Goal: Contribute content

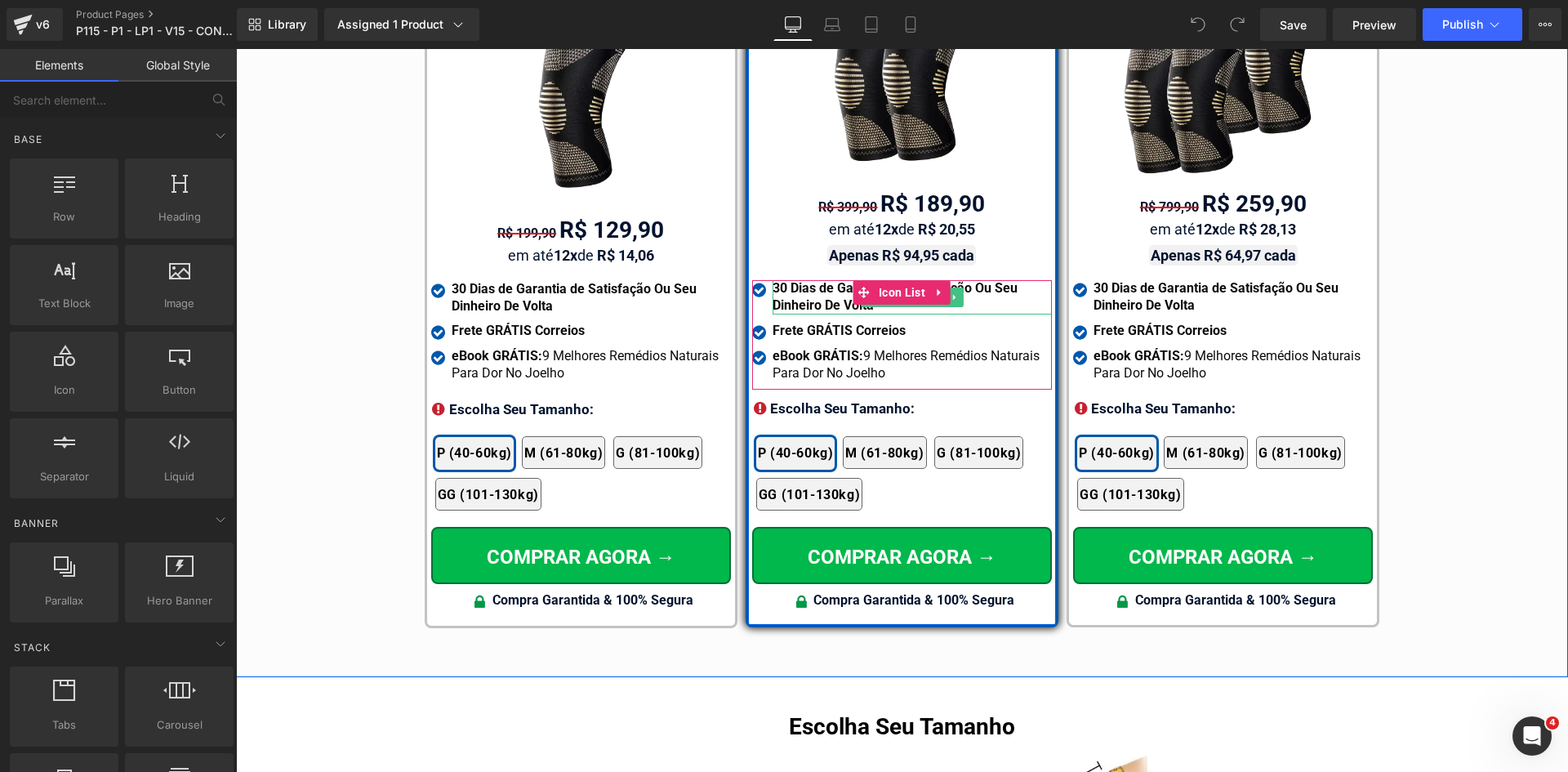
scroll to position [9631, 0]
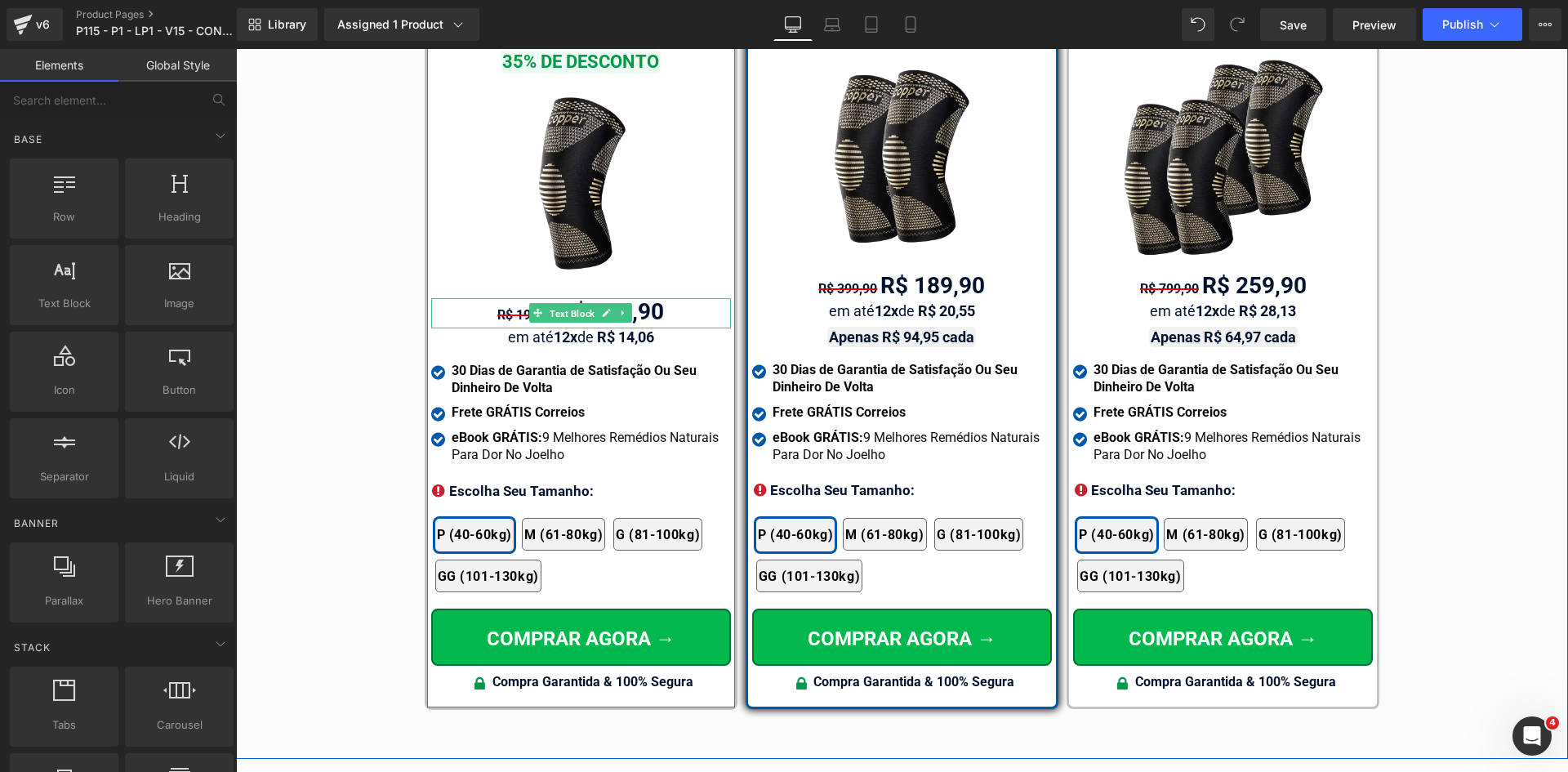
click at [583, 303] on span "Text Block" at bounding box center [572, 313] width 51 height 20
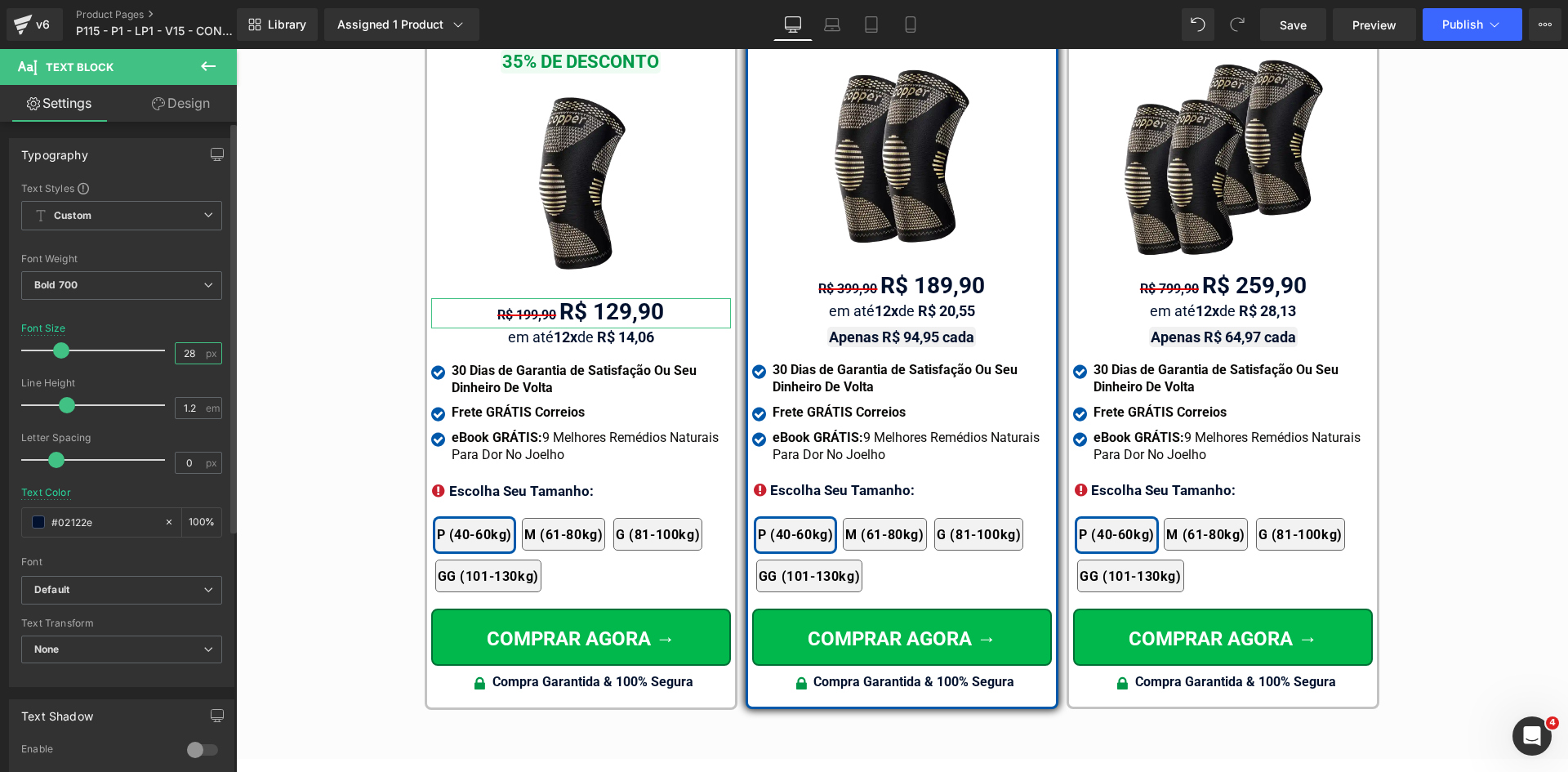
click at [192, 353] on input "28" at bounding box center [190, 353] width 29 height 21
type input "26"
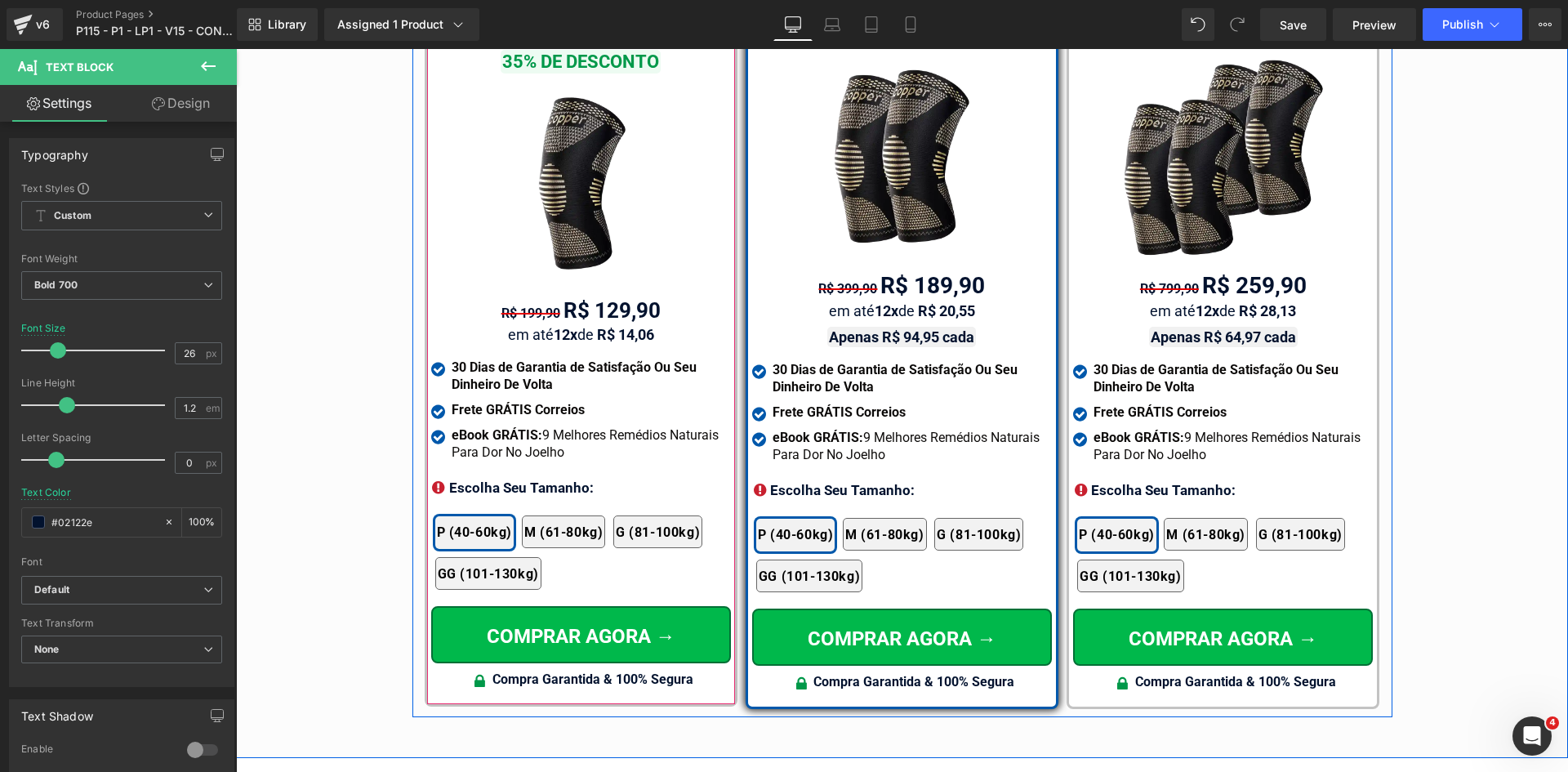
click at [565, 325] on span "Text Block" at bounding box center [572, 335] width 51 height 20
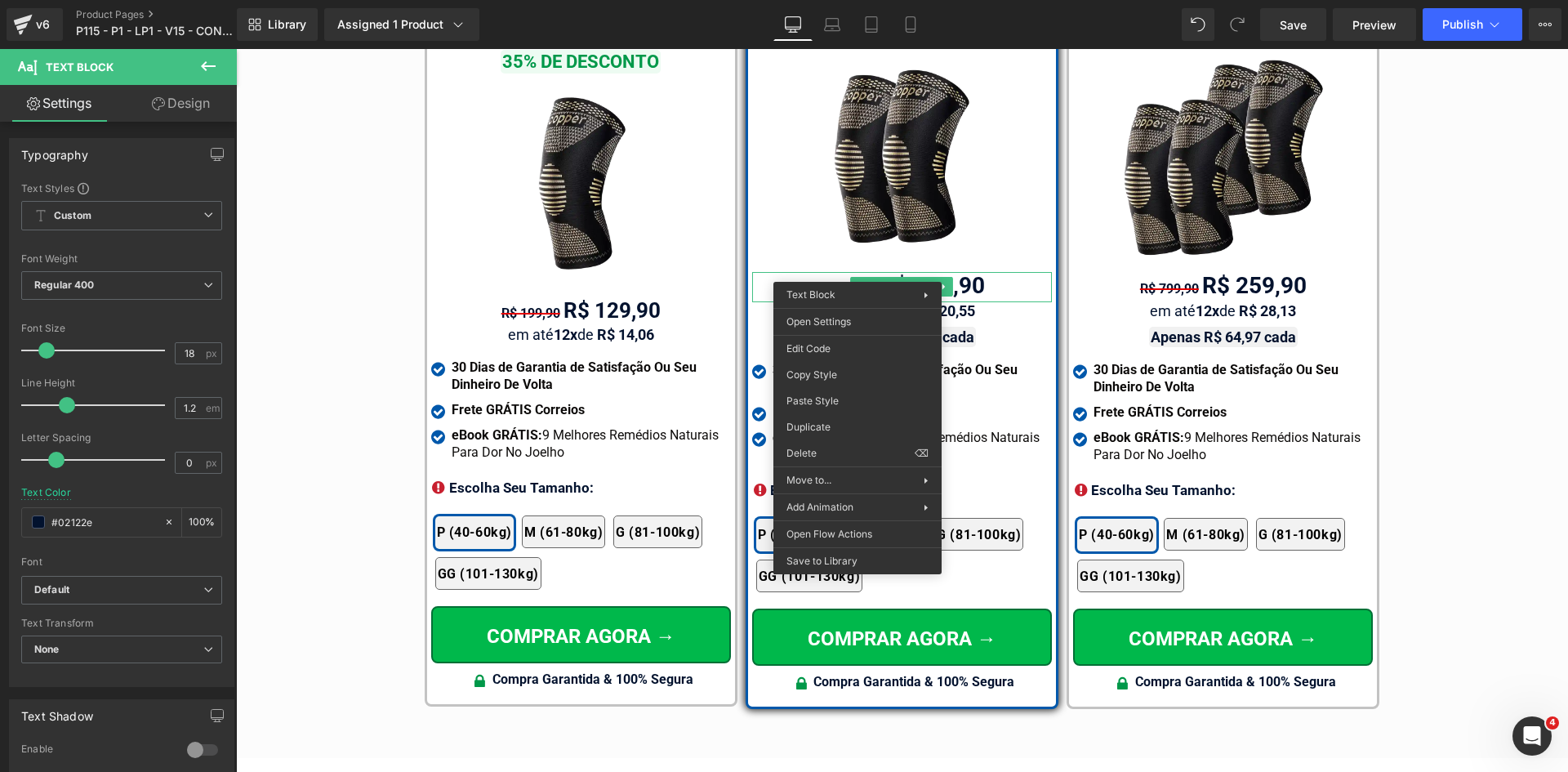
drag, startPoint x: 1063, startPoint y: 448, endPoint x: 1181, endPoint y: 264, distance: 218.6
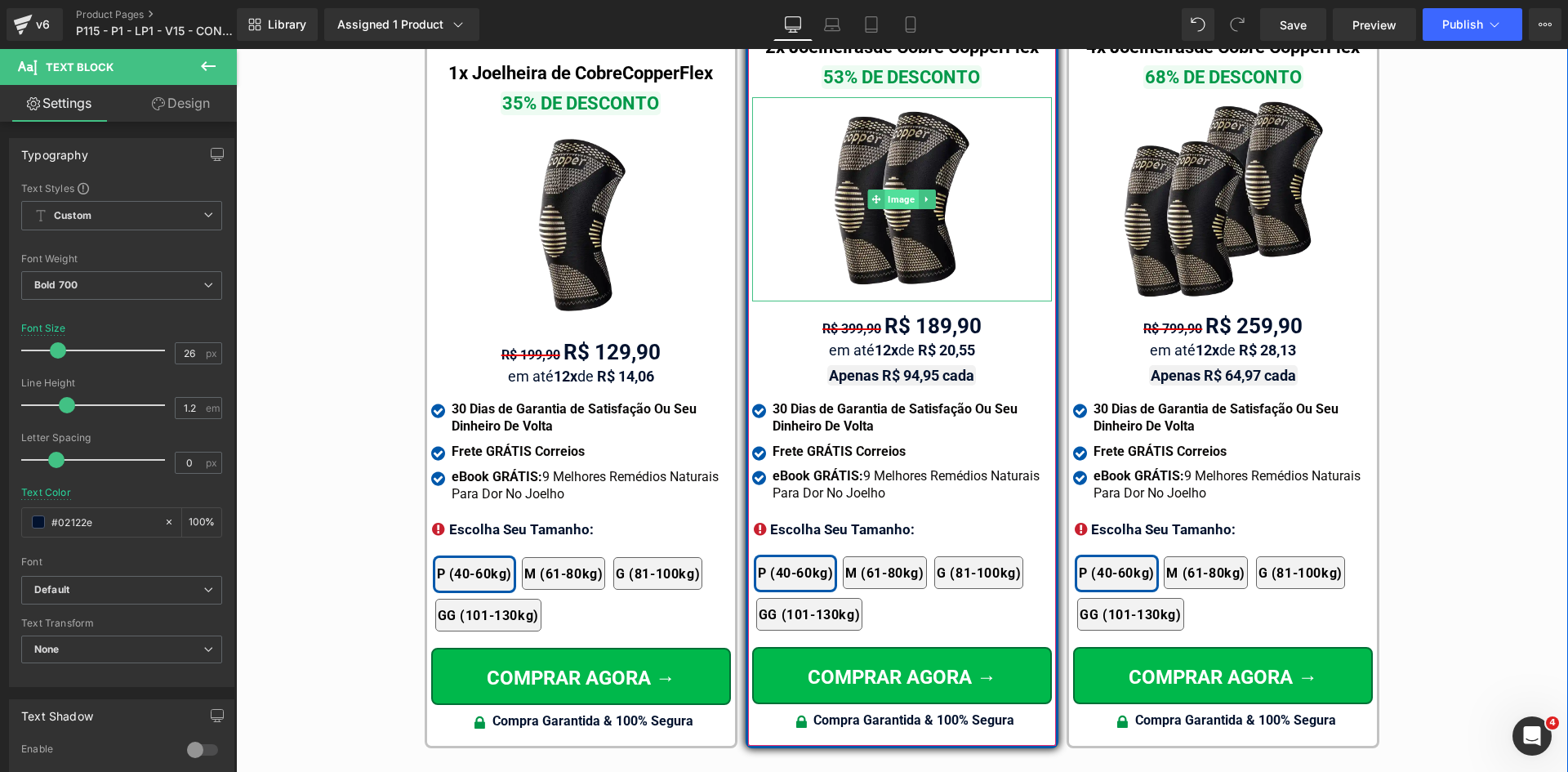
scroll to position [9549, 0]
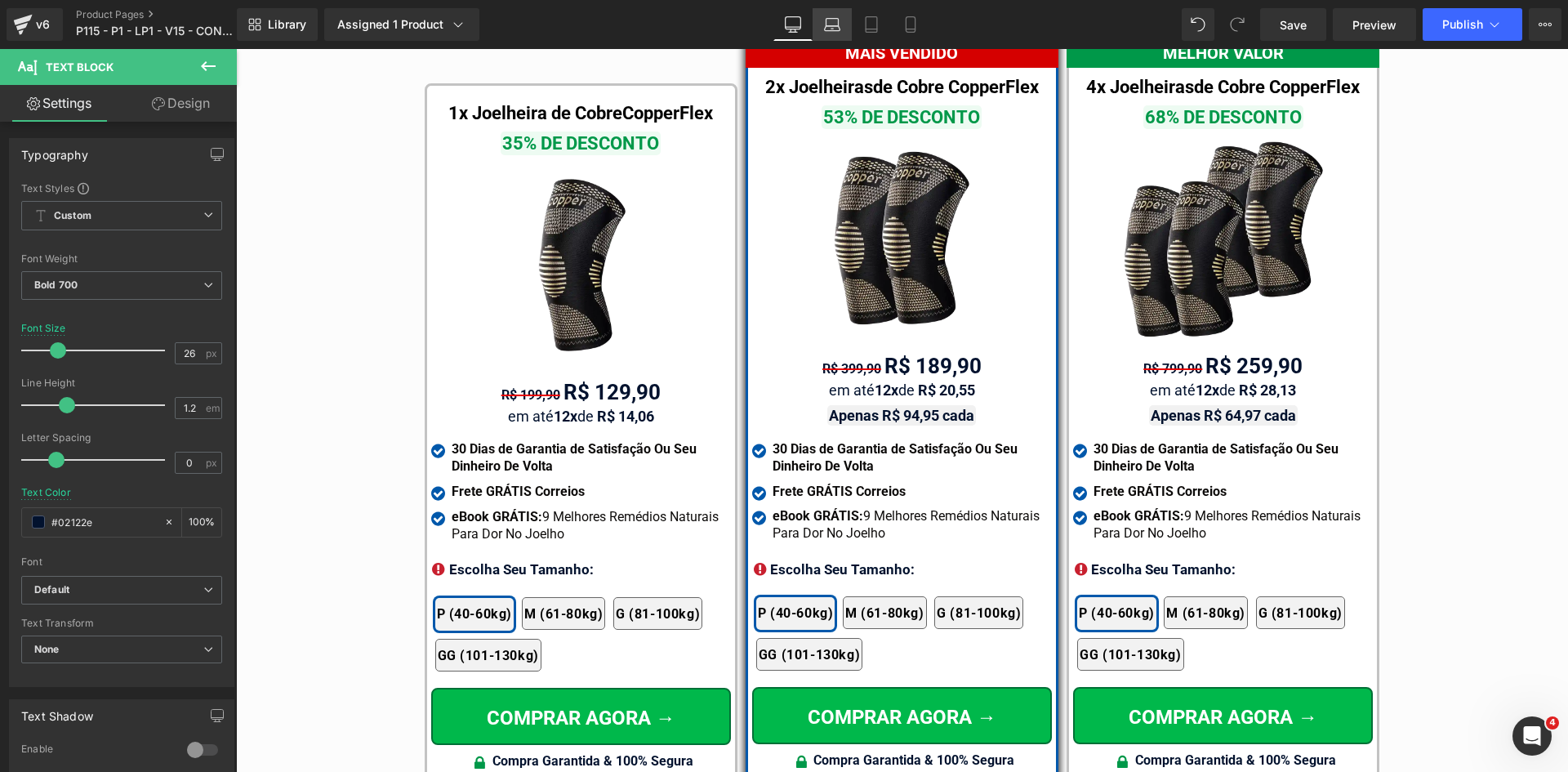
click at [816, 20] on link "Laptop" at bounding box center [832, 24] width 39 height 33
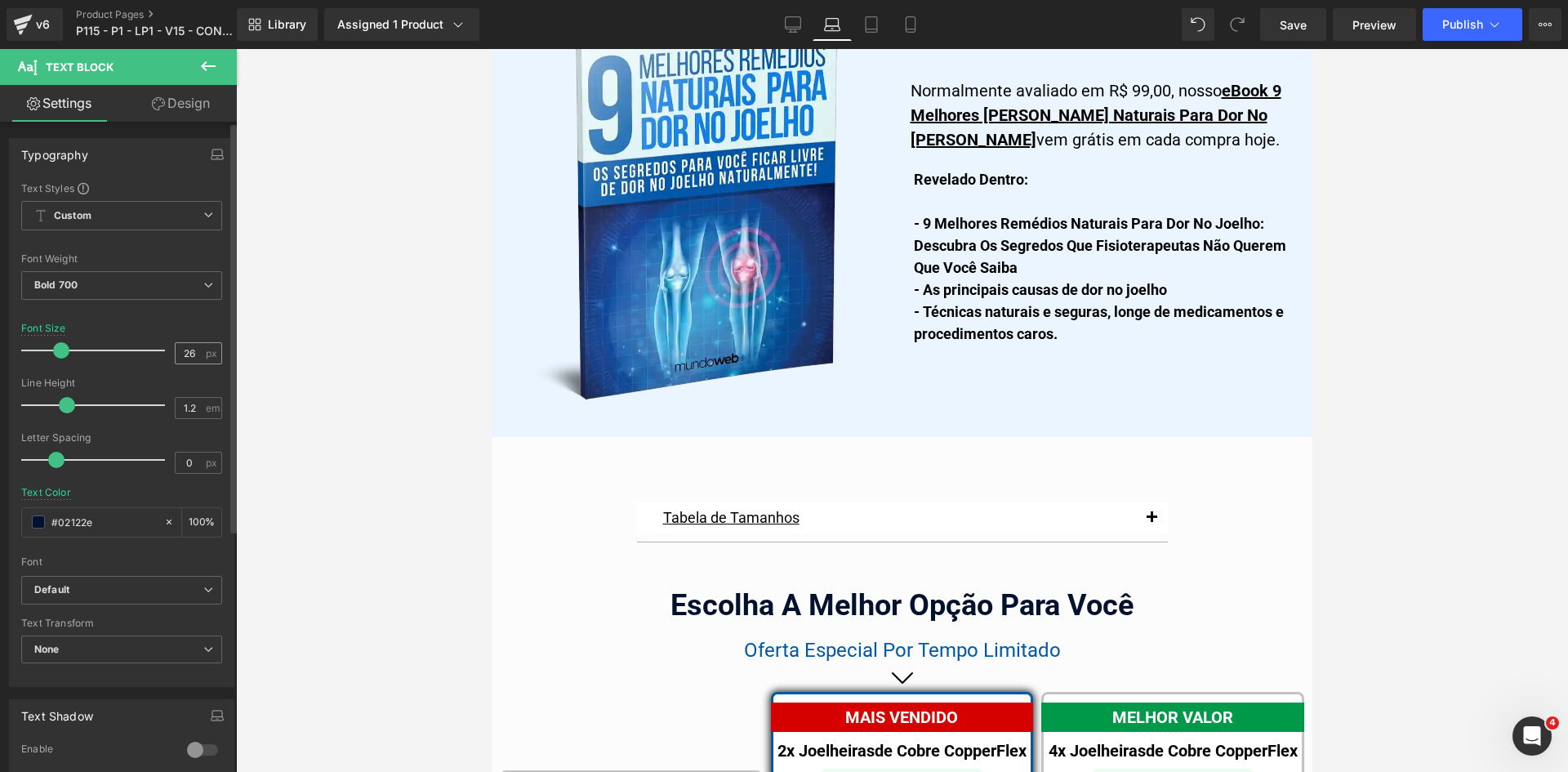
scroll to position [10263, 0]
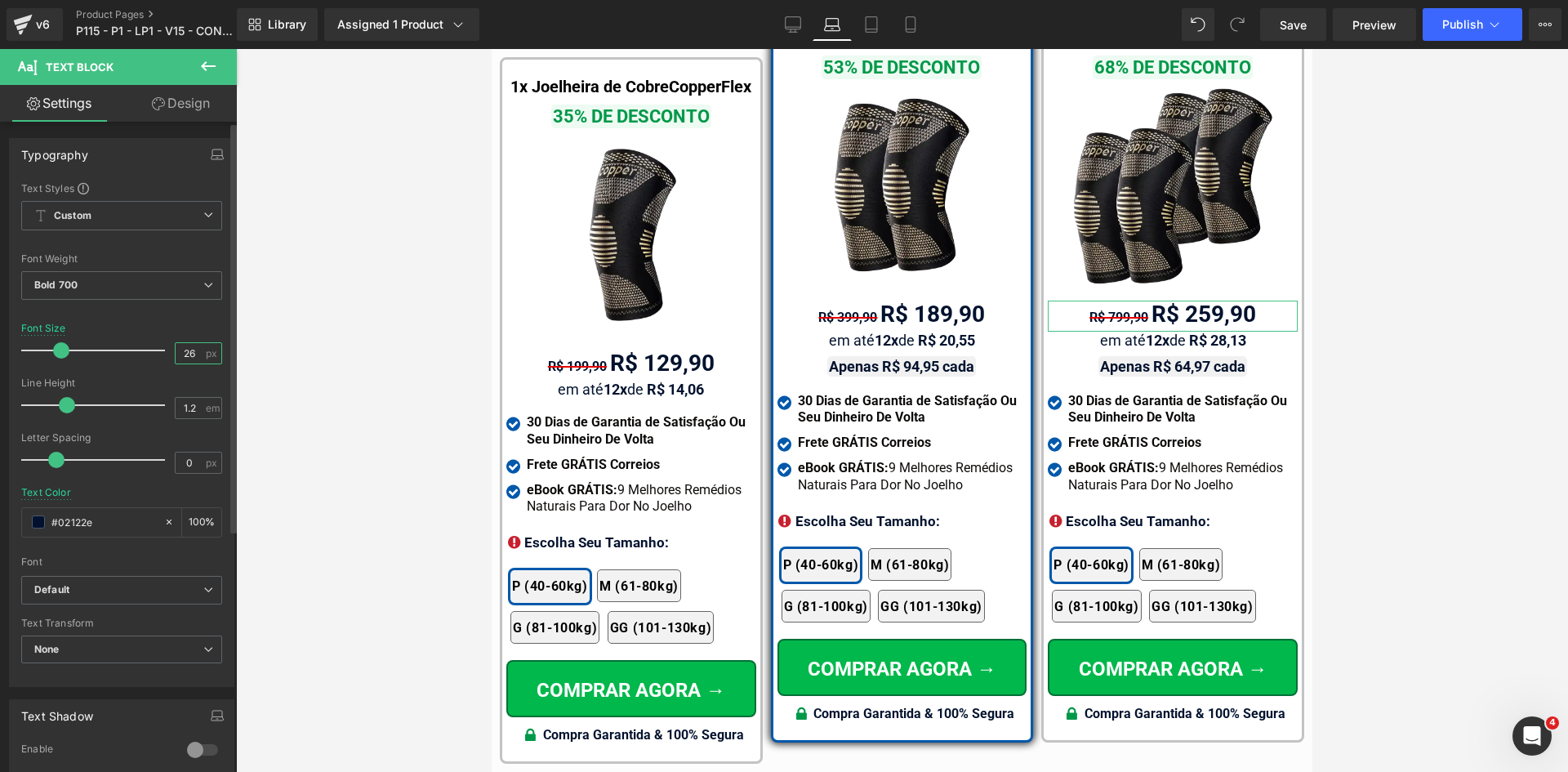
drag, startPoint x: 182, startPoint y: 354, endPoint x: 210, endPoint y: 354, distance: 28.0
click at [197, 354] on input "26" at bounding box center [190, 353] width 29 height 21
type input "26"
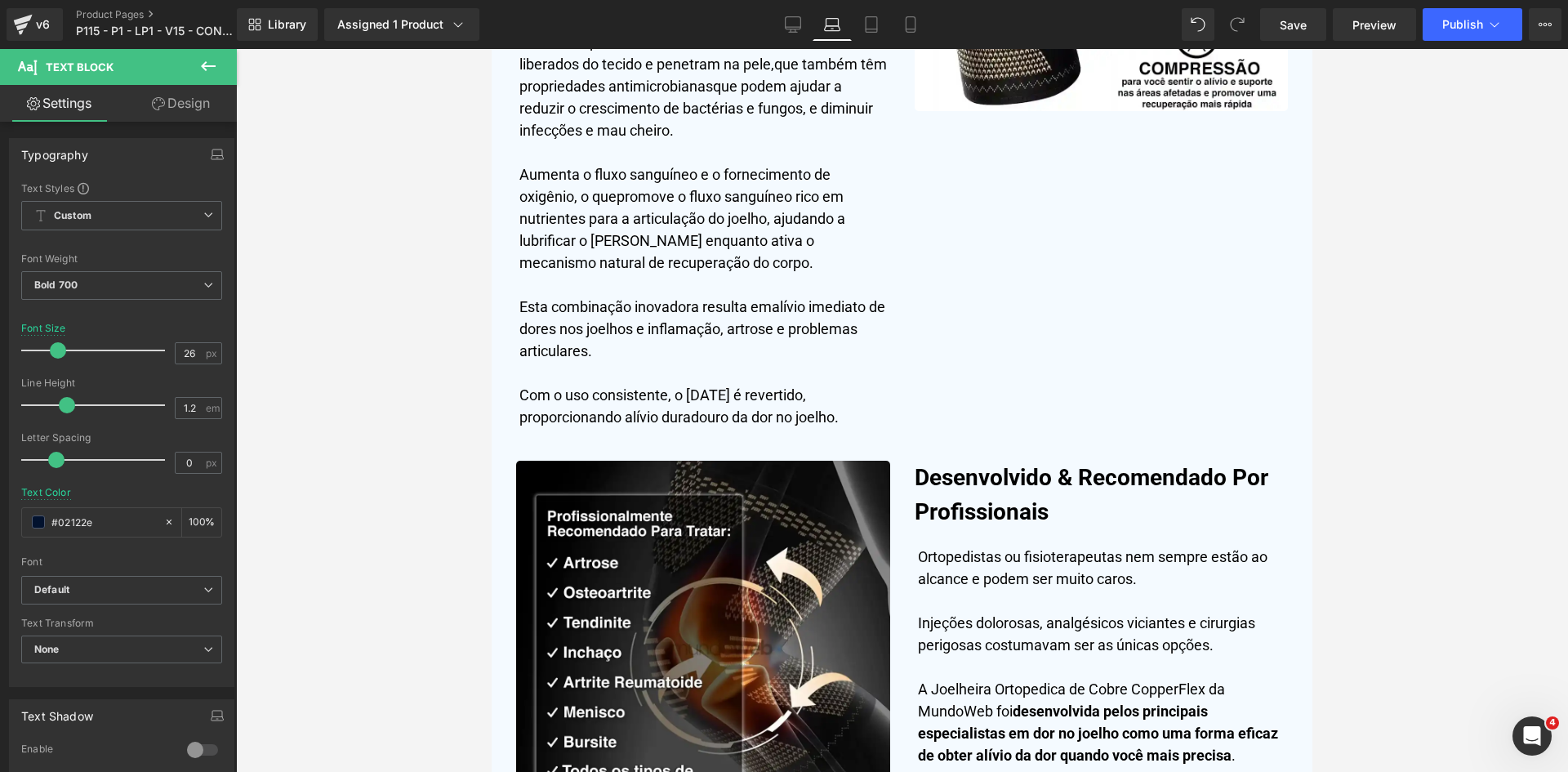
scroll to position [0, 0]
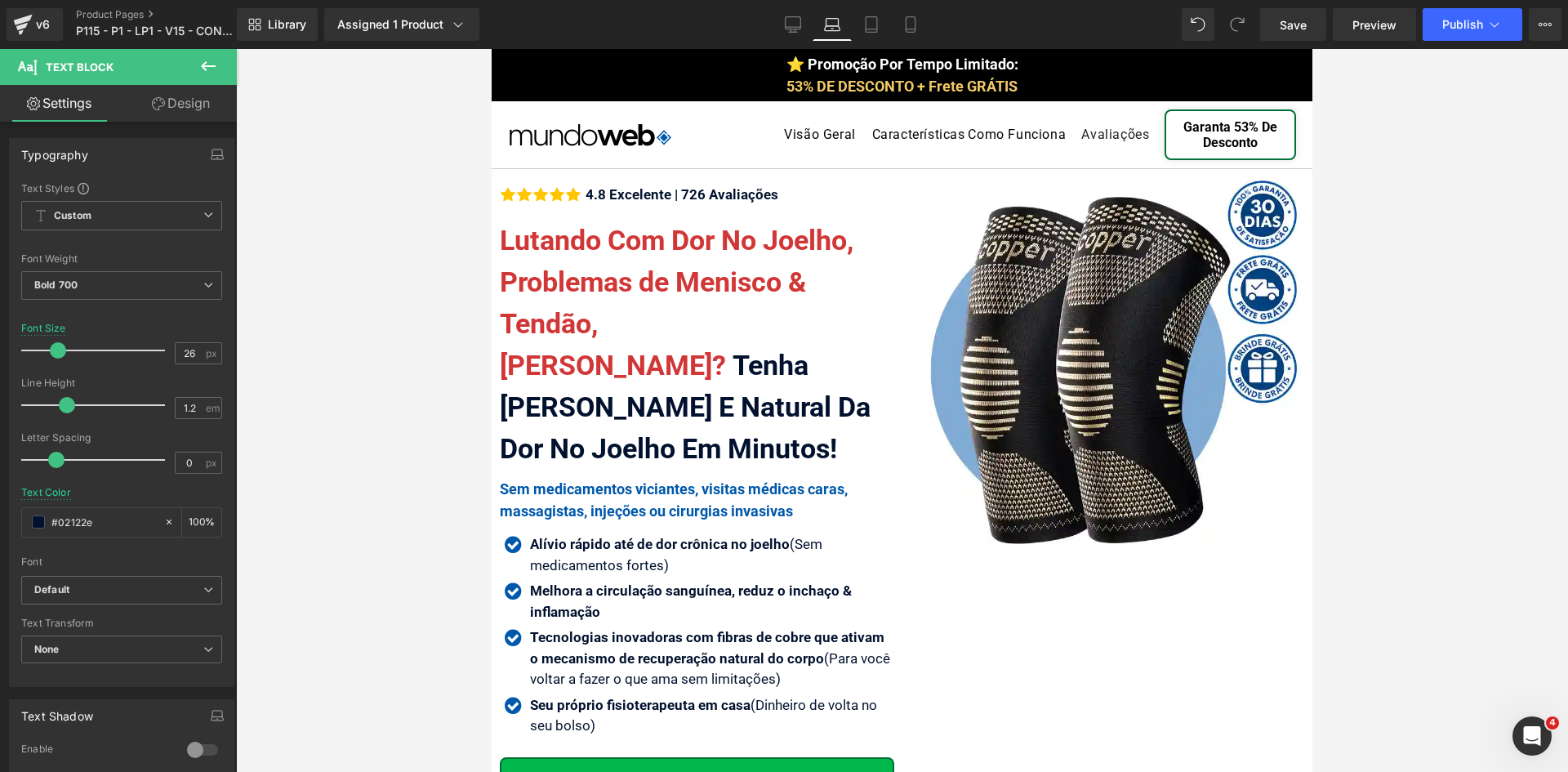
drag, startPoint x: 1311, startPoint y: 554, endPoint x: 1789, endPoint y: 88, distance: 667.6
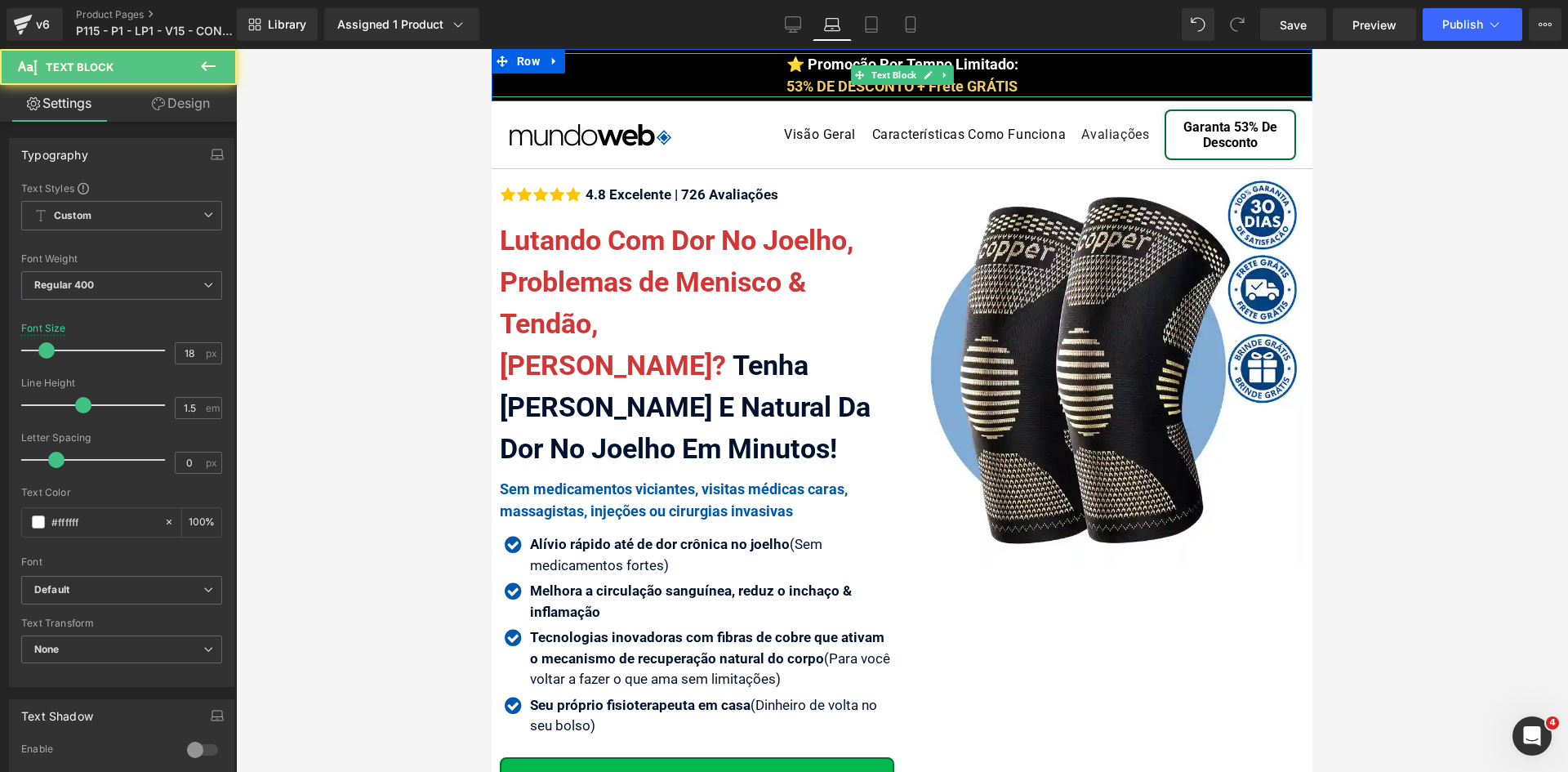
click at [787, 86] on span "53% DE DESCONTO + Frete GRÁTIS" at bounding box center [902, 86] width 231 height 17
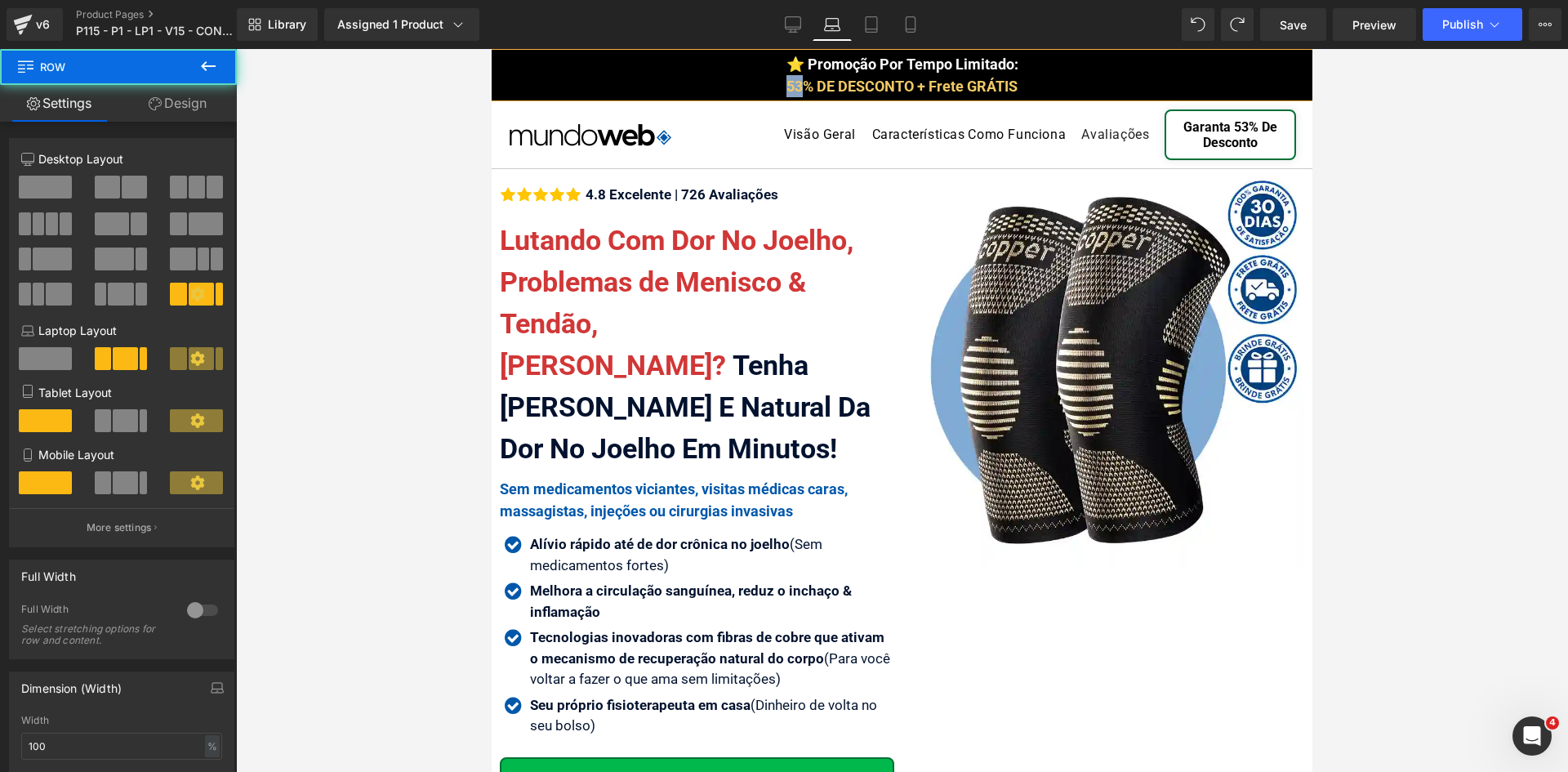
drag, startPoint x: 1014, startPoint y: 77, endPoint x: 958, endPoint y: 79, distance: 56.0
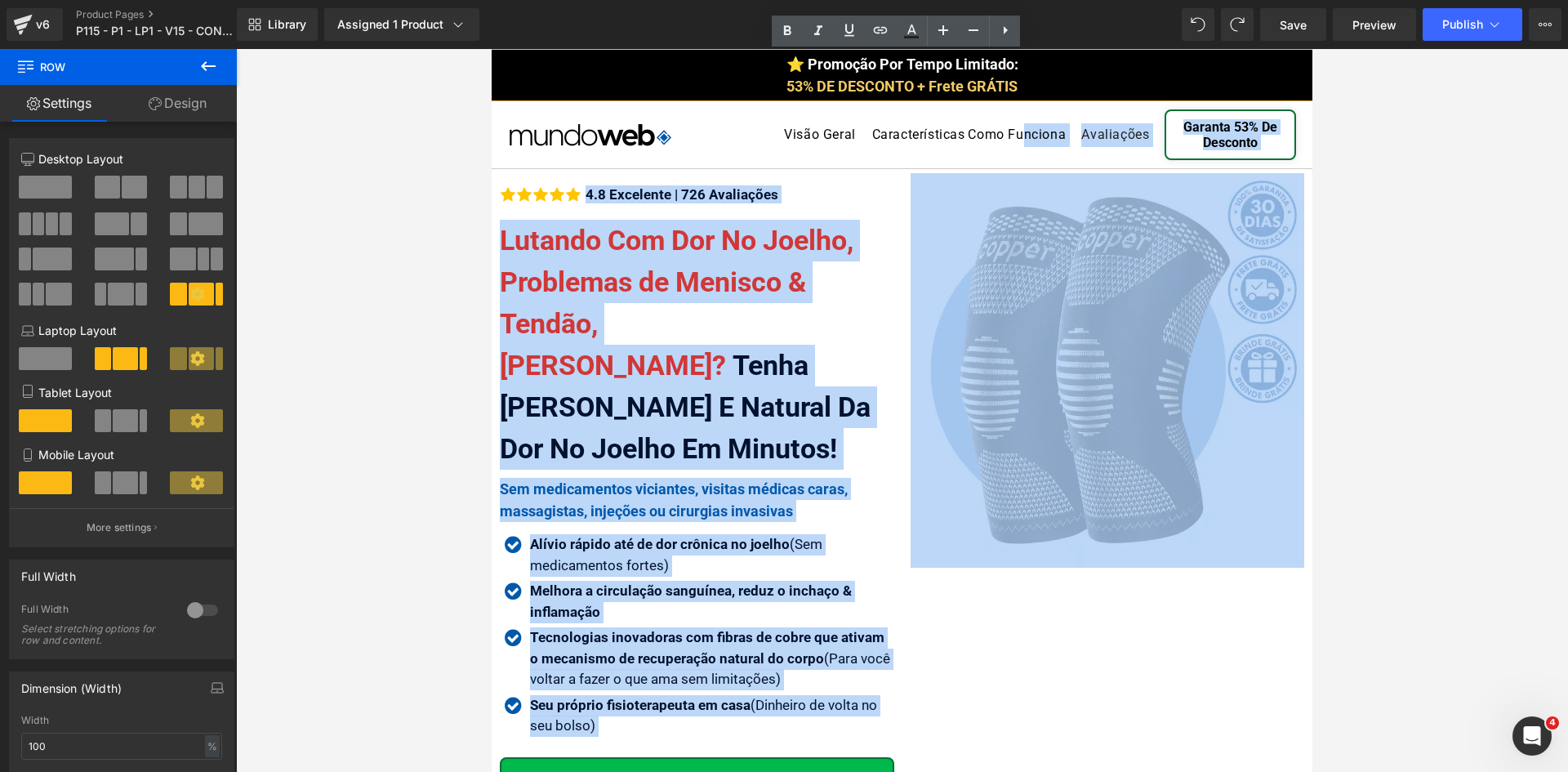
click at [986, 95] on div "⭐ Promoção Por Tempo Limitado: 53% DE DESCONTO + Frete GRÁTIS" at bounding box center [901, 75] width 821 height 44
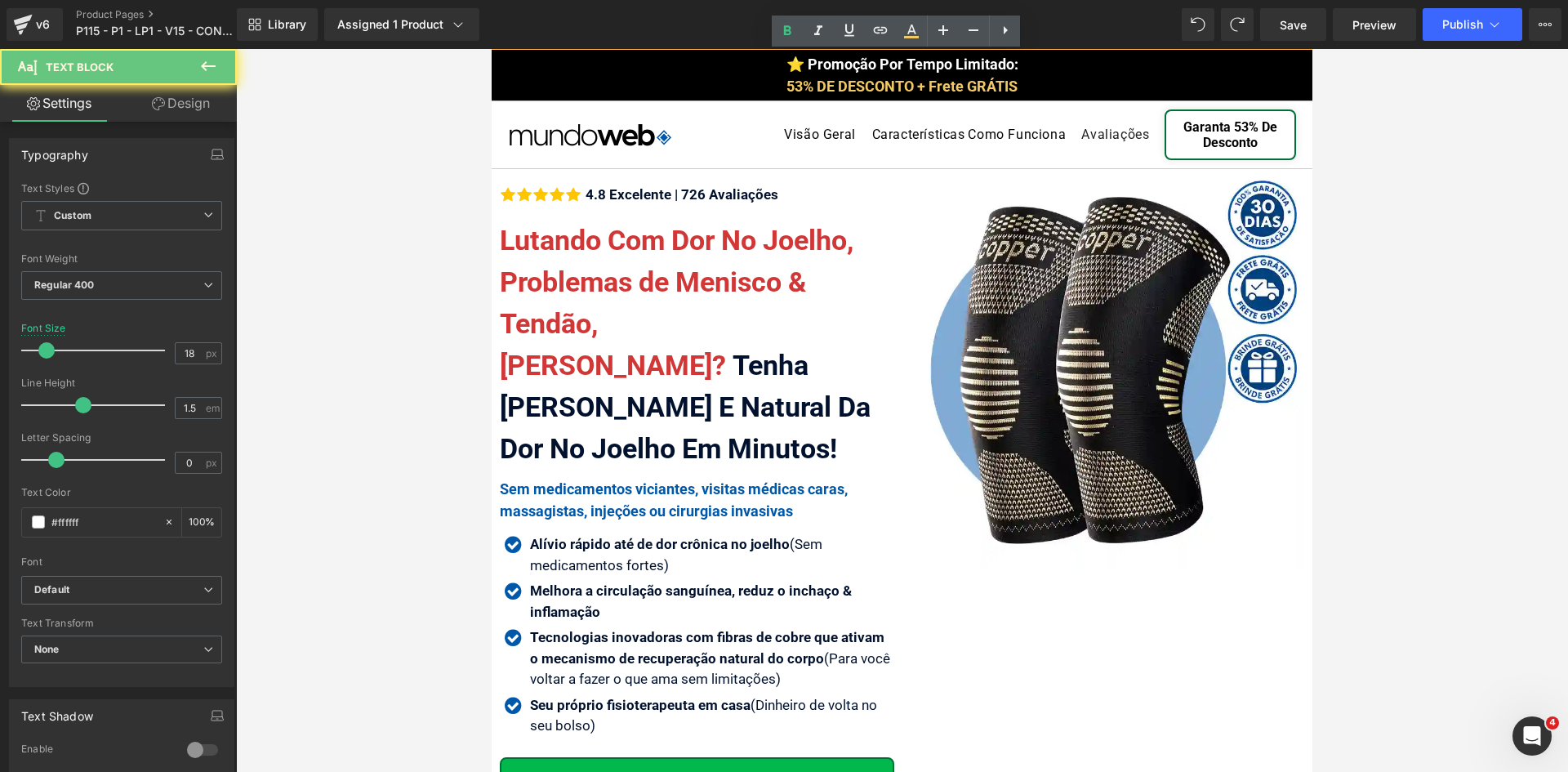
click at [997, 88] on span "53% DE DESCONTO + Frete GRÁTIS" at bounding box center [902, 86] width 231 height 17
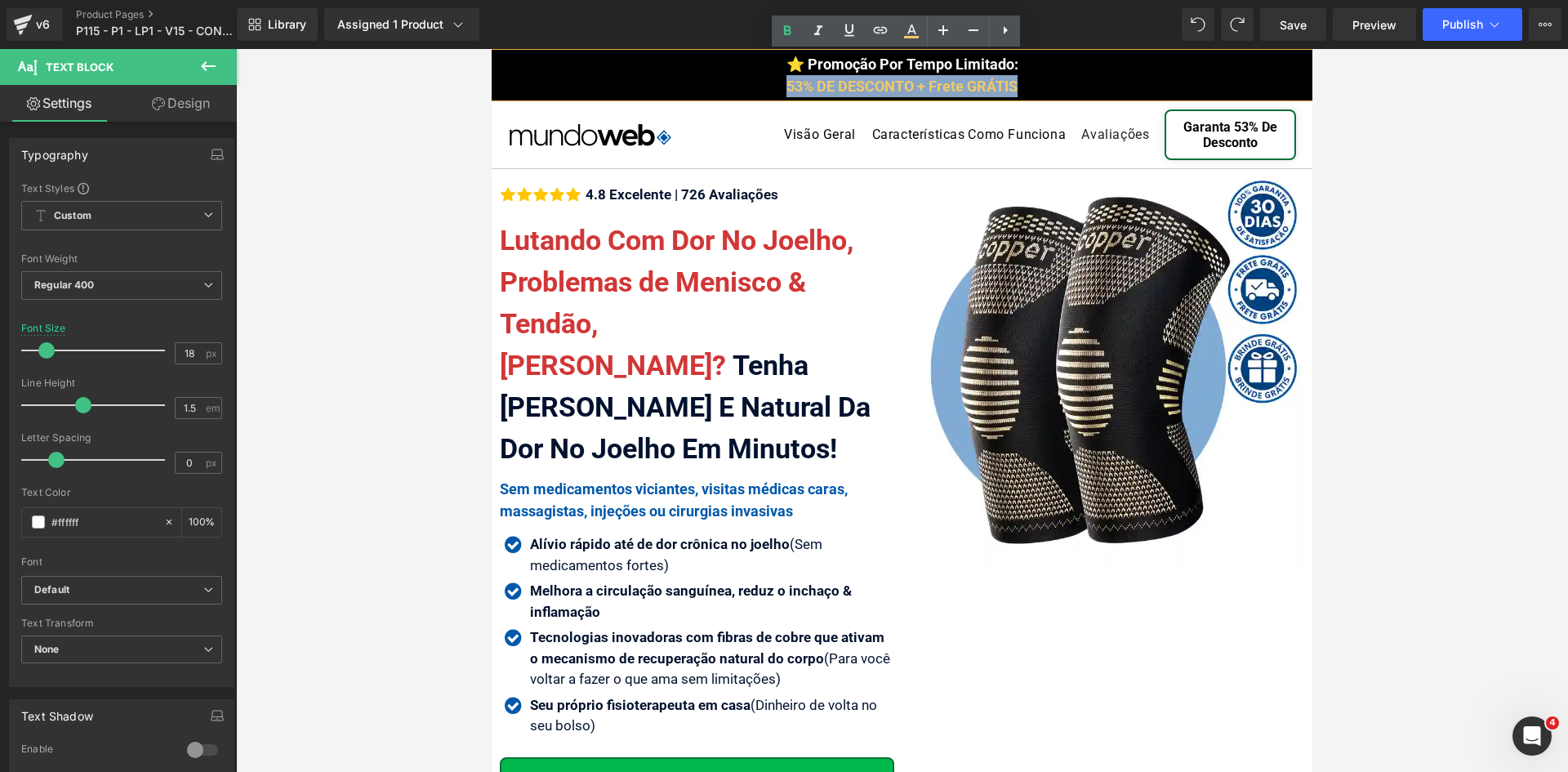
drag, startPoint x: 1010, startPoint y: 86, endPoint x: 771, endPoint y: 81, distance: 239.1
click at [771, 81] on div "⭐ Promoção Por Tempo Limitado: 53% DE DESCONTO + Frete GRÁTIS" at bounding box center [901, 75] width 821 height 44
click at [917, 31] on icon at bounding box center [911, 32] width 20 height 20
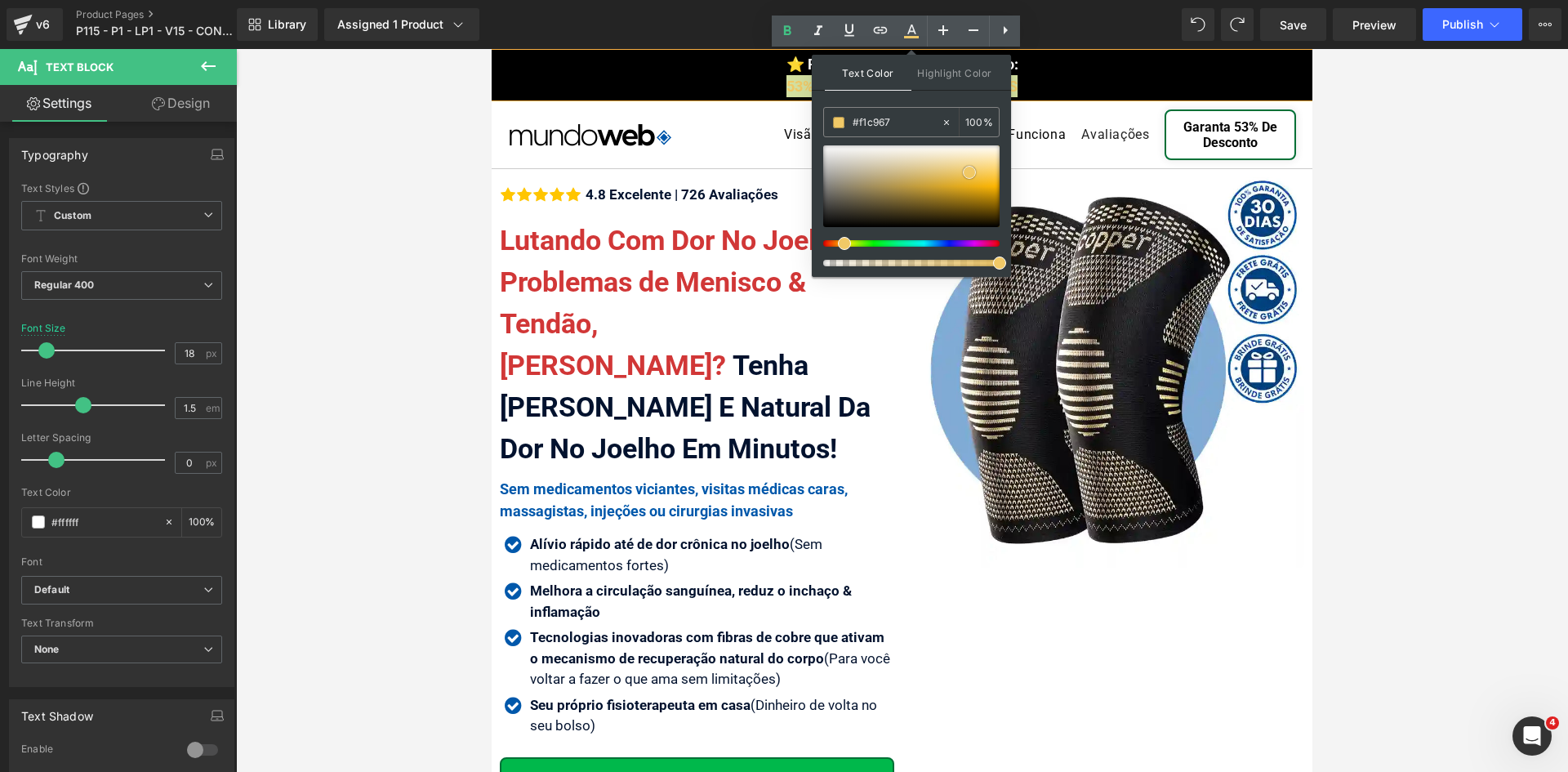
click at [900, 172] on div at bounding box center [911, 186] width 176 height 81
click at [907, 123] on input "#d0bc8a" at bounding box center [897, 123] width 89 height 18
paste input "ffd700"
type input "#ffd700"
click at [1002, 185] on span at bounding box center [1000, 186] width 13 height 13
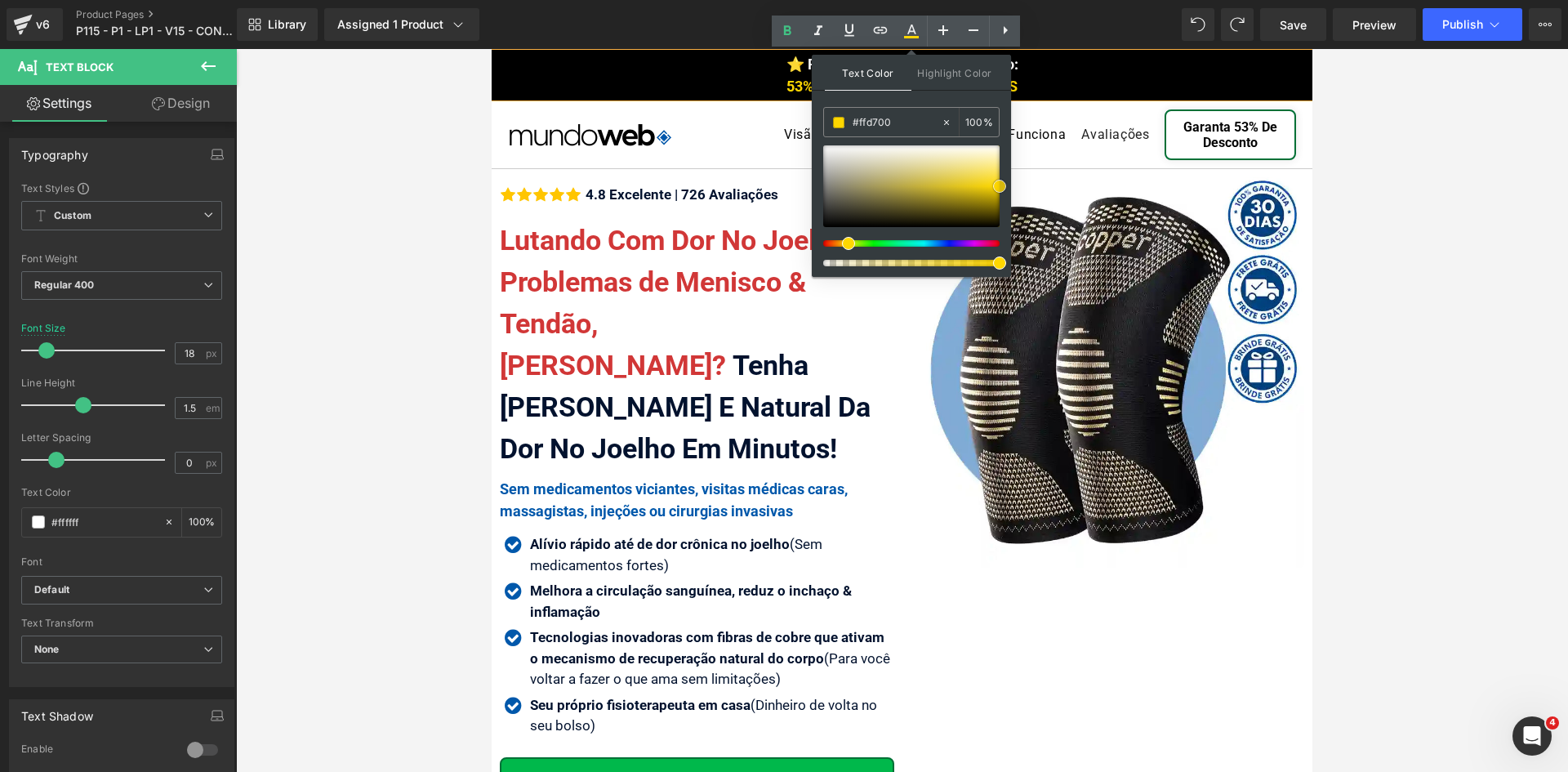
click at [1002, 185] on span at bounding box center [1000, 186] width 13 height 13
click at [787, 65] on span "⭐ Promoção Por Tempo Limitado: 53% DE DESCONTO + Frete GRÁTIS" at bounding box center [902, 74] width 232 height 39
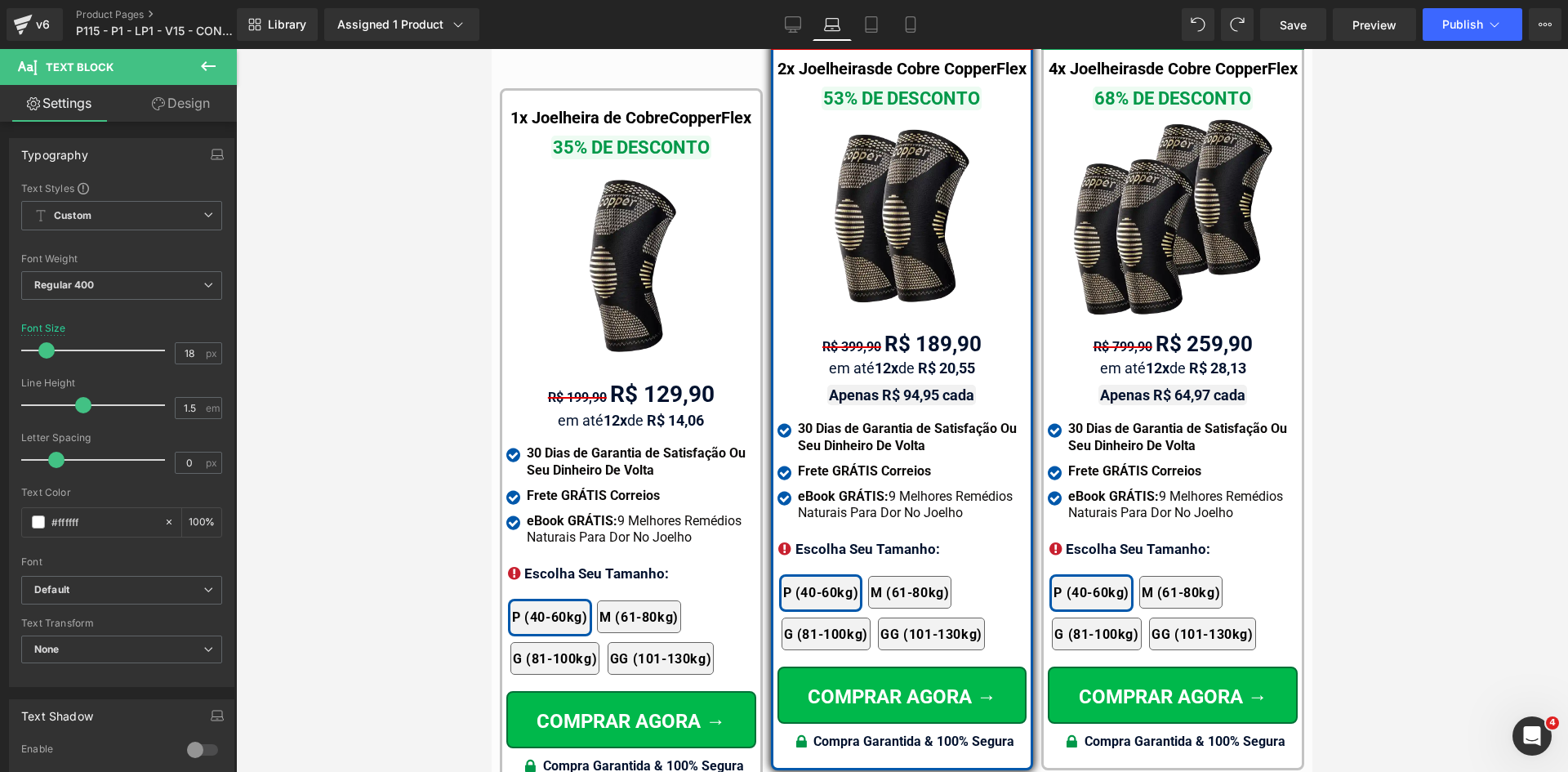
scroll to position [10236, 0]
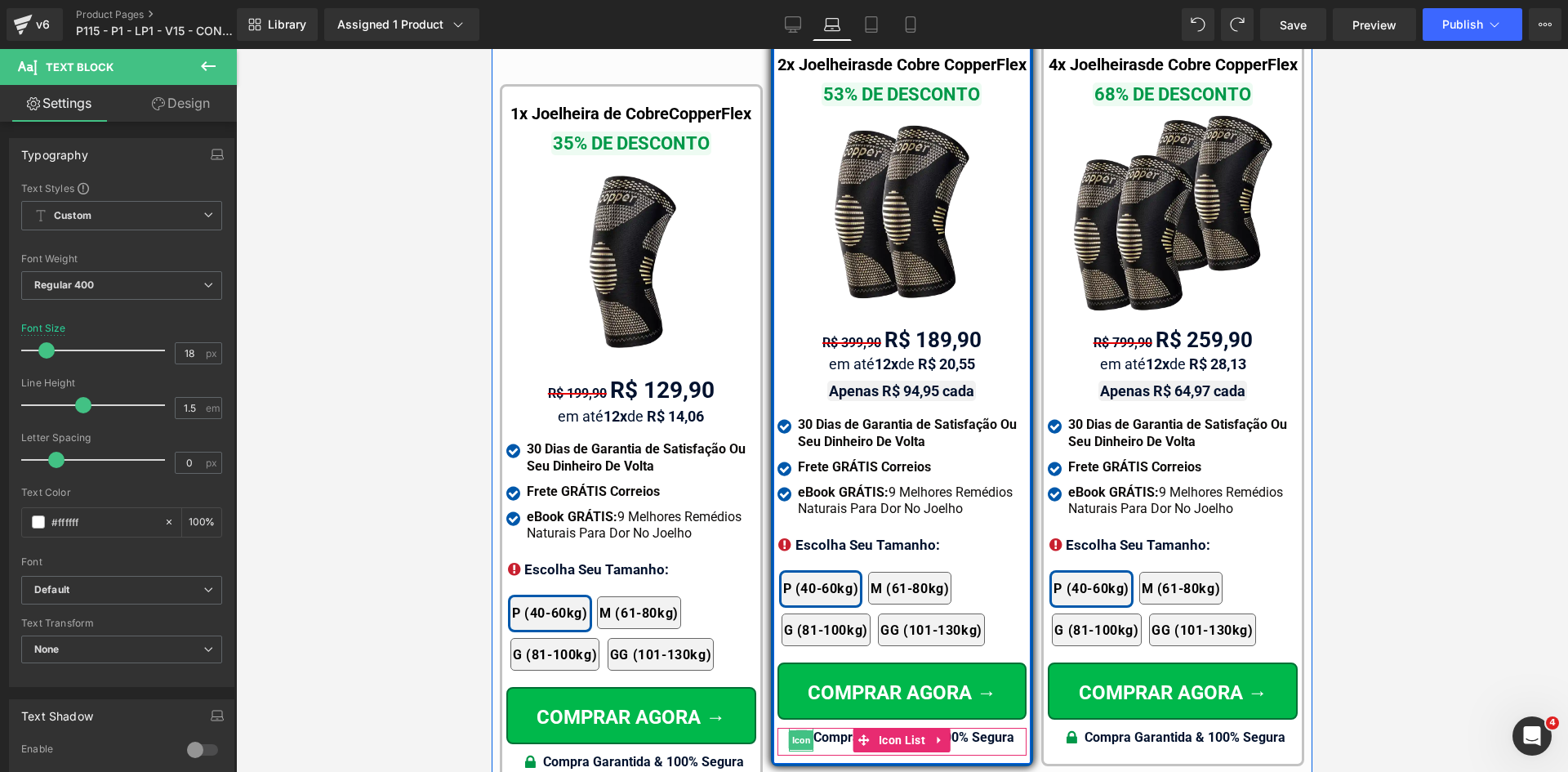
drag, startPoint x: 798, startPoint y: 730, endPoint x: 883, endPoint y: 705, distance: 88.6
click at [798, 730] on span "Icon" at bounding box center [802, 739] width 25 height 20
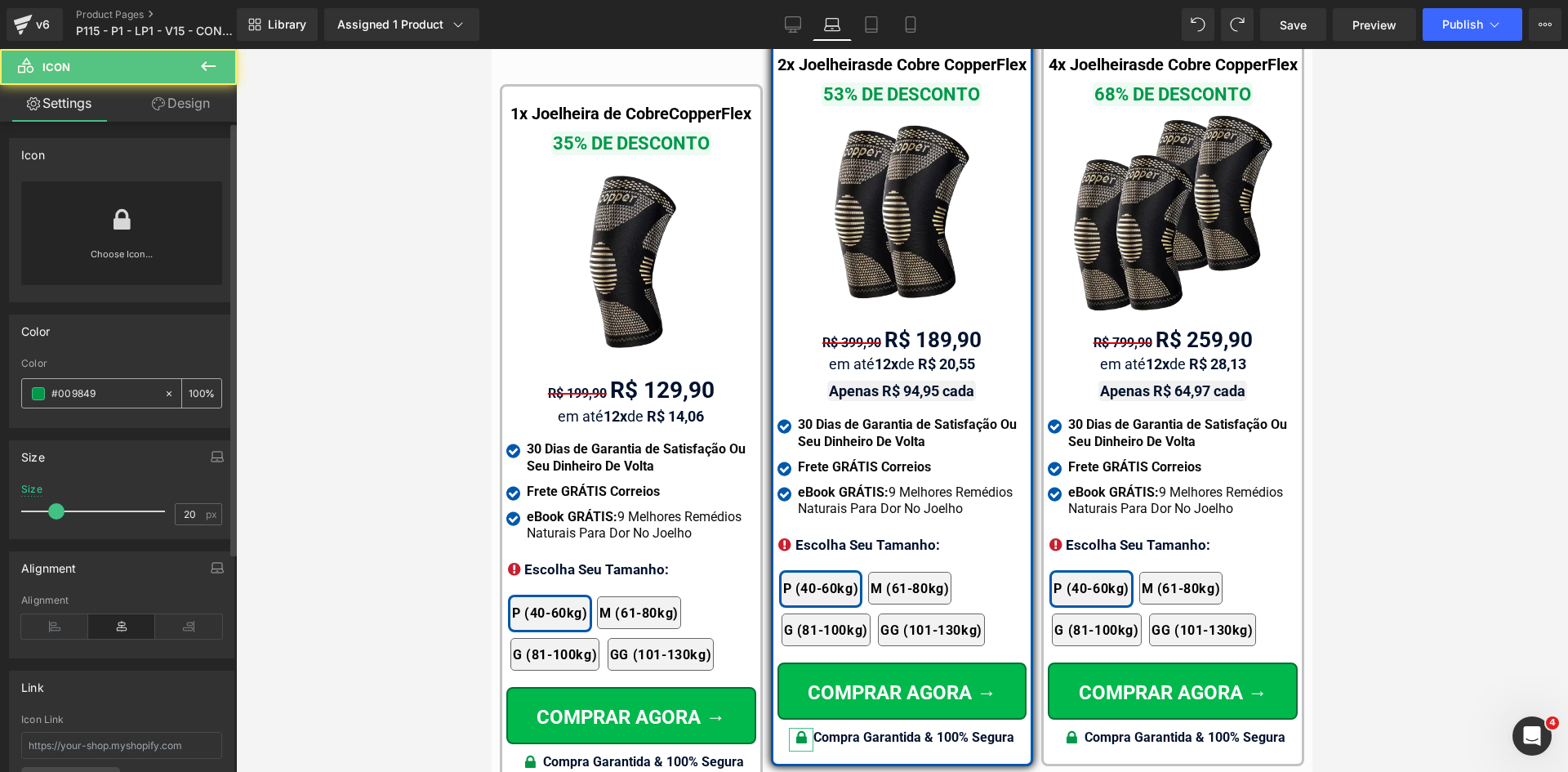
click at [111, 401] on input "#009849" at bounding box center [104, 394] width 105 height 18
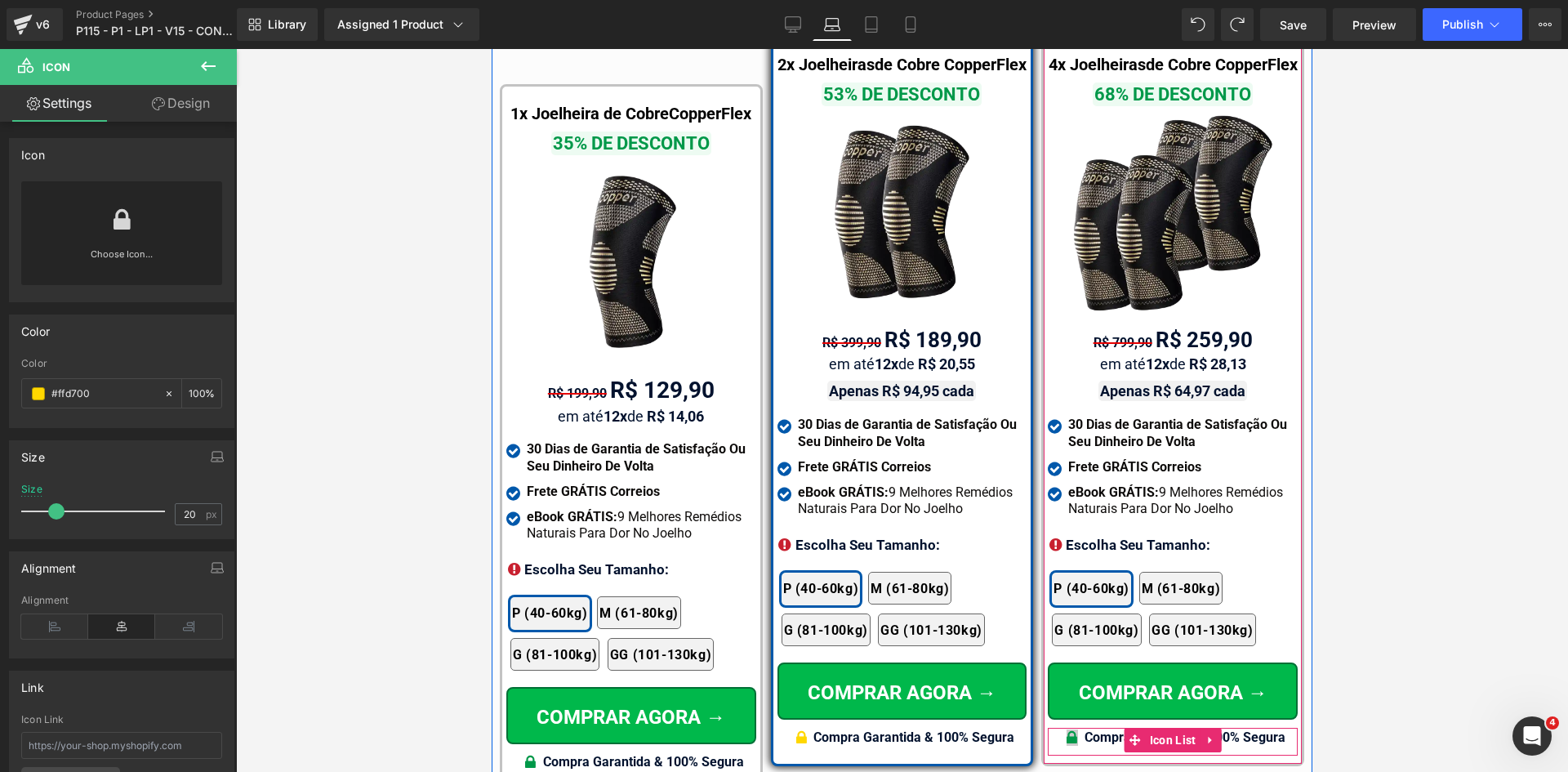
type input "#ffd700"
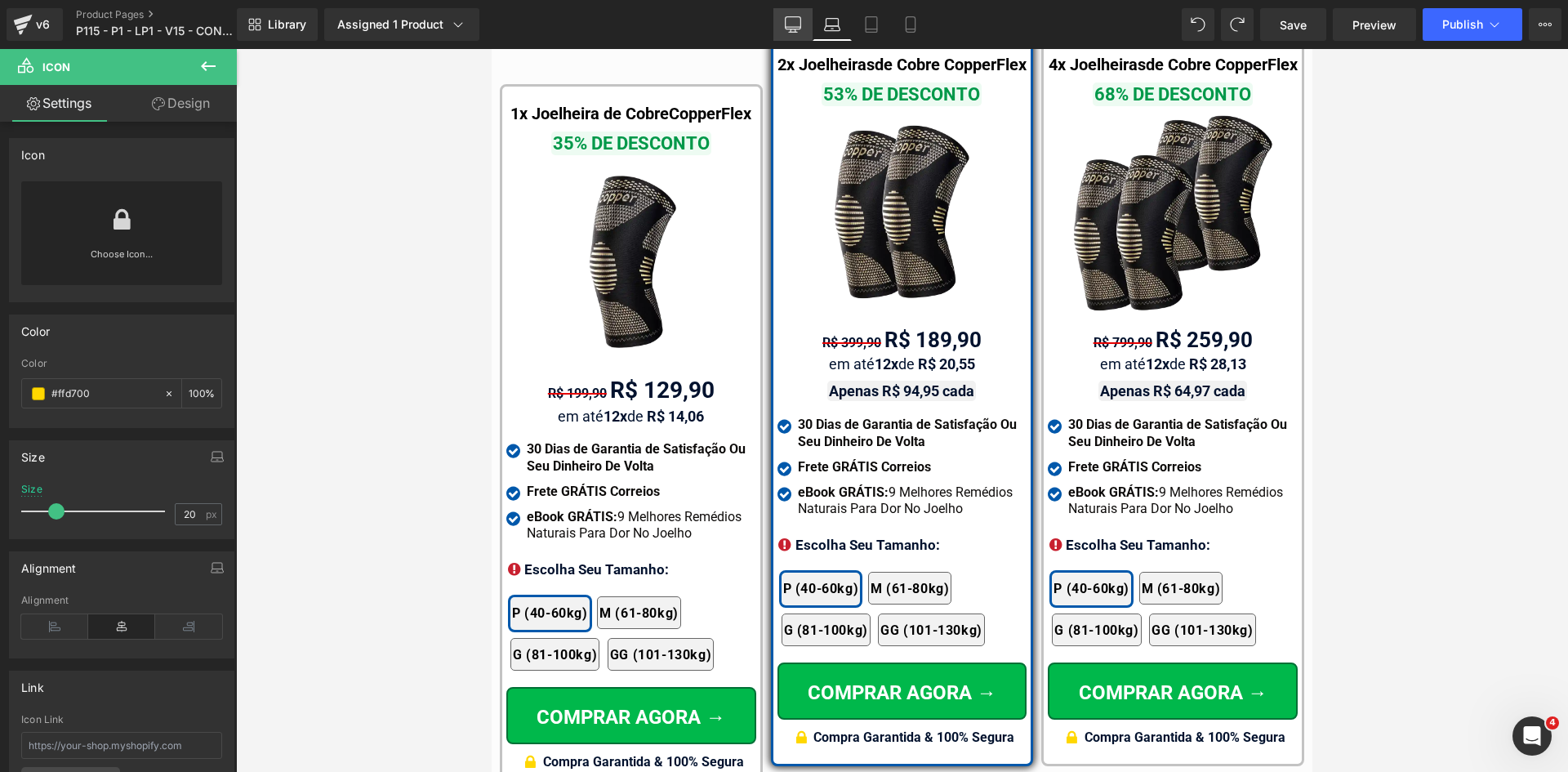
click at [791, 21] on icon at bounding box center [793, 24] width 16 height 16
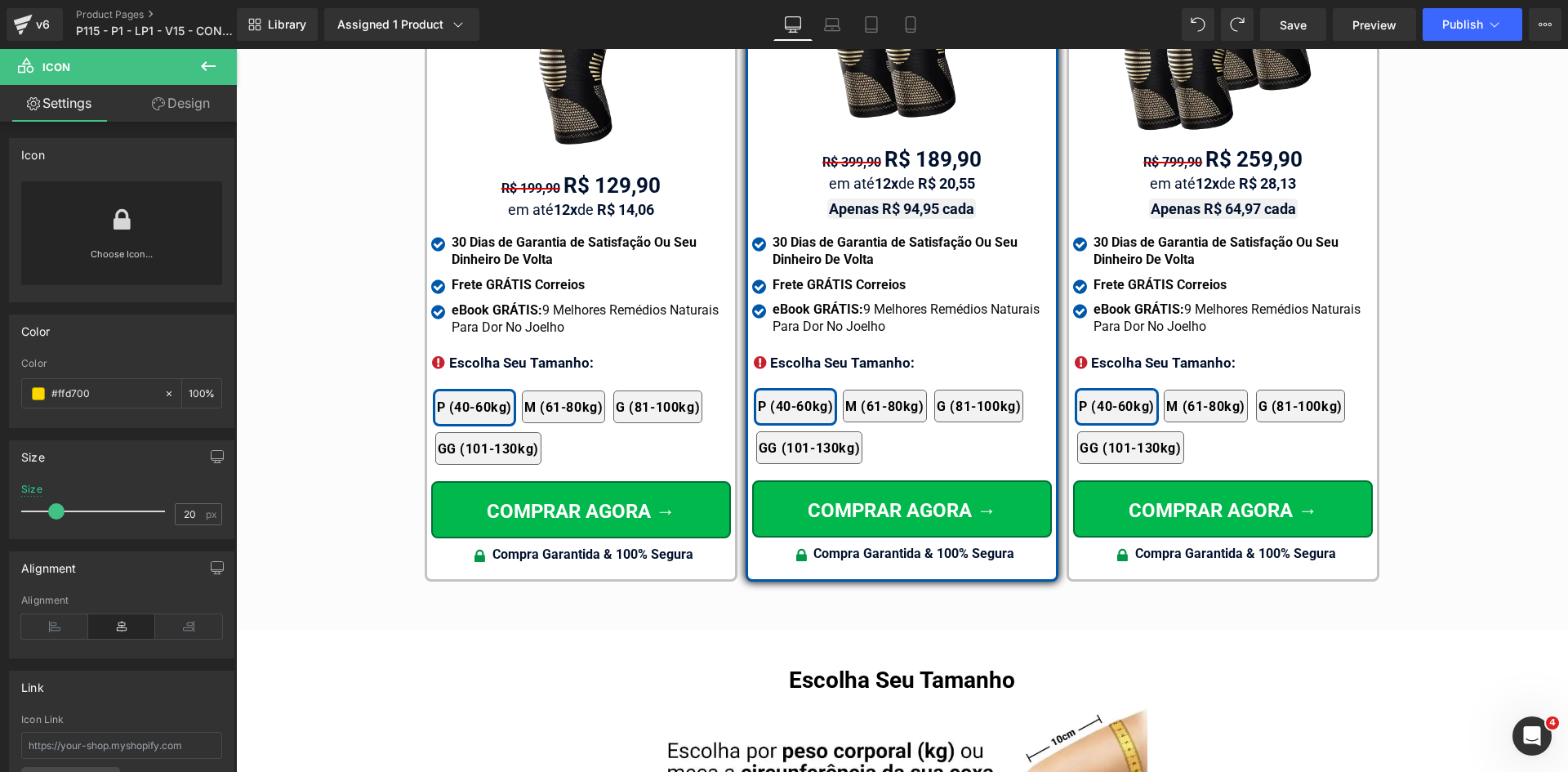
scroll to position [9561, 0]
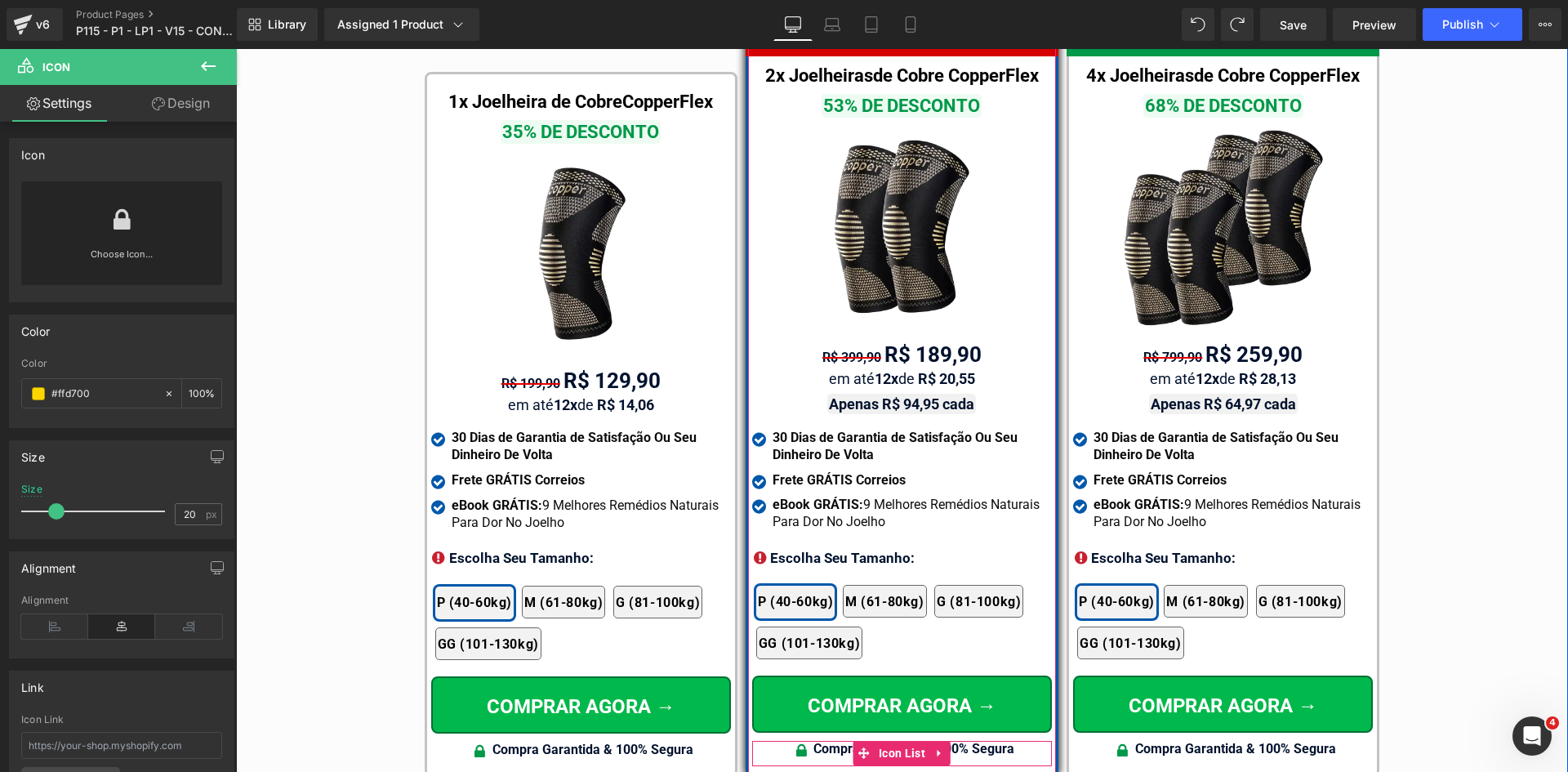
click at [798, 743] on span "Icon" at bounding box center [802, 753] width 25 height 20
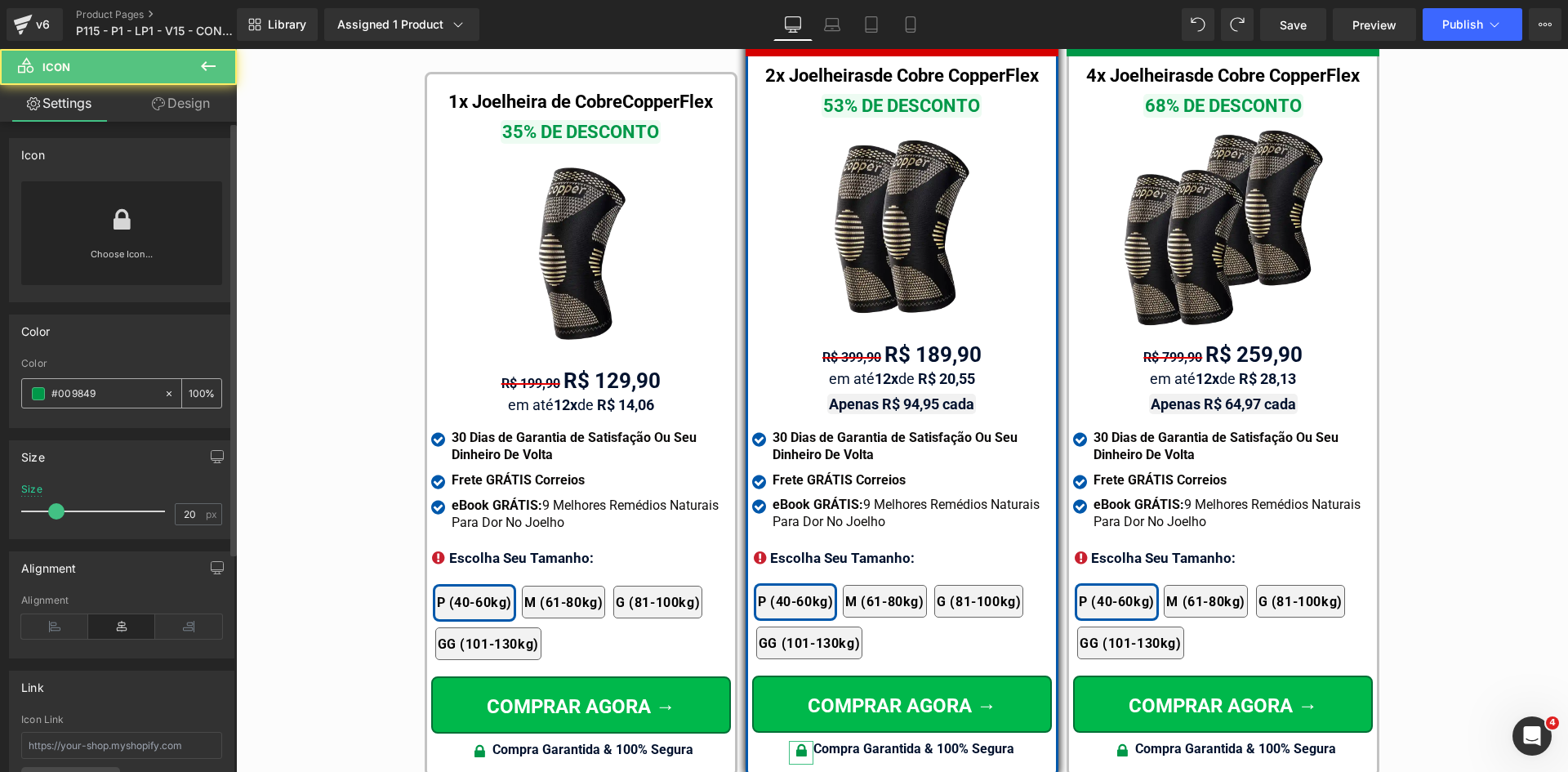
click at [97, 405] on div "#009849" at bounding box center [92, 394] width 141 height 29
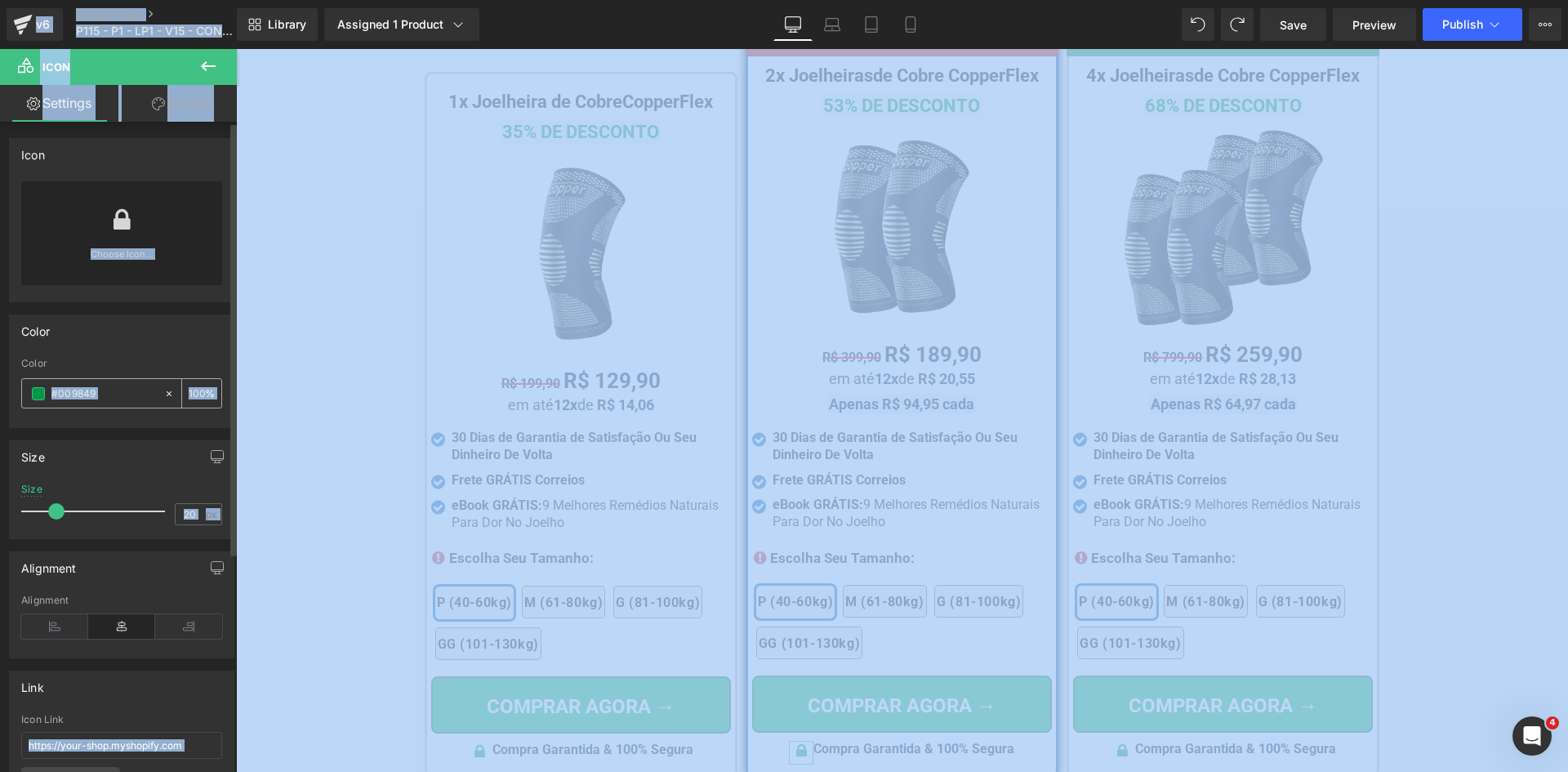
click at [97, 397] on input "#009849" at bounding box center [104, 394] width 105 height 18
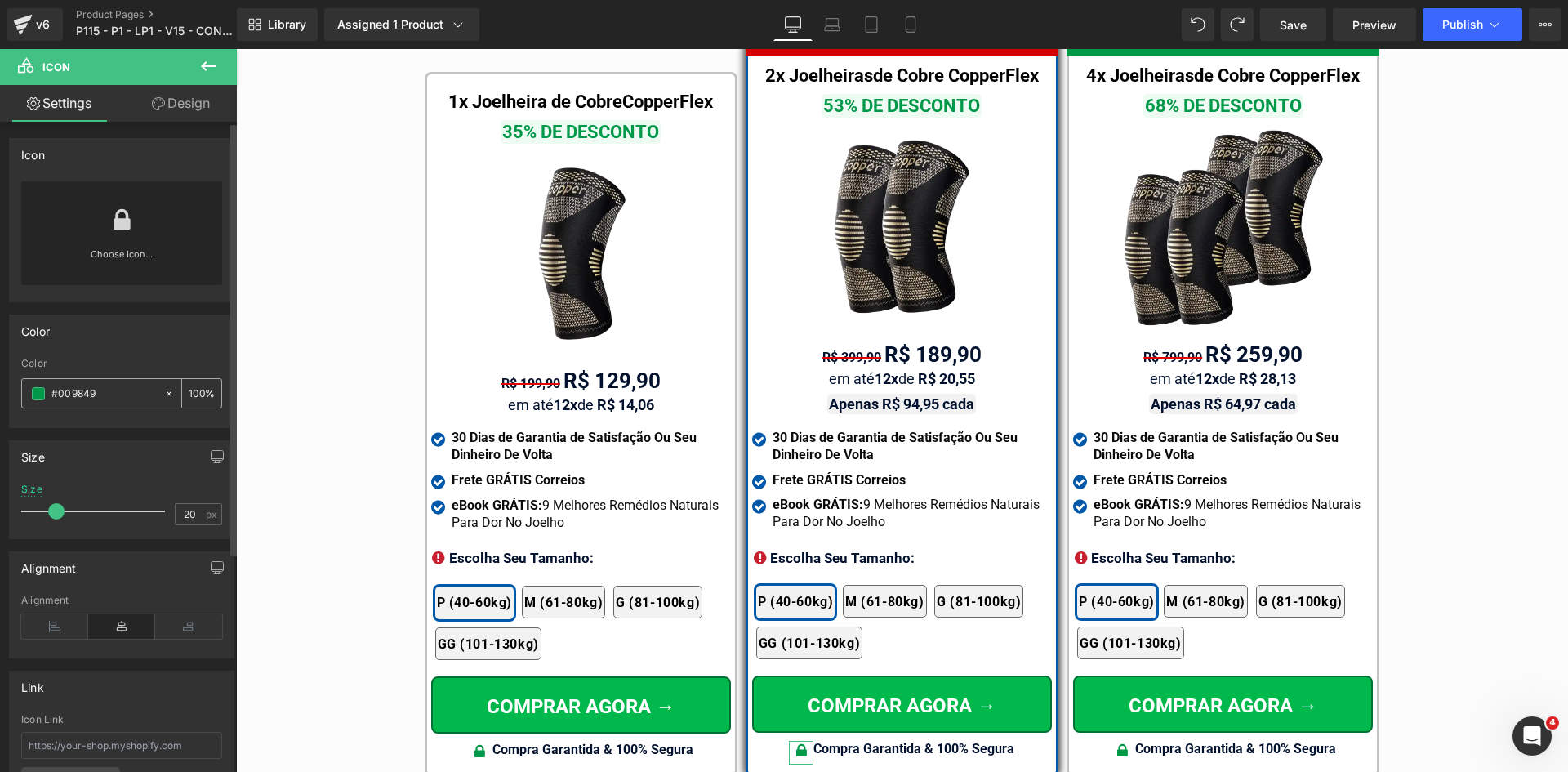
paste input "ffd700"
type input "#ffd700"
drag, startPoint x: 837, startPoint y: 23, endPoint x: 349, endPoint y: 6, distance: 488.3
click at [837, 23] on icon at bounding box center [832, 24] width 16 height 16
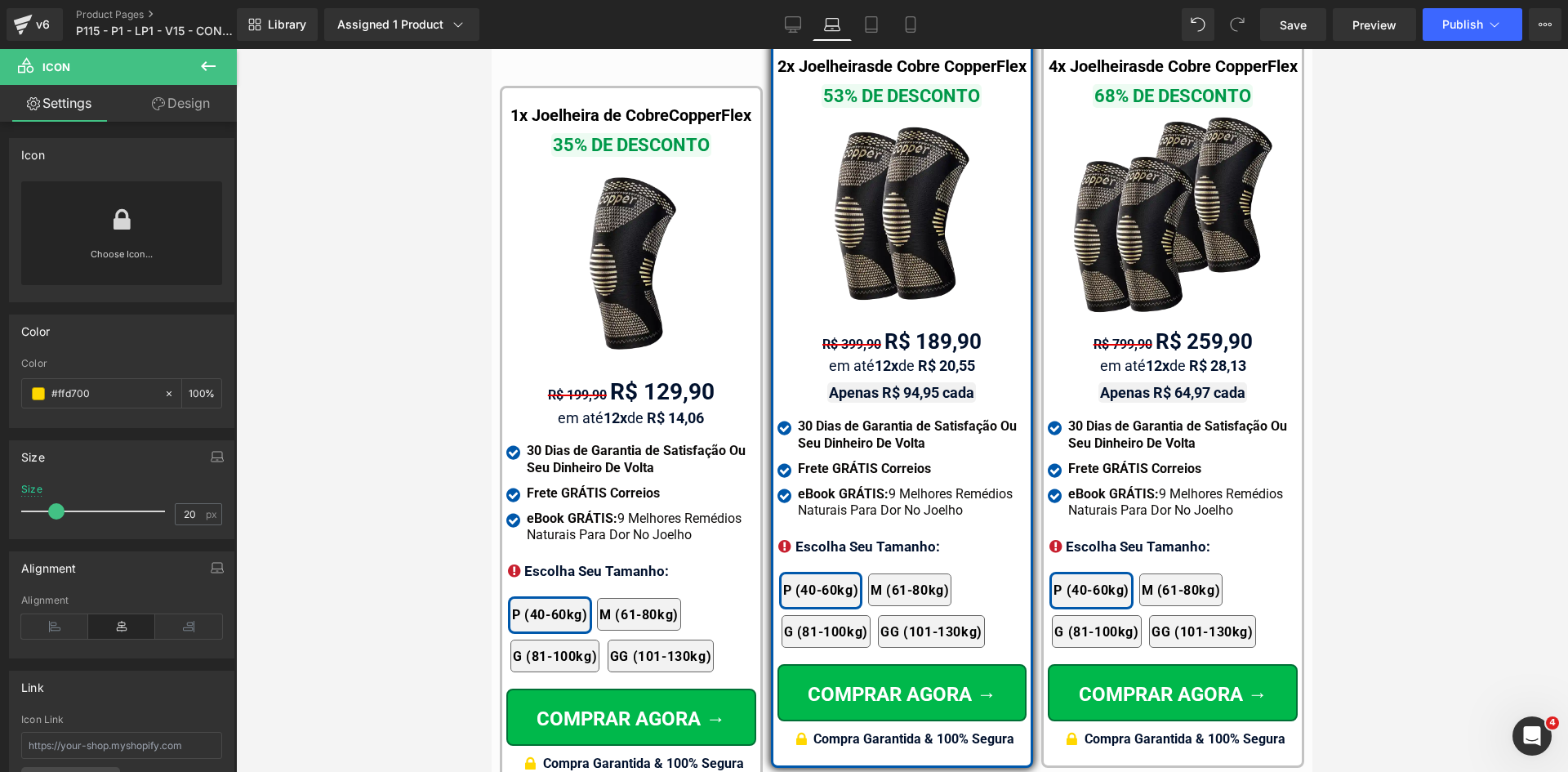
scroll to position [10236, 0]
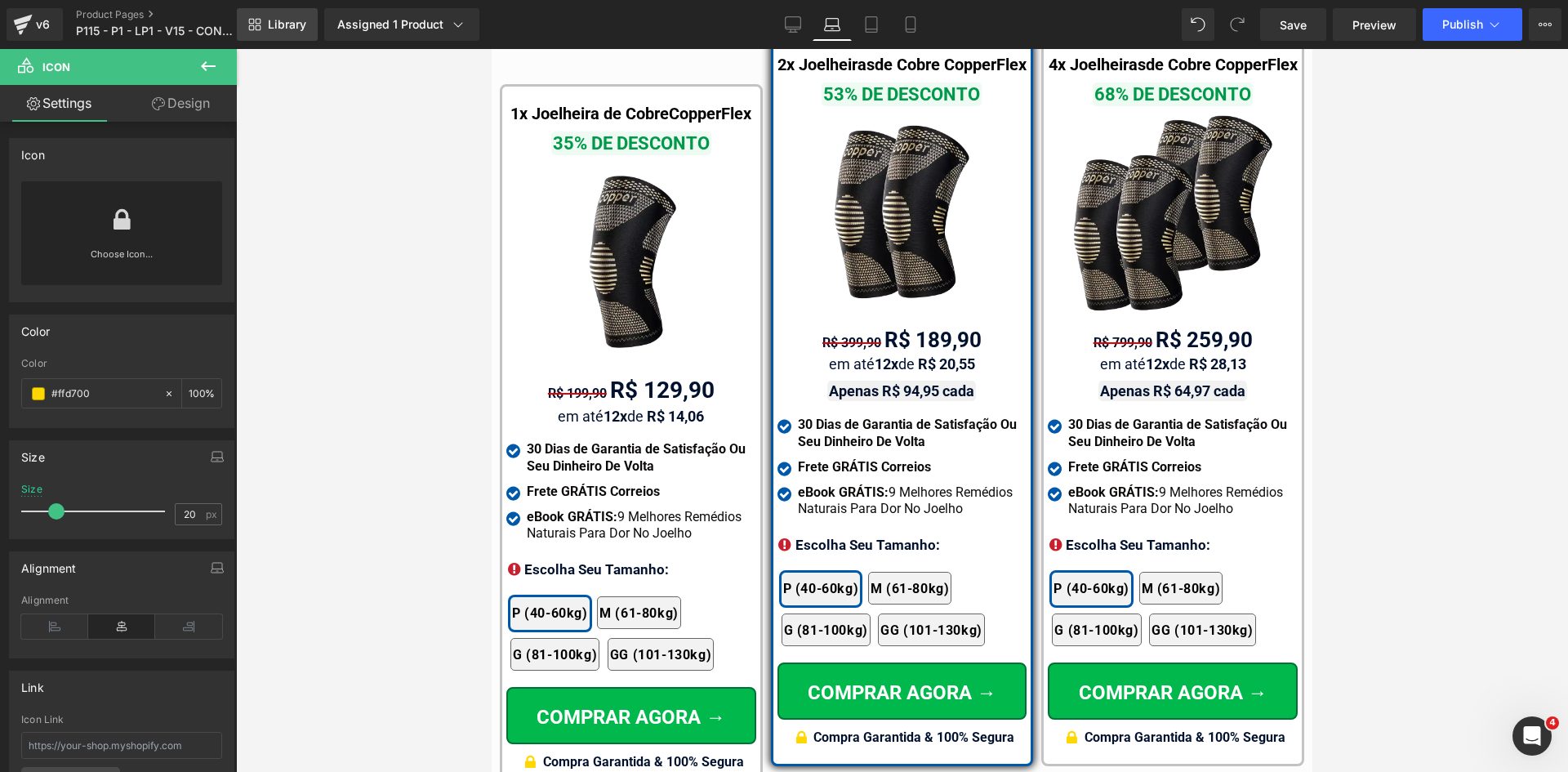
click at [294, 22] on span "Library" at bounding box center [287, 24] width 39 height 14
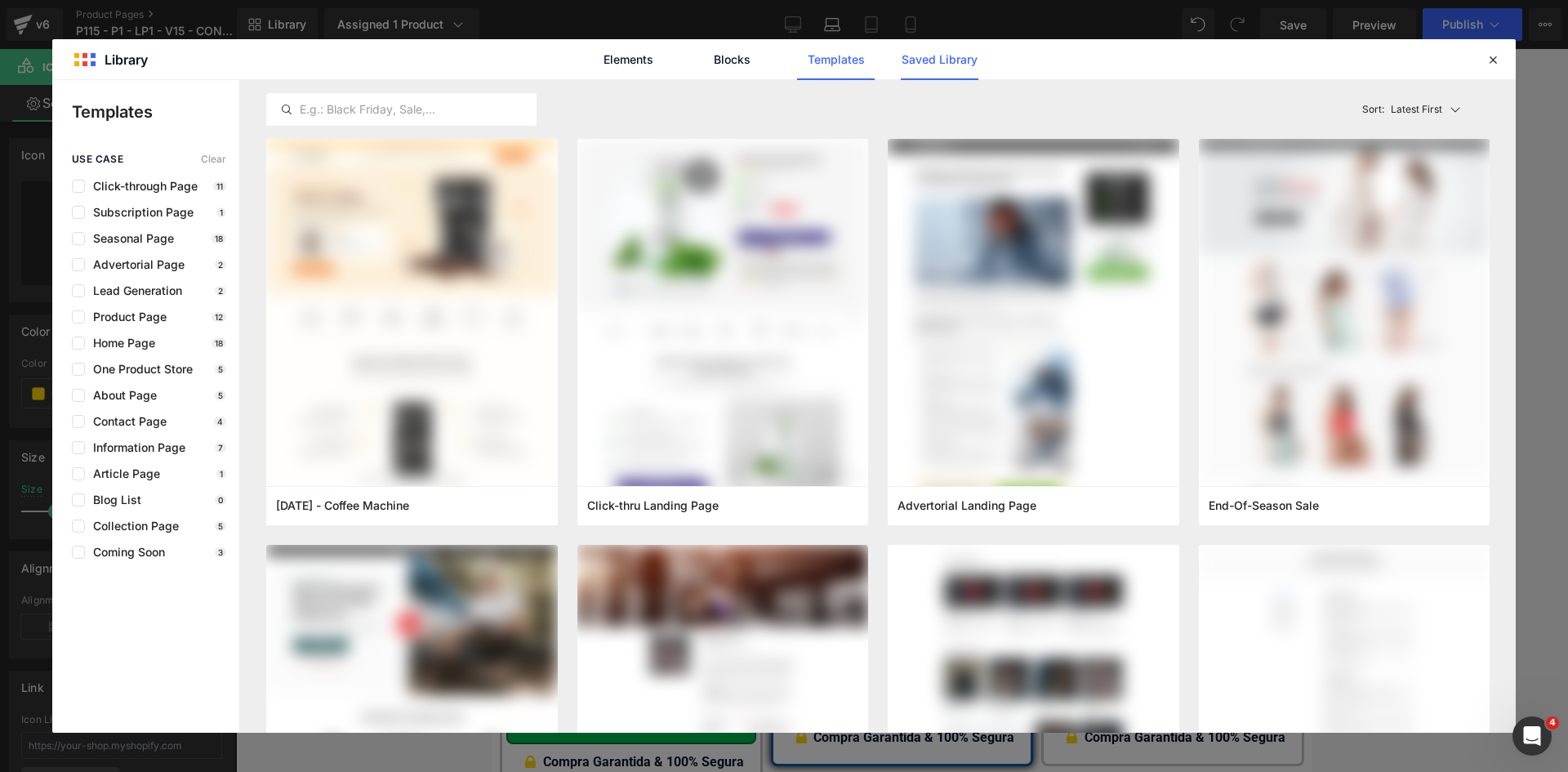
click at [934, 66] on link "Saved Library" at bounding box center [939, 59] width 78 height 41
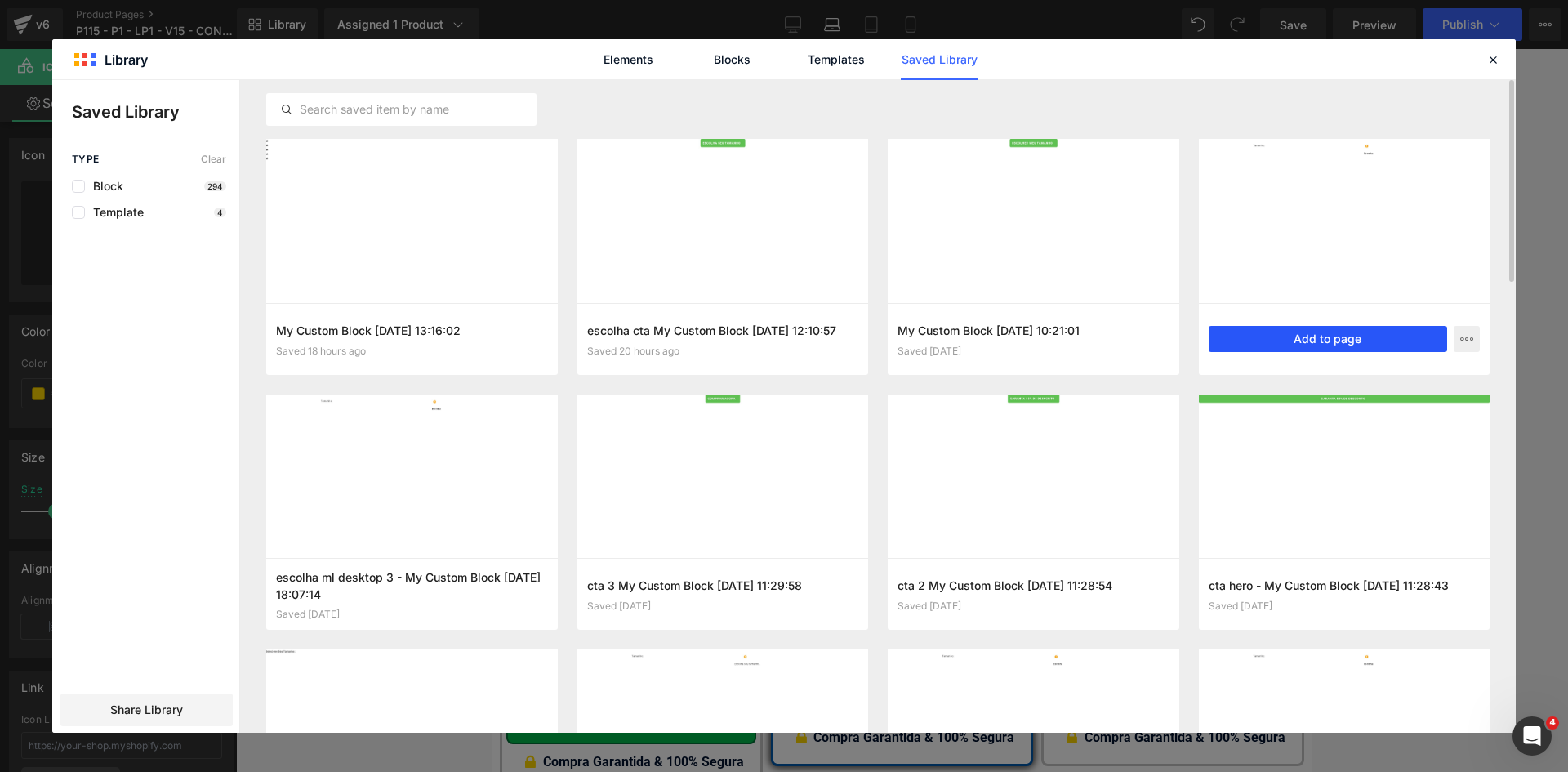
click at [1329, 341] on button "Add to page" at bounding box center [1328, 339] width 239 height 26
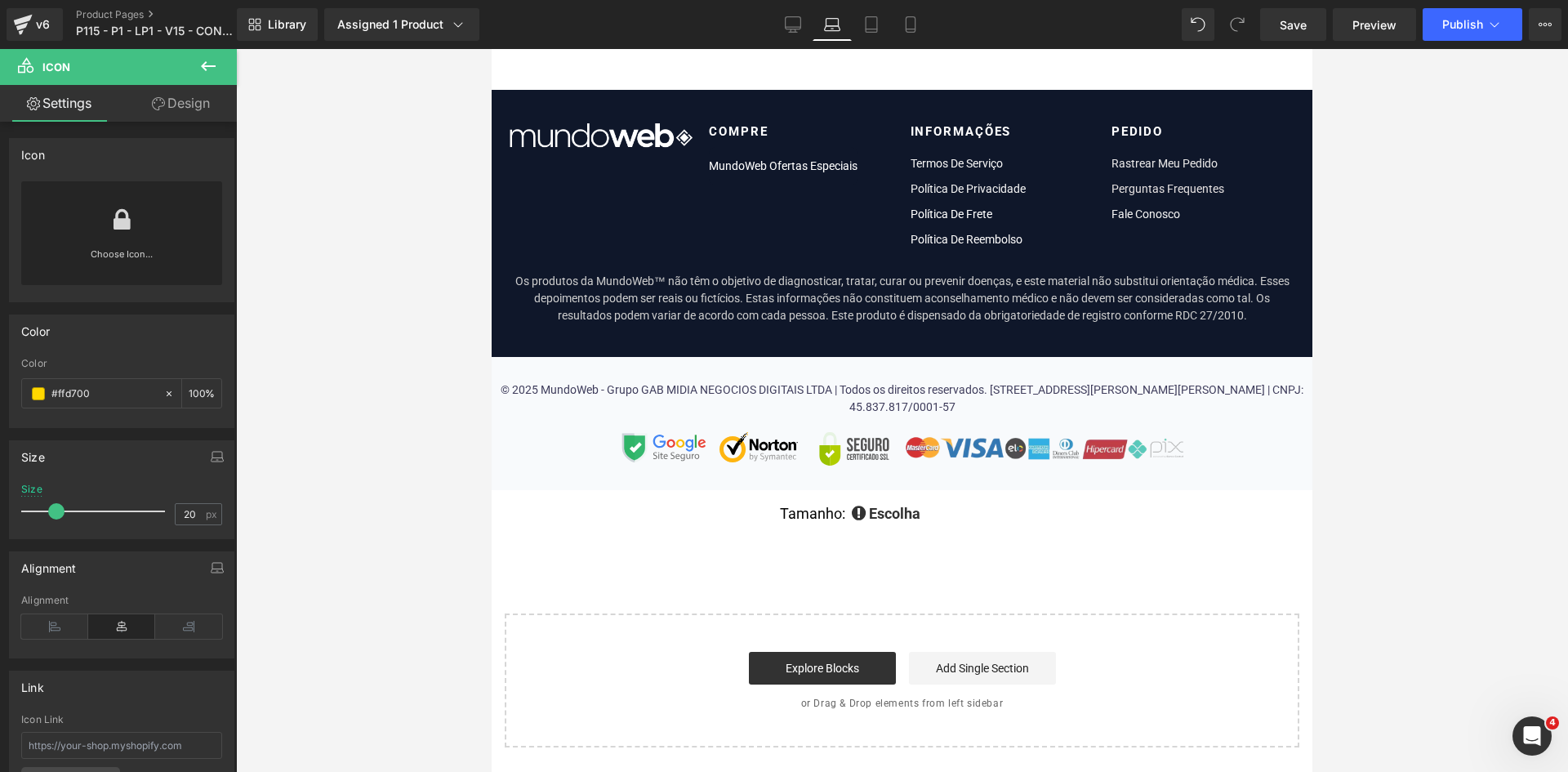
scroll to position [13690, 0]
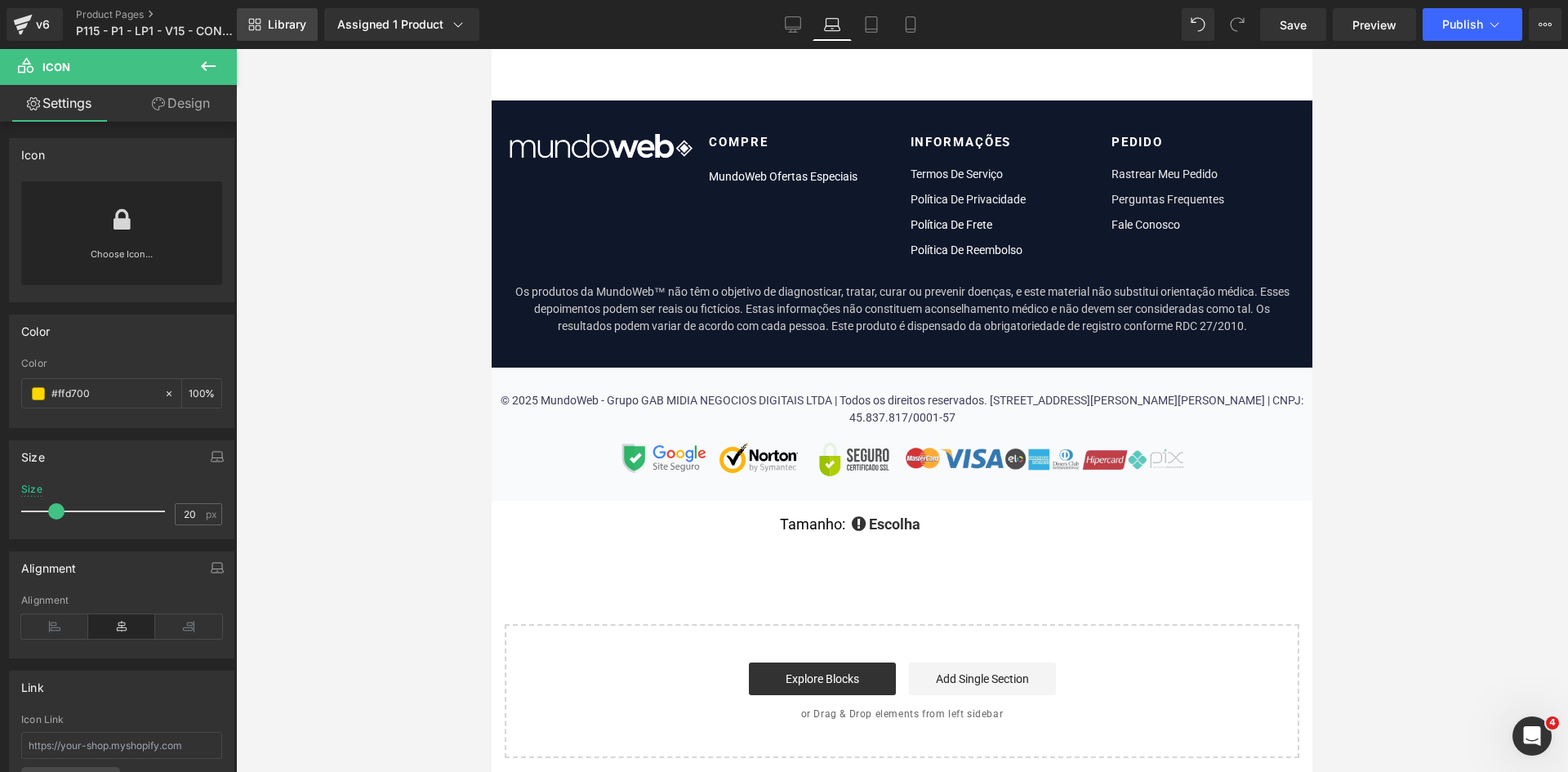
click at [270, 26] on span "Library" at bounding box center [287, 24] width 39 height 14
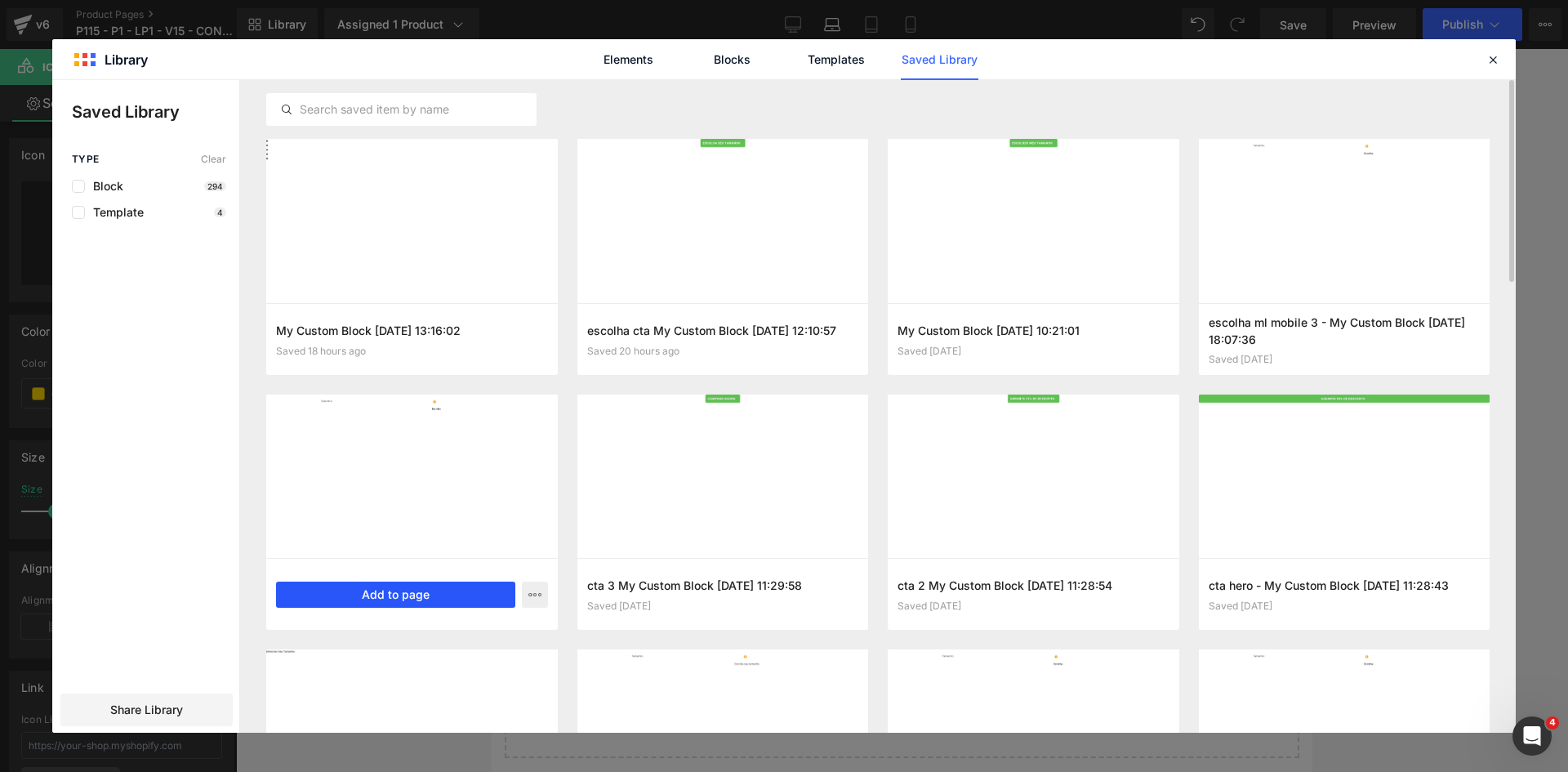
click at [419, 596] on button "Add to page" at bounding box center [396, 594] width 239 height 26
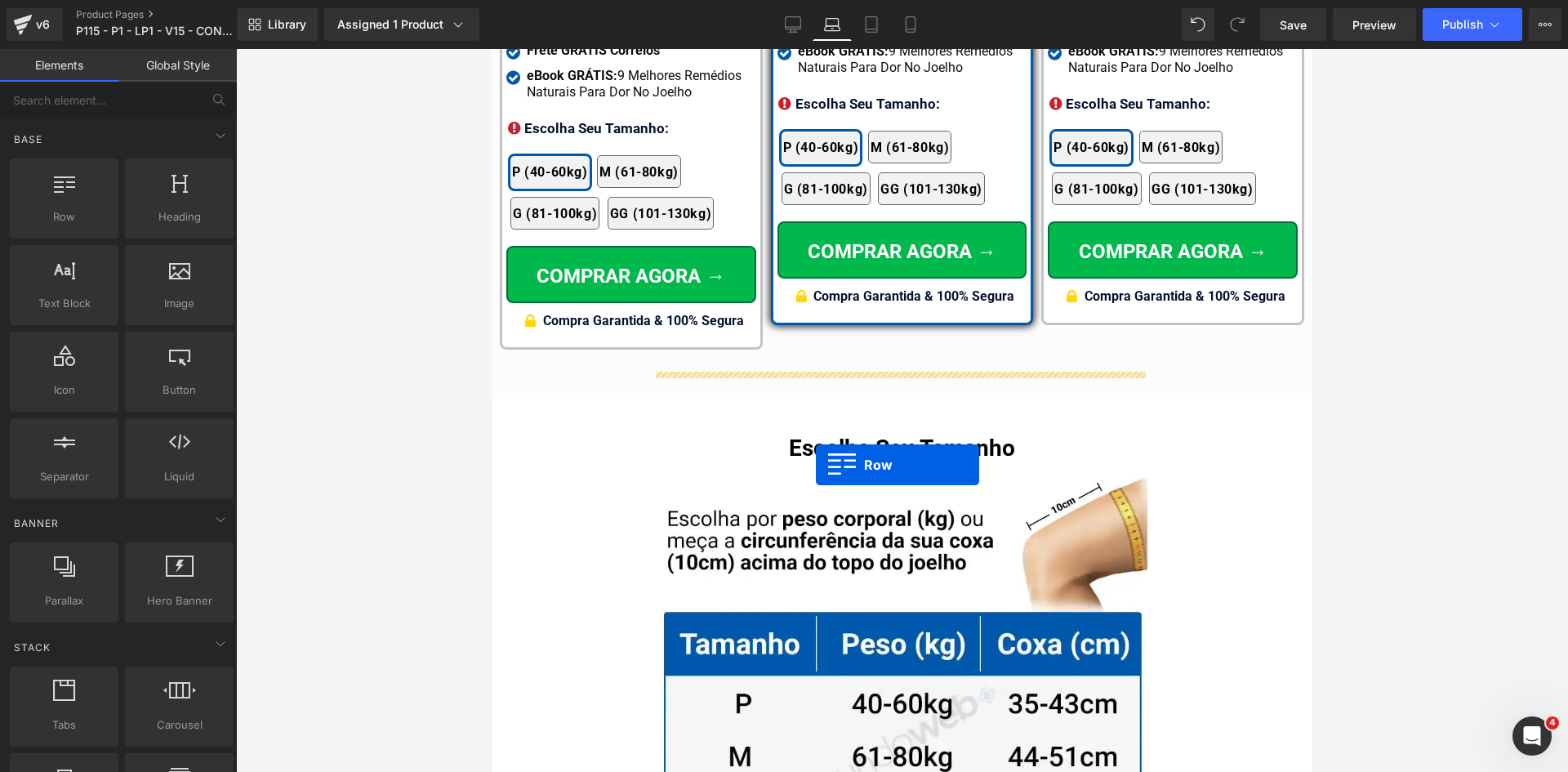
scroll to position [10334, 0]
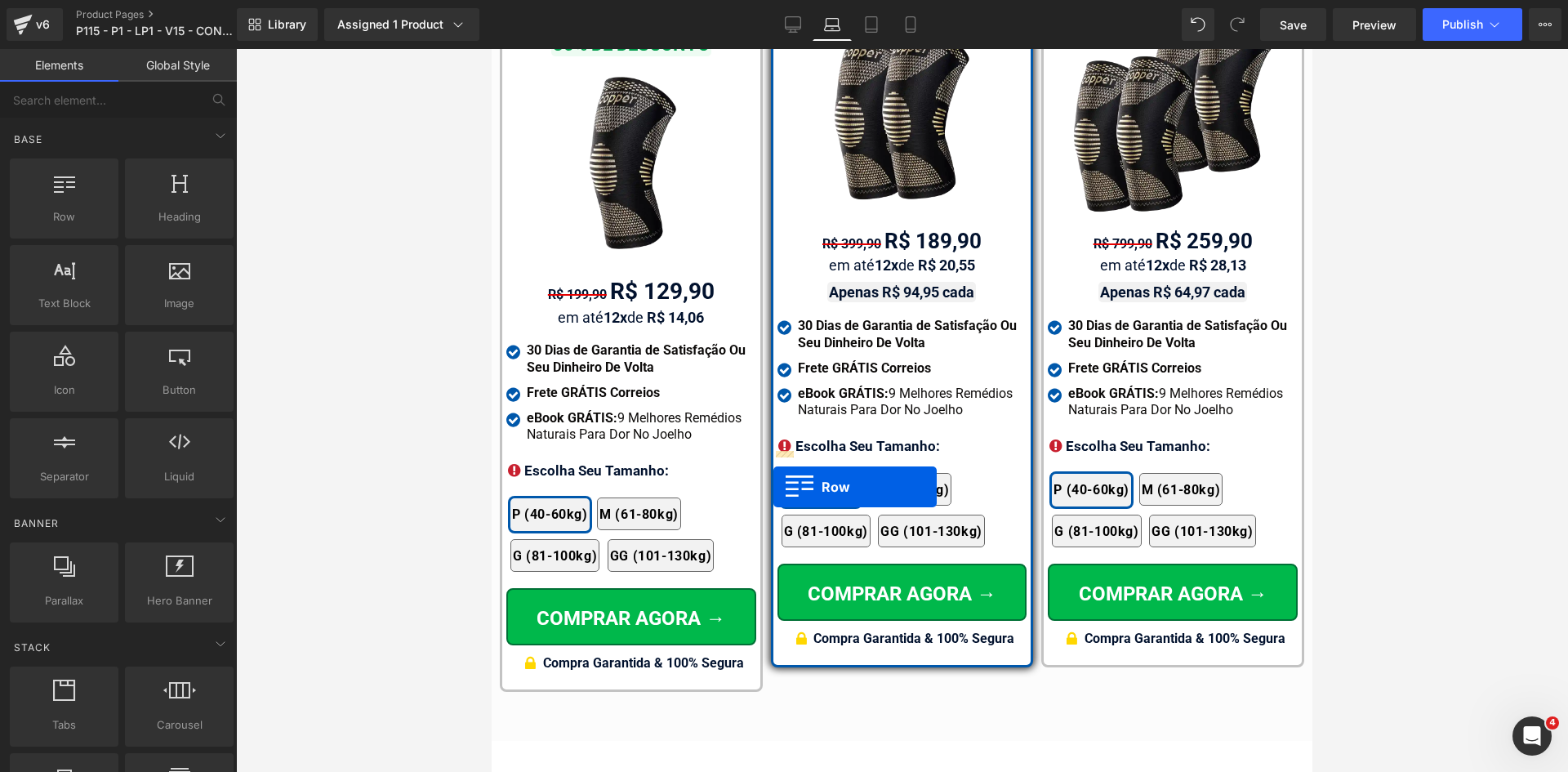
drag, startPoint x: 803, startPoint y: 520, endPoint x: 773, endPoint y: 487, distance: 44.6
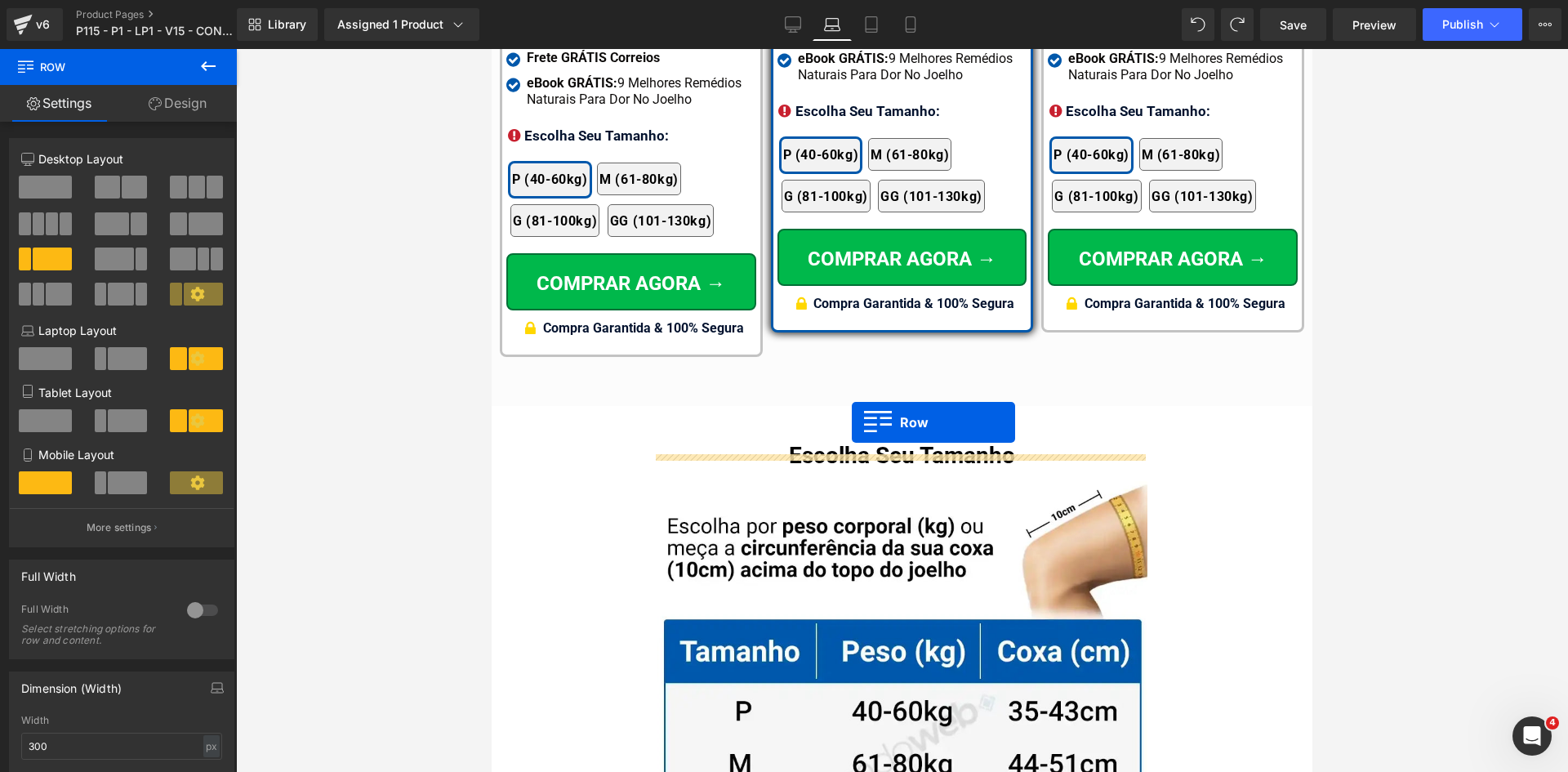
scroll to position [10342, 0]
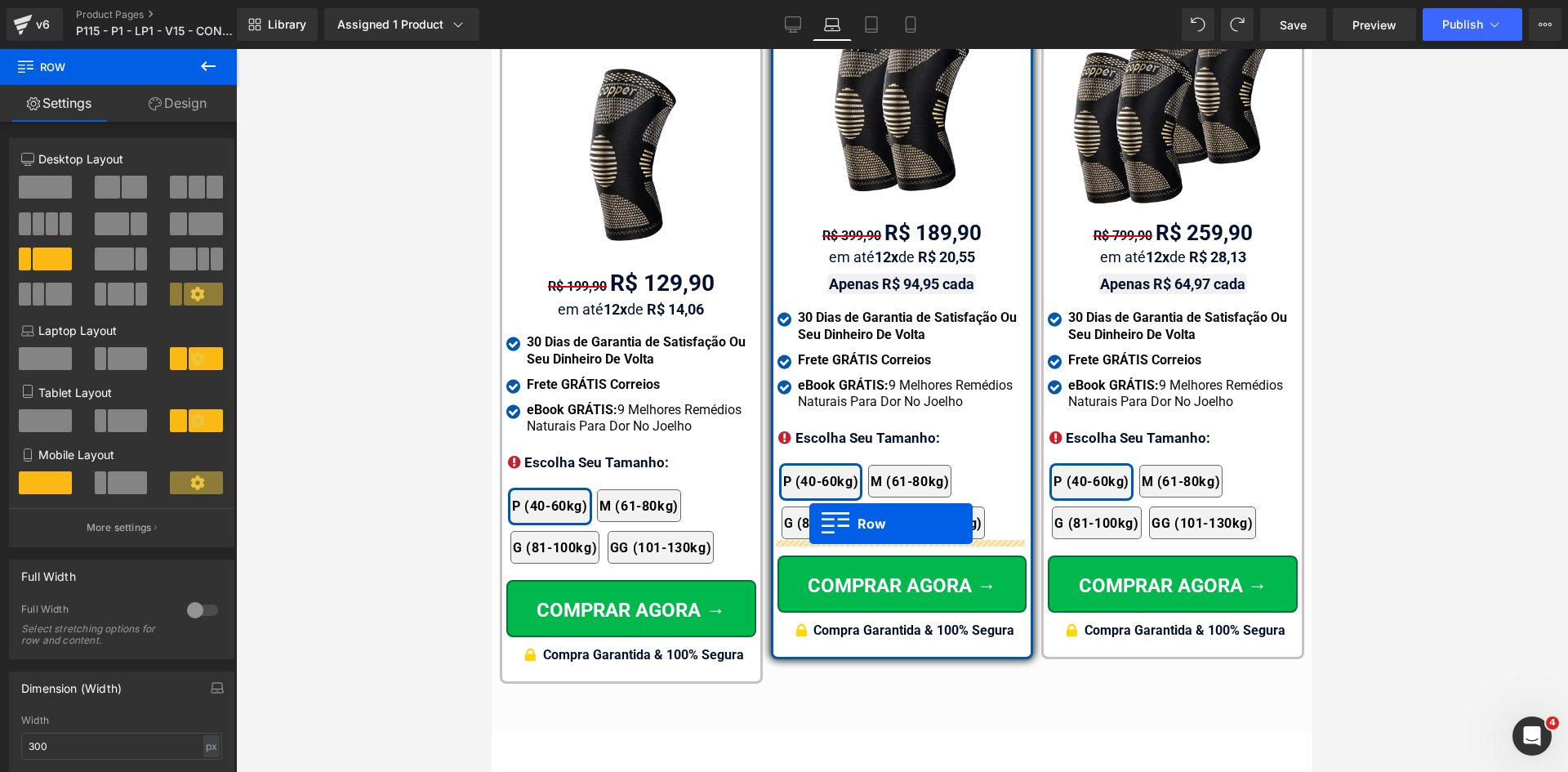
drag, startPoint x: 807, startPoint y: 391, endPoint x: 809, endPoint y: 524, distance: 133.0
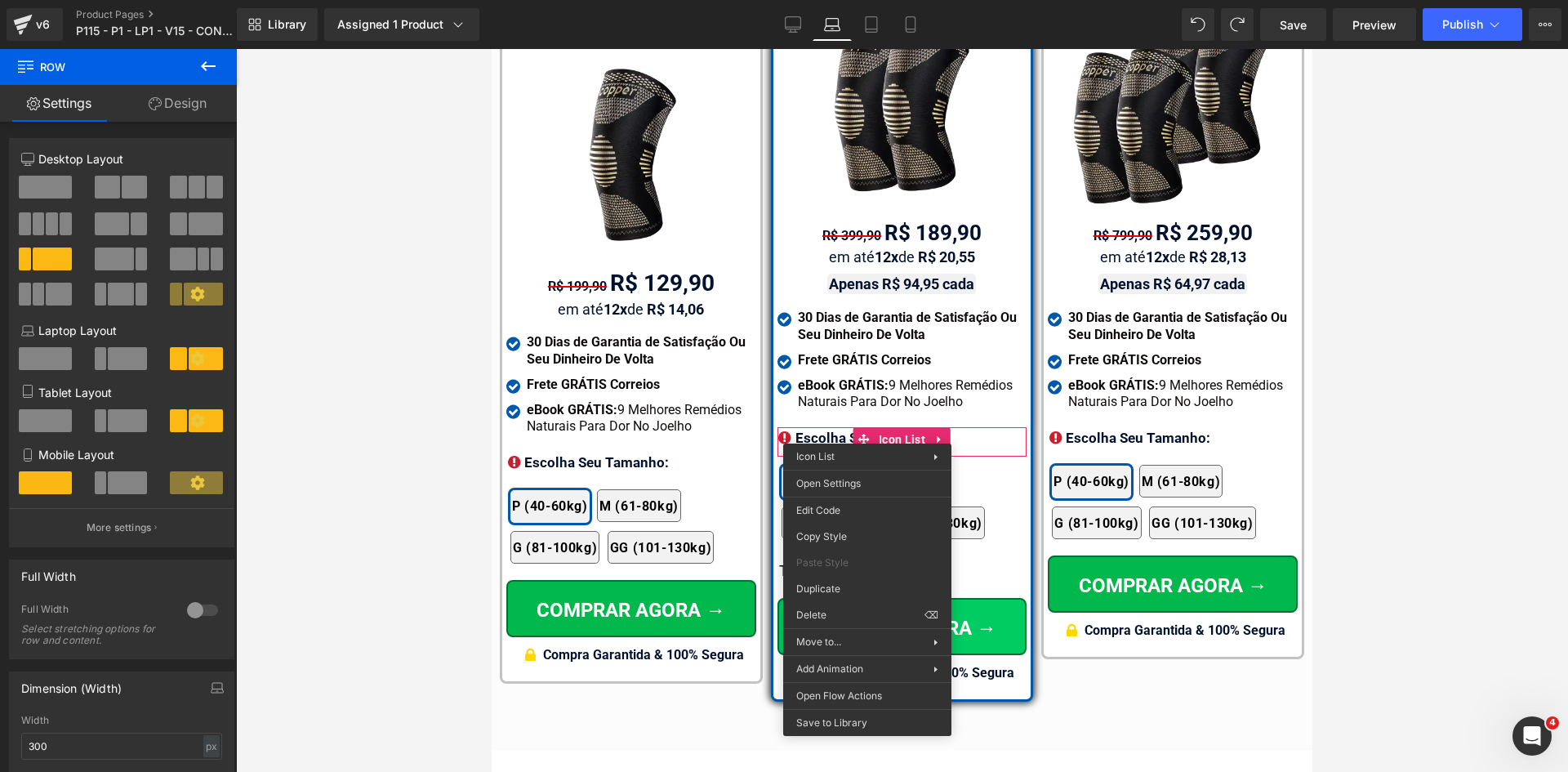
drag, startPoint x: 1320, startPoint y: 667, endPoint x: 825, endPoint y: 597, distance: 499.9
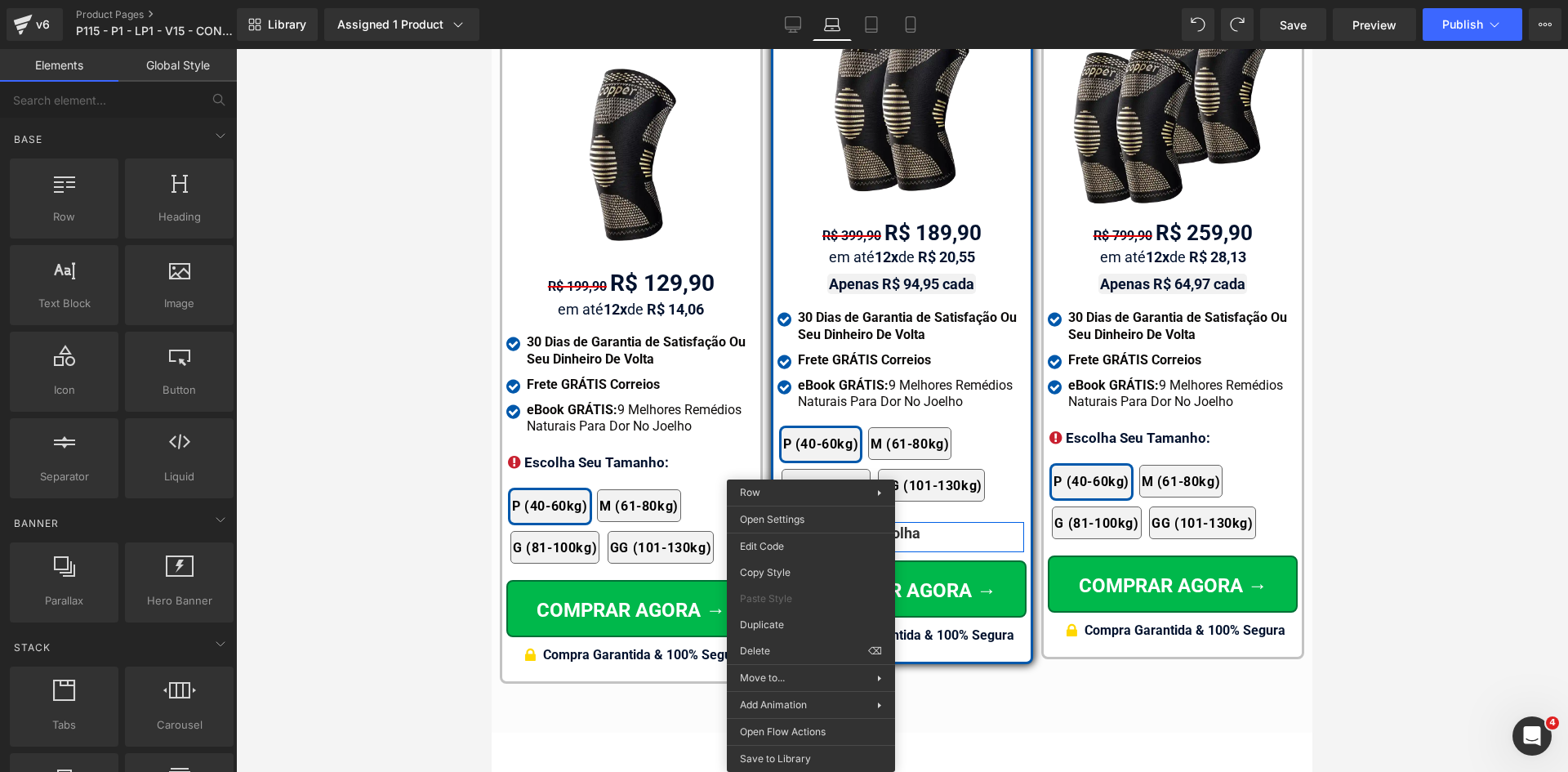
drag, startPoint x: 1264, startPoint y: 673, endPoint x: 811, endPoint y: 486, distance: 490.1
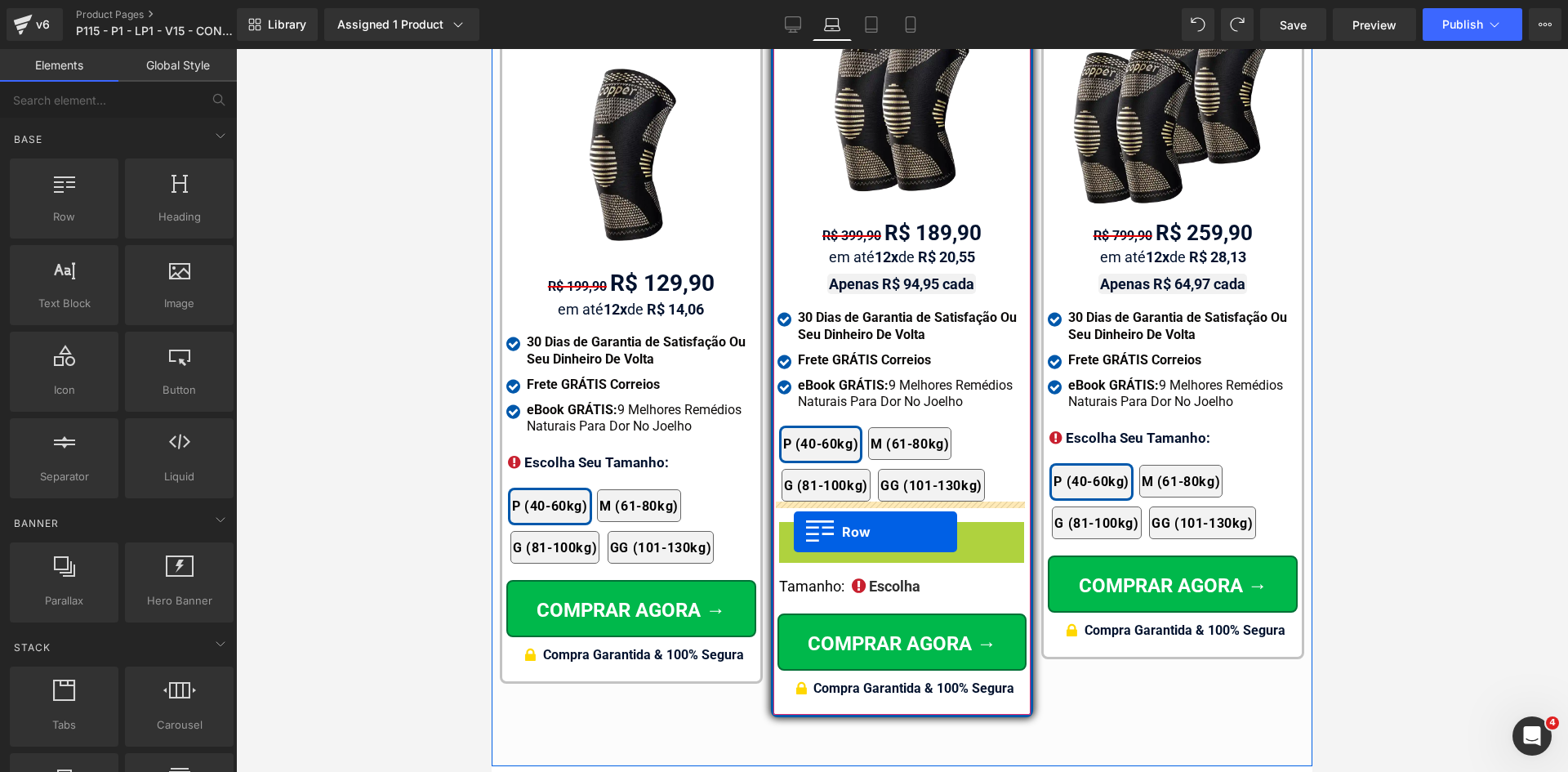
drag, startPoint x: 821, startPoint y: 525, endPoint x: 794, endPoint y: 532, distance: 27.9
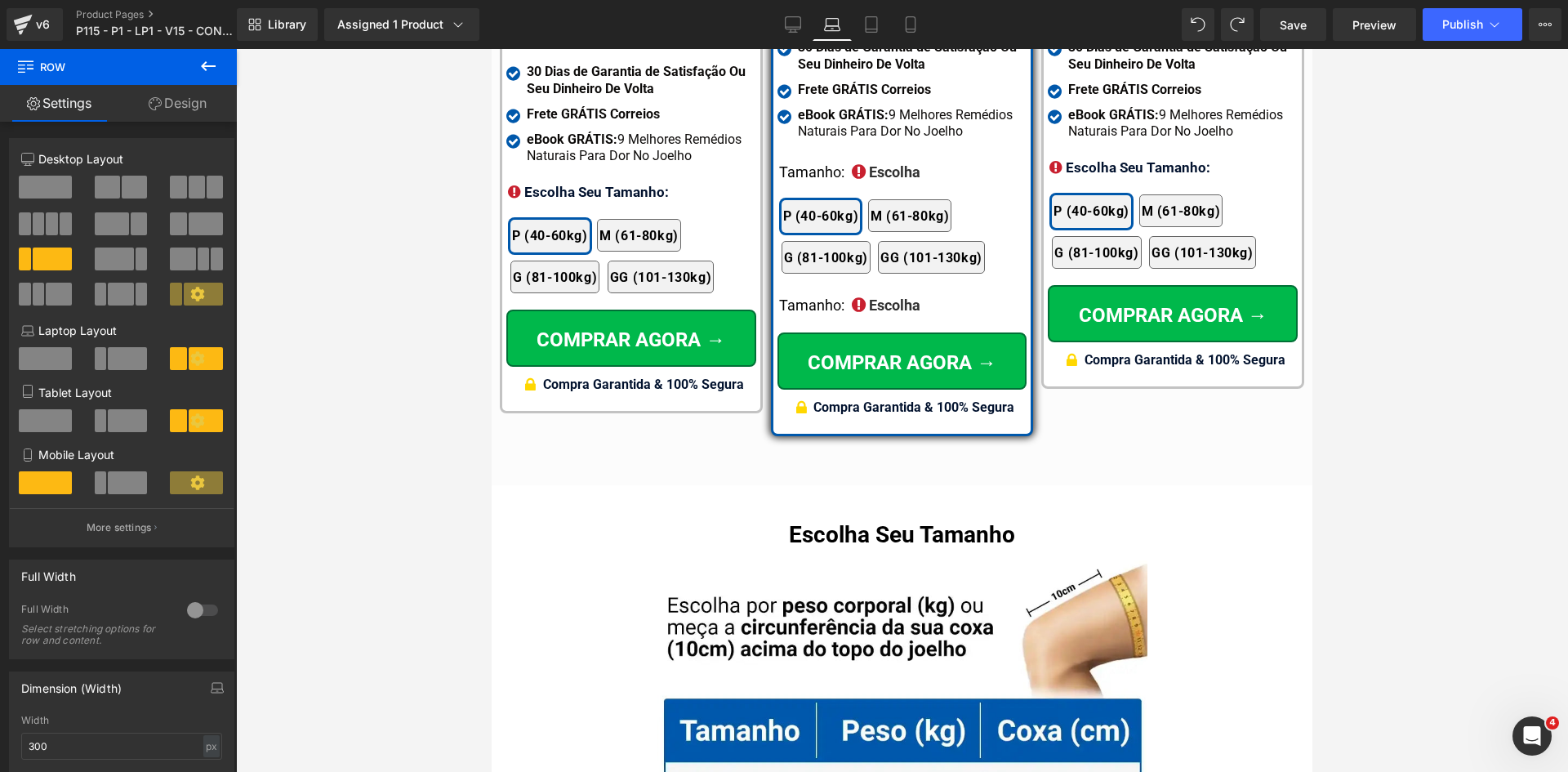
scroll to position [10652, 0]
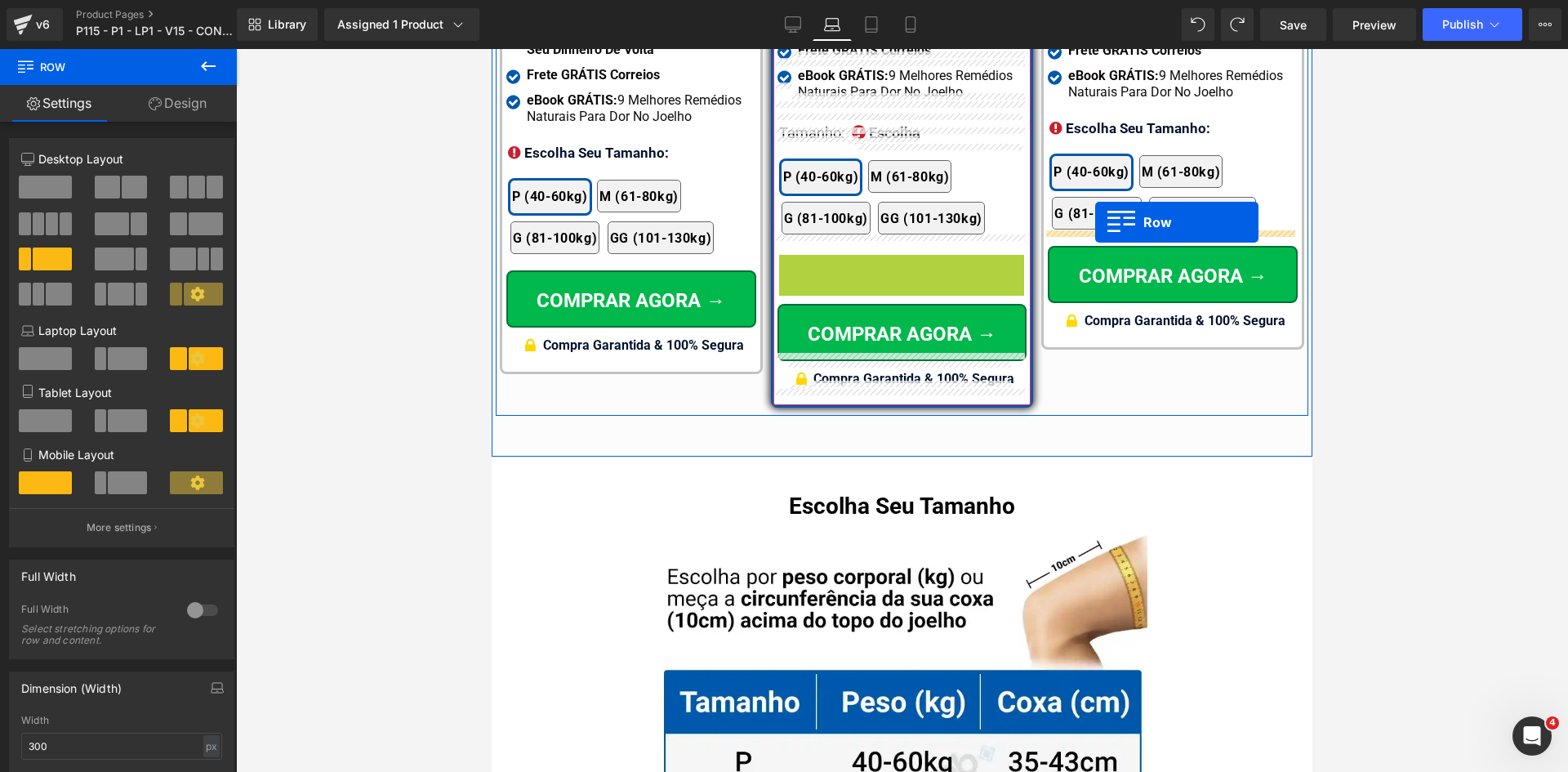
drag, startPoint x: 793, startPoint y: 260, endPoint x: 1096, endPoint y: 222, distance: 305.4
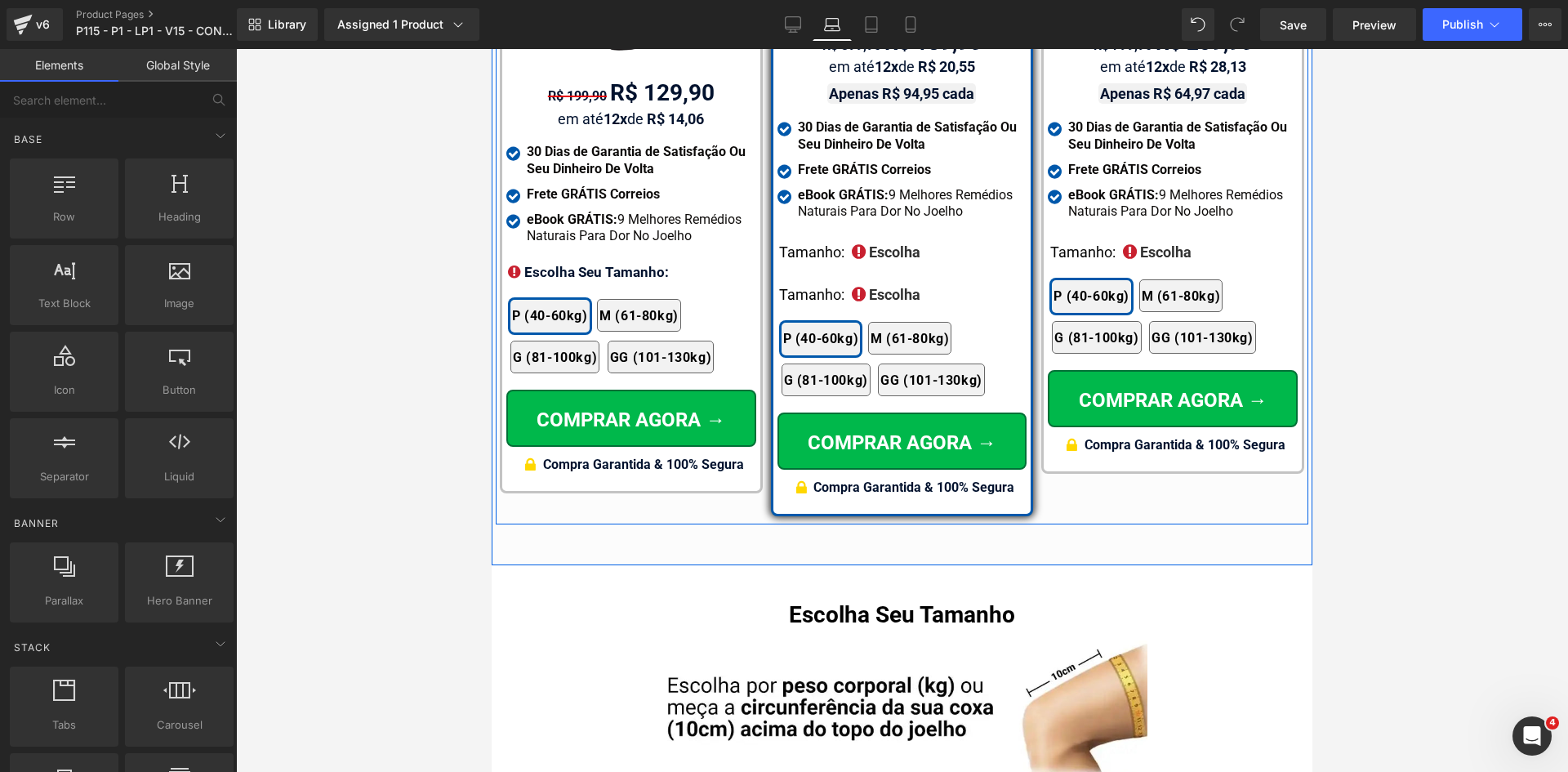
scroll to position [10363, 0]
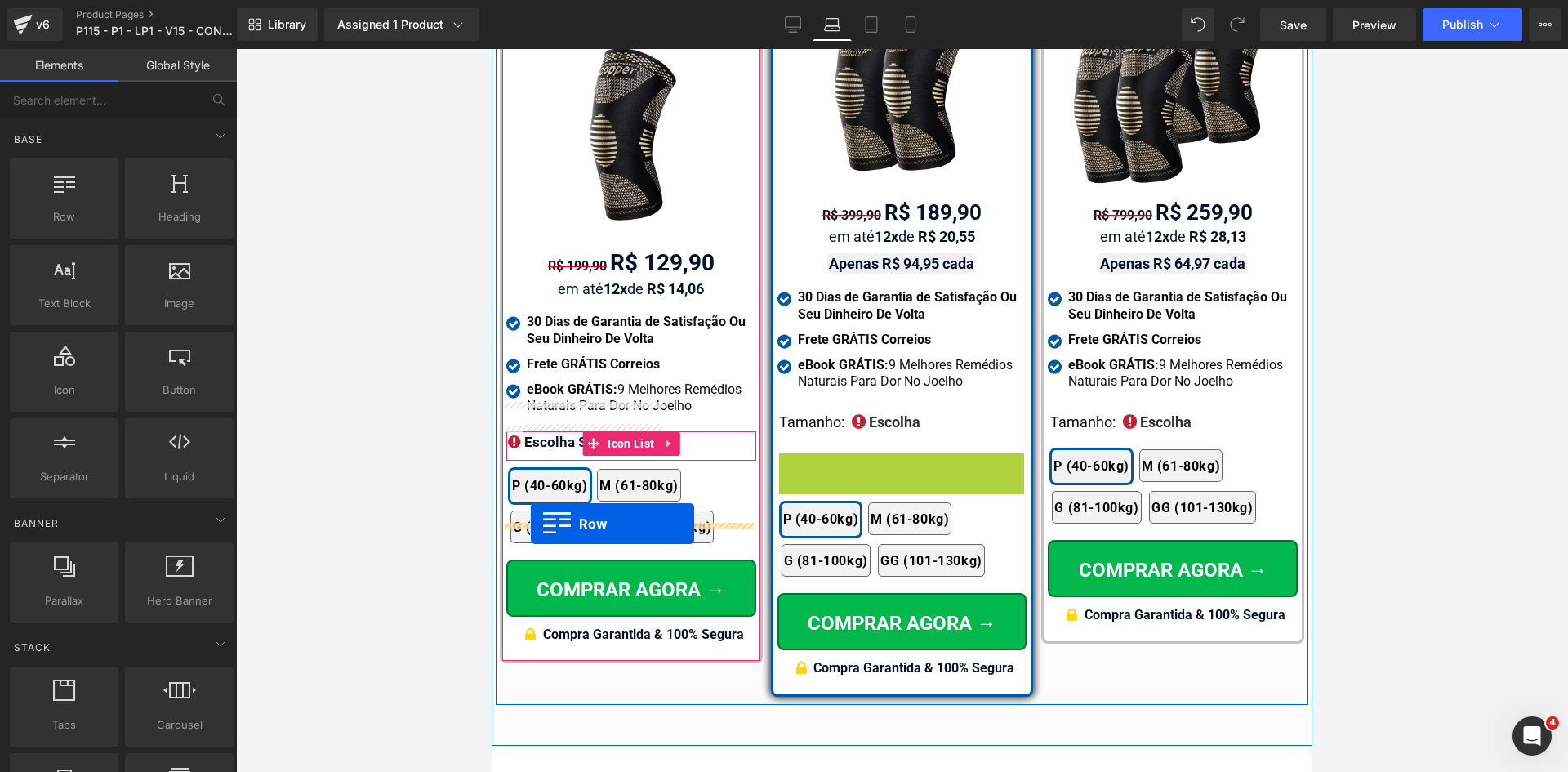
drag, startPoint x: 807, startPoint y: 453, endPoint x: 530, endPoint y: 522, distance: 285.5
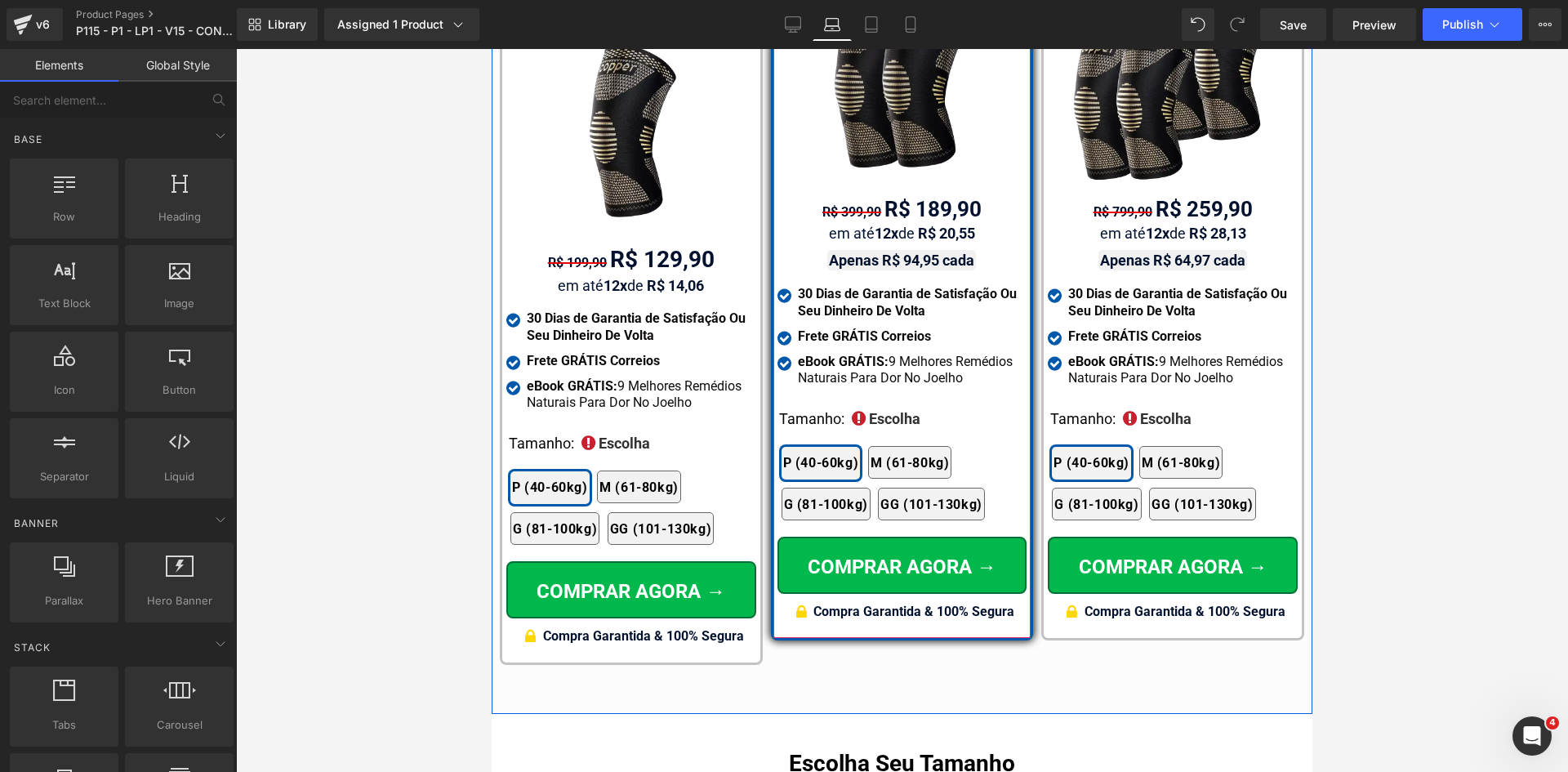
scroll to position [10775, 0]
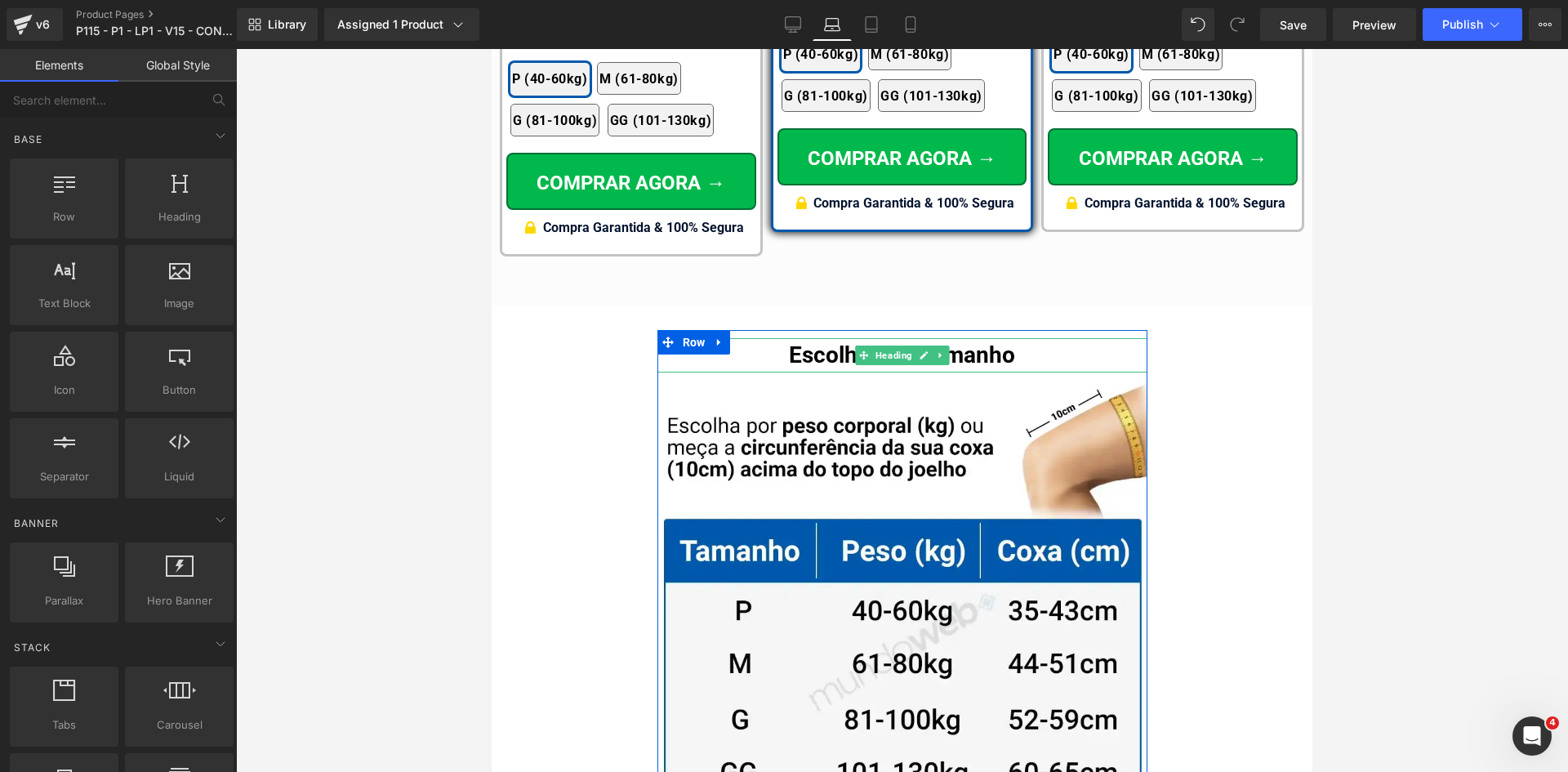
click at [799, 338] on h1 "Escolha Seu Tamanho" at bounding box center [902, 355] width 490 height 34
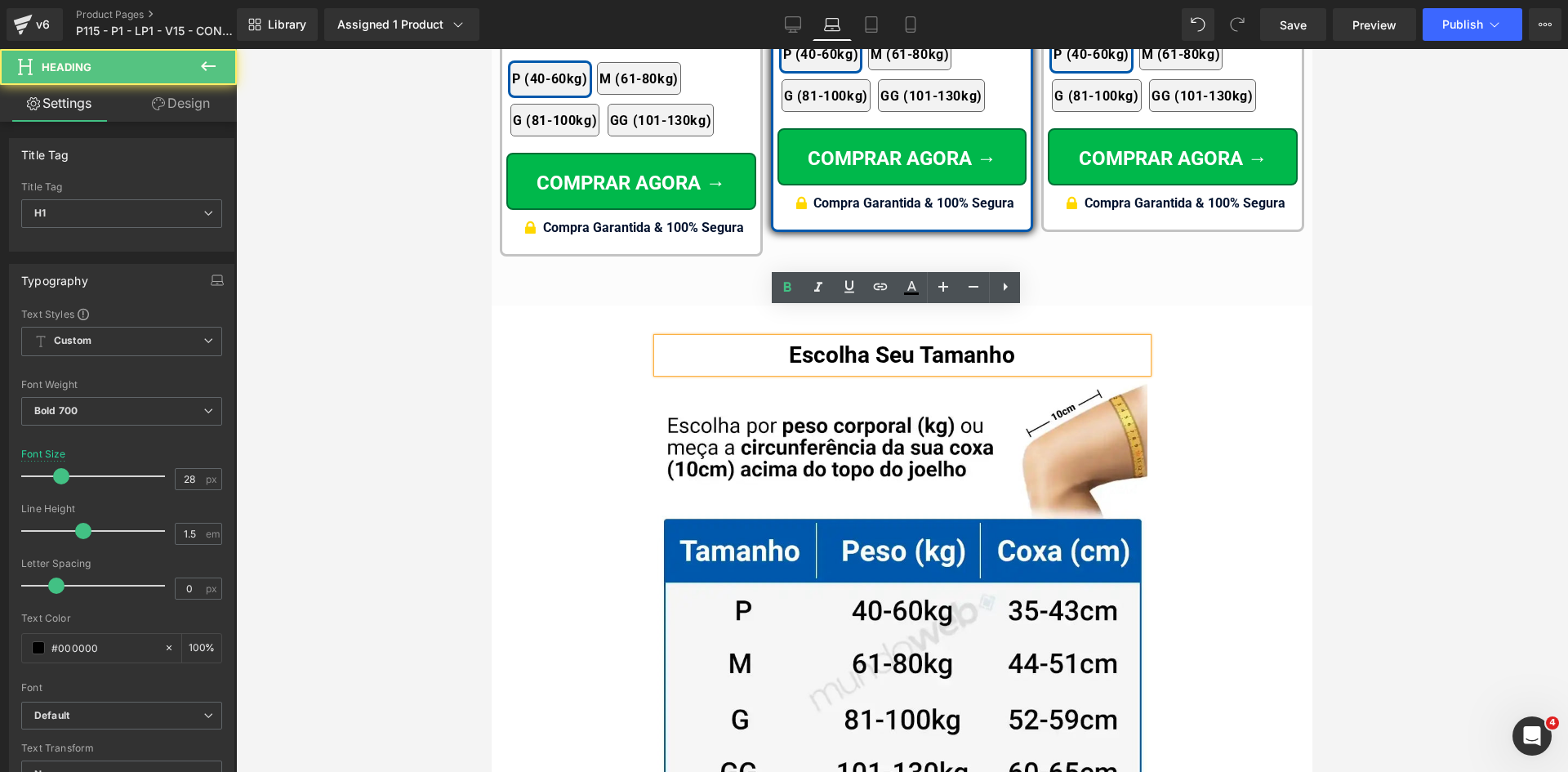
click at [799, 338] on h1 "Escolha Seu Tamanho" at bounding box center [902, 355] width 490 height 34
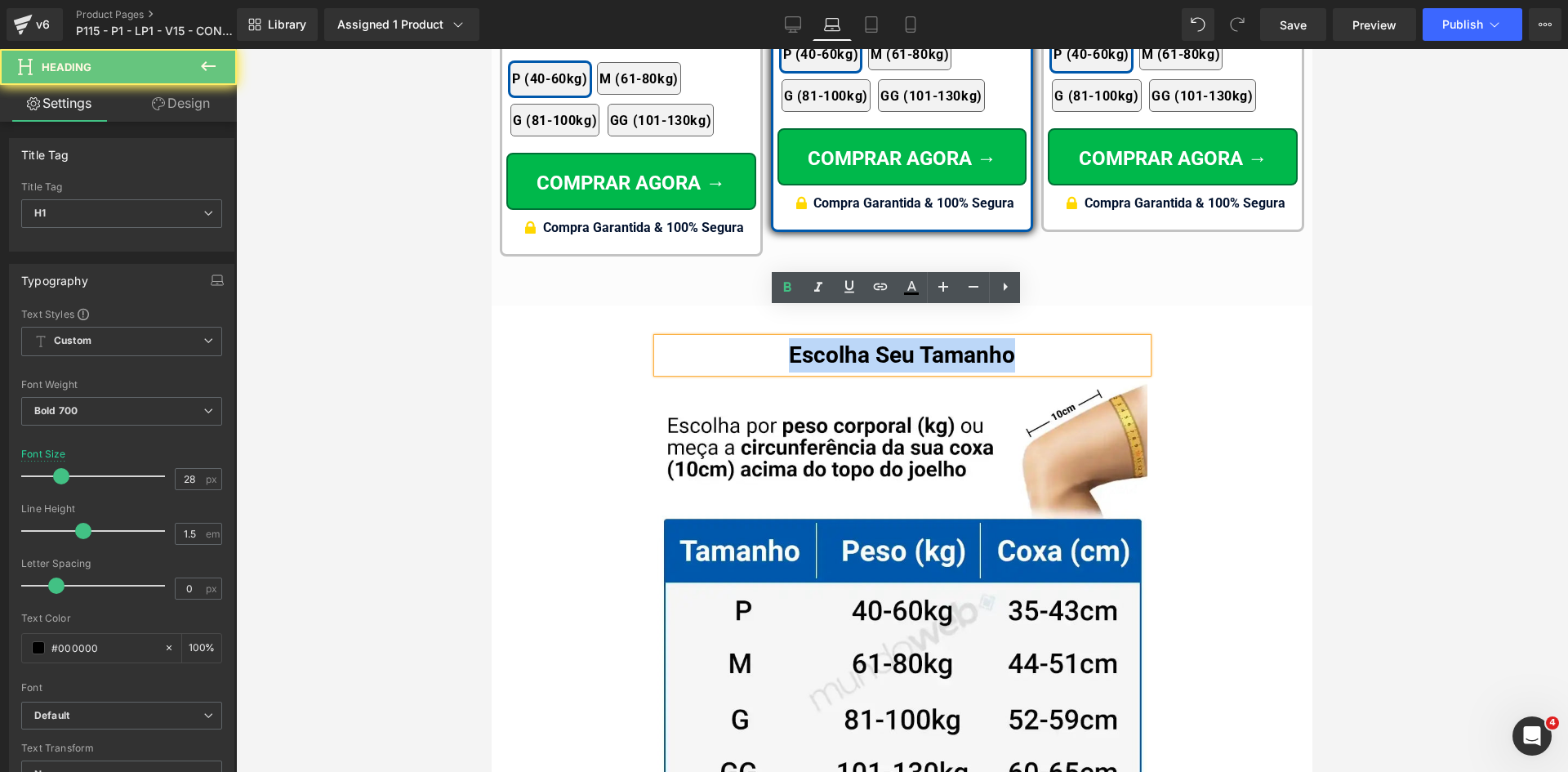
click at [799, 338] on h1 "Escolha Seu Tamanho" at bounding box center [902, 355] width 490 height 34
click at [798, 338] on h1 "Escolha Seu Tamanho" at bounding box center [902, 355] width 490 height 34
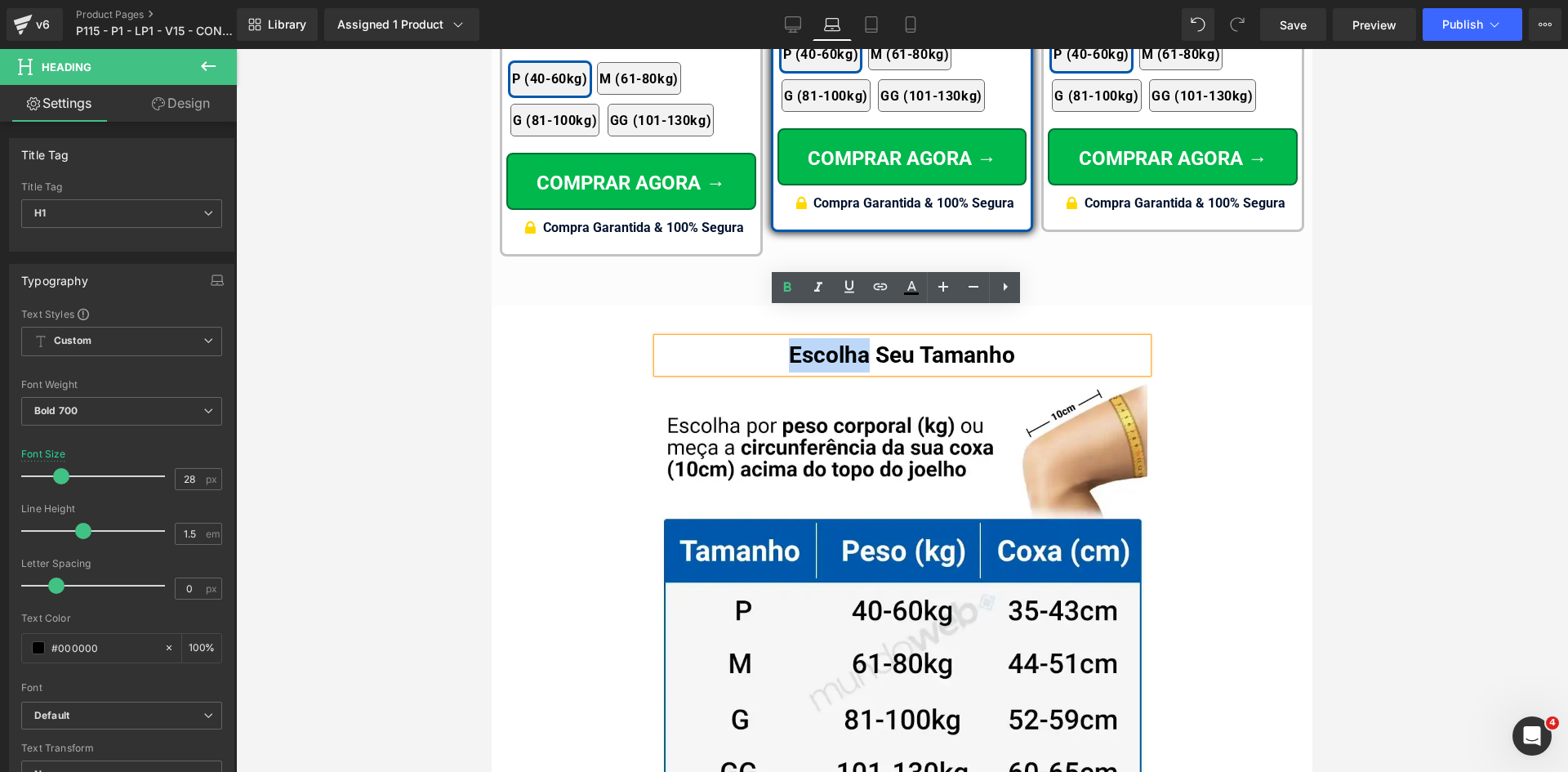
drag, startPoint x: 787, startPoint y: 321, endPoint x: 867, endPoint y: 325, distance: 80.1
click at [867, 338] on h1 "Escolha Seu Tamanho" at bounding box center [902, 355] width 490 height 34
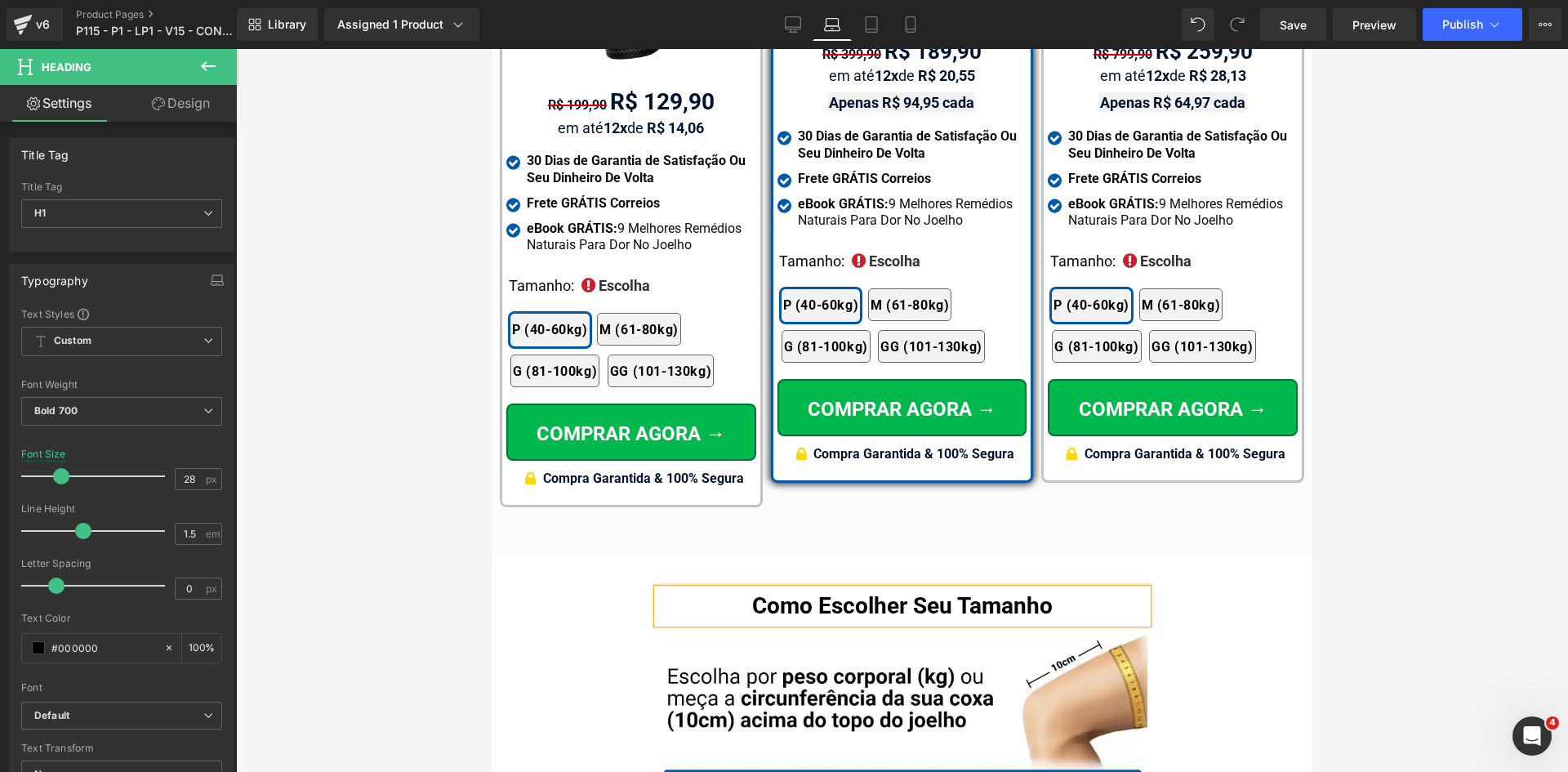
scroll to position [10366, 0]
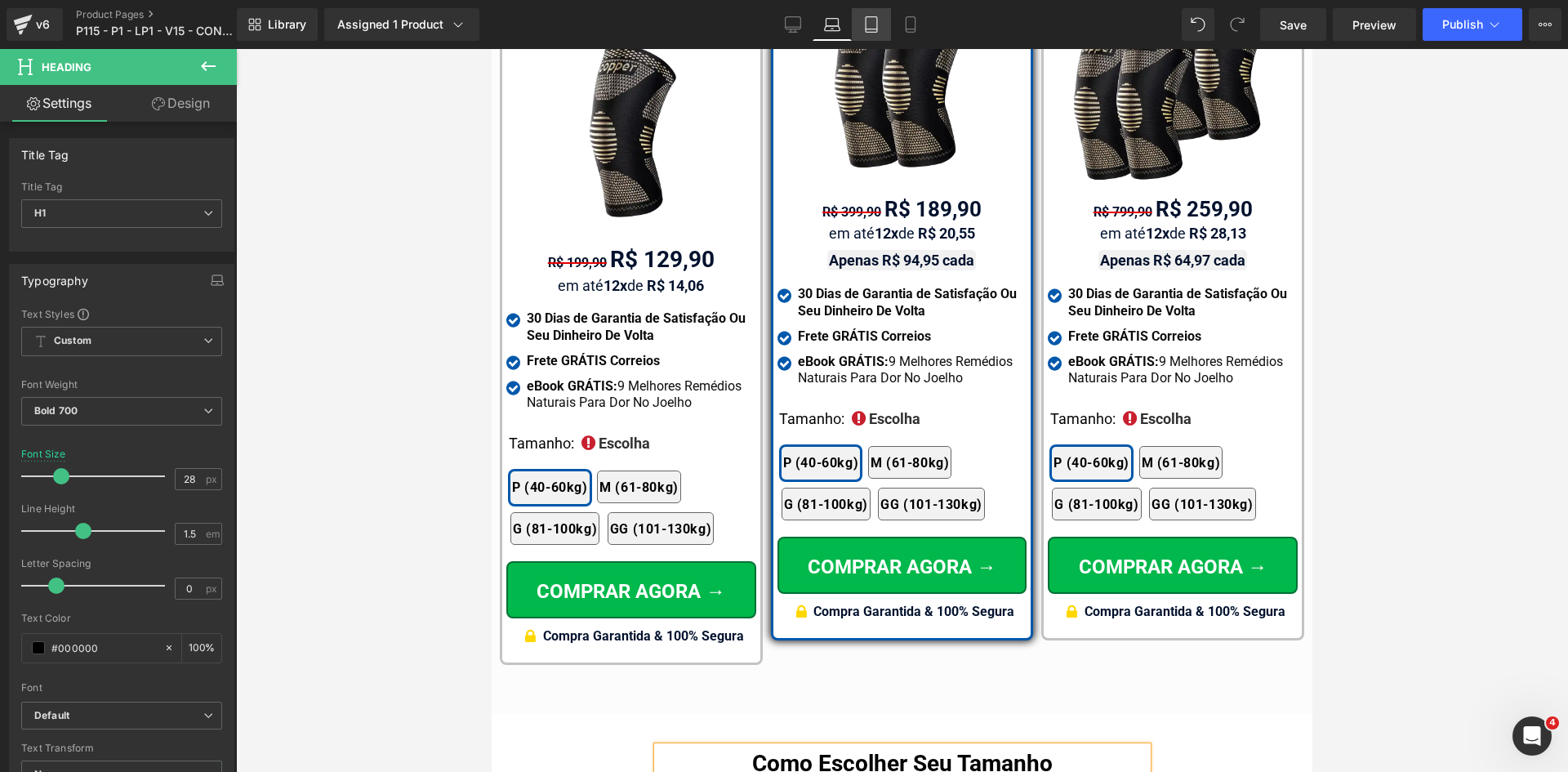
click at [876, 24] on icon at bounding box center [872, 24] width 16 height 16
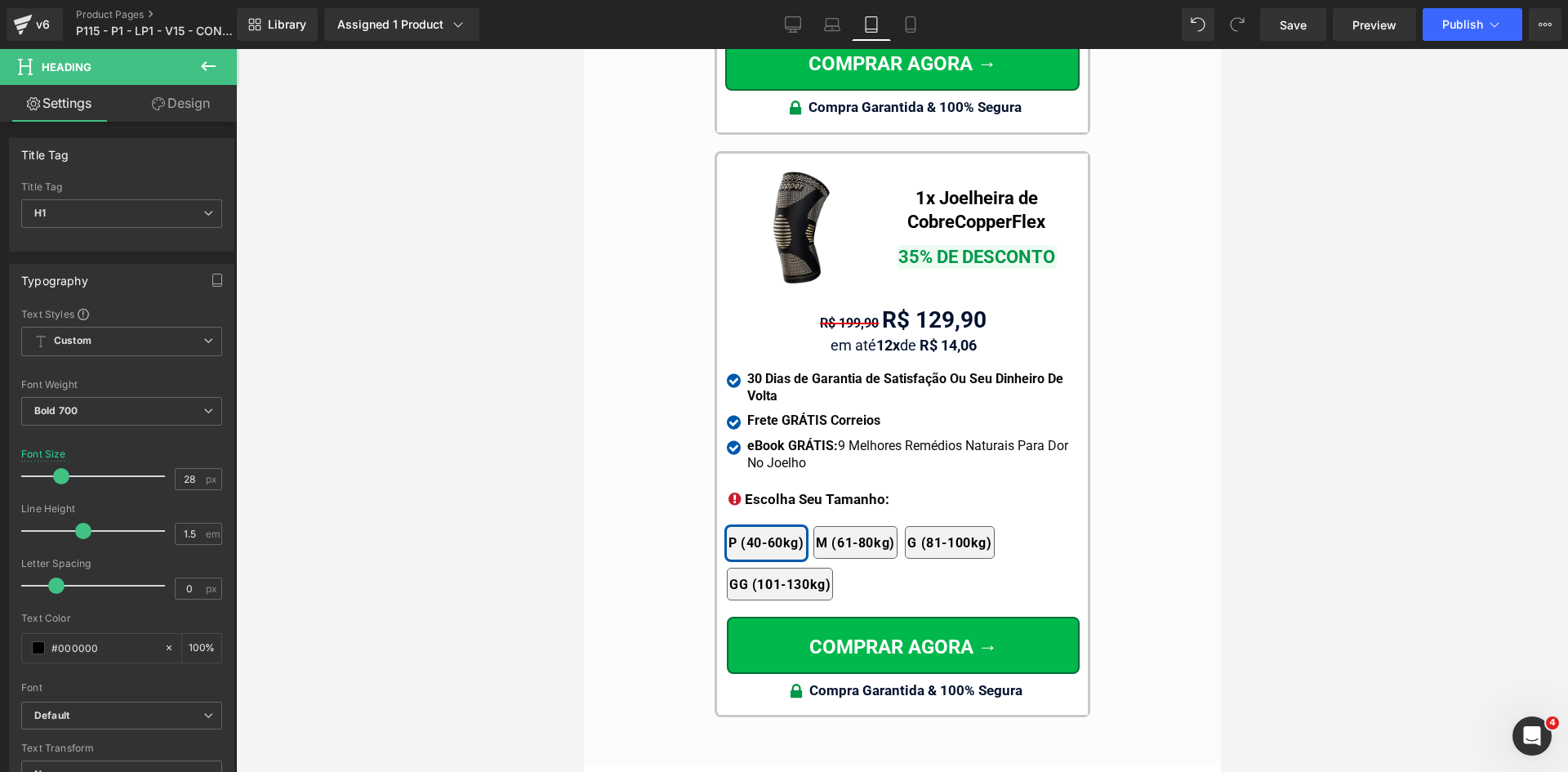
scroll to position [15269, 0]
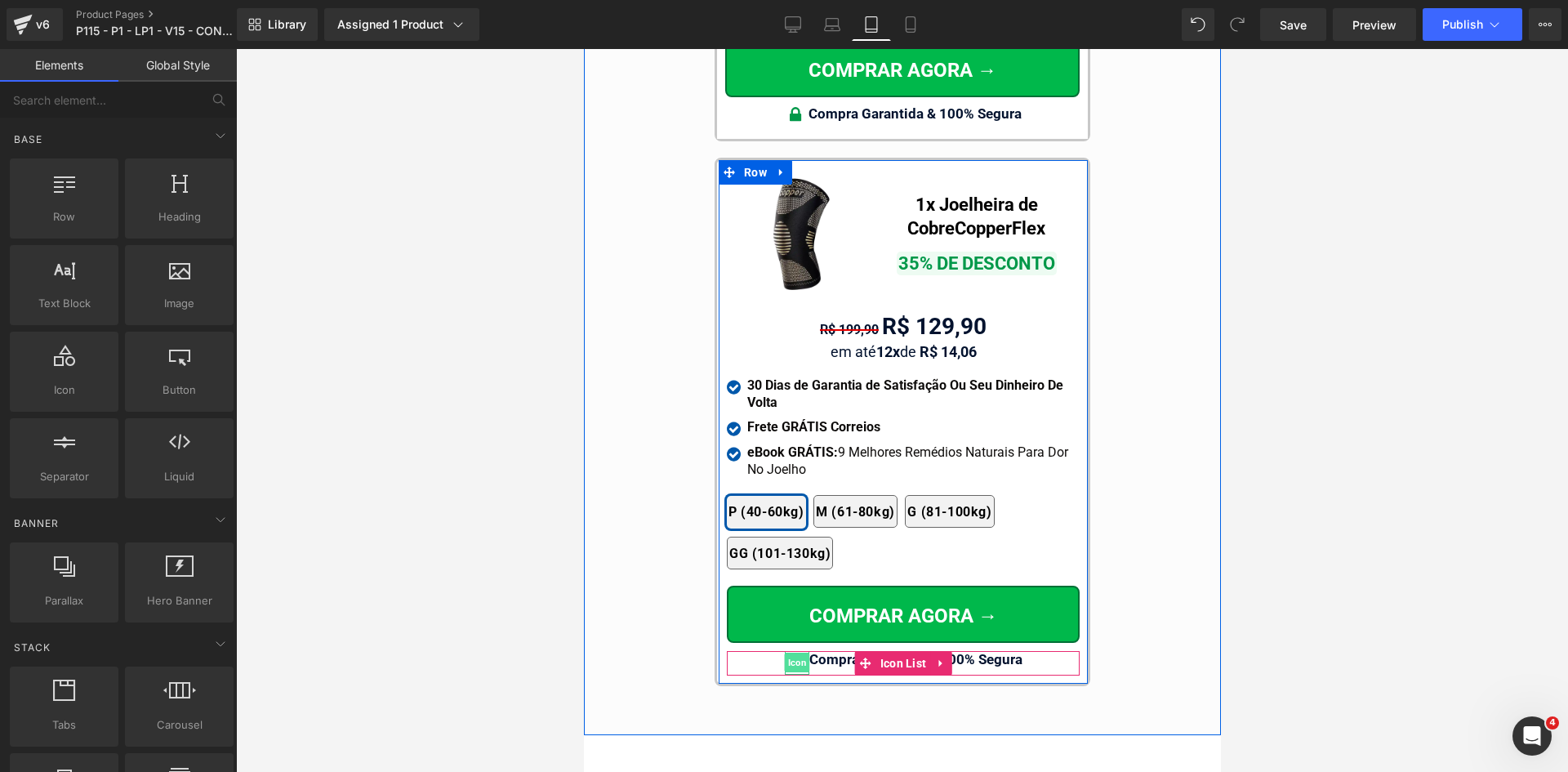
click at [793, 653] on span "Icon" at bounding box center [796, 663] width 25 height 20
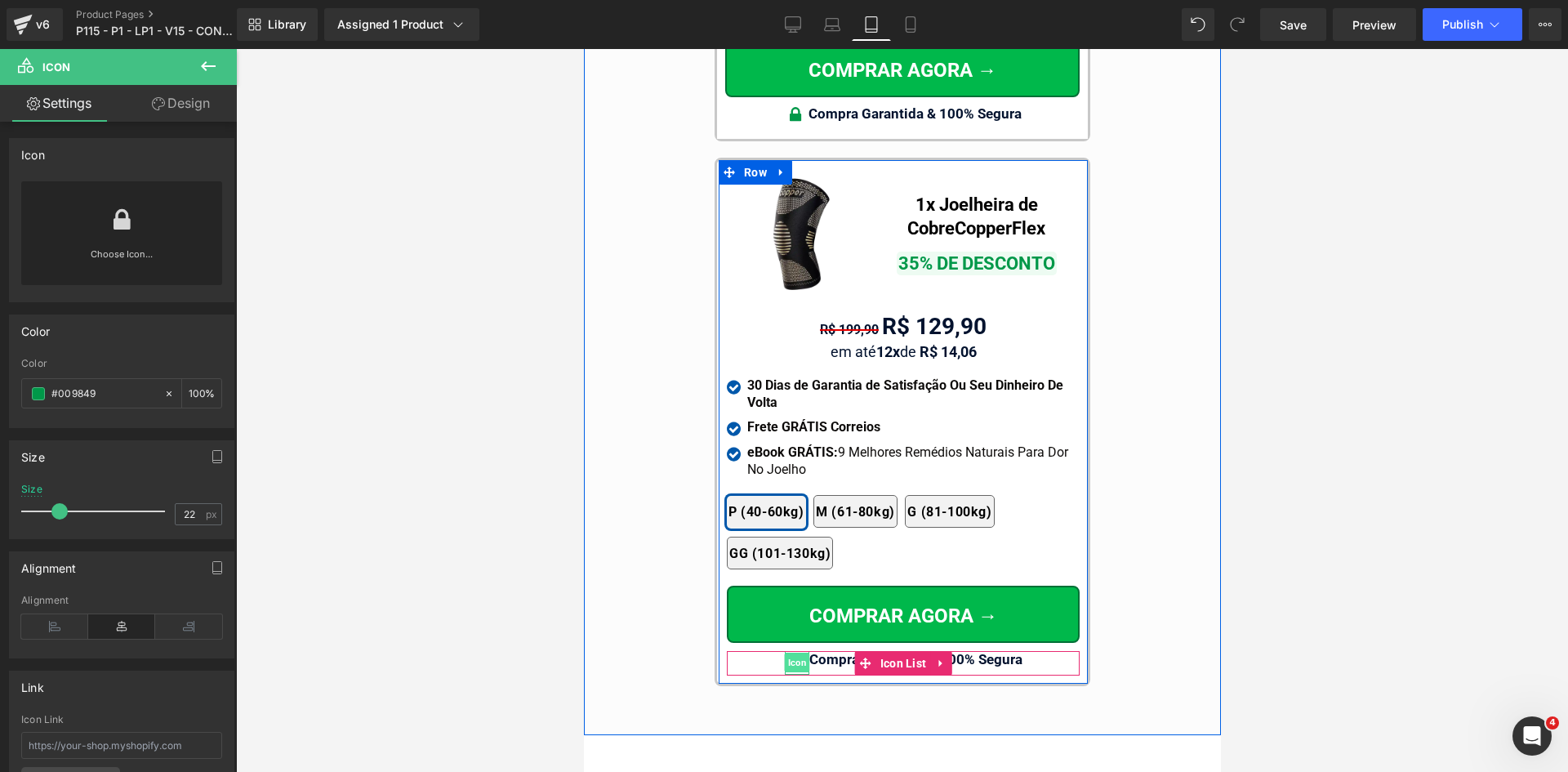
click at [797, 653] on span "Icon" at bounding box center [796, 663] width 25 height 20
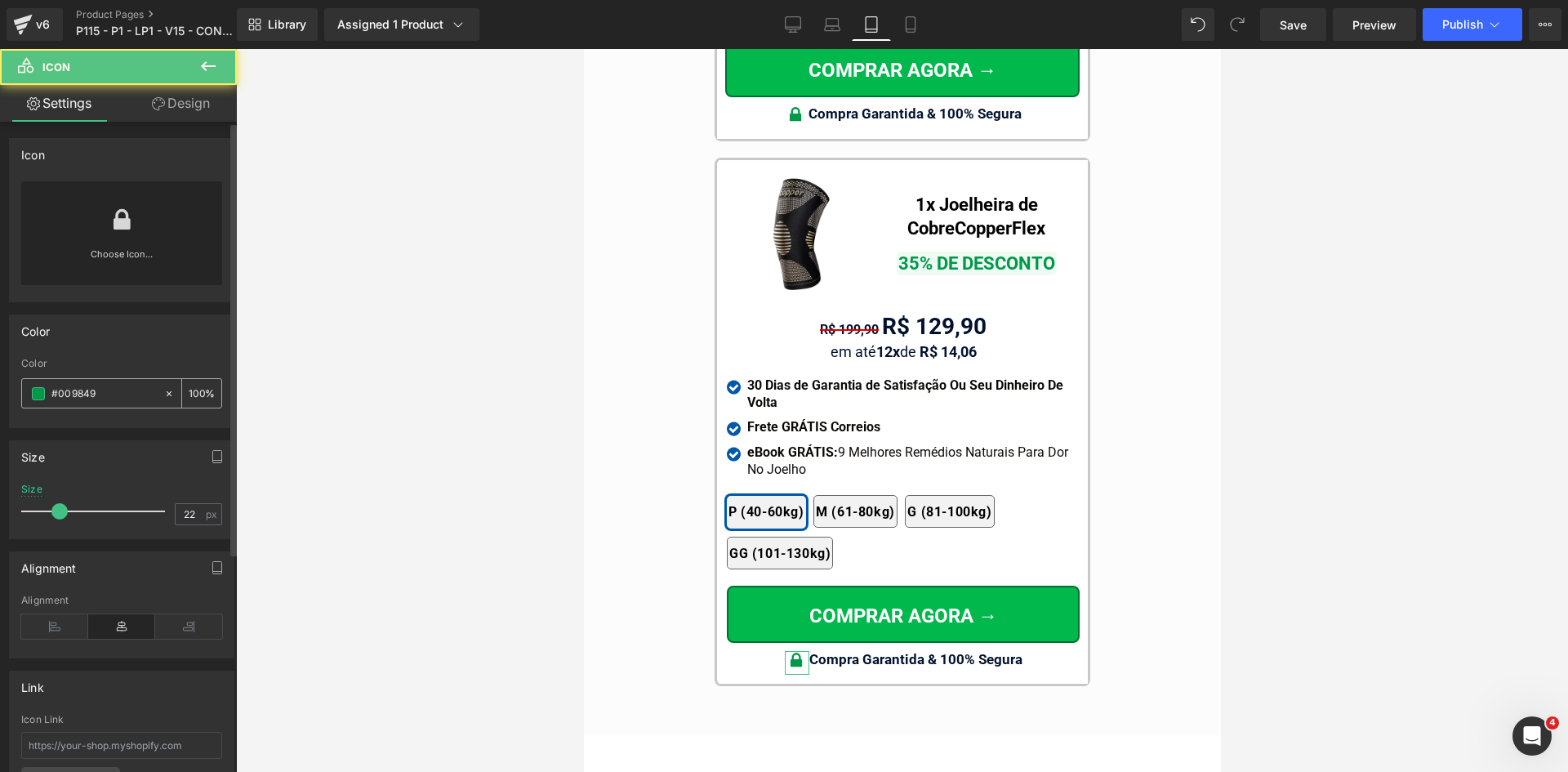
click at [107, 400] on input "#009849" at bounding box center [104, 394] width 105 height 18
paste input "ffd700"
type input "#ffd700"
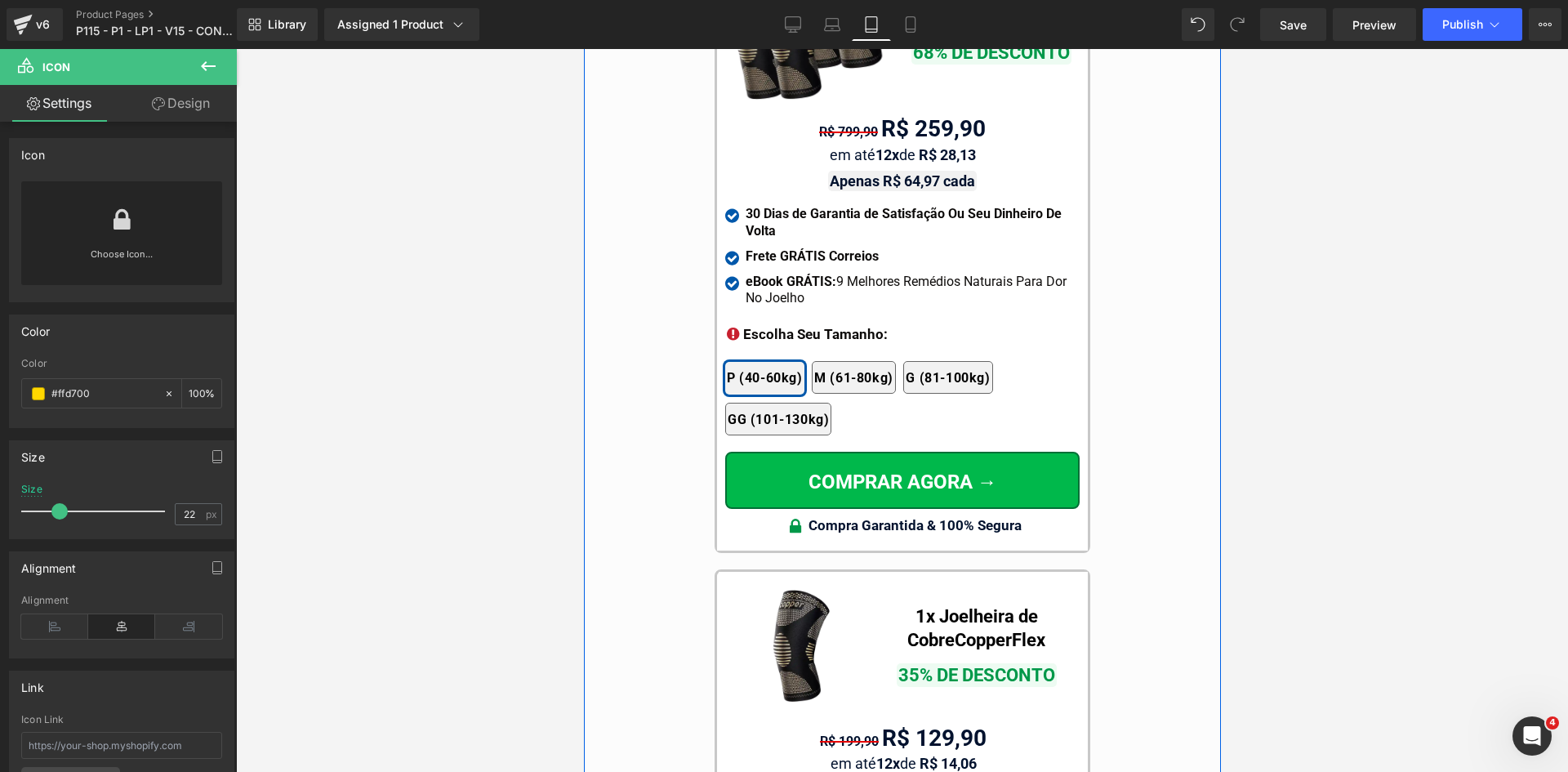
scroll to position [15025, 0]
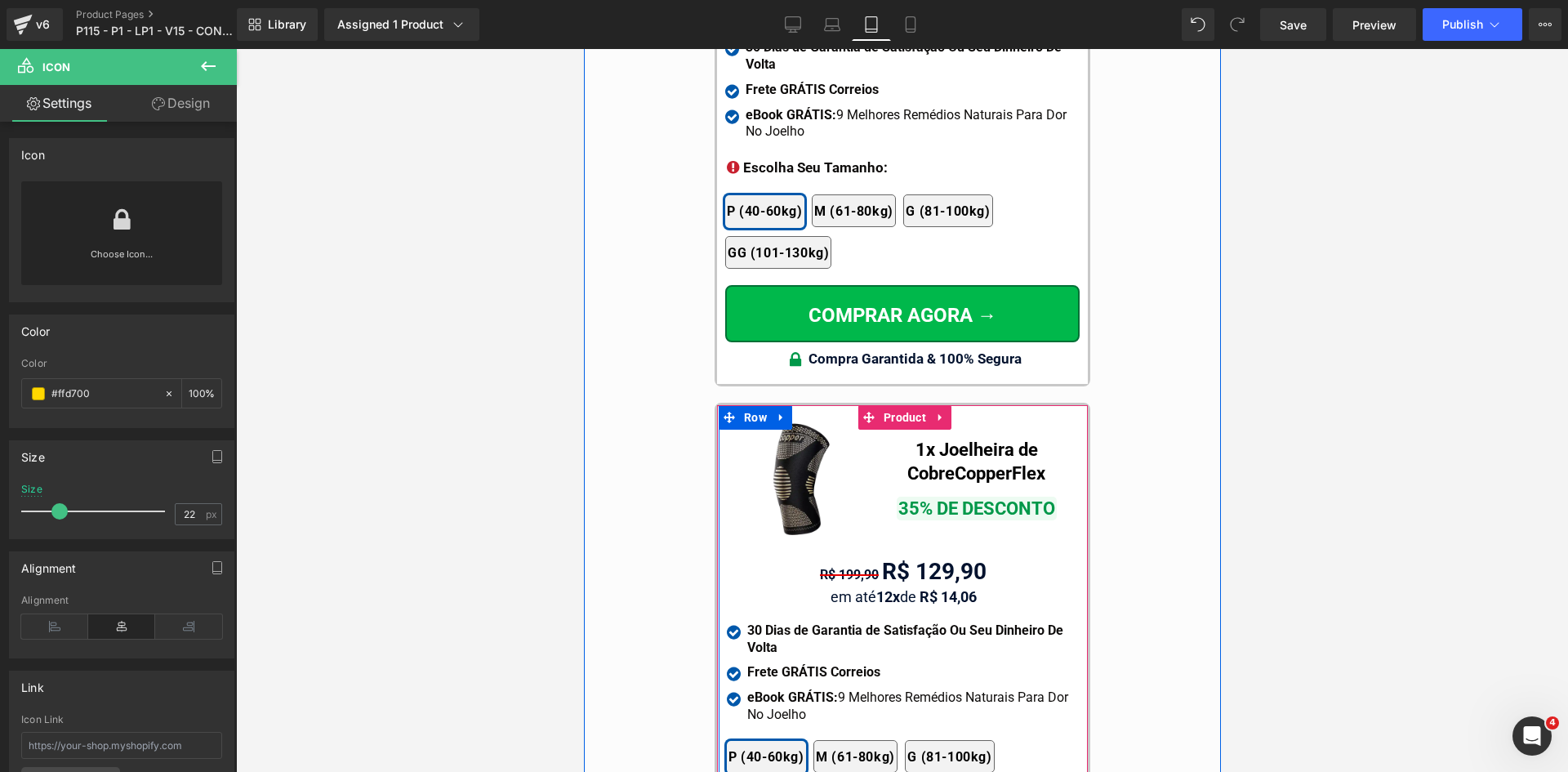
click at [901, 563] on span "Text Block" at bounding box center [893, 572] width 51 height 20
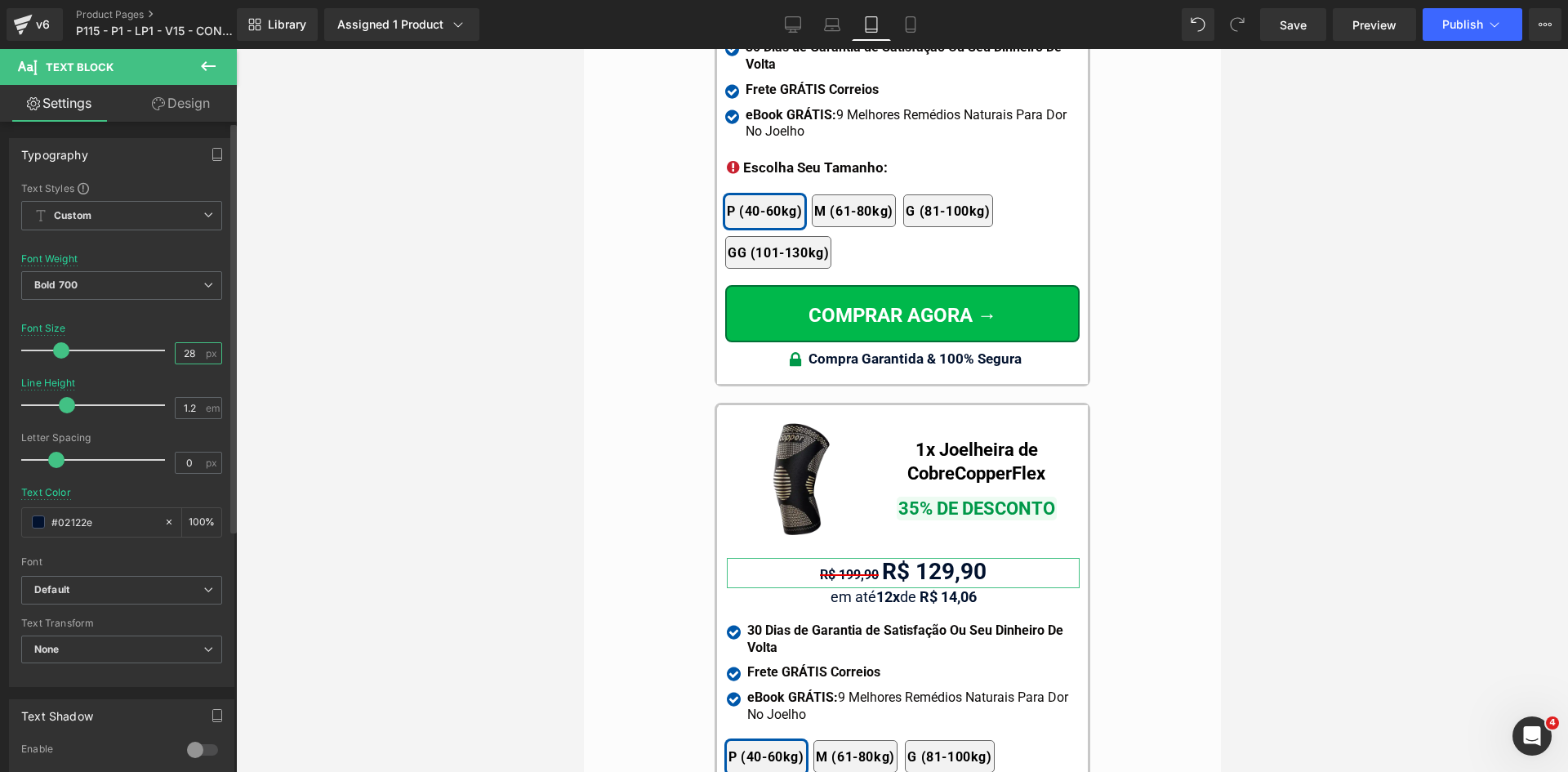
drag, startPoint x: 181, startPoint y: 351, endPoint x: 201, endPoint y: 354, distance: 20.2
click at [201, 354] on div "28 px" at bounding box center [199, 353] width 47 height 22
type input "26"
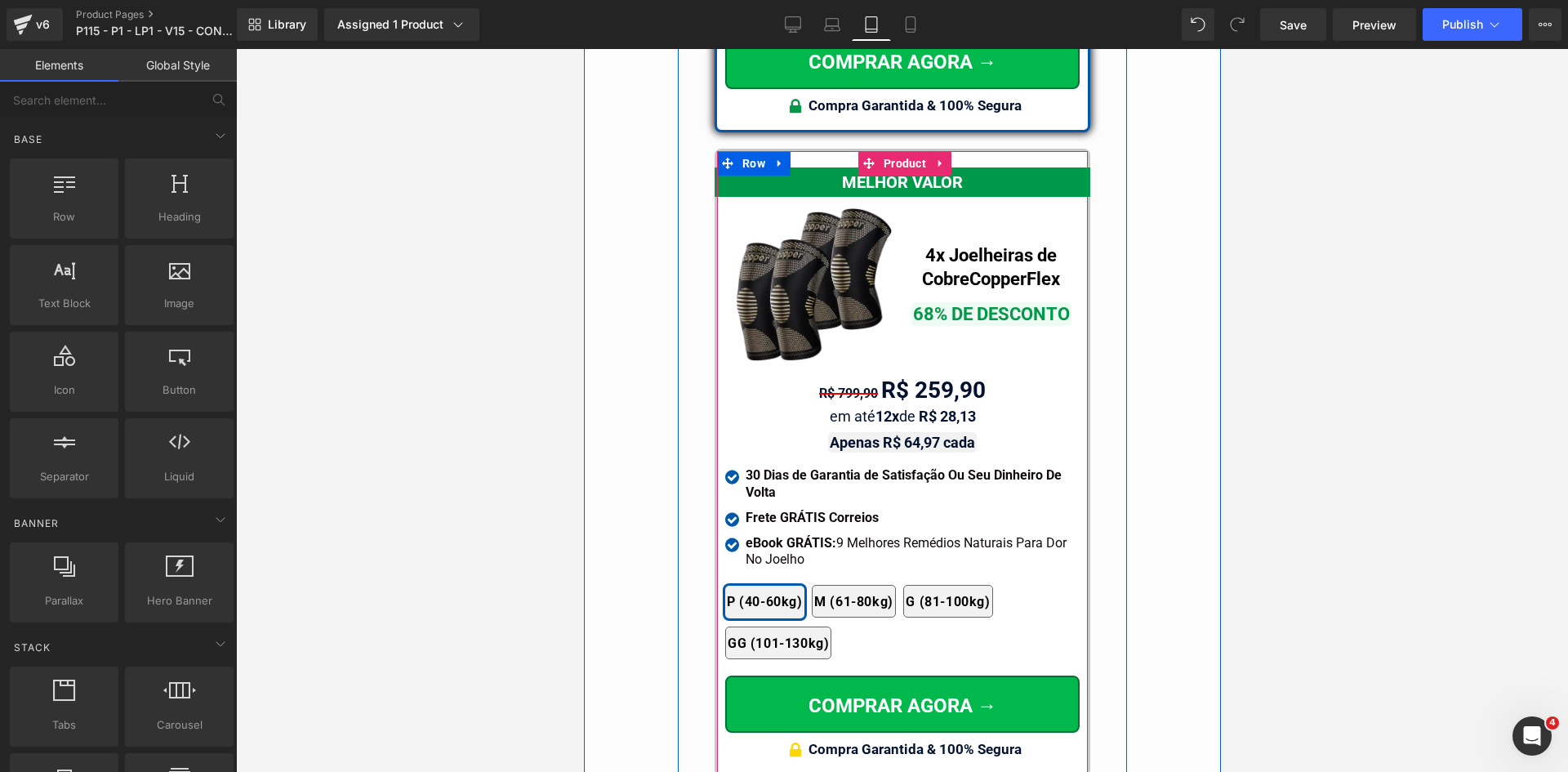
scroll to position [14290, 0]
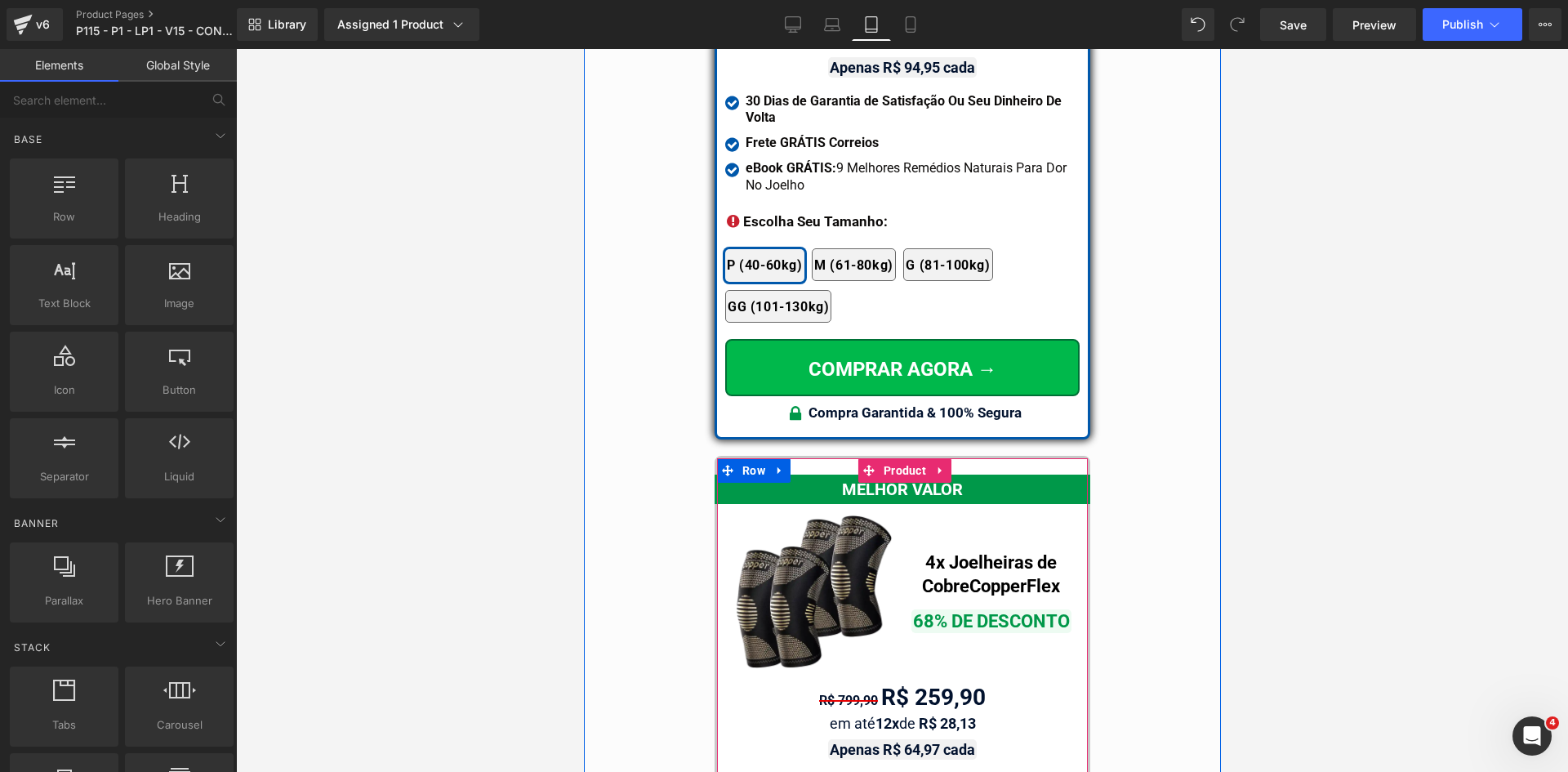
click at [923, 694] on icon at bounding box center [928, 699] width 9 height 10
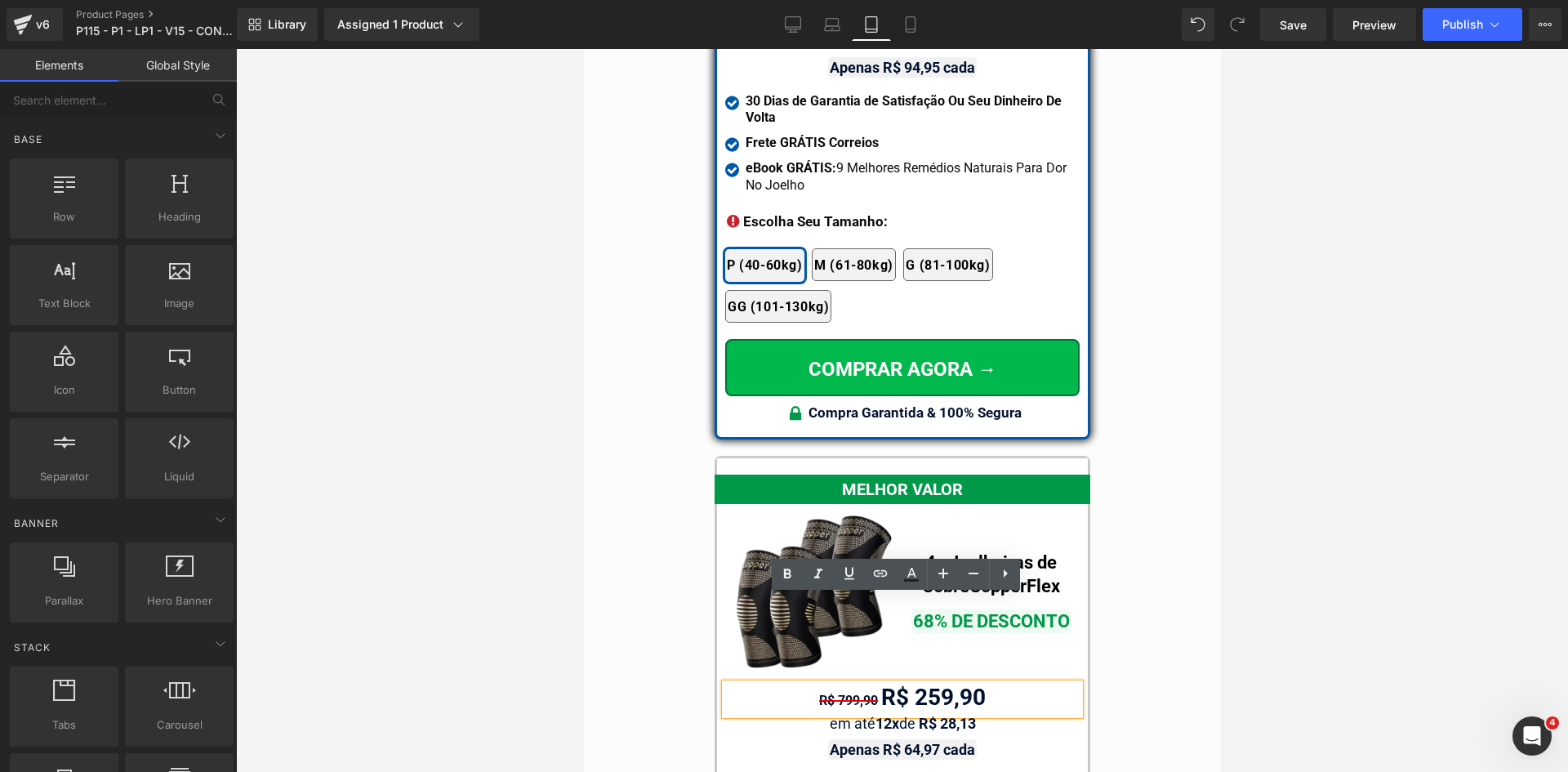
click at [869, 693] on span "R$ 799,90" at bounding box center [847, 700] width 59 height 15
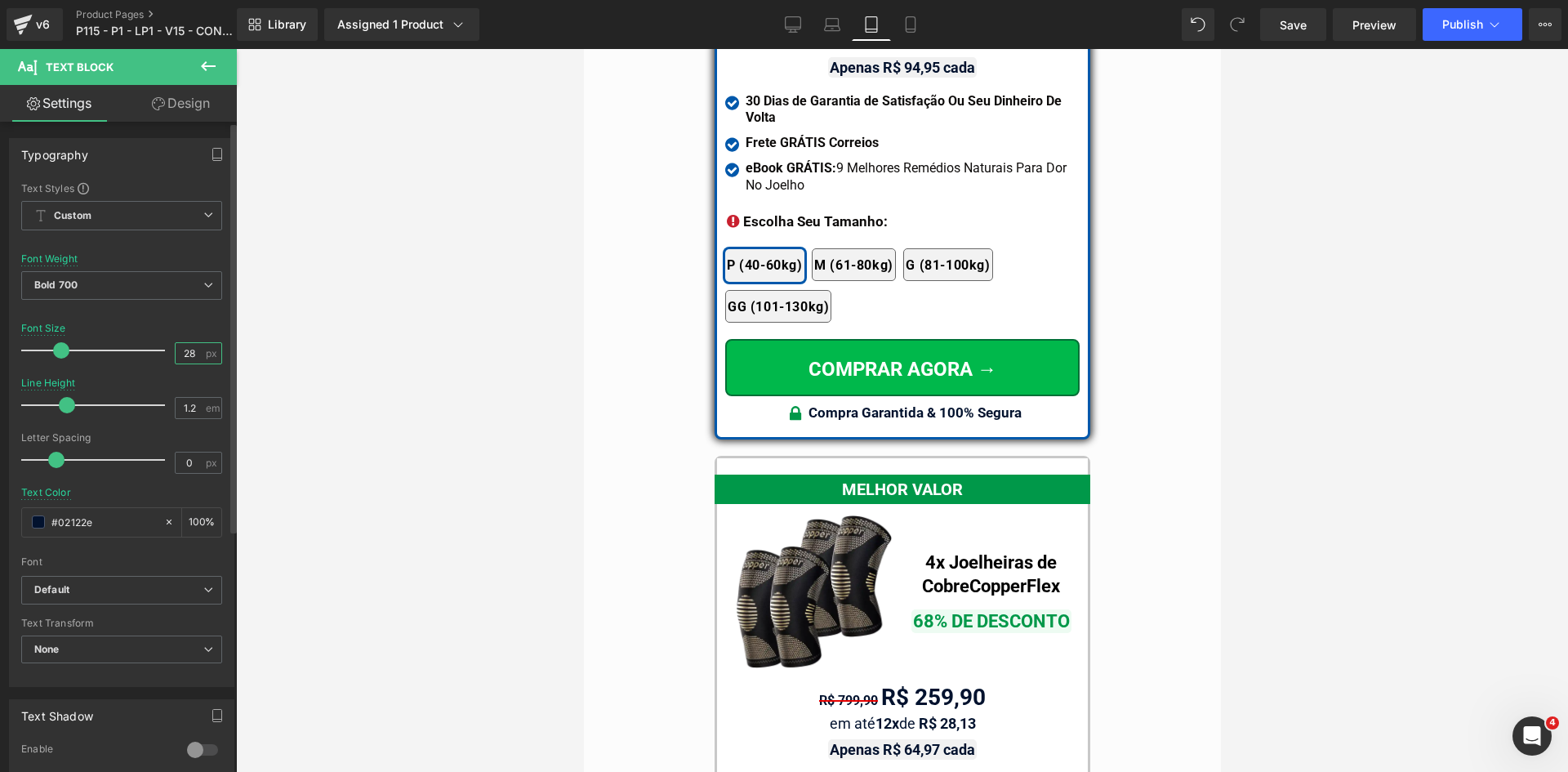
drag, startPoint x: 186, startPoint y: 353, endPoint x: 198, endPoint y: 353, distance: 12.0
click at [198, 353] on div "28 px" at bounding box center [199, 353] width 47 height 22
type input "26"
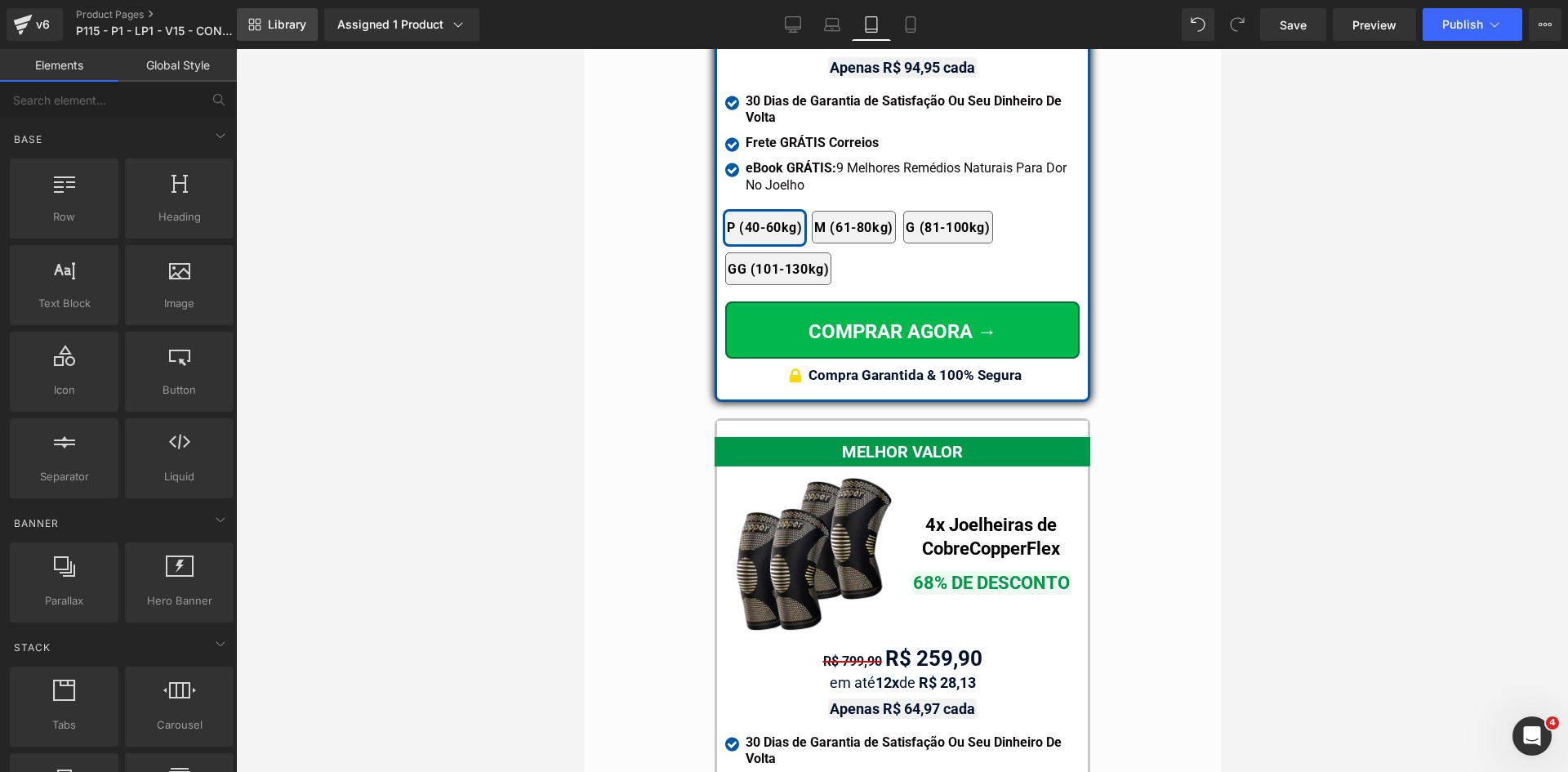
click at [281, 22] on span "Library" at bounding box center [287, 24] width 39 height 14
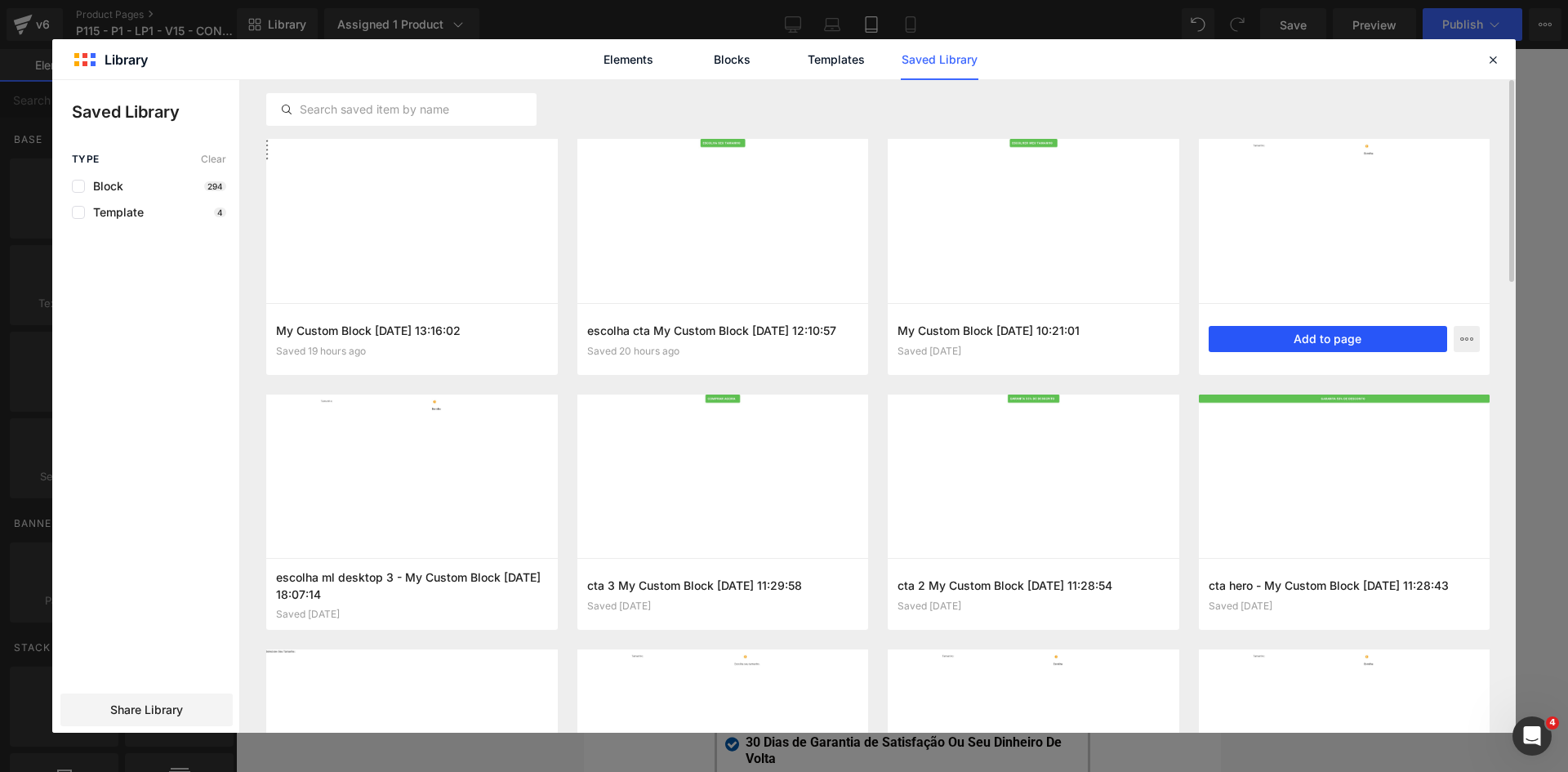
click at [1304, 338] on button "Add to page" at bounding box center [1328, 339] width 239 height 26
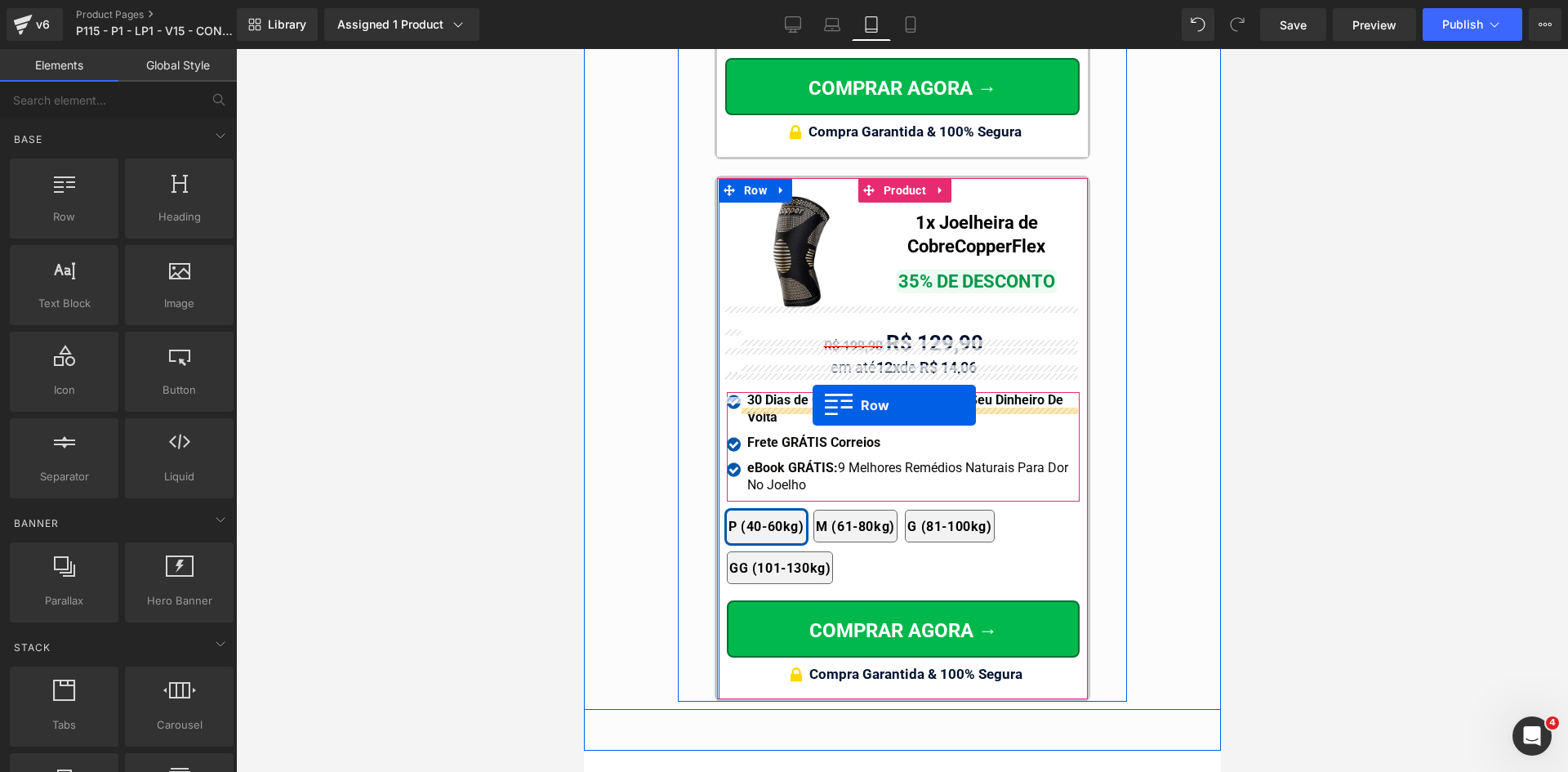
scroll to position [15172, 0]
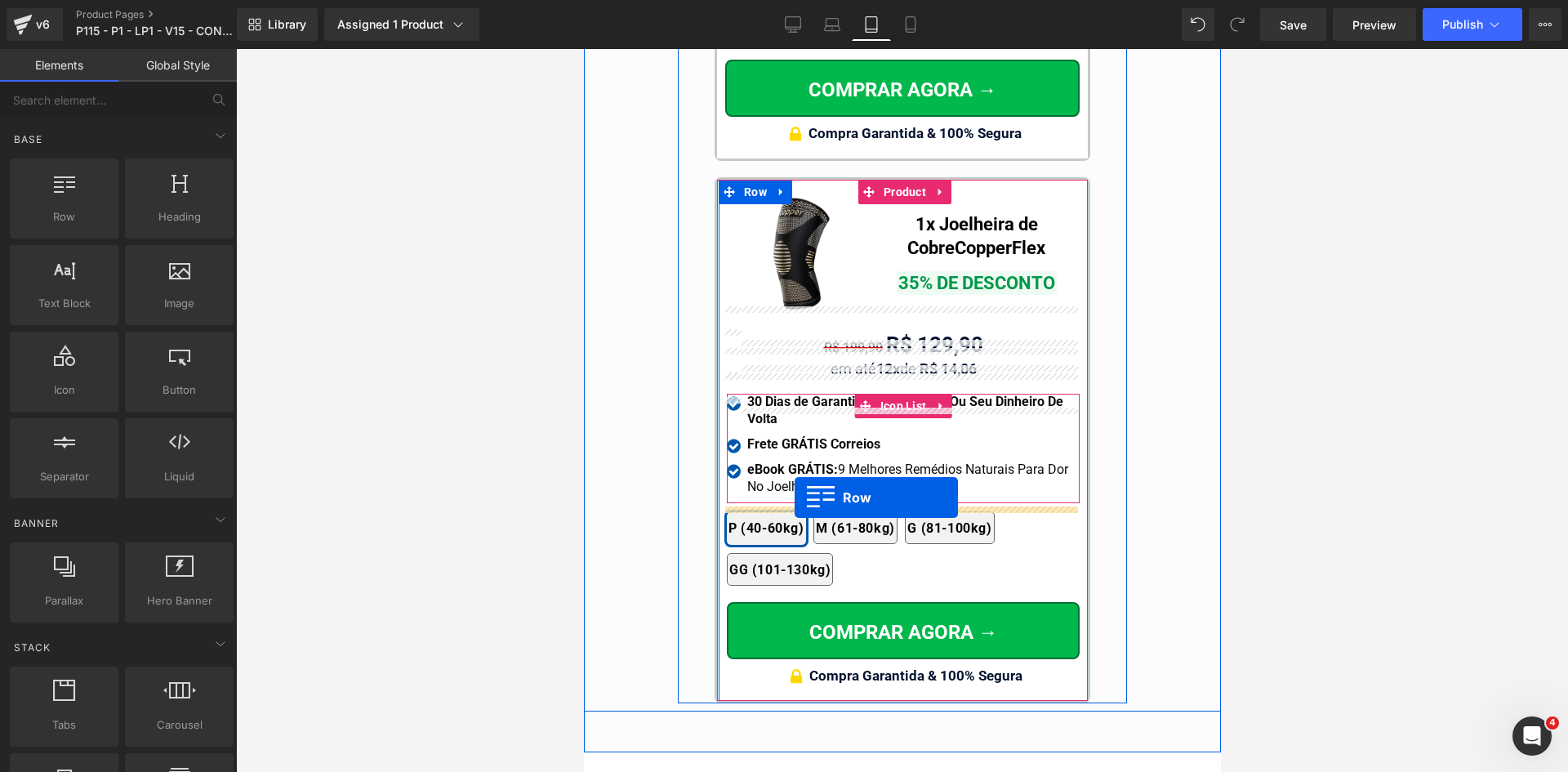
drag, startPoint x: 792, startPoint y: 358, endPoint x: 794, endPoint y: 498, distance: 140.0
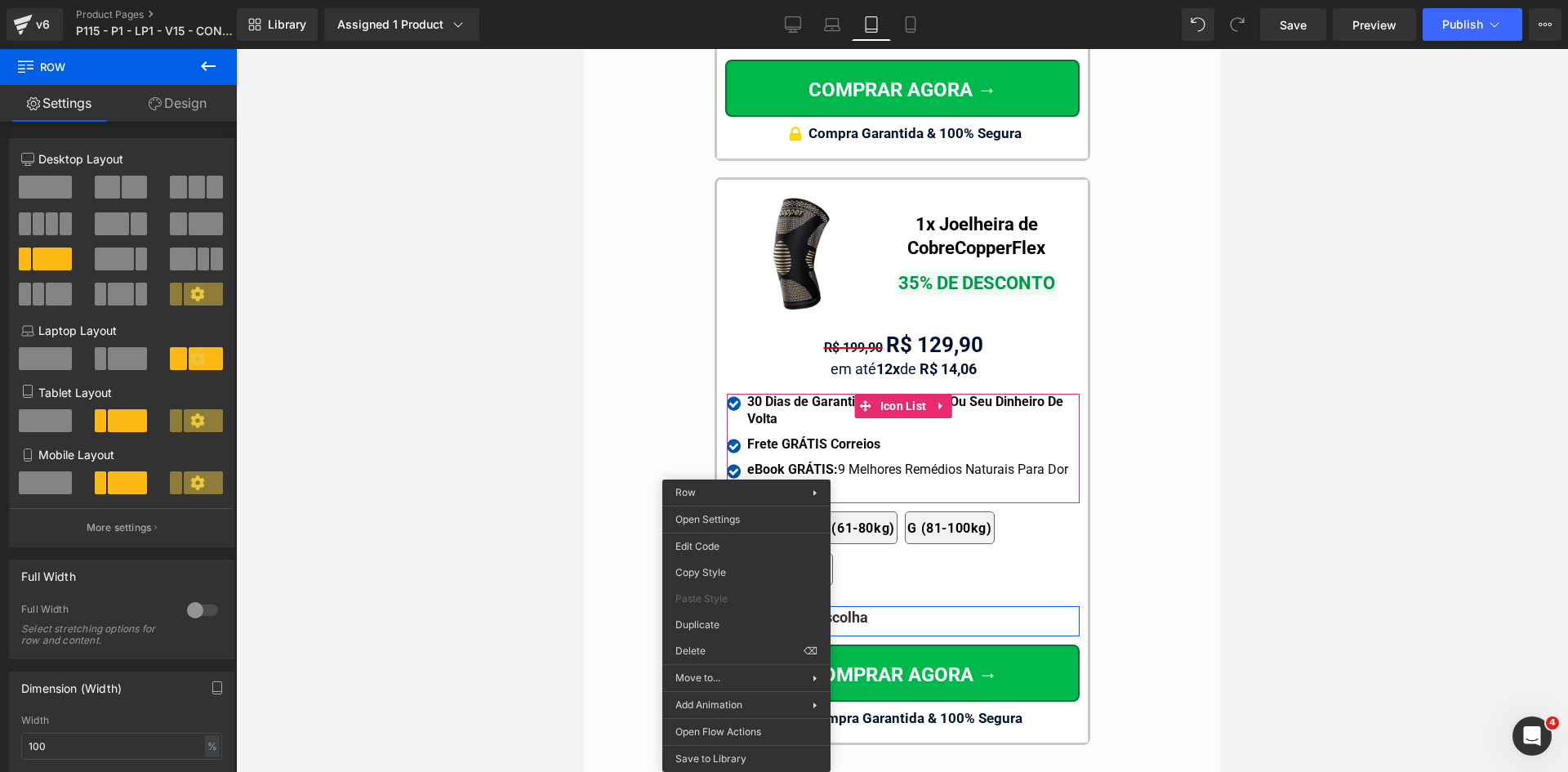
drag, startPoint x: 1460, startPoint y: 729, endPoint x: 873, endPoint y: 675, distance: 589.5
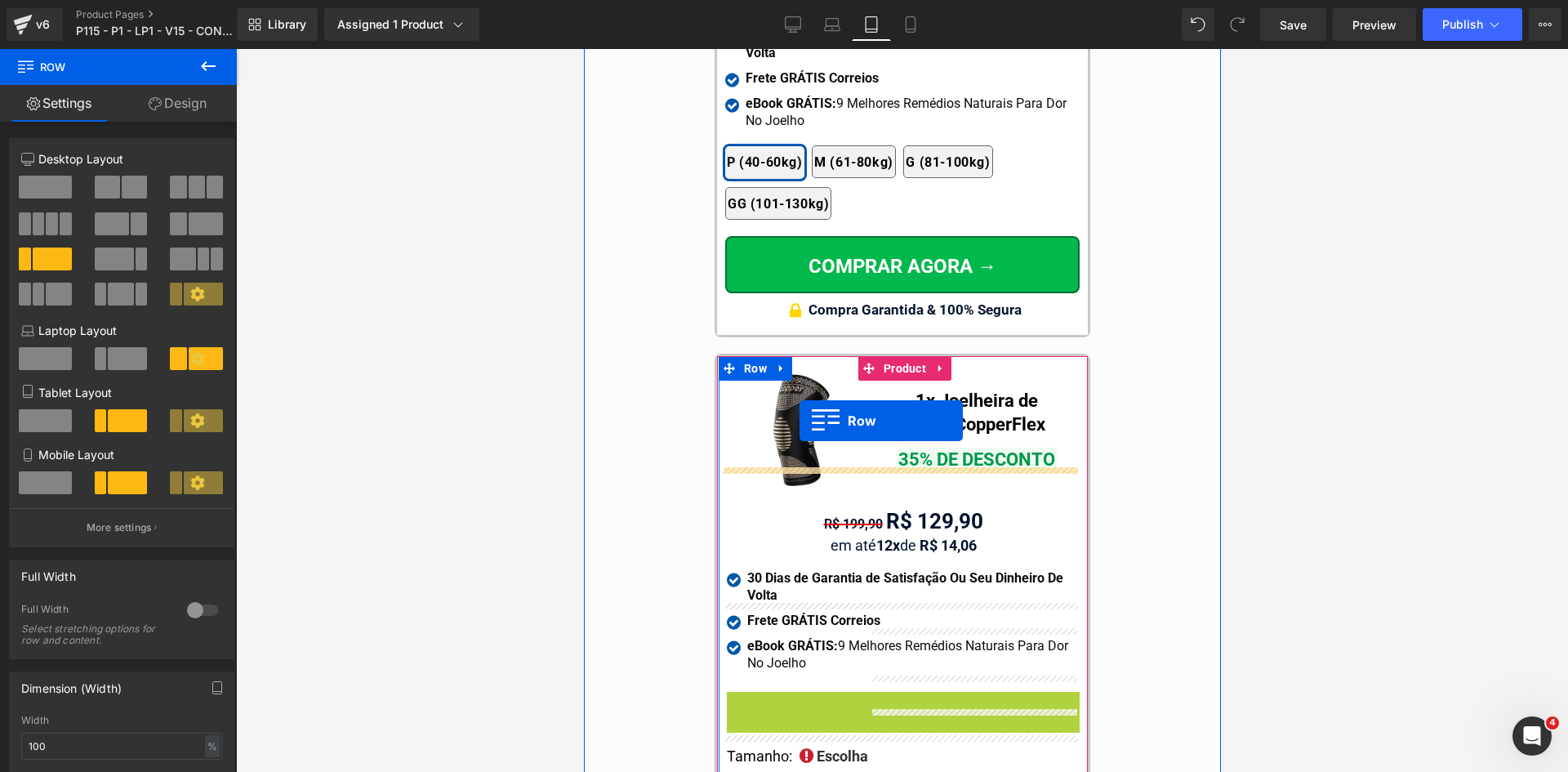
scroll to position [14669, 0]
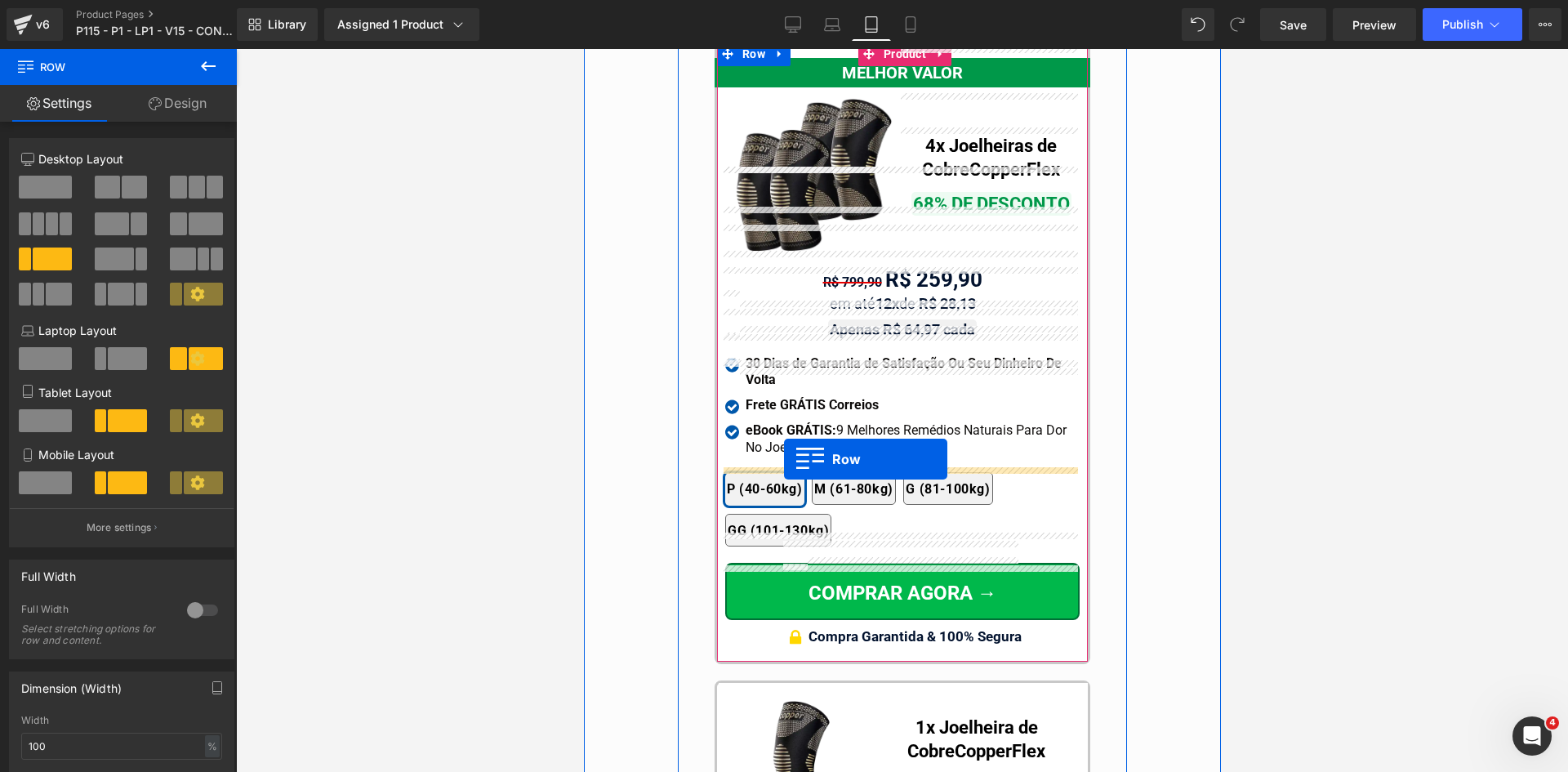
drag, startPoint x: 751, startPoint y: 619, endPoint x: 783, endPoint y: 459, distance: 163.2
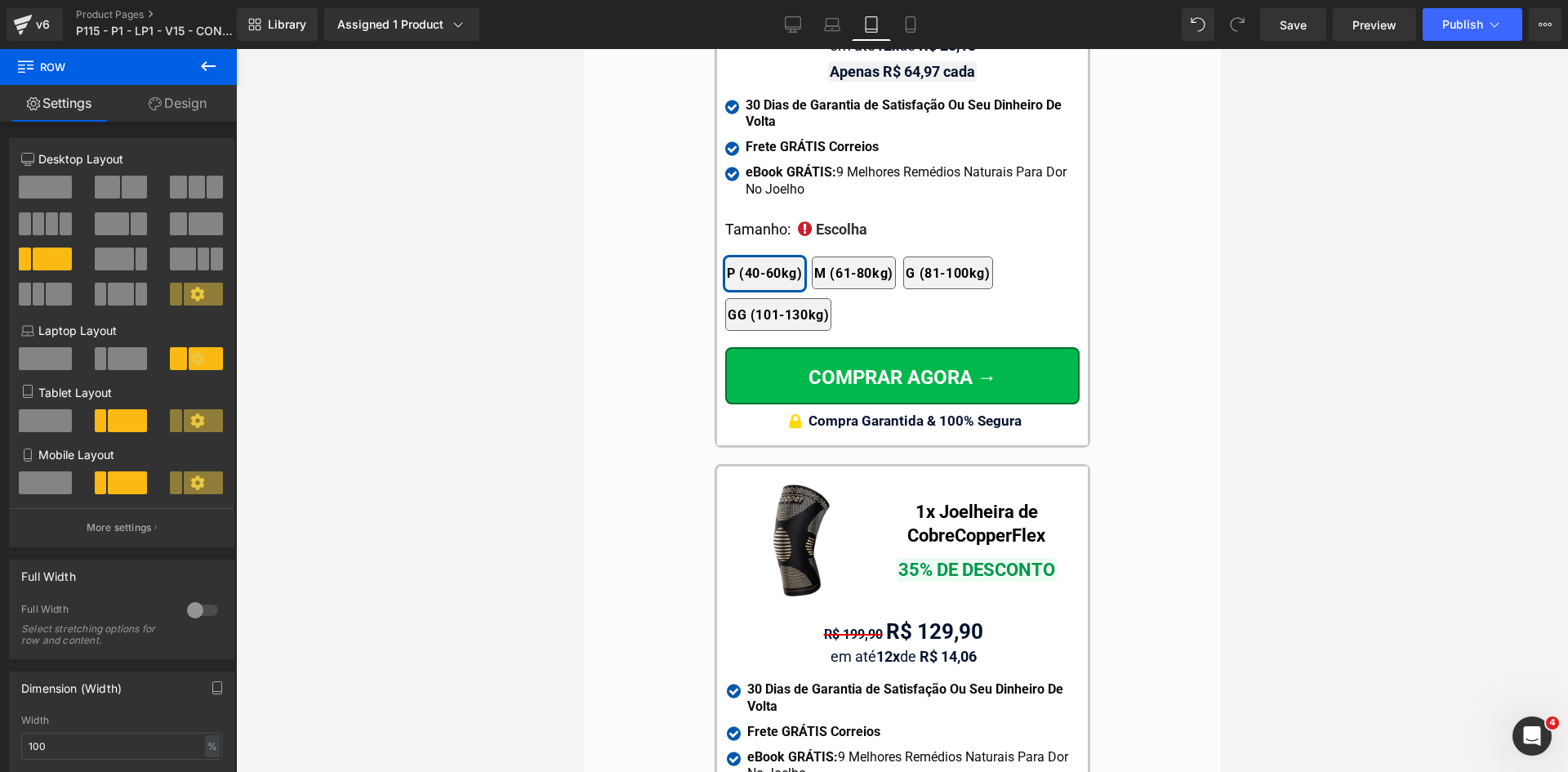
scroll to position [14943, 0]
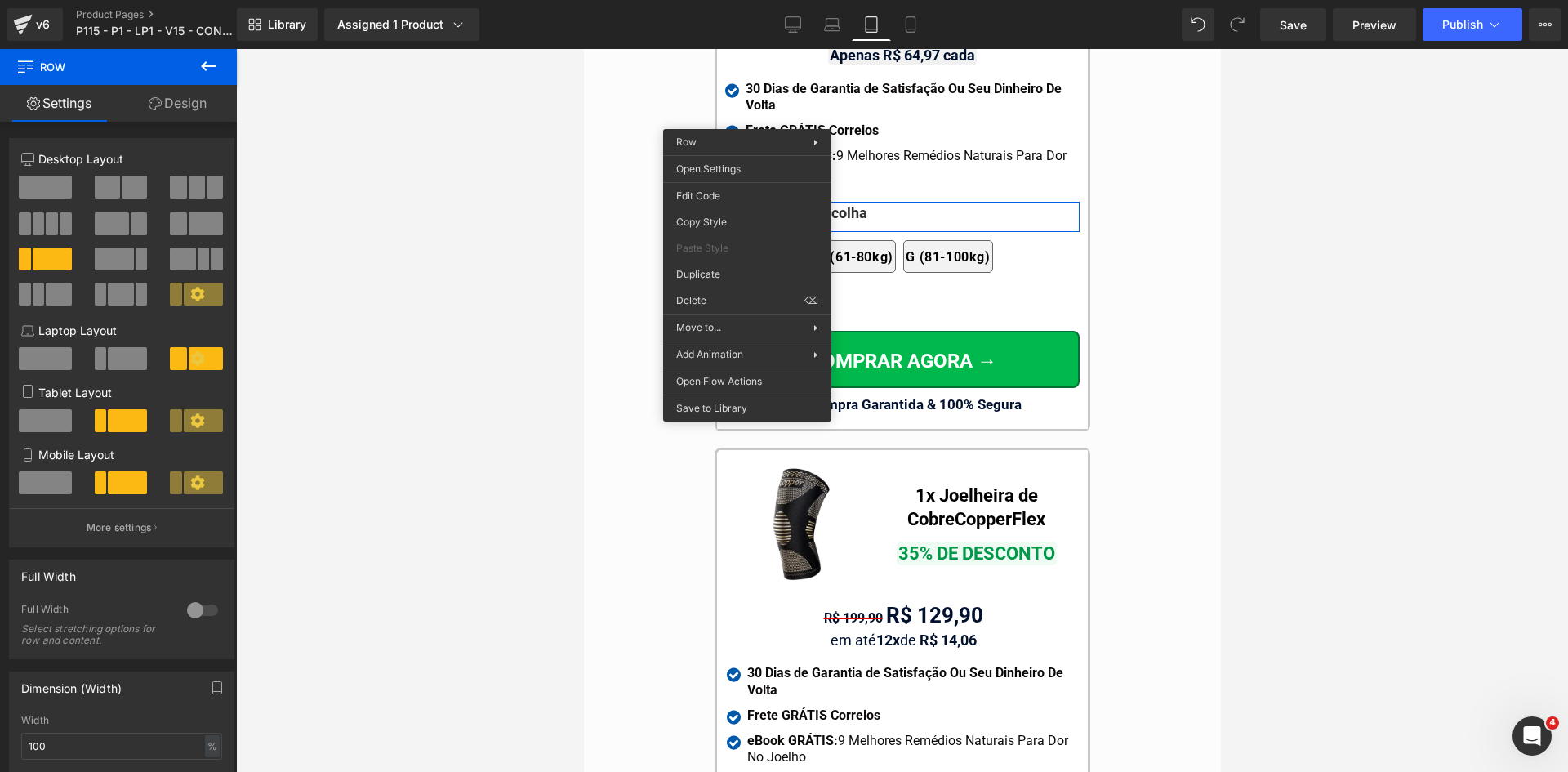
drag, startPoint x: 1288, startPoint y: 323, endPoint x: 744, endPoint y: 202, distance: 557.3
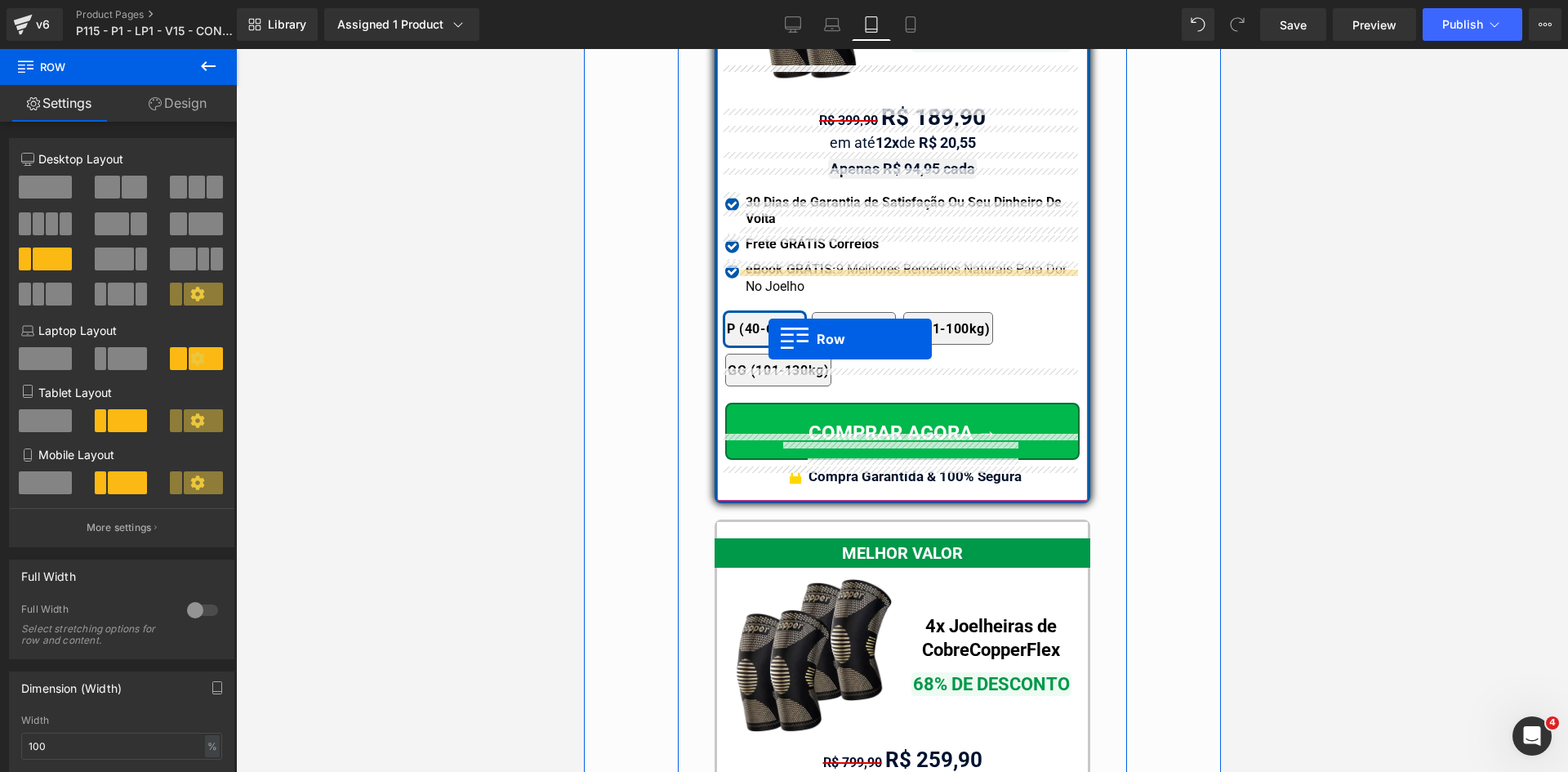
scroll to position [14126, 0]
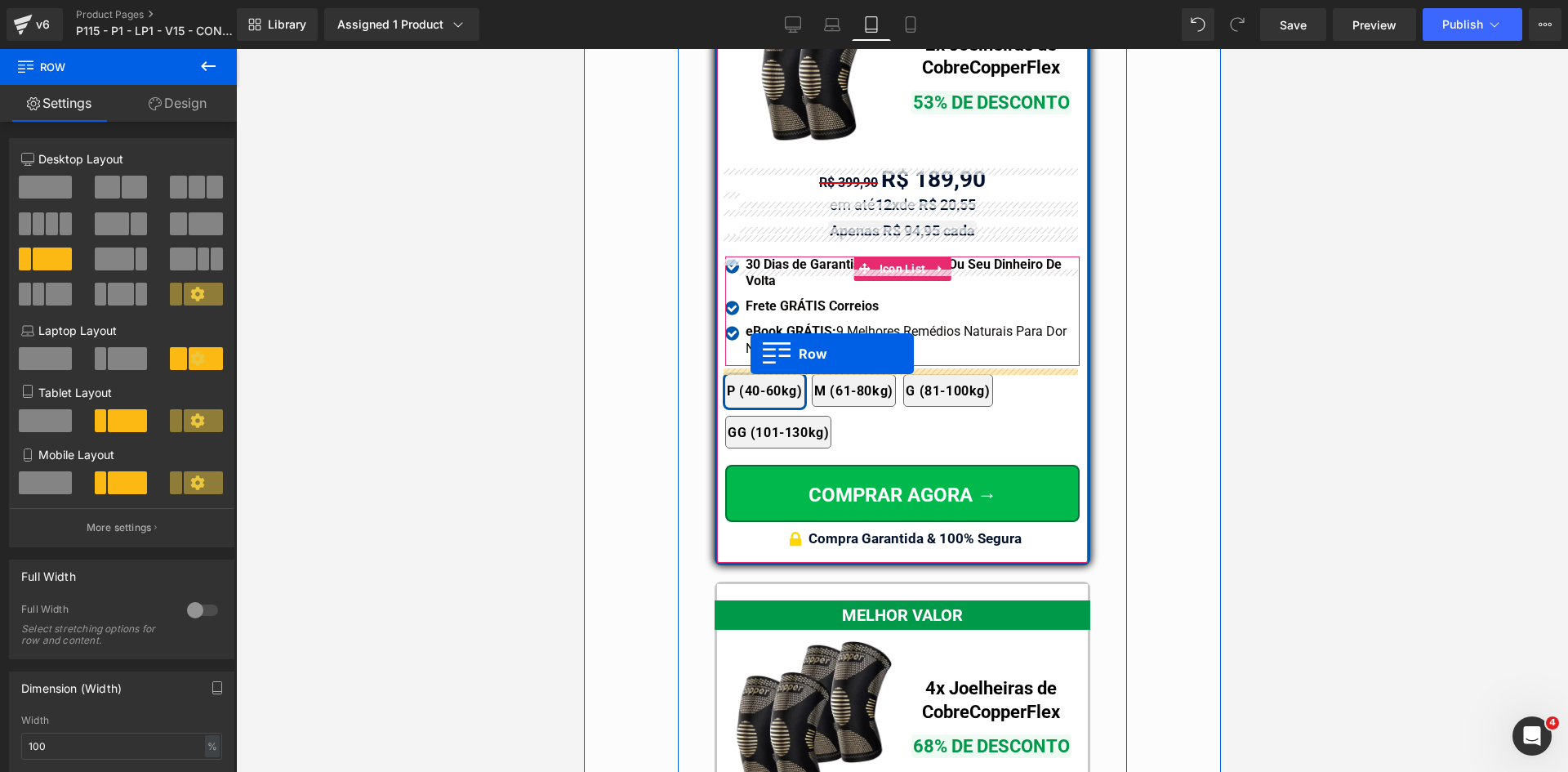
drag, startPoint x: 779, startPoint y: 338, endPoint x: 750, endPoint y: 354, distance: 33.1
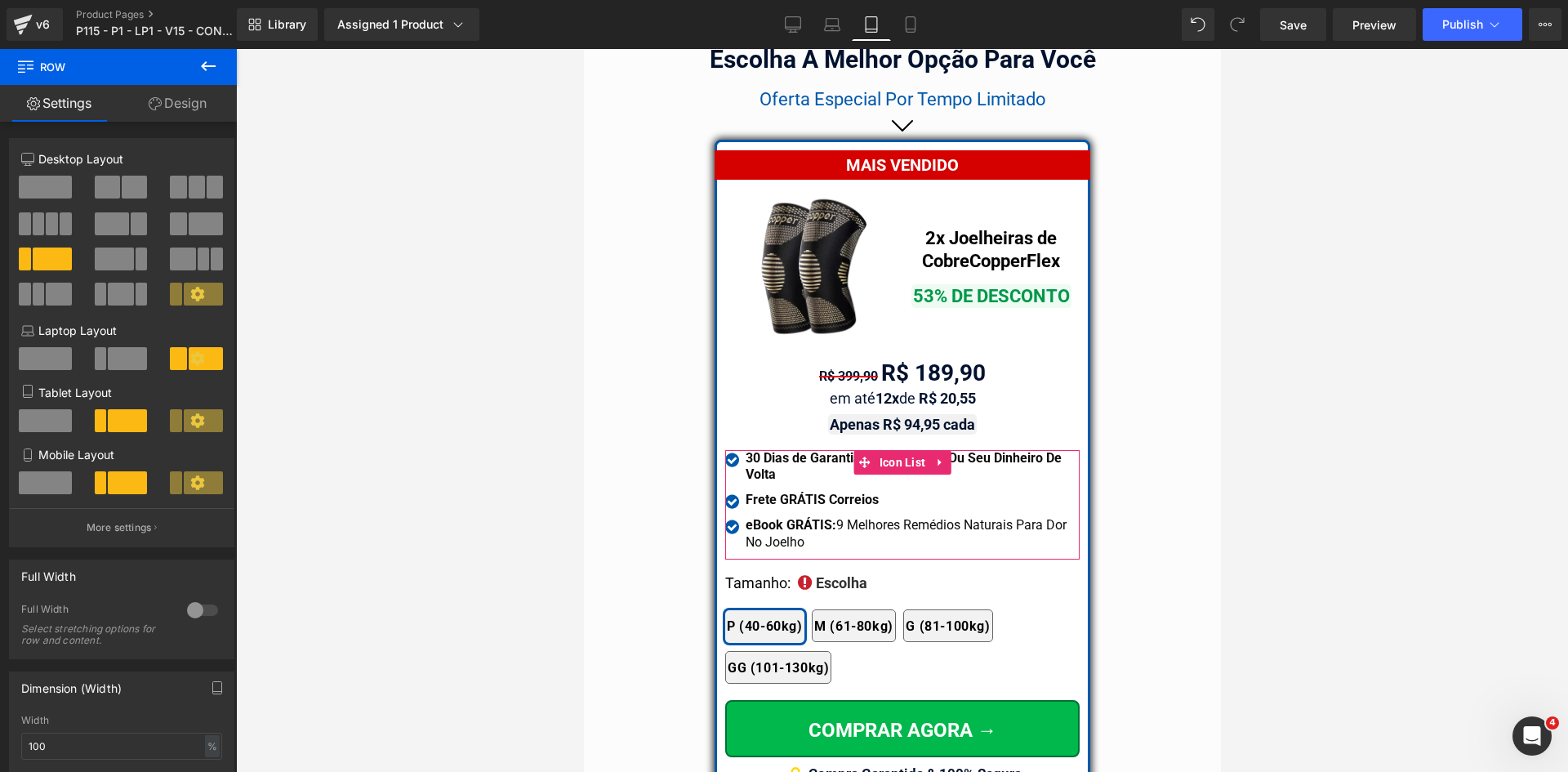
scroll to position [13893, 0]
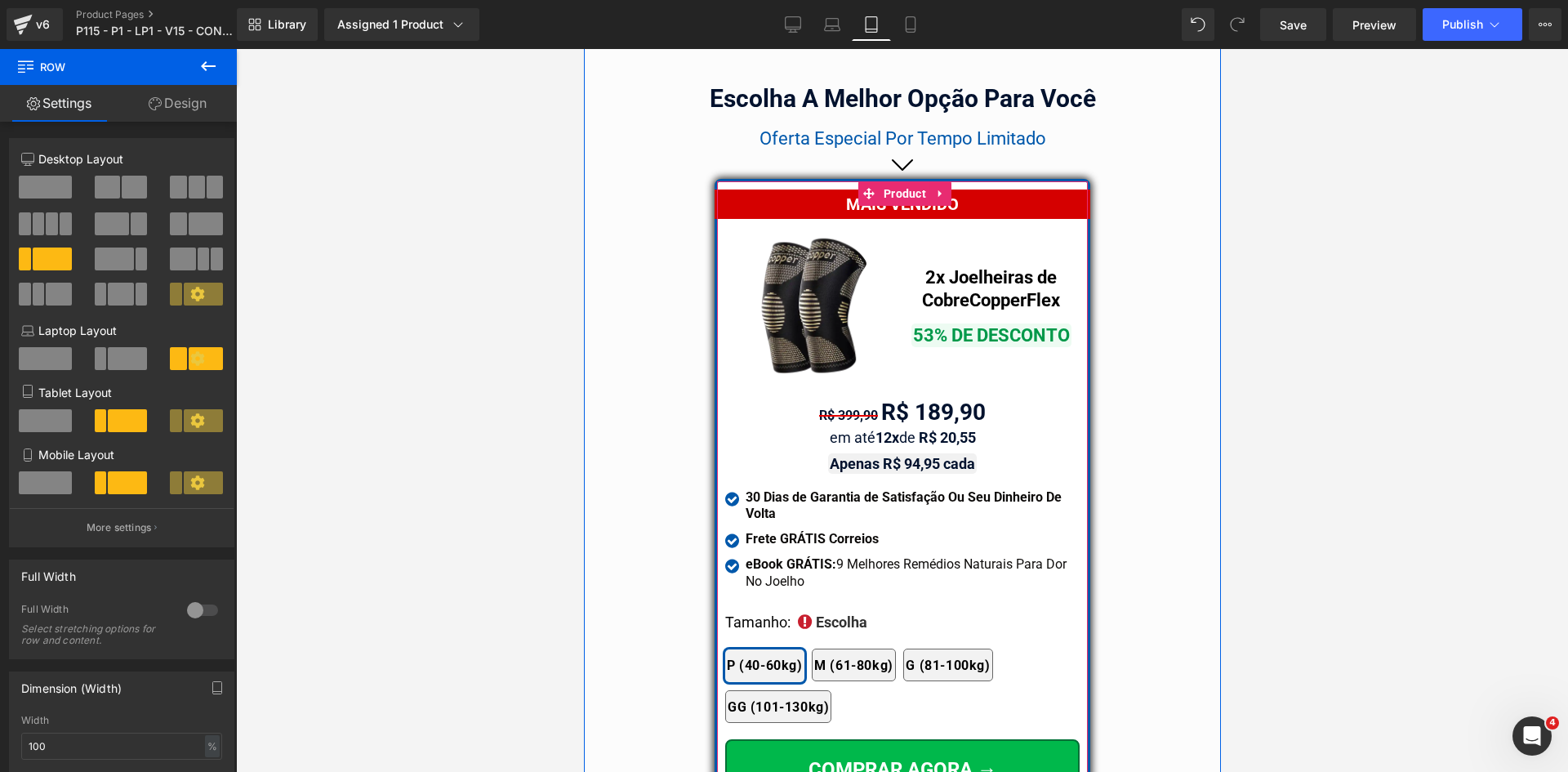
click at [897, 405] on span "Text Block" at bounding box center [892, 414] width 51 height 20
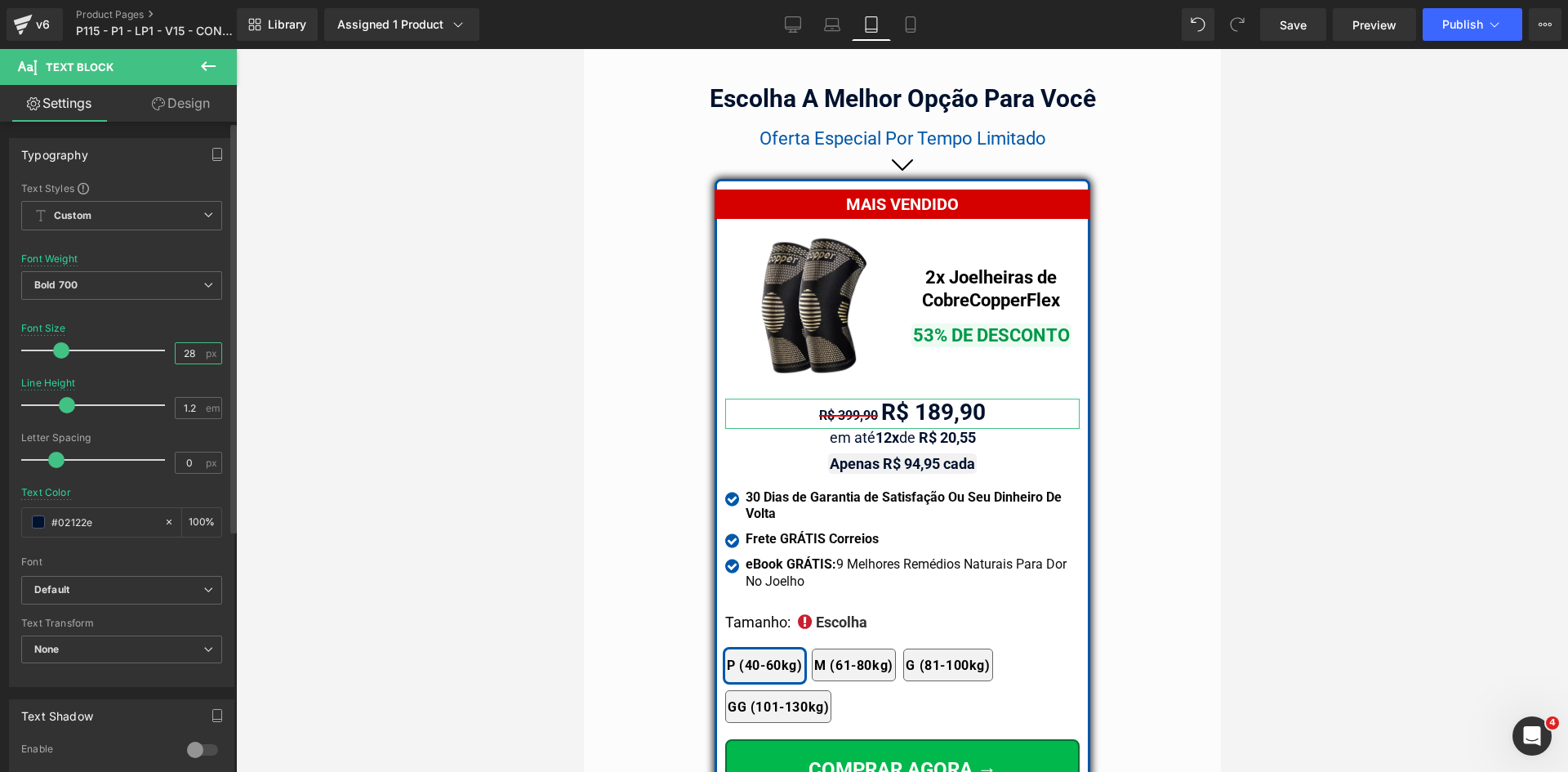
drag, startPoint x: 175, startPoint y: 358, endPoint x: 206, endPoint y: 357, distance: 31.0
click at [206, 357] on div "28 px" at bounding box center [199, 353] width 47 height 22
type input "26"
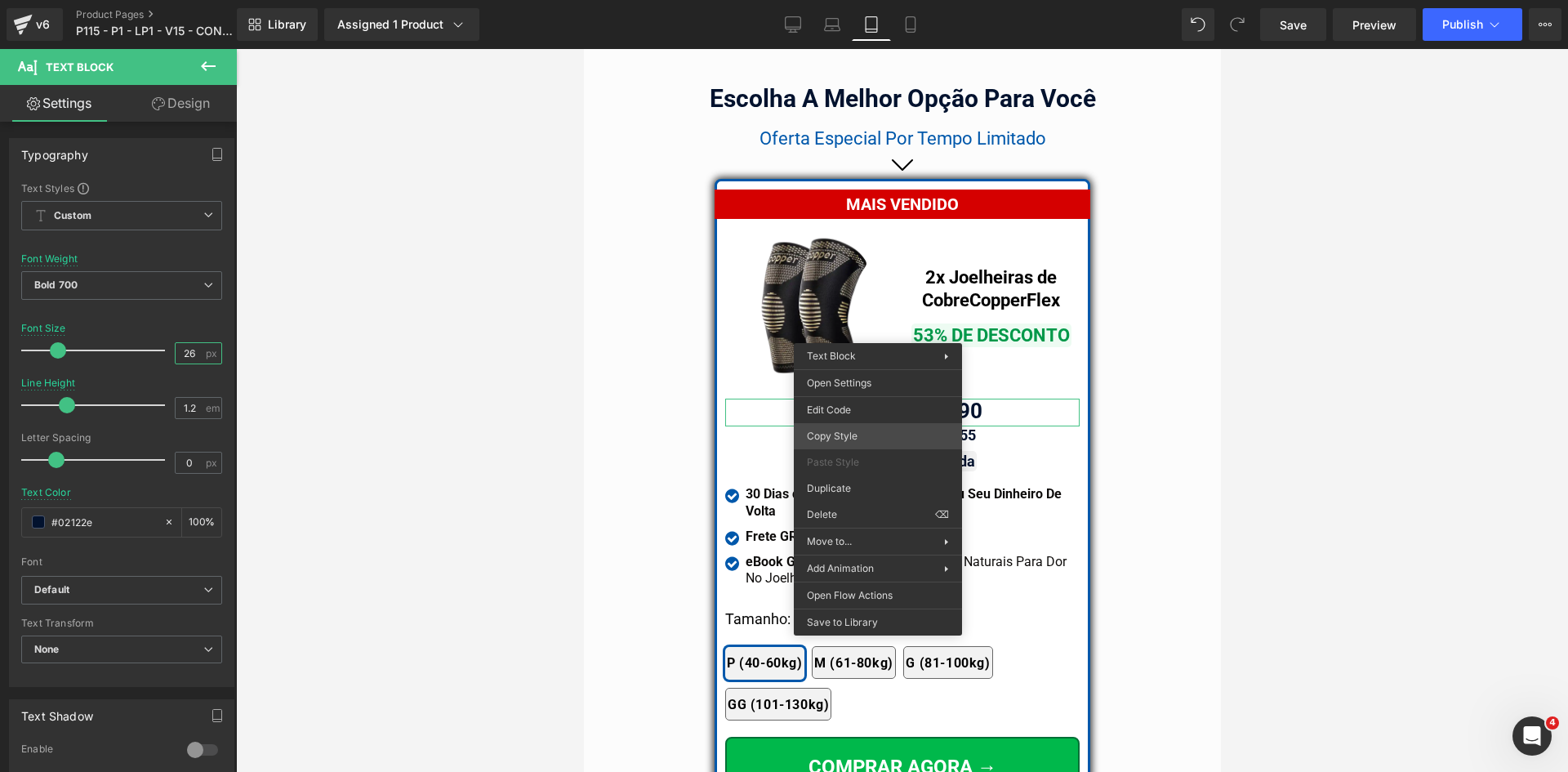
drag, startPoint x: 1418, startPoint y: 486, endPoint x: 833, endPoint y: 414, distance: 589.4
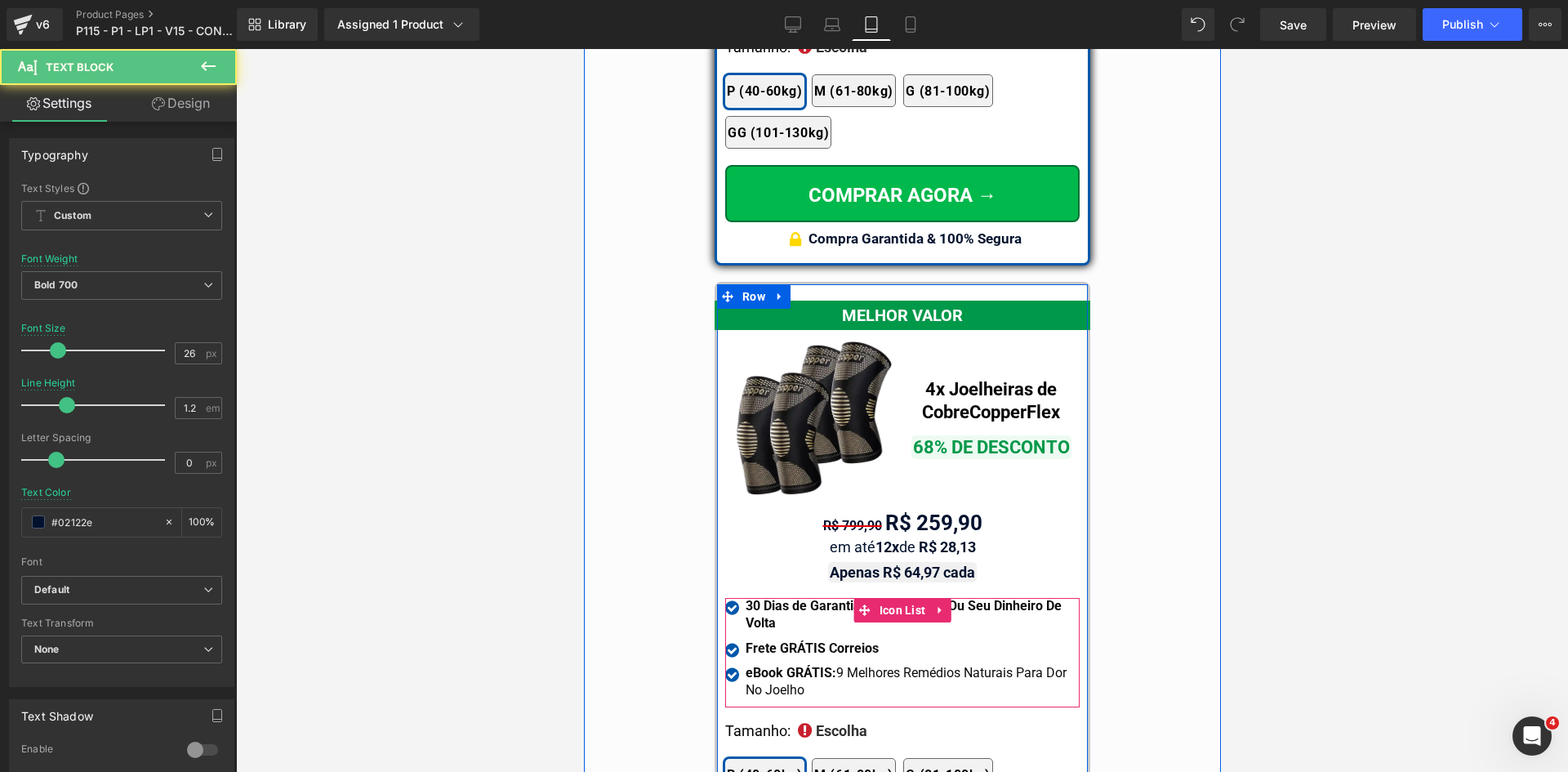
scroll to position [14874, 0]
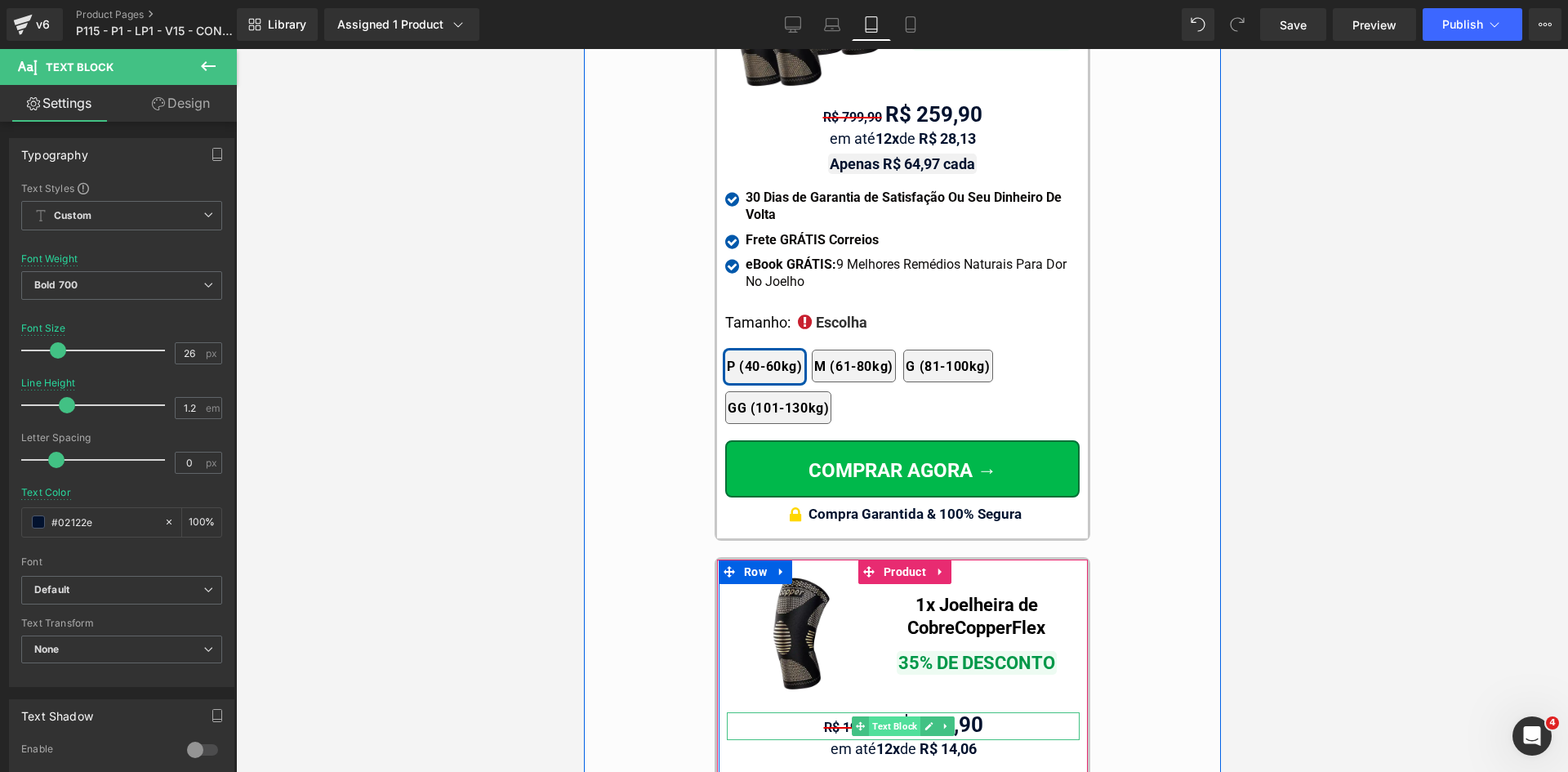
click at [885, 716] on span "Text Block" at bounding box center [893, 726] width 51 height 20
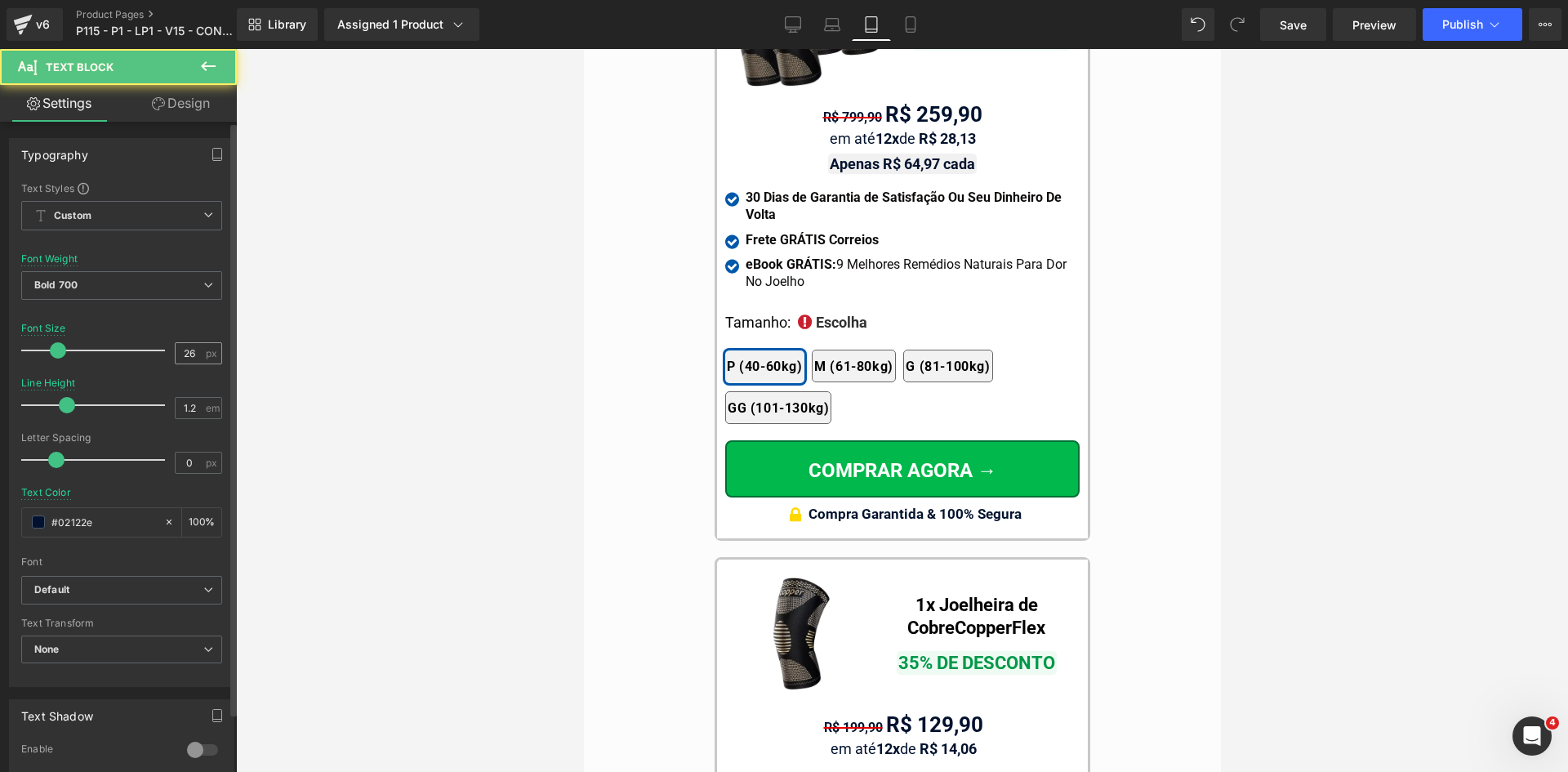
click at [917, 16] on icon at bounding box center [910, 24] width 16 height 16
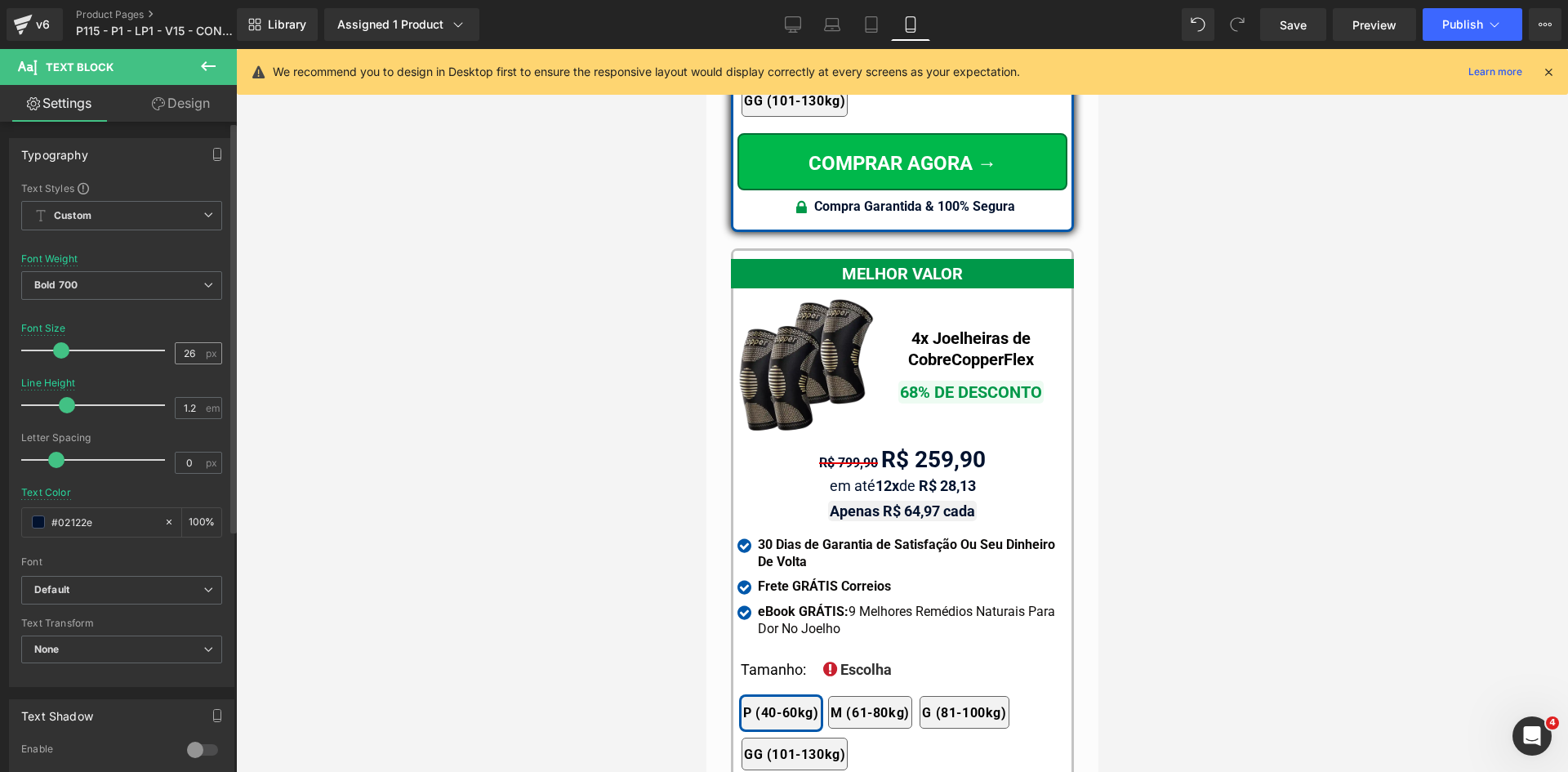
scroll to position [15245, 0]
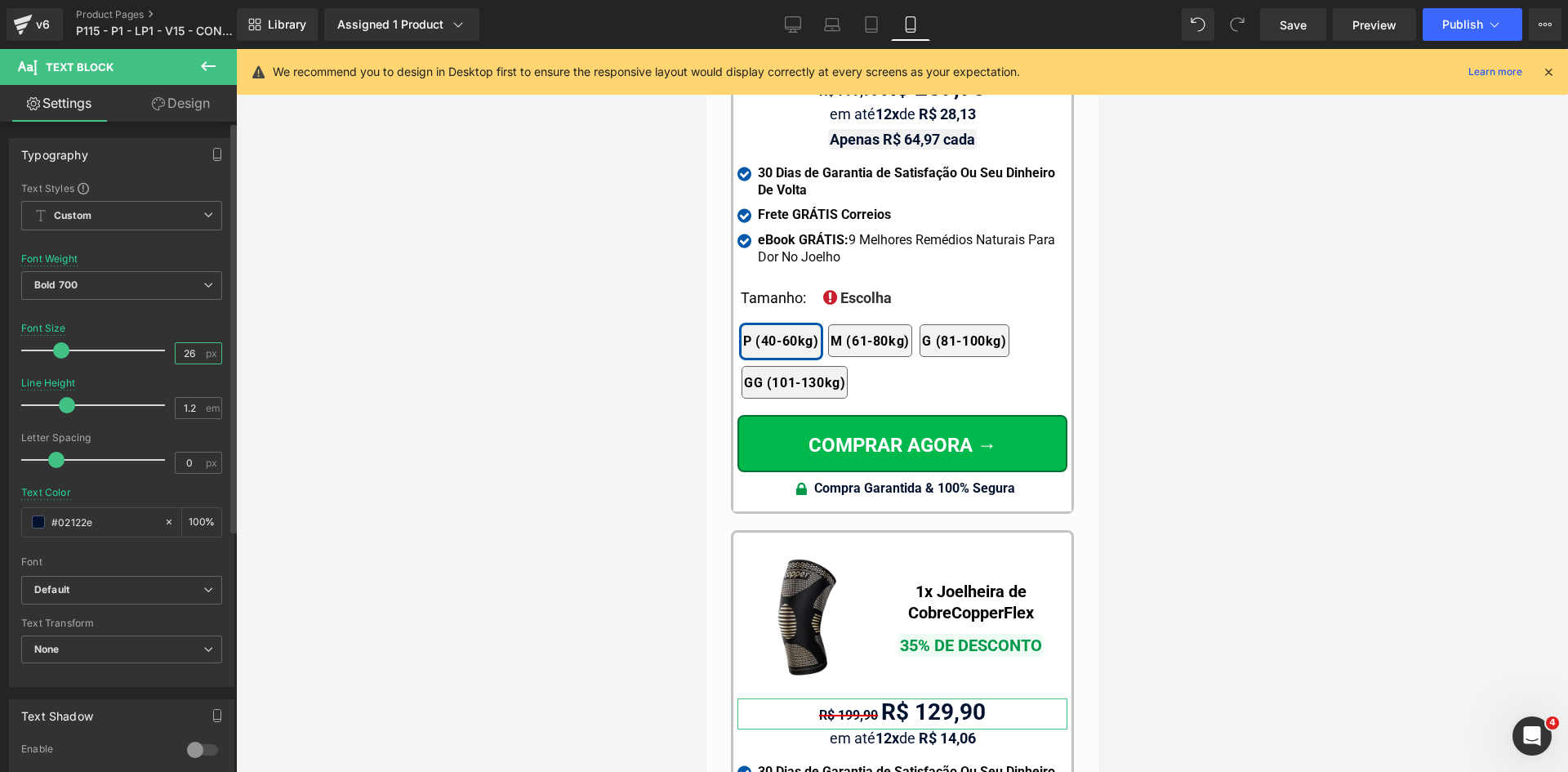
drag, startPoint x: 184, startPoint y: 350, endPoint x: 264, endPoint y: 371, distance: 82.7
click at [204, 352] on div "26 px" at bounding box center [199, 353] width 47 height 22
type input "26"
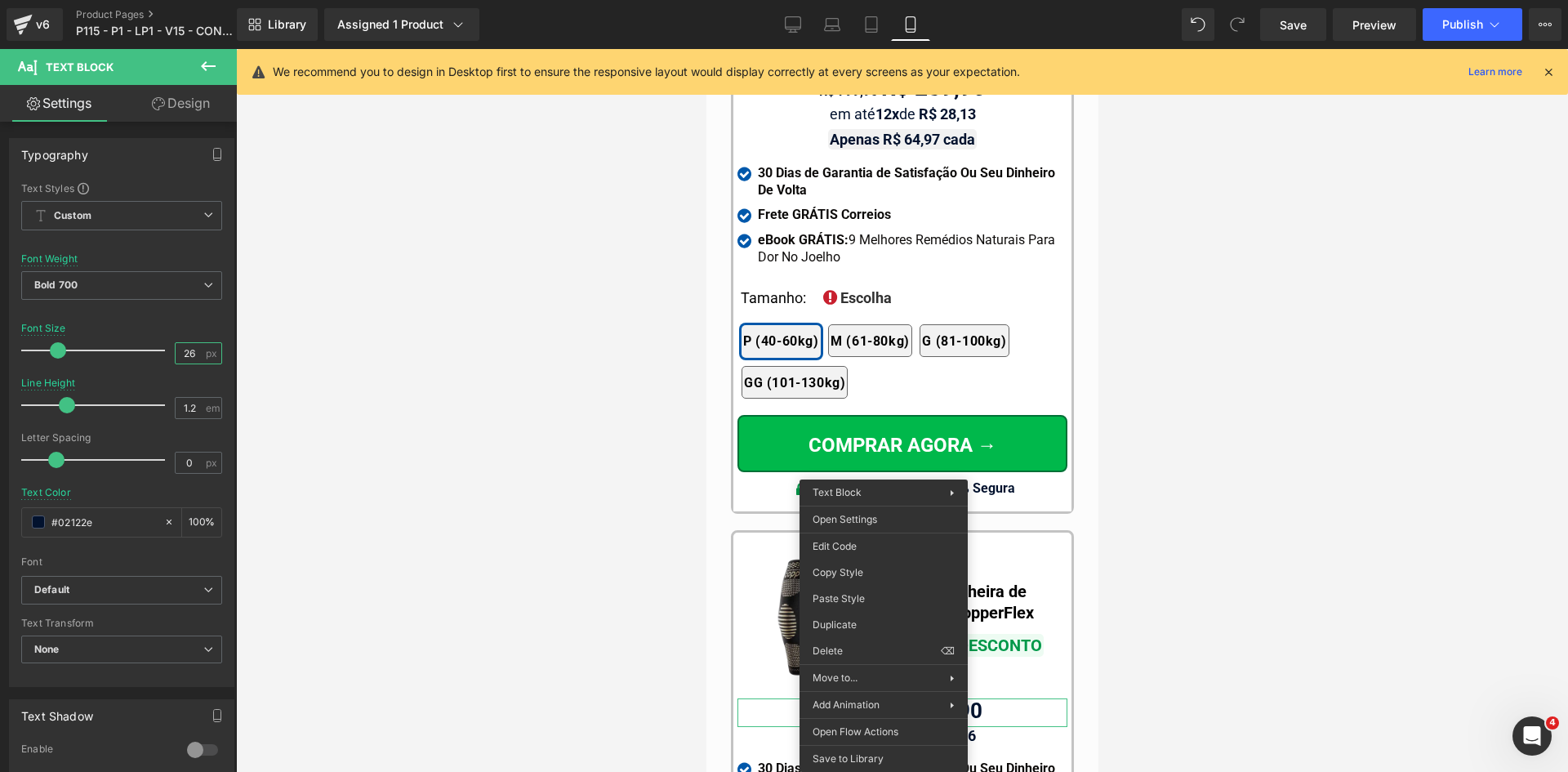
drag, startPoint x: 1539, startPoint y: 621, endPoint x: 832, endPoint y: 568, distance: 709.0
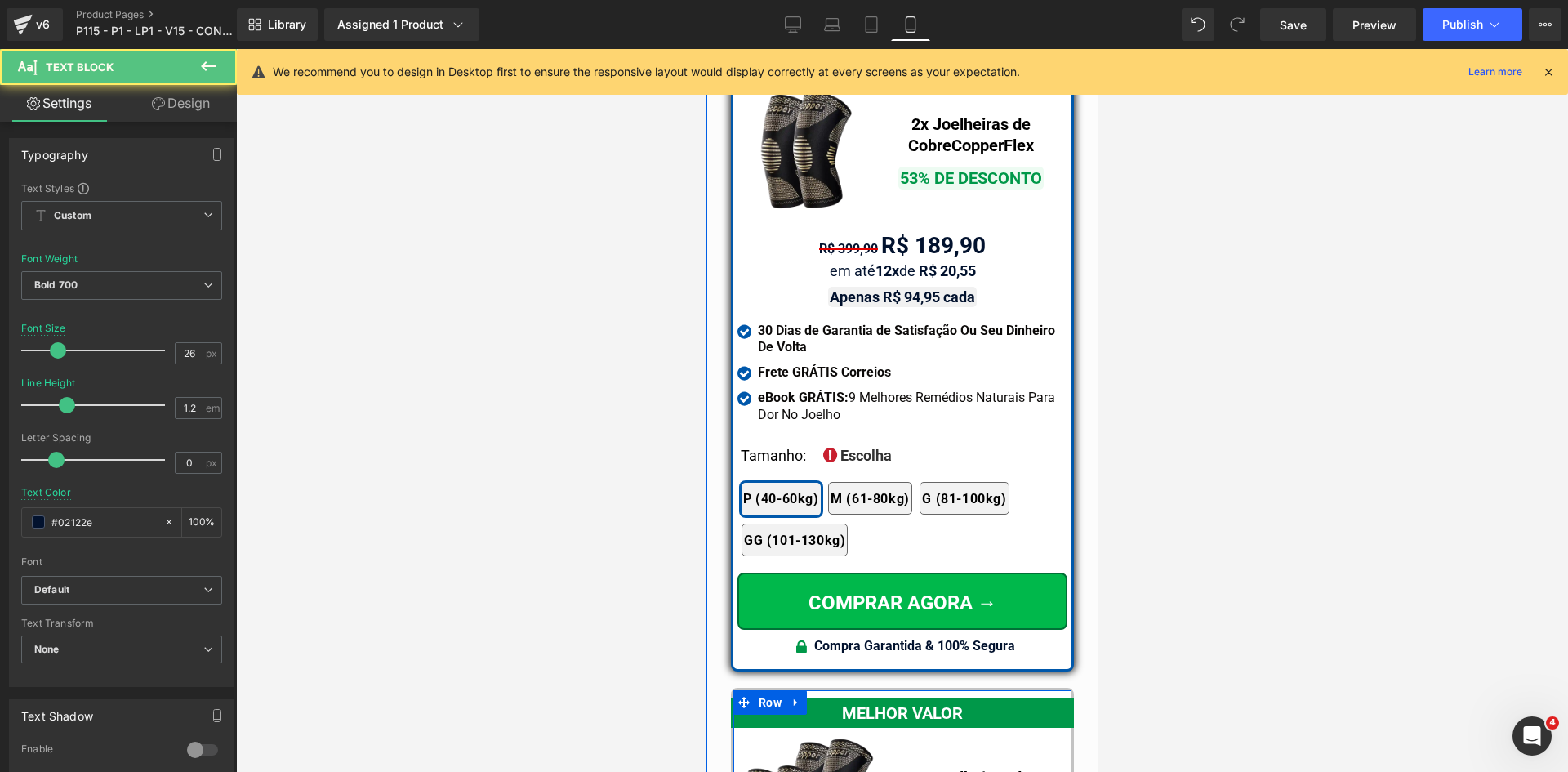
scroll to position [14429, 0]
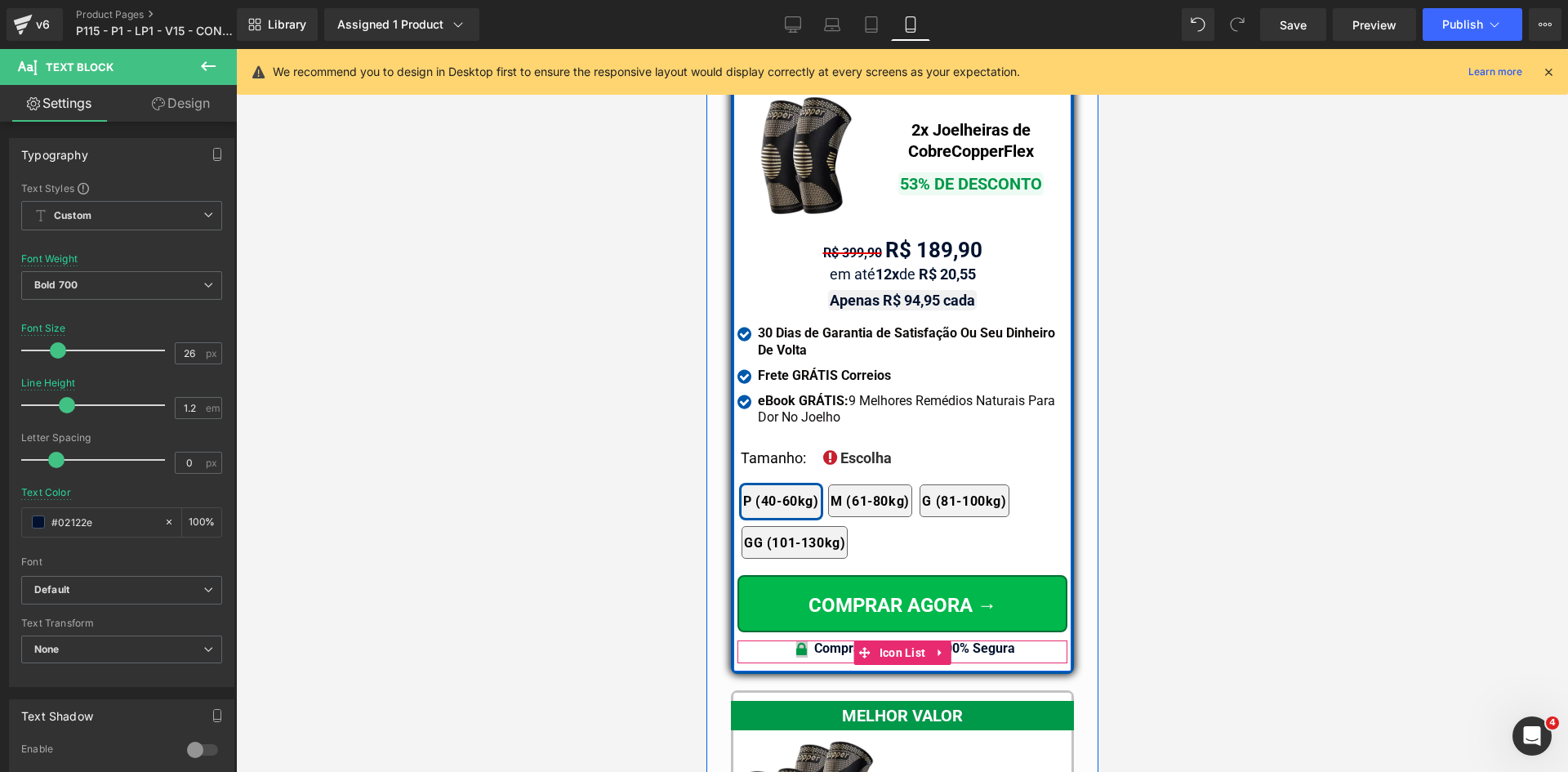
click at [800, 640] on div "Icon" at bounding box center [801, 651] width 24 height 22
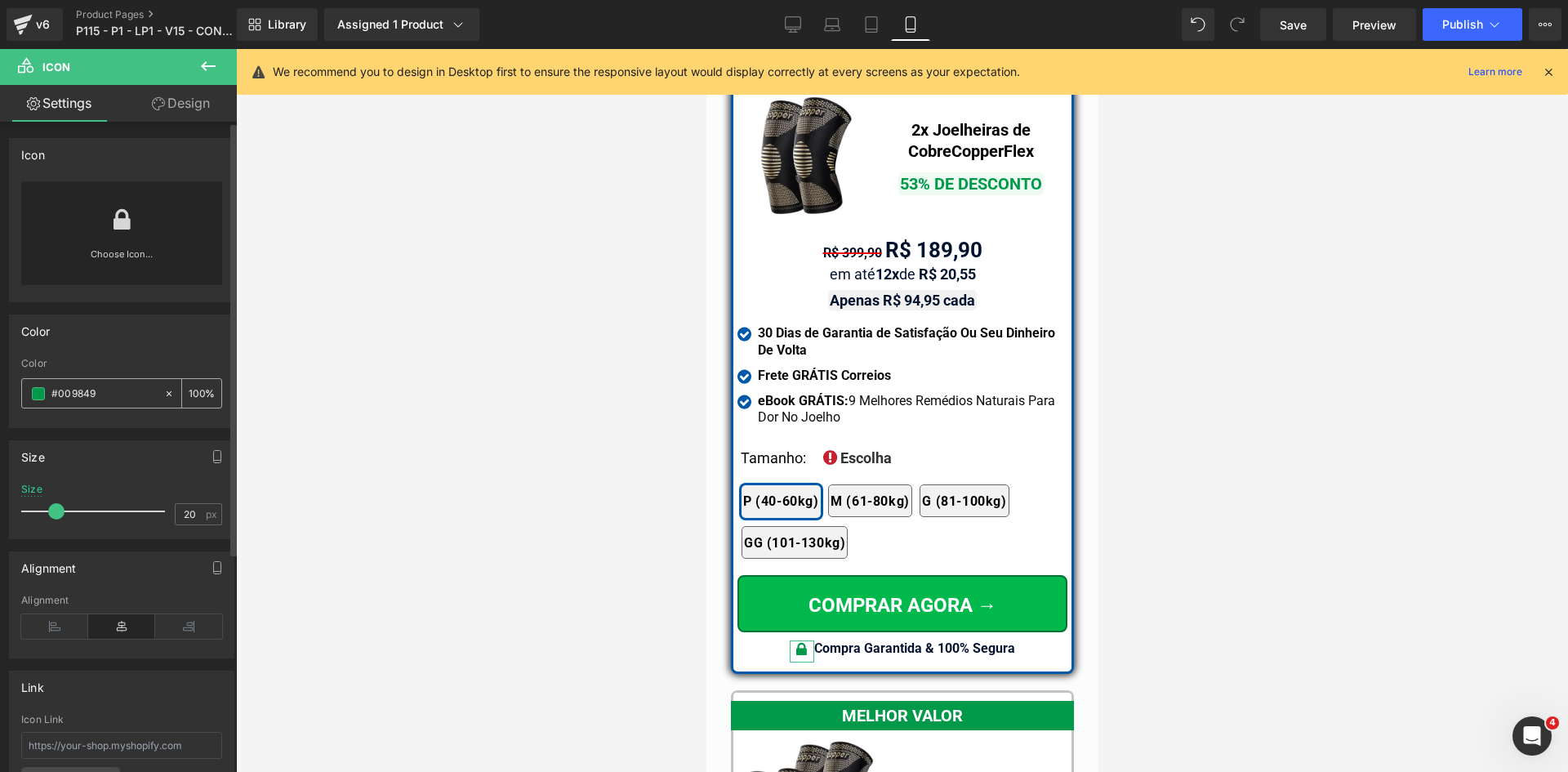
click at [105, 391] on input "#009849" at bounding box center [104, 394] width 105 height 18
paste input "ffd700"
type input "#ffd700"
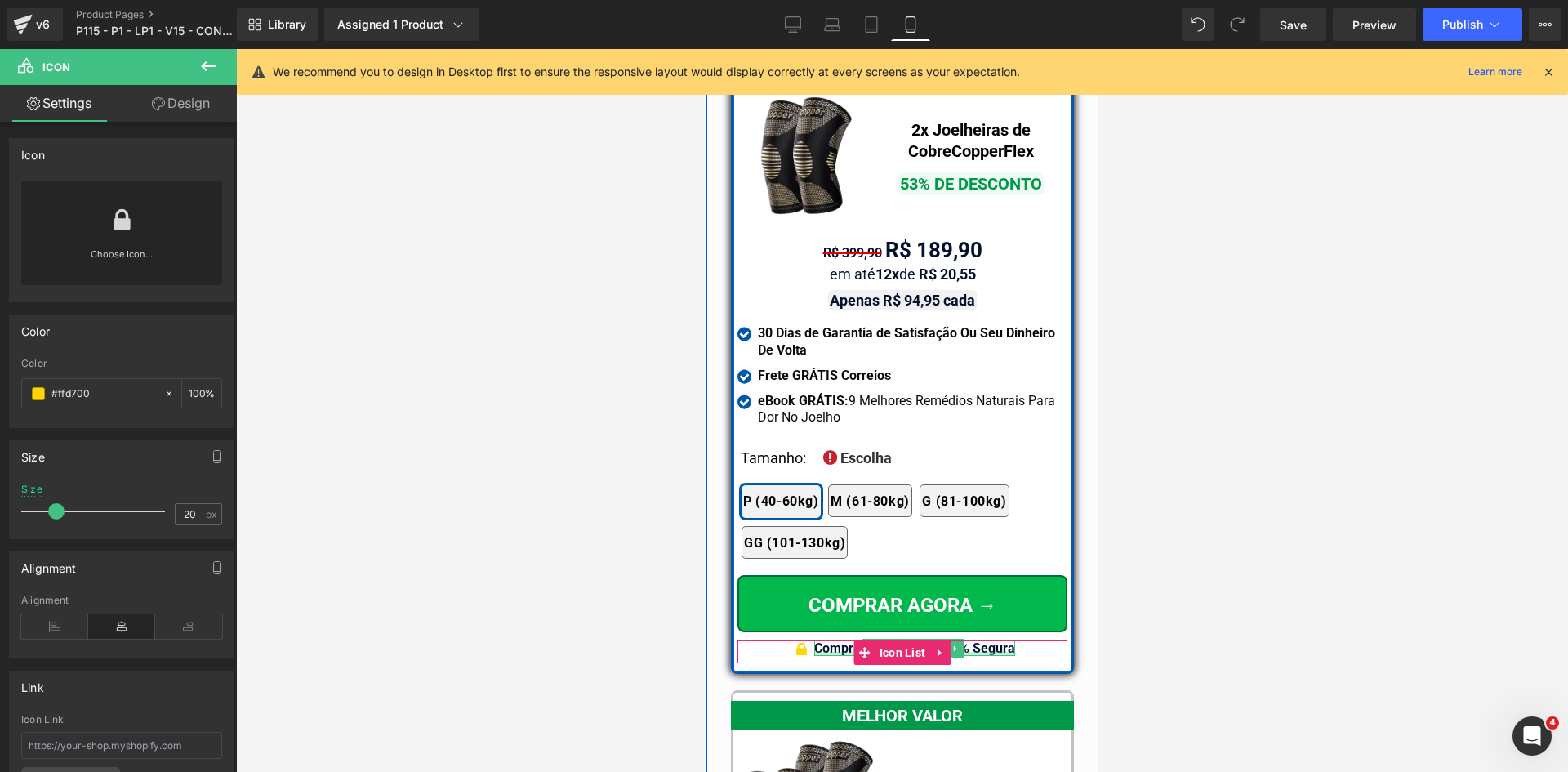
click at [993, 652] on div at bounding box center [914, 654] width 201 height 5
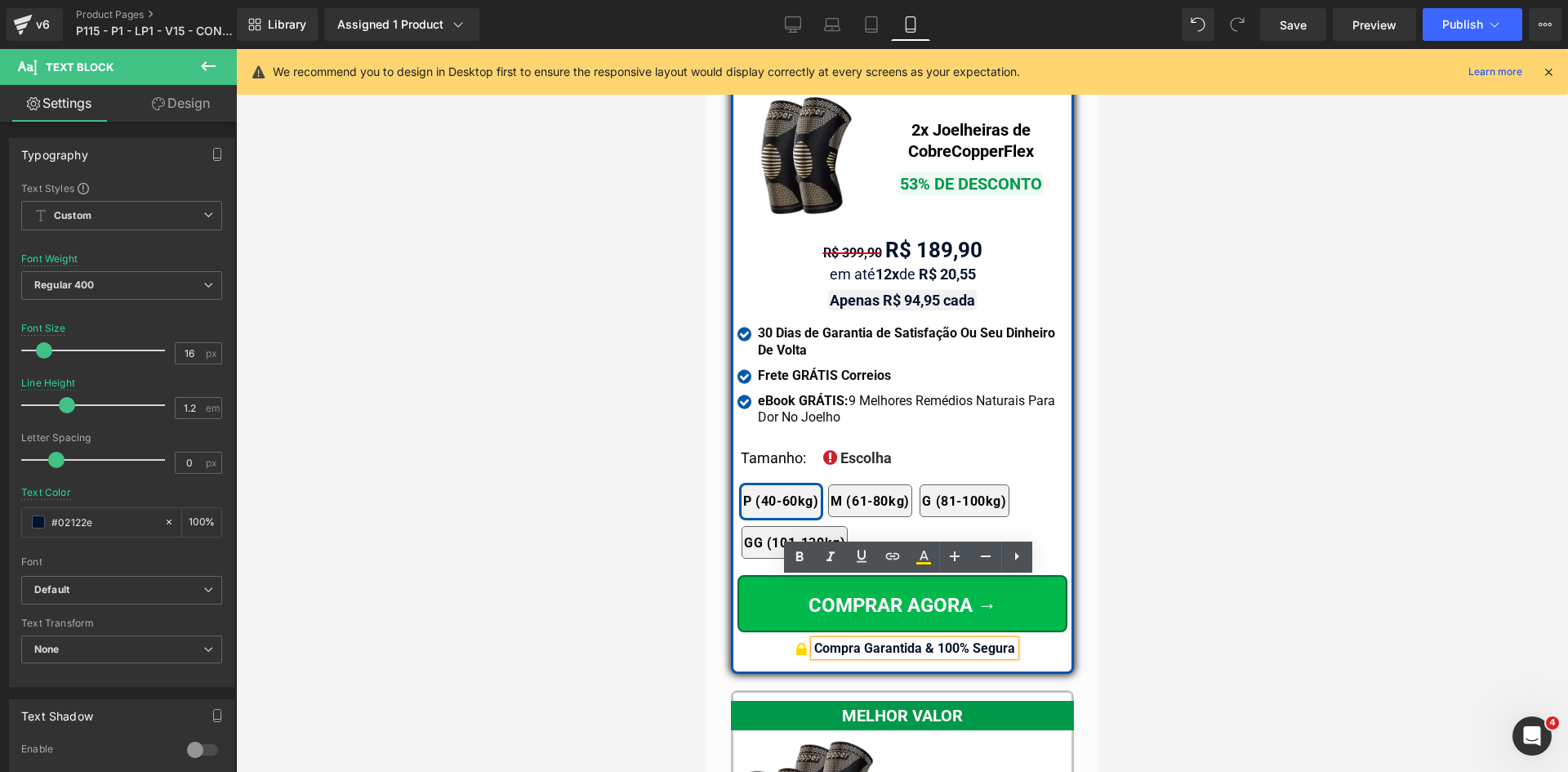
click at [993, 640] on b "Compra Garantida & 100% Segura" at bounding box center [914, 647] width 201 height 15
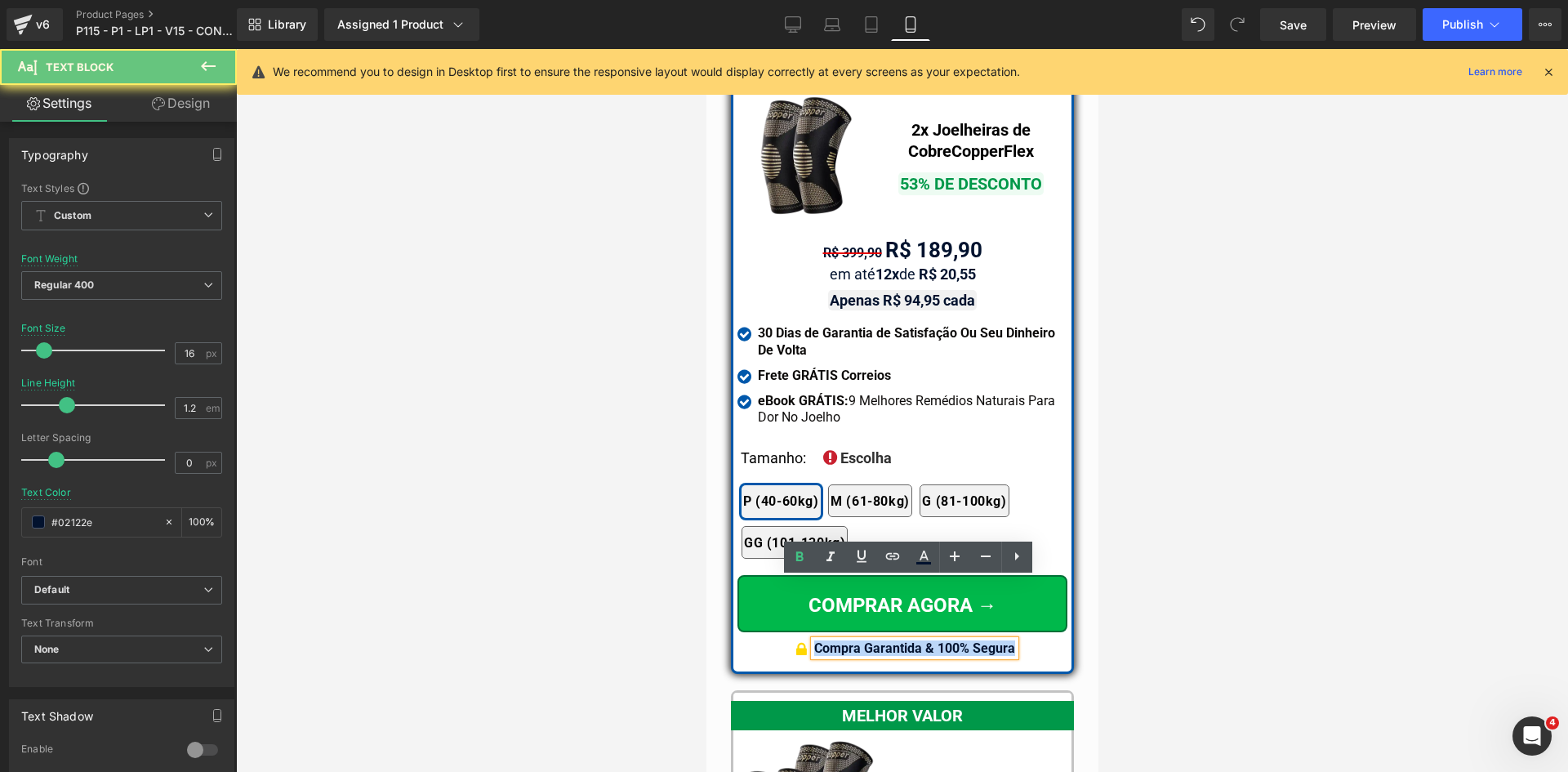
click at [993, 640] on b "Compra Garantida & 100% Segura" at bounding box center [914, 647] width 201 height 15
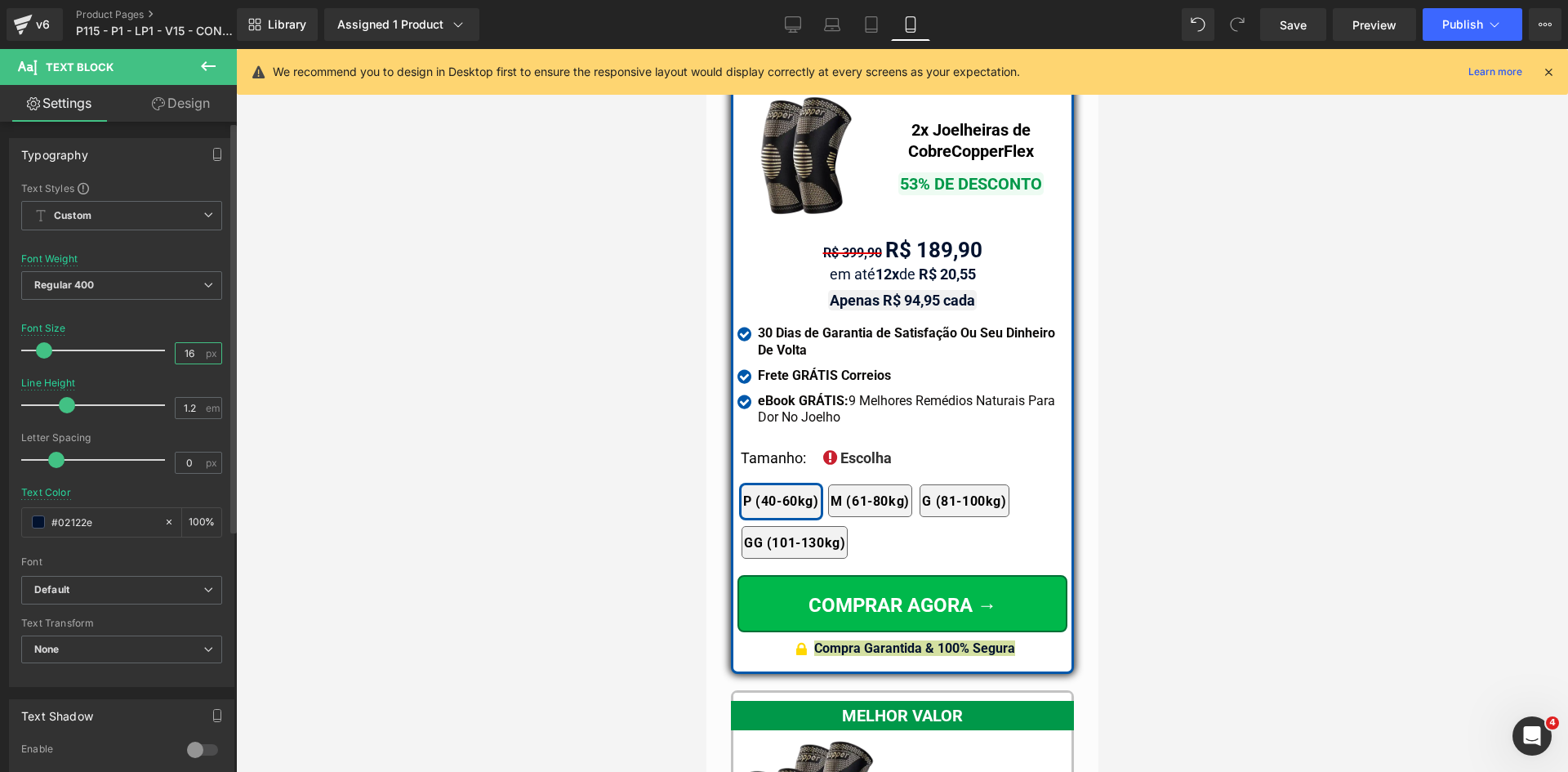
drag, startPoint x: 182, startPoint y: 355, endPoint x: 200, endPoint y: 354, distance: 18.0
click at [199, 354] on div "16 px" at bounding box center [199, 353] width 47 height 22
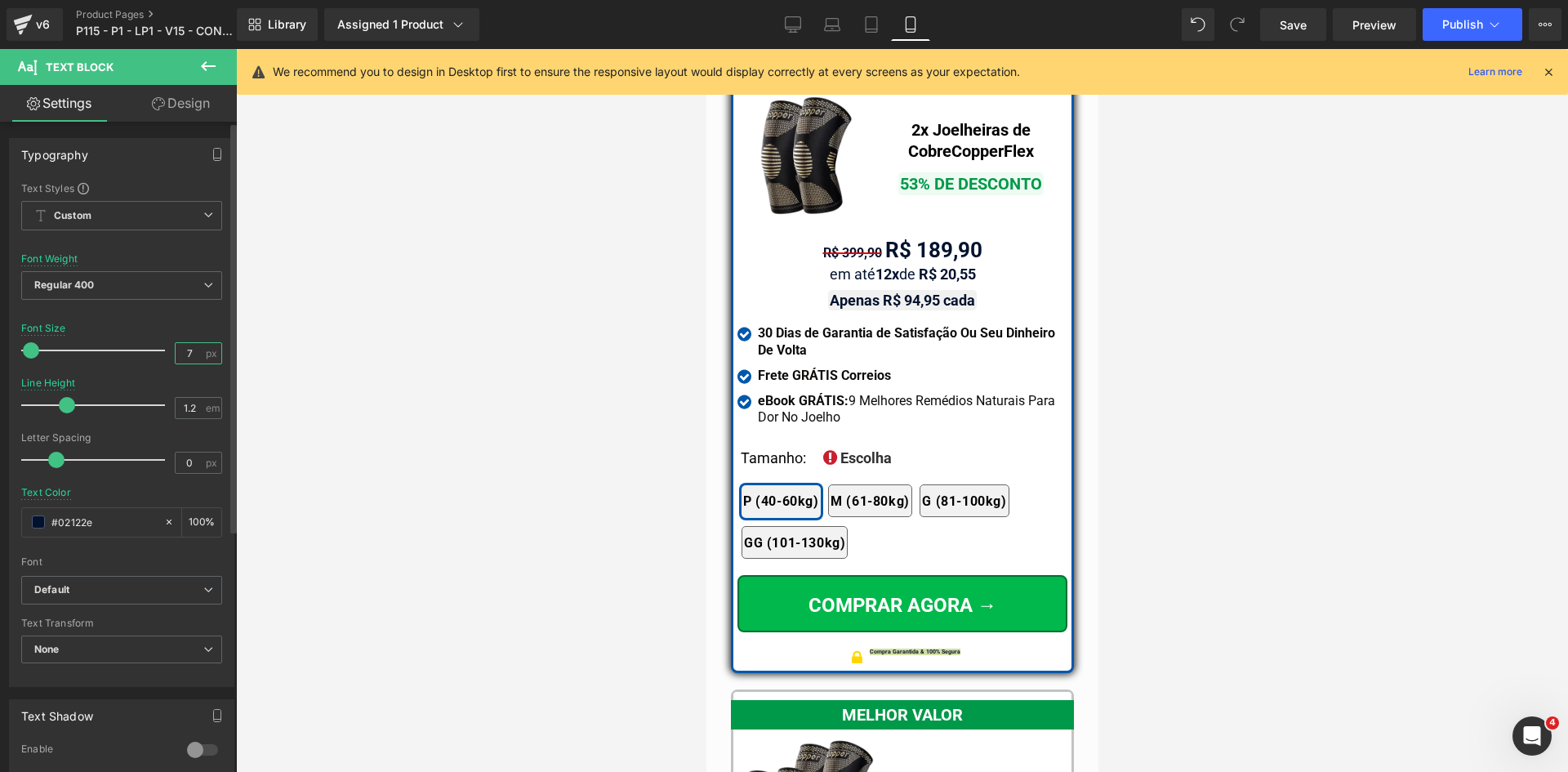
click at [181, 354] on input "7" at bounding box center [190, 353] width 29 height 21
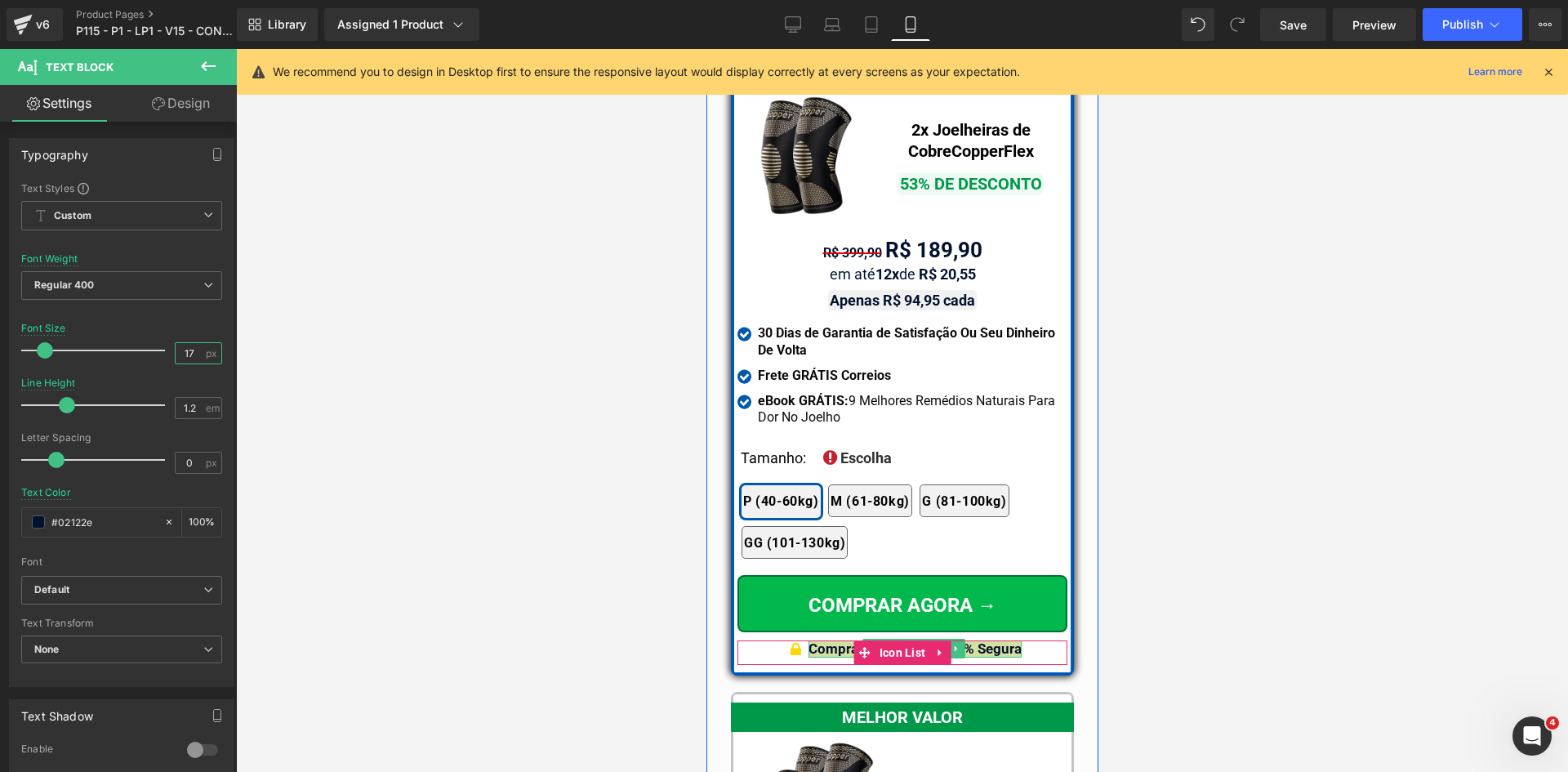
type input "17"
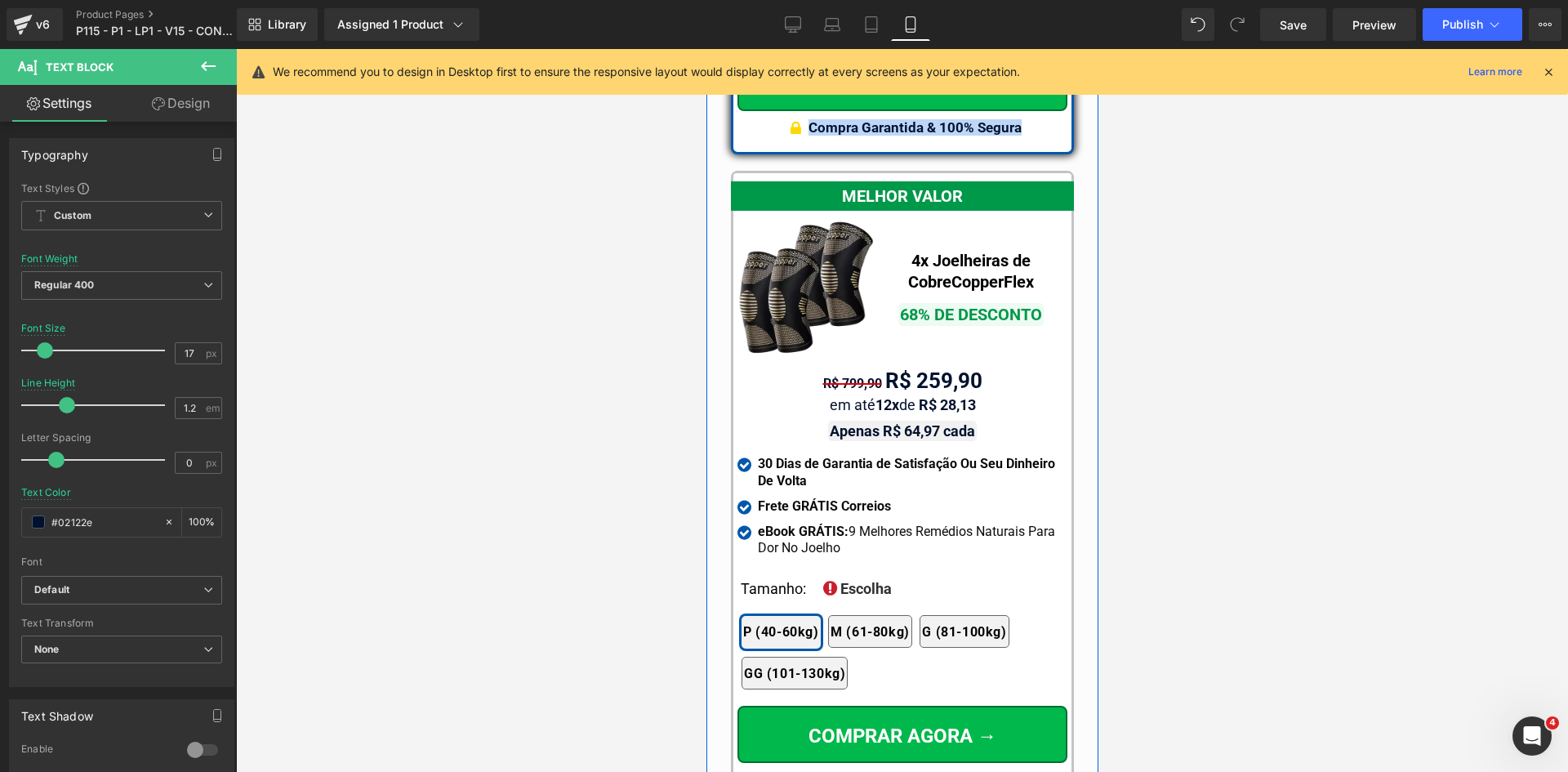
scroll to position [15000, 0]
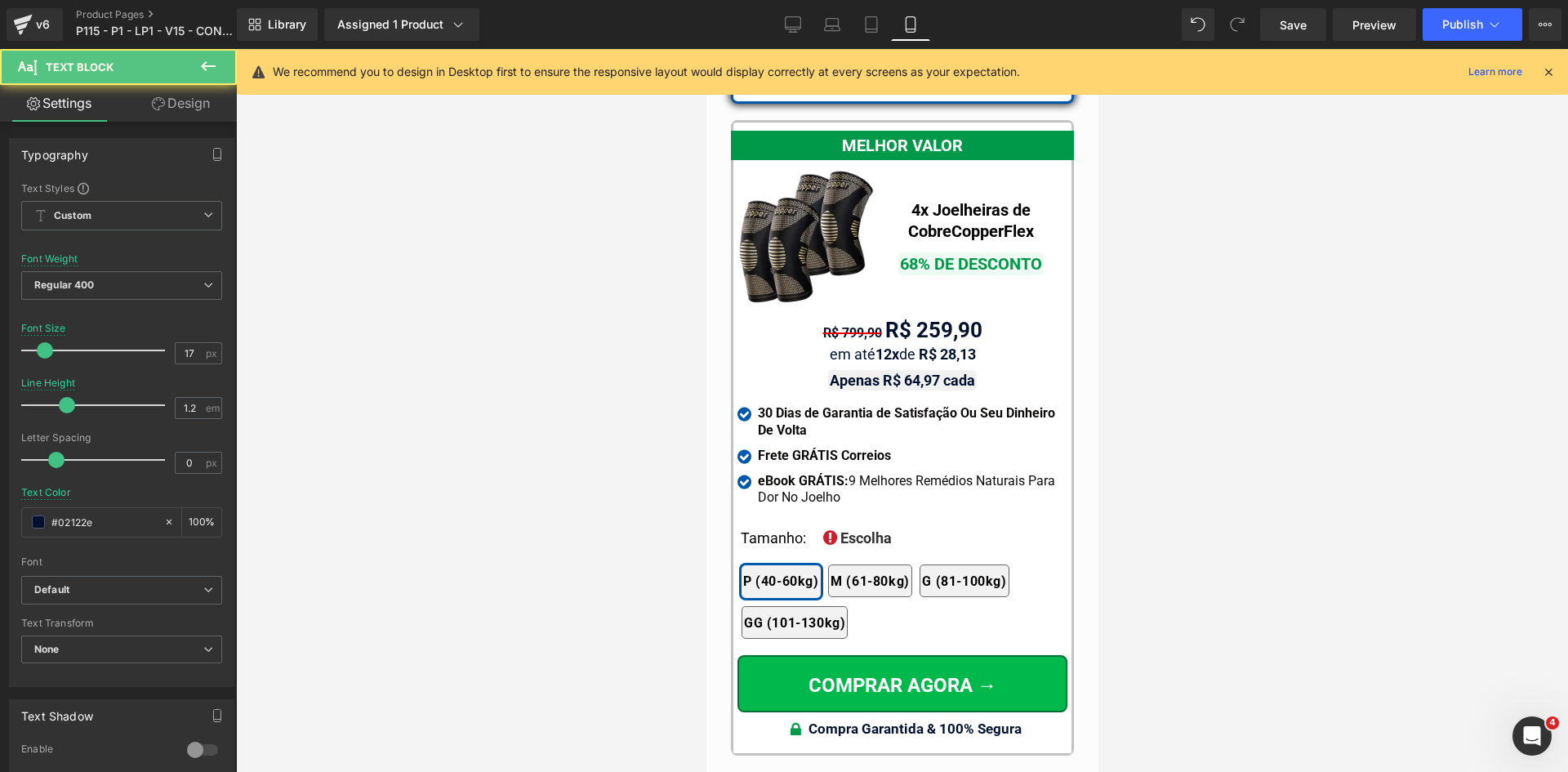
click at [794, 721] on span "Icon" at bounding box center [795, 731] width 25 height 20
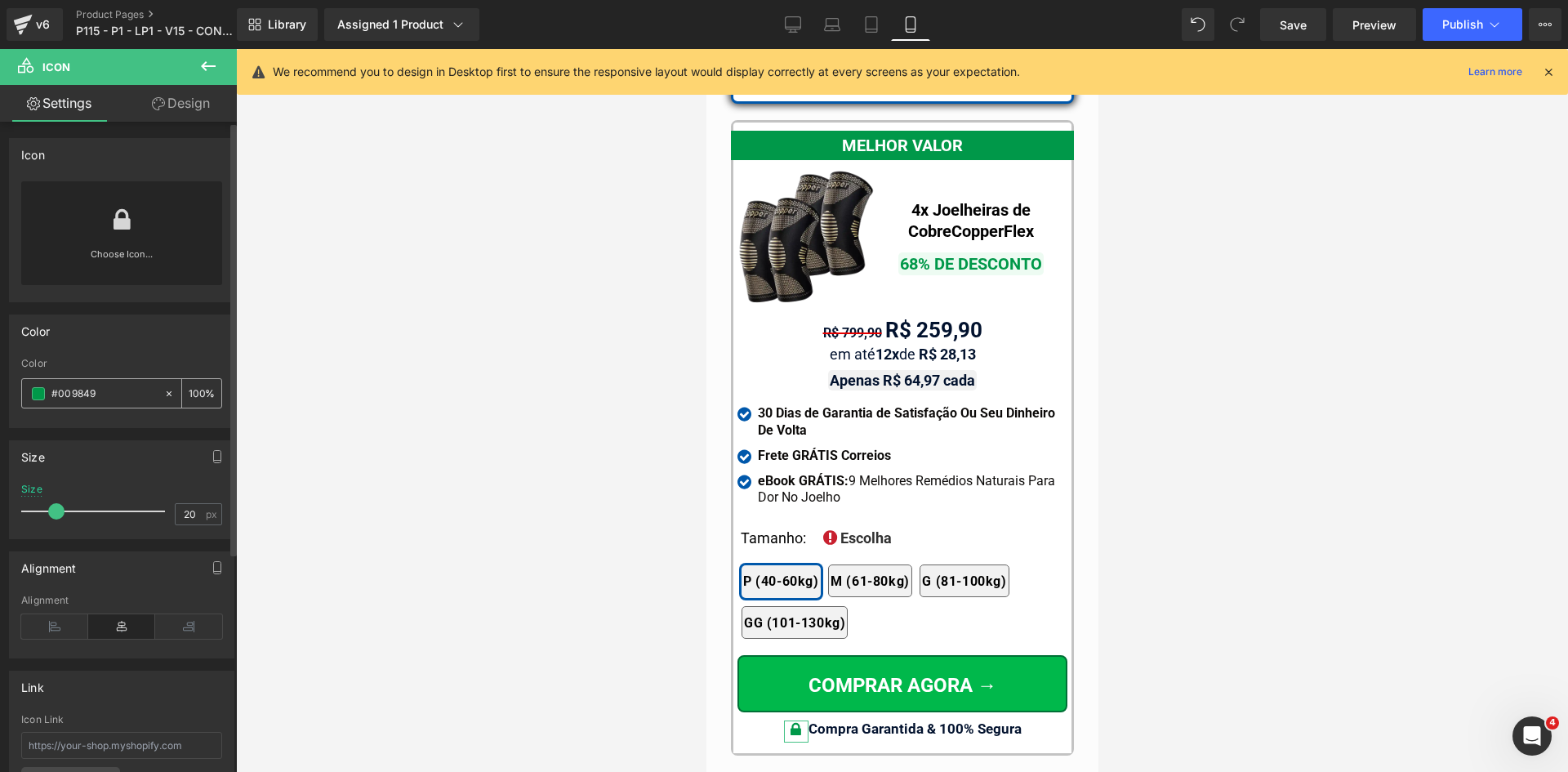
click at [62, 388] on input "#009849" at bounding box center [104, 394] width 105 height 18
paste input "ffd700"
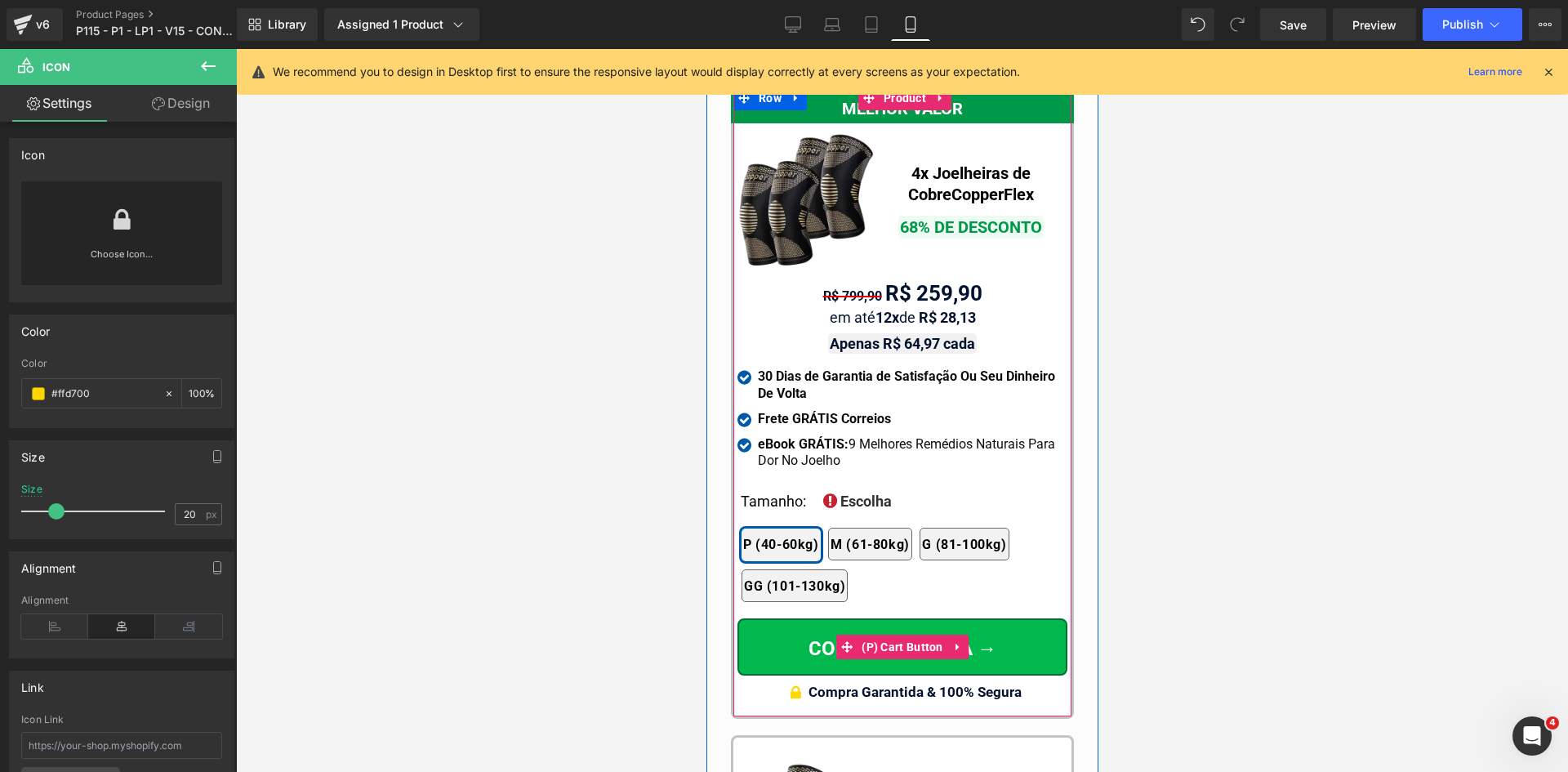
scroll to position [15572, 0]
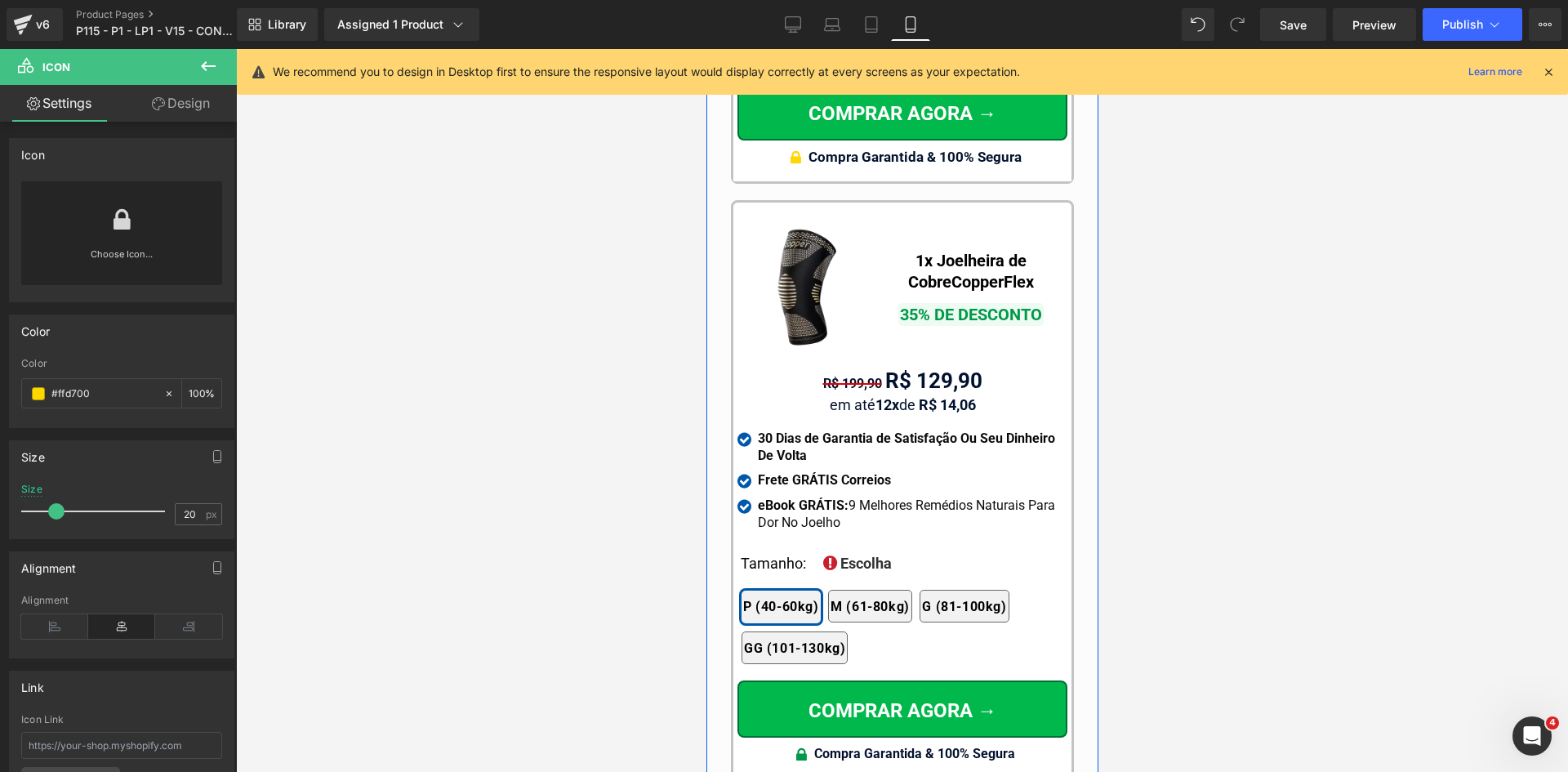
type input "#ffd700"
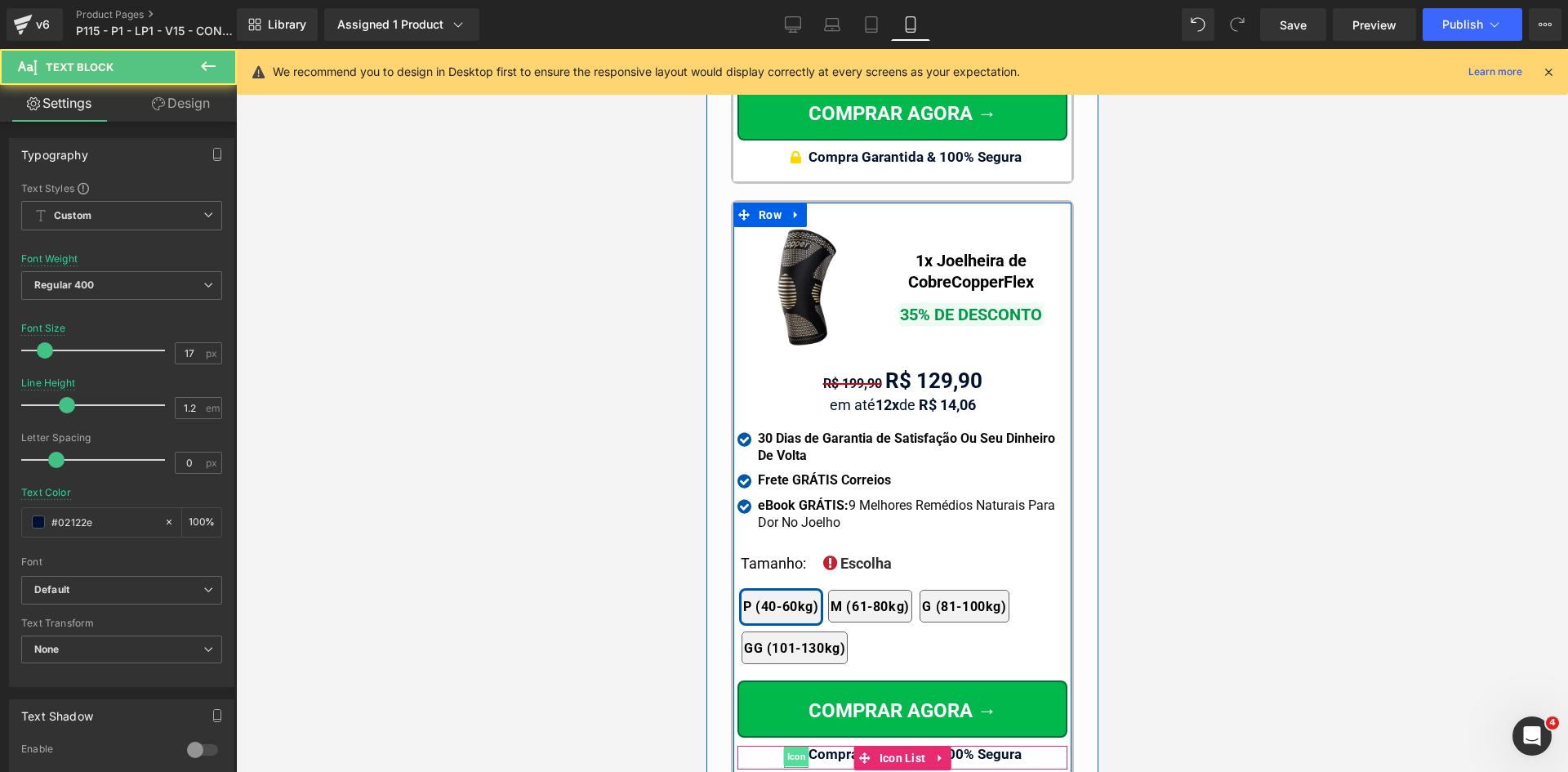
click at [789, 747] on span "Icon" at bounding box center [795, 757] width 25 height 20
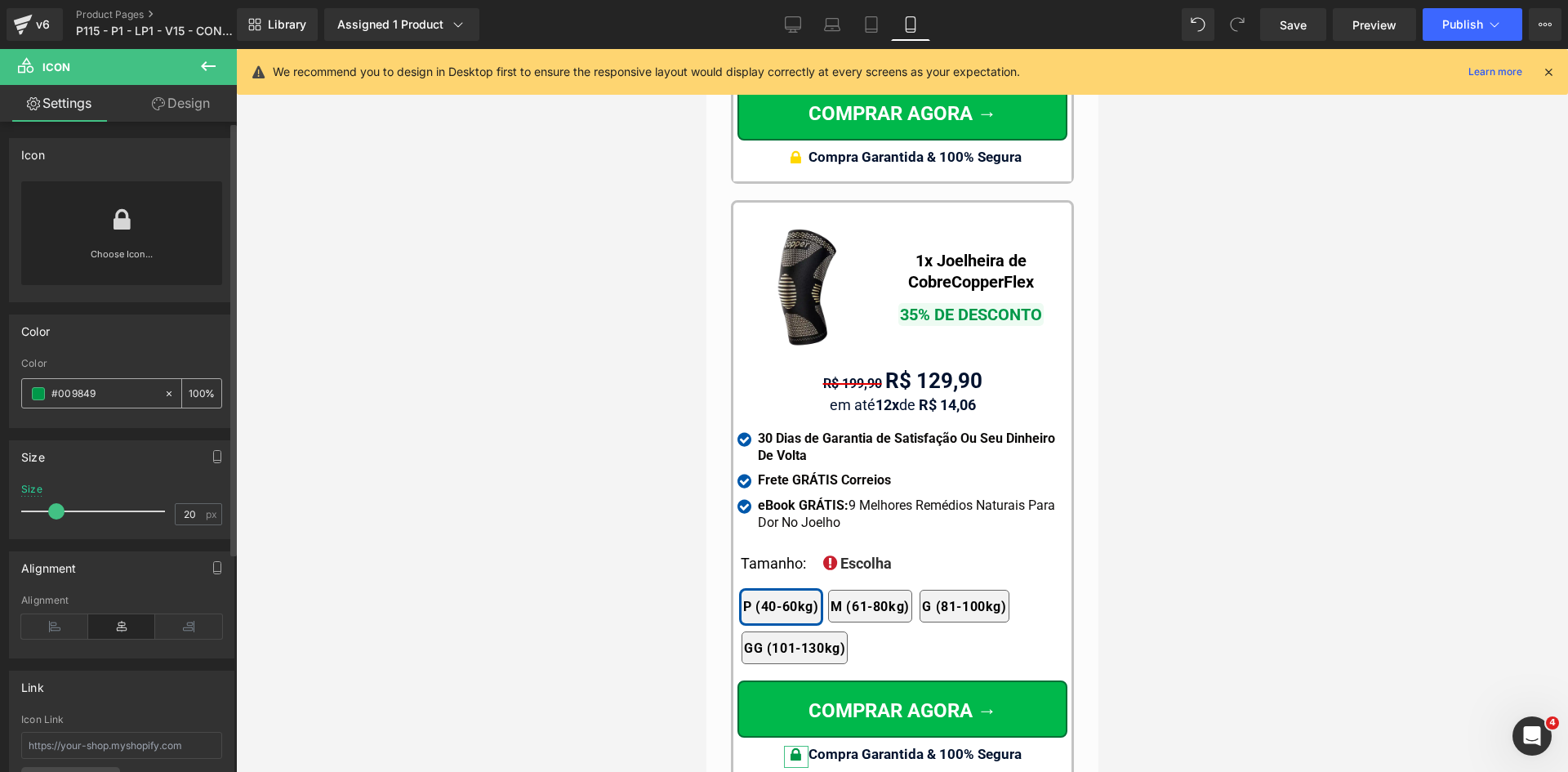
click at [73, 389] on input "#009849" at bounding box center [104, 394] width 105 height 18
paste input "ffd700"
type input "#ffd700"
drag, startPoint x: 873, startPoint y: 31, endPoint x: 389, endPoint y: 601, distance: 747.8
click at [873, 31] on icon at bounding box center [872, 24] width 16 height 16
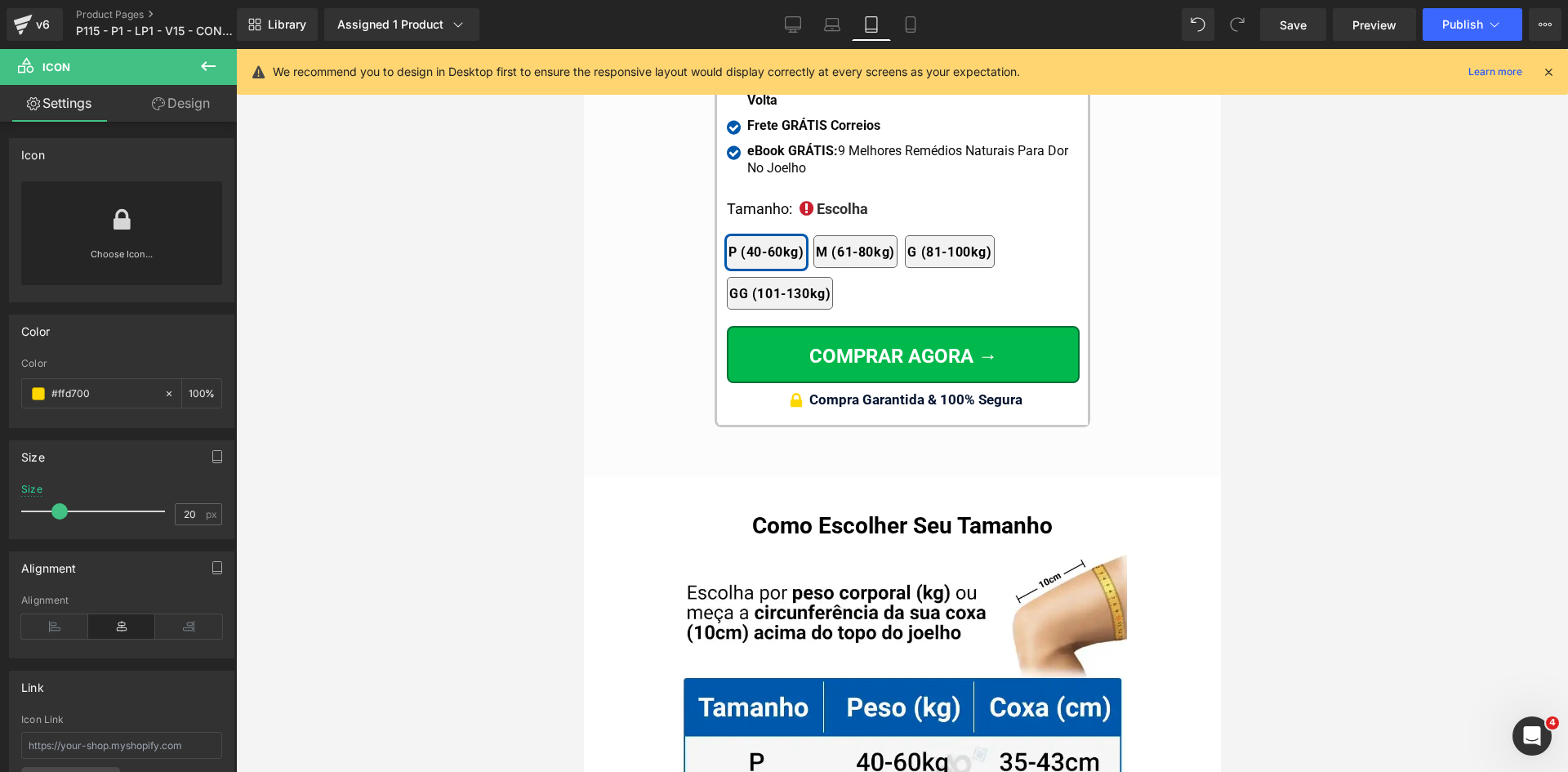
scroll to position [15205, 0]
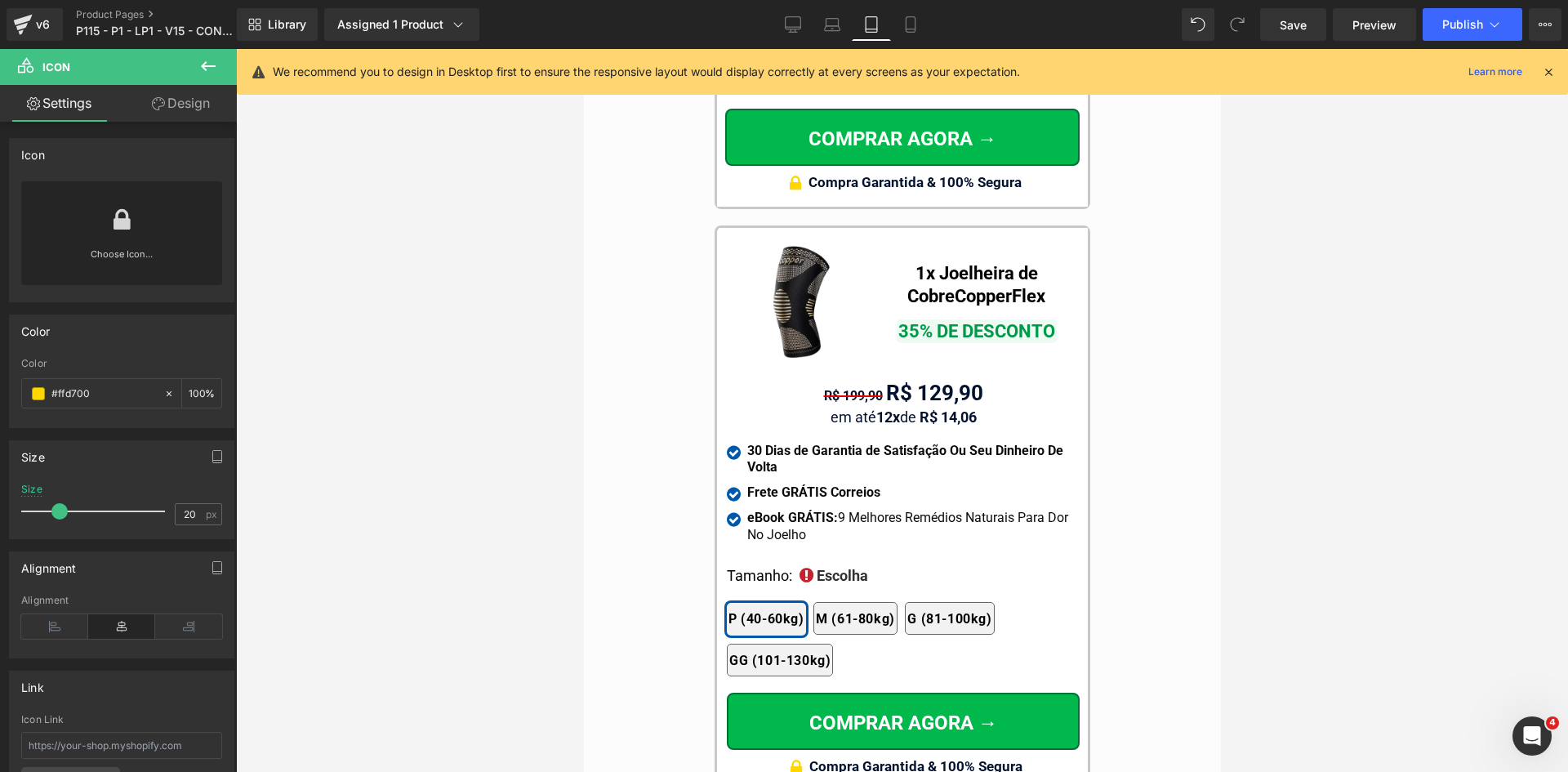
click at [999, 758] on span "Compra Garantida & 100% Segura" at bounding box center [915, 766] width 213 height 16
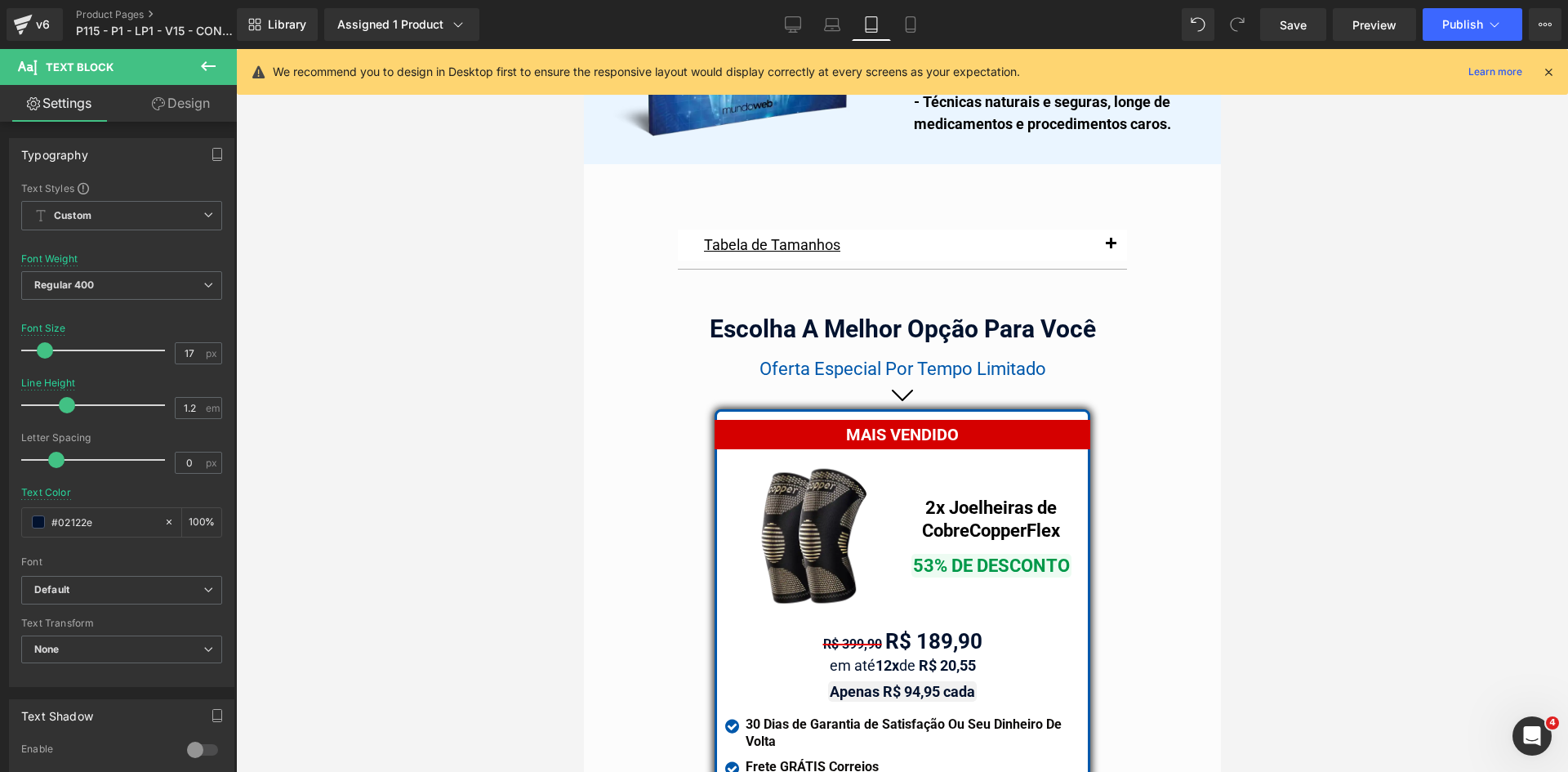
scroll to position [13654, 0]
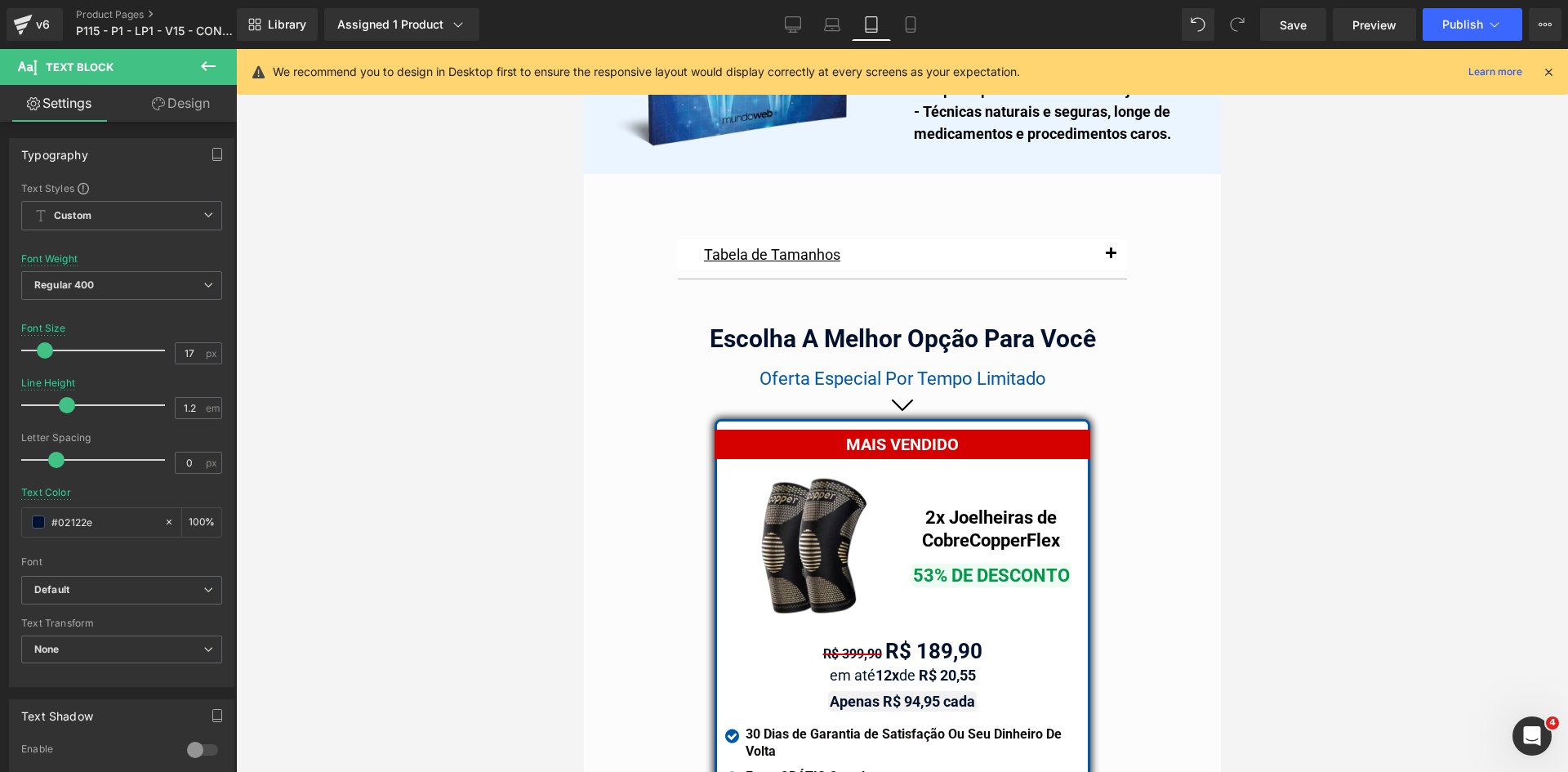
drag, startPoint x: 900, startPoint y: 32, endPoint x: 1550, endPoint y: 69, distance: 651.1
click at [900, 31] on link "Mobile" at bounding box center [910, 24] width 39 height 33
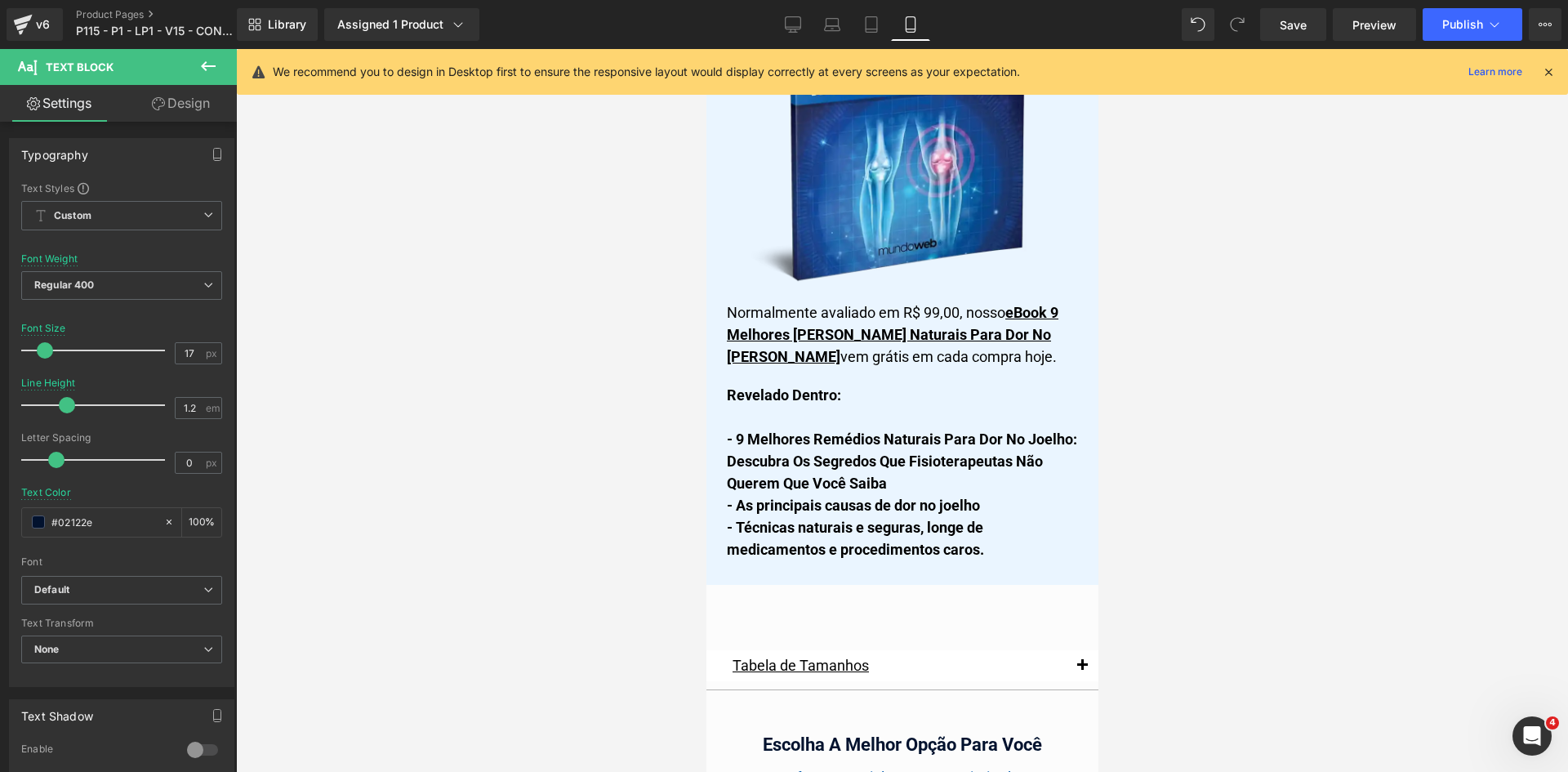
click at [1550, 69] on icon at bounding box center [1549, 71] width 14 height 14
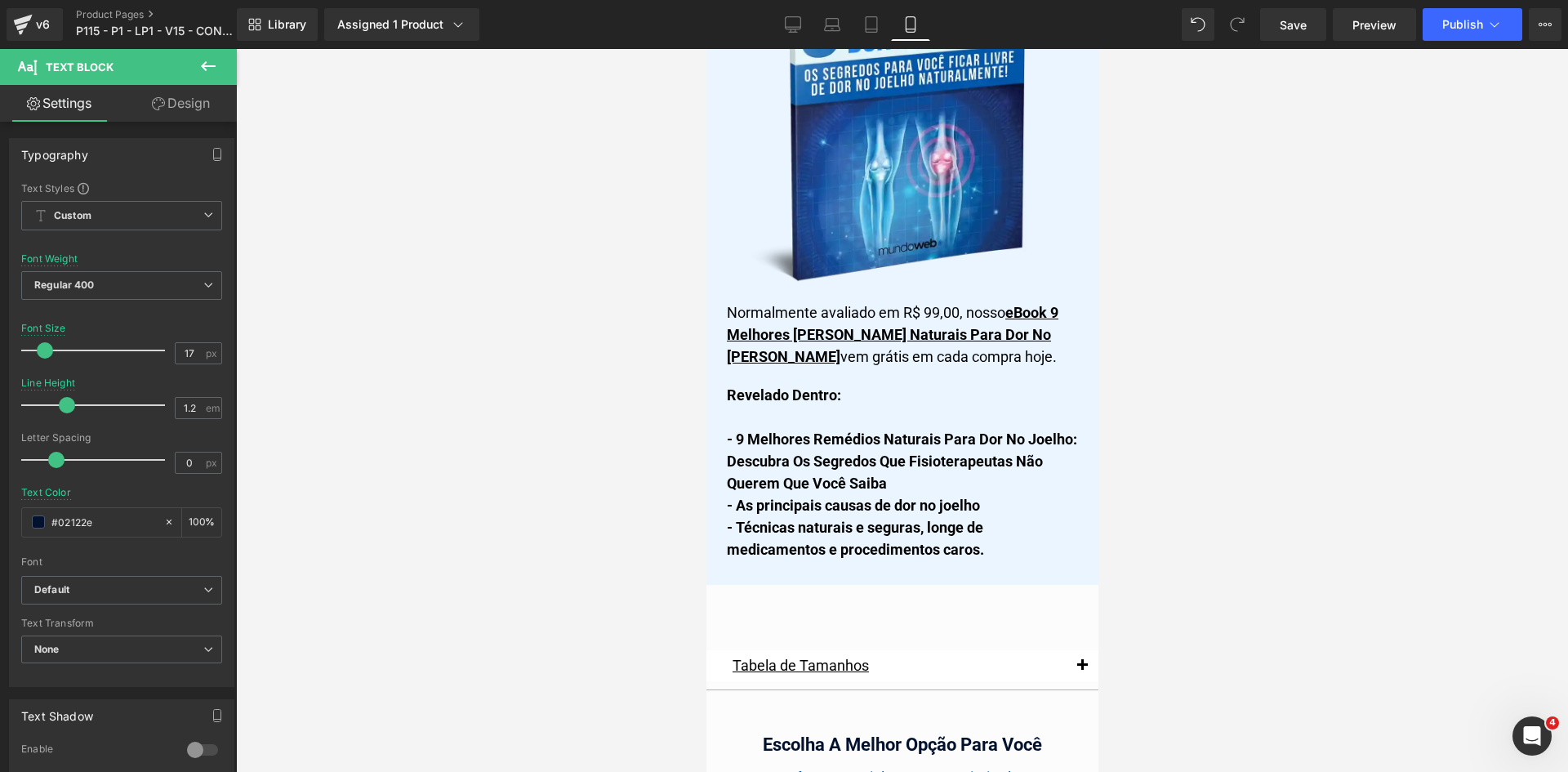
scroll to position [13994, 0]
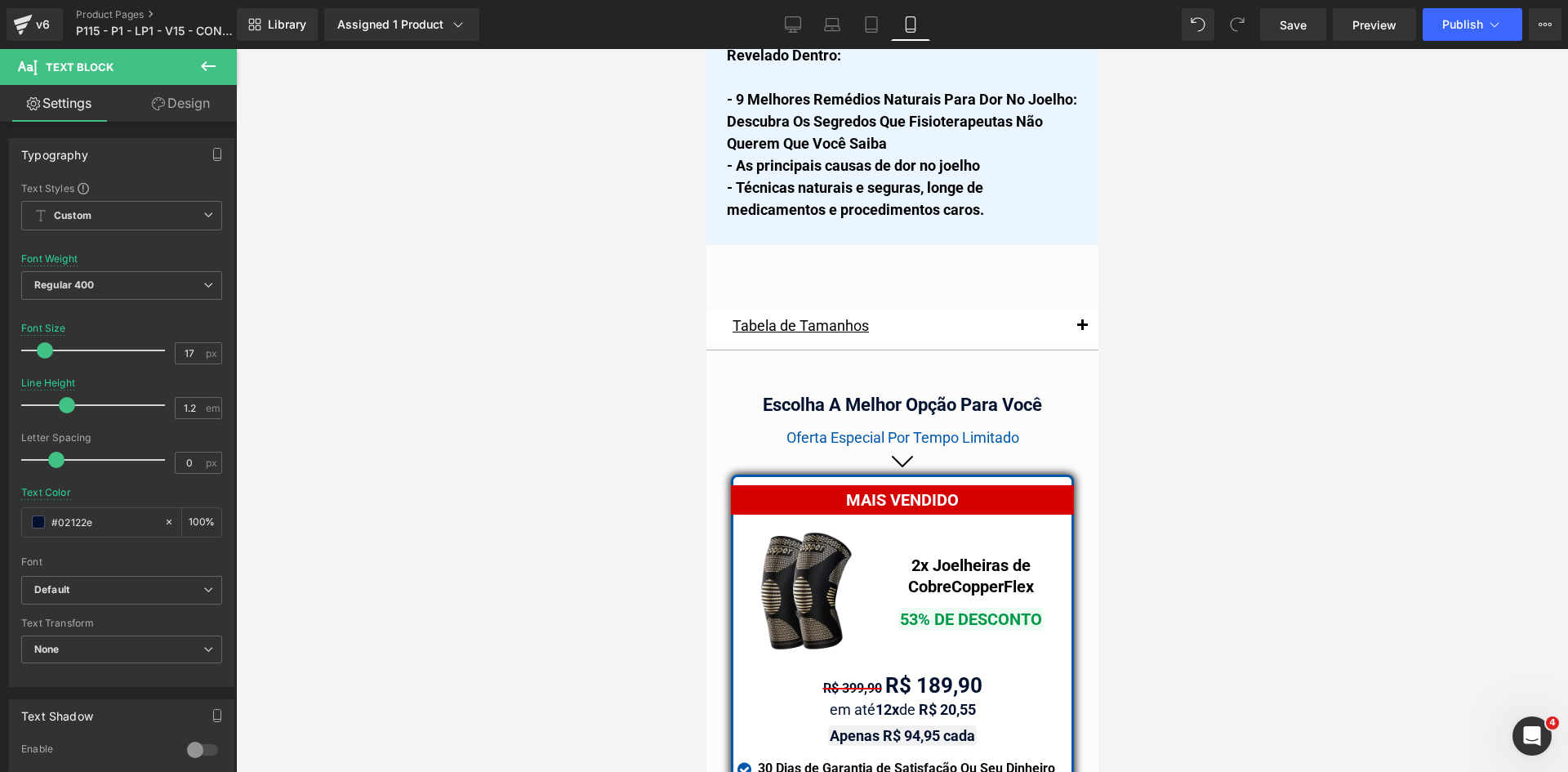
click at [1081, 330] on span "button" at bounding box center [1081, 330] width 0 height 0
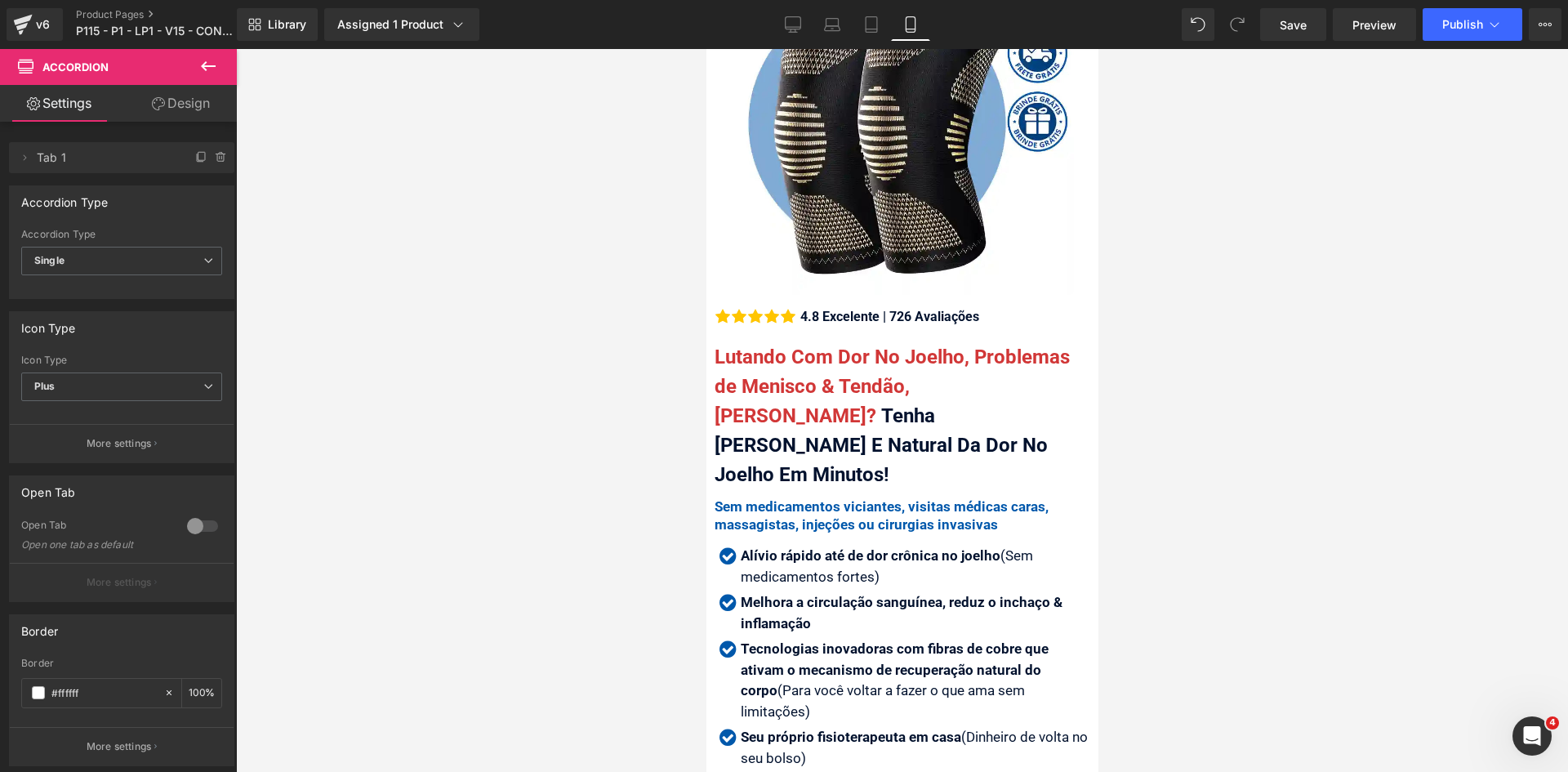
scroll to position [0, 0]
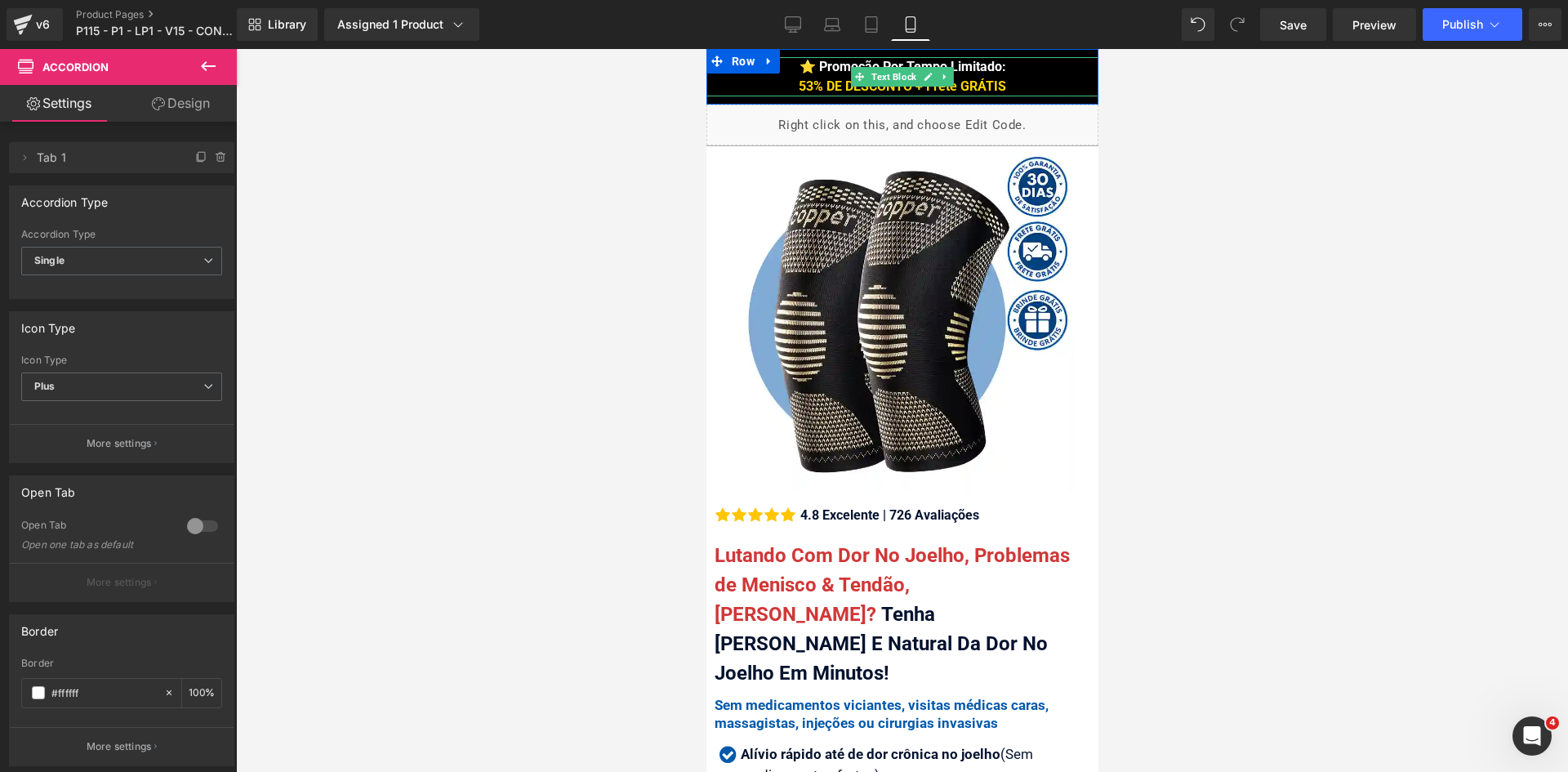
click at [980, 88] on span "53% DE DESCONTO + Frete GRÁTIS" at bounding box center [902, 86] width 208 height 15
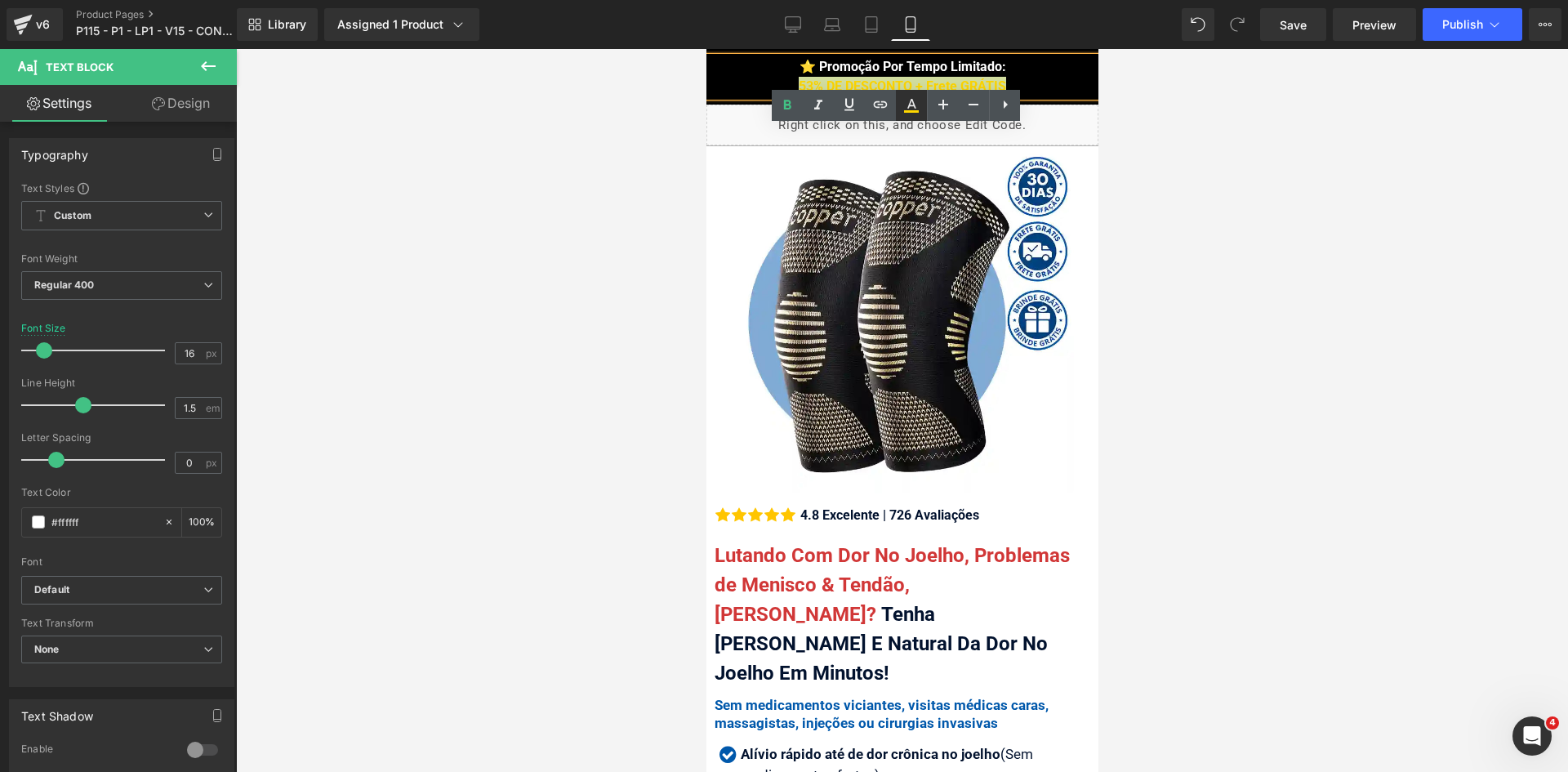
click at [913, 110] on icon at bounding box center [911, 111] width 14 height 3
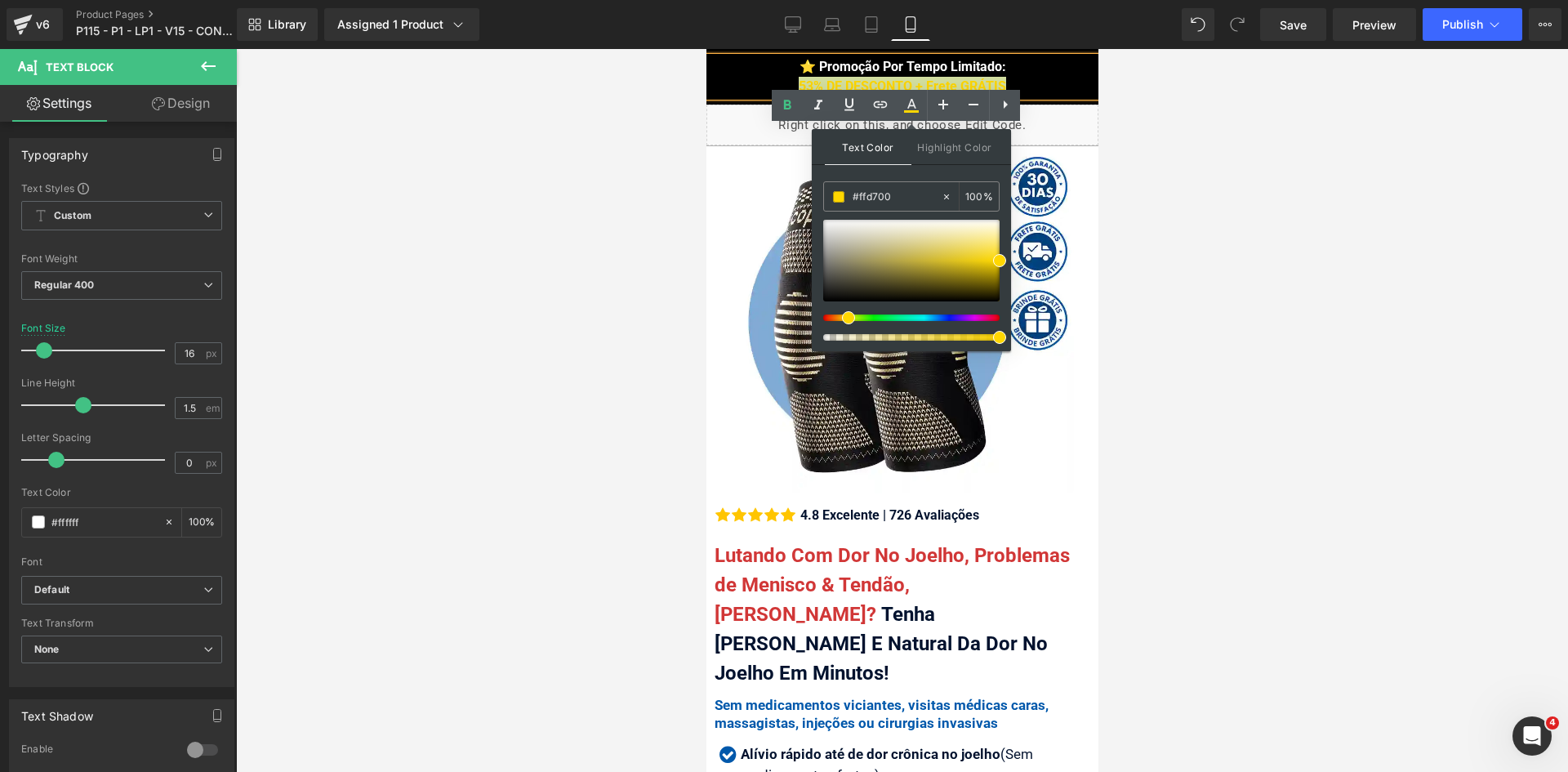
click at [1181, 282] on div at bounding box center [901, 410] width 1332 height 722
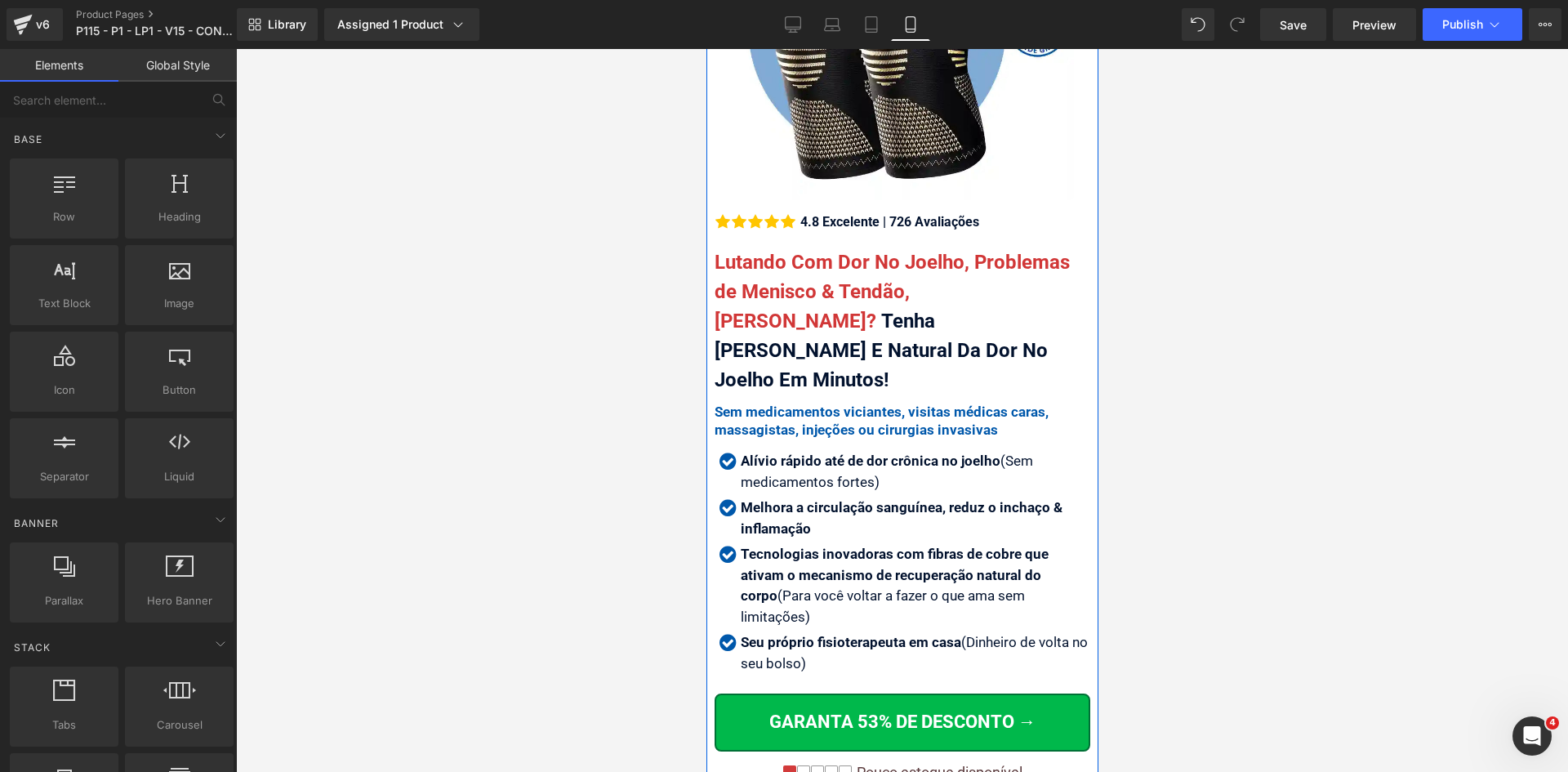
scroll to position [327, 0]
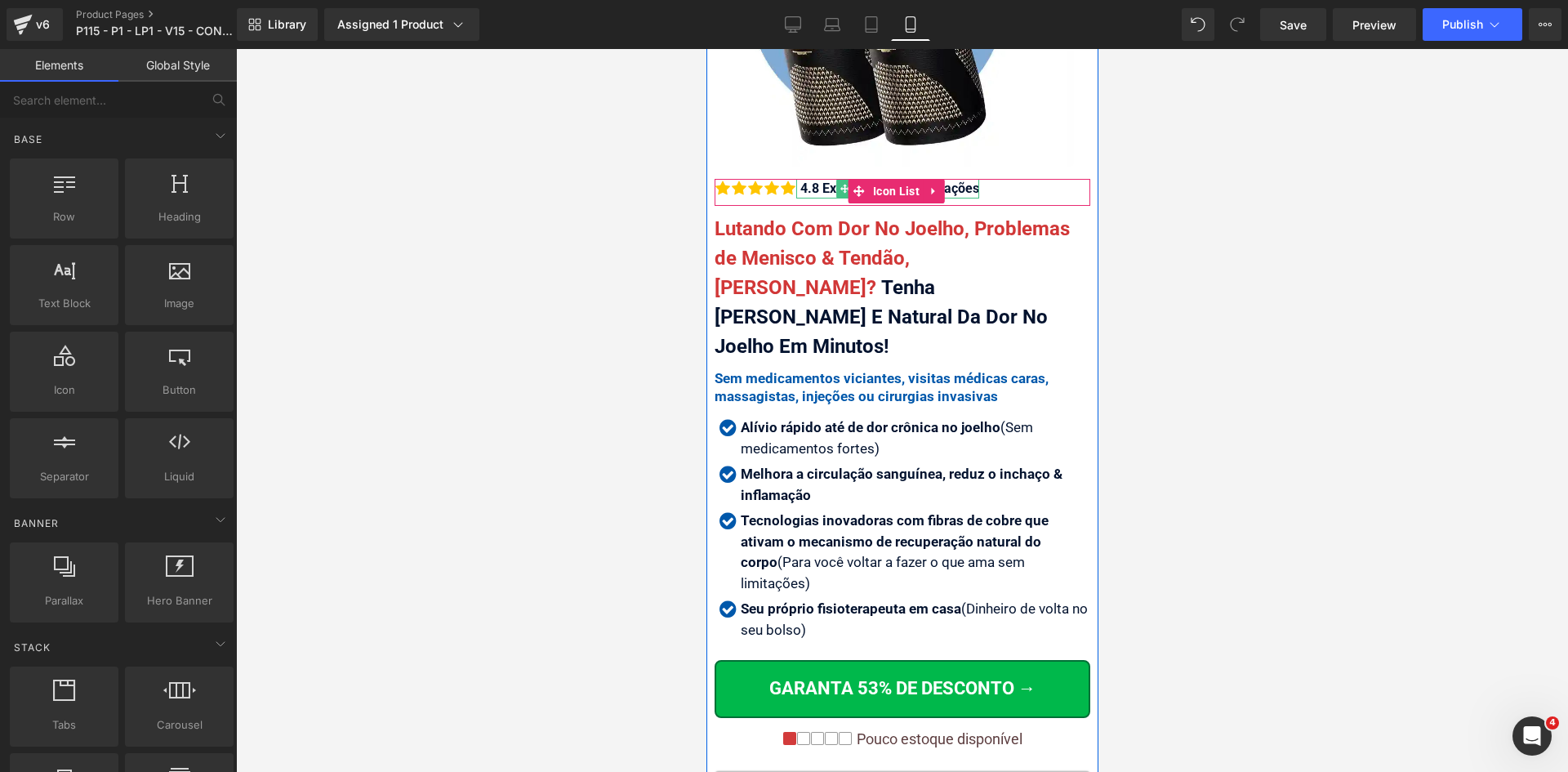
click at [824, 179] on div "4.8 Excelente | 726 Avaliações" at bounding box center [887, 189] width 183 height 20
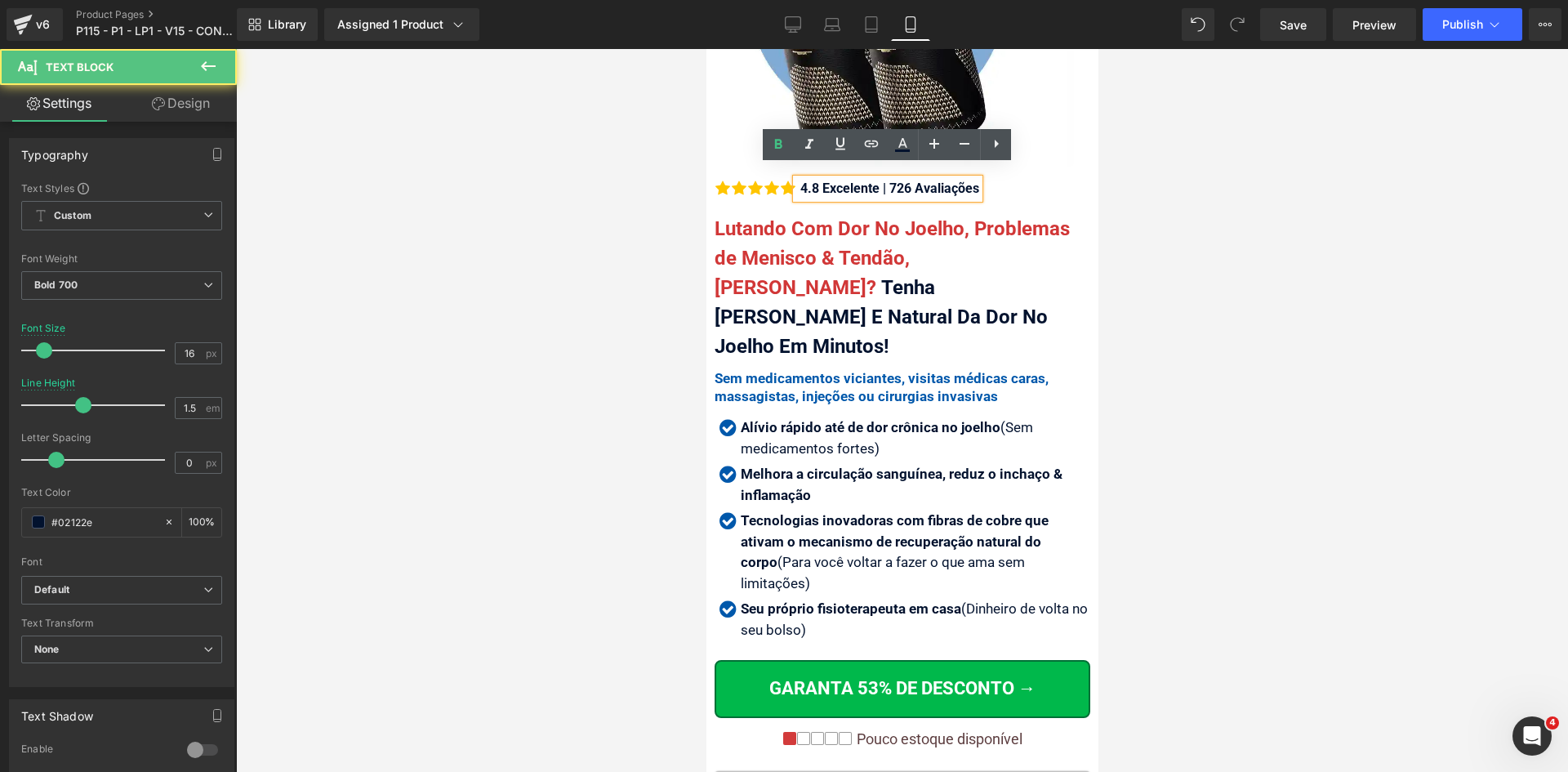
click at [910, 179] on div "4.8 Excelente | 726 Avaliações" at bounding box center [887, 189] width 183 height 20
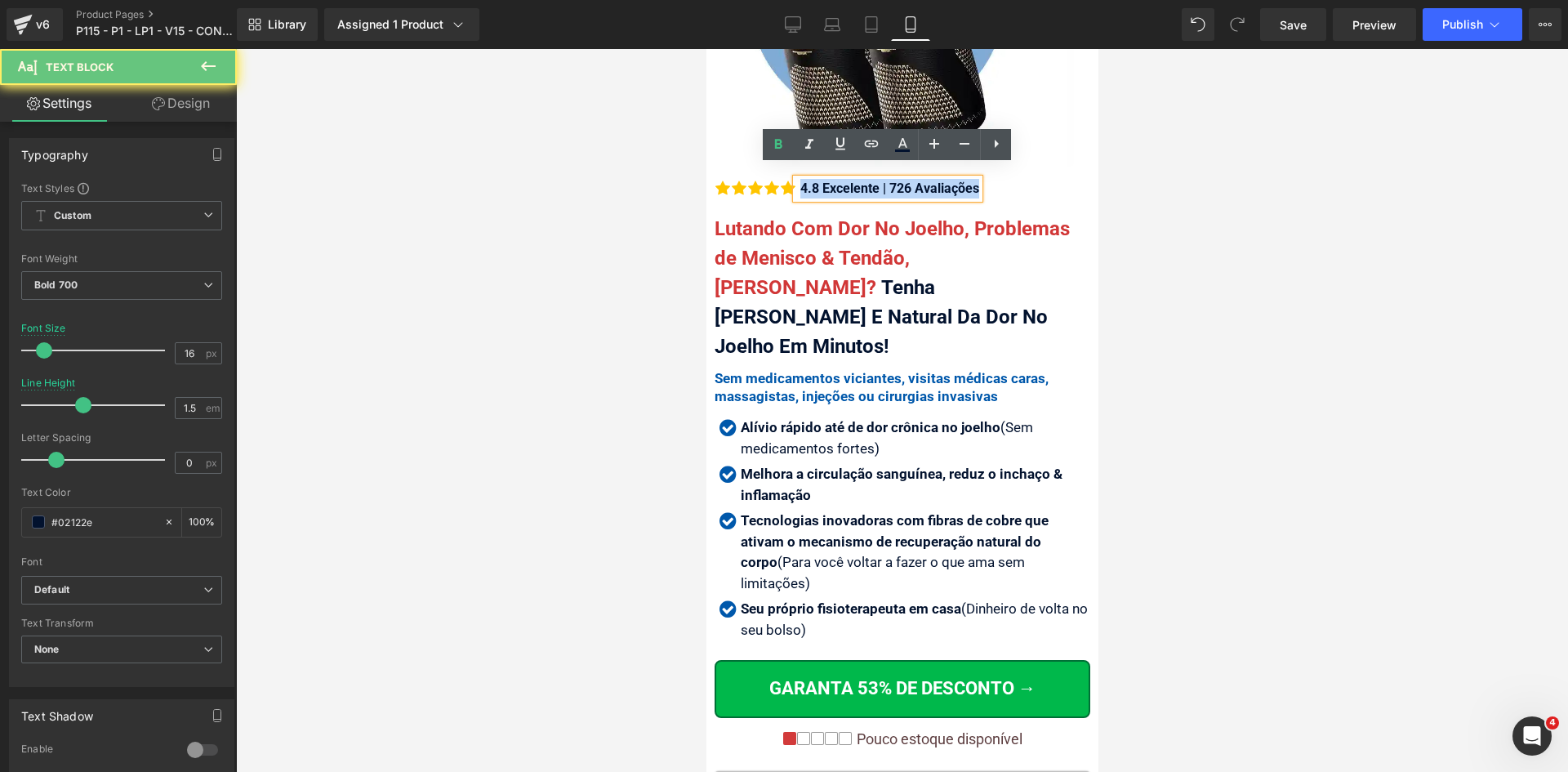
click at [910, 179] on div "4.8 Excelente | 726 Avaliações" at bounding box center [887, 189] width 183 height 20
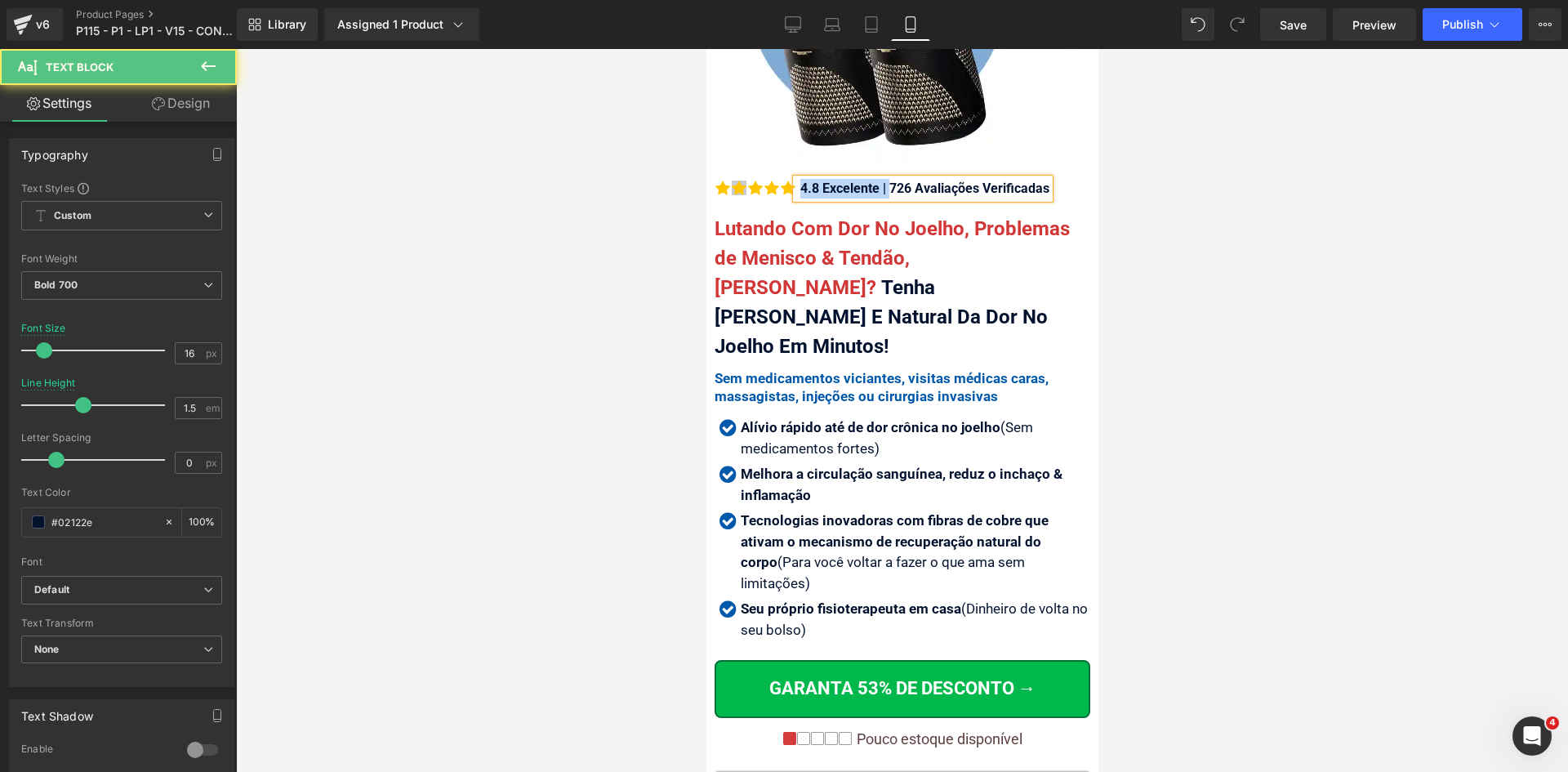
drag, startPoint x: 889, startPoint y: 178, endPoint x: 741, endPoint y: 178, distance: 148.0
click at [741, 179] on li "Icon Icon Icon Icon Icon" at bounding box center [881, 189] width 335 height 20
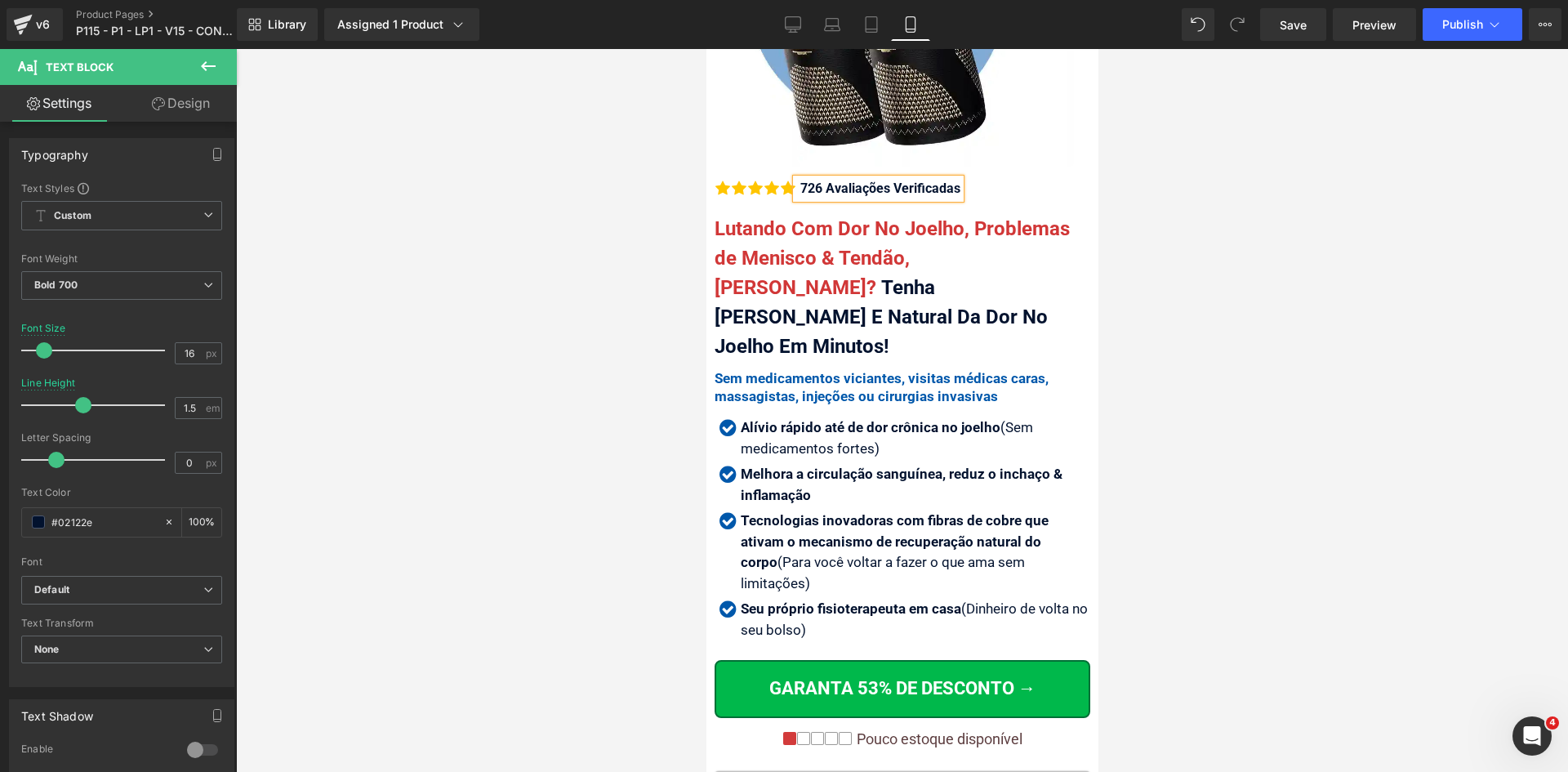
click at [910, 179] on div "726 Avaliações Verificadas" at bounding box center [878, 189] width 164 height 20
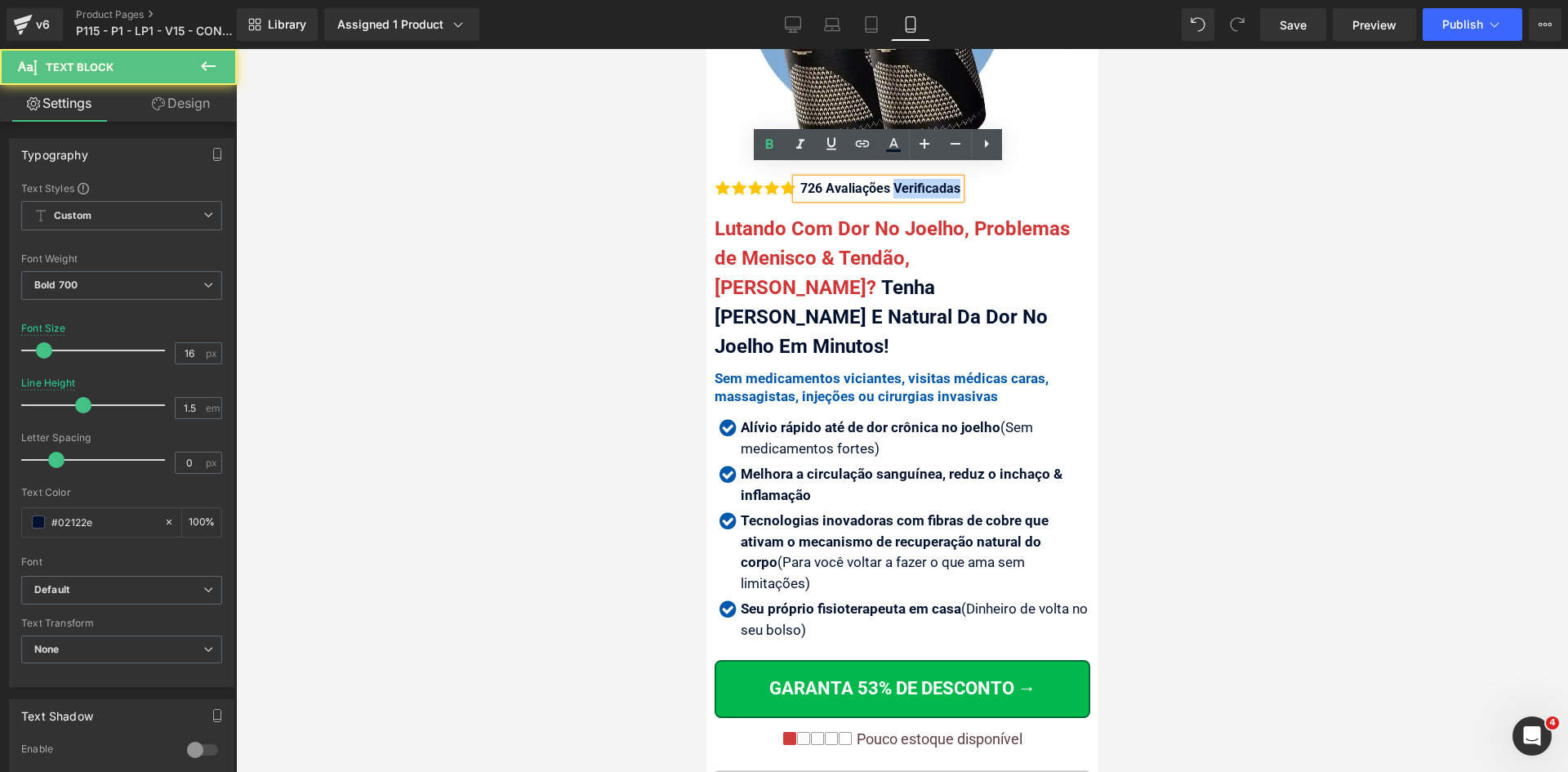
click at [910, 179] on div "726 Avaliações Verificadas" at bounding box center [878, 189] width 164 height 20
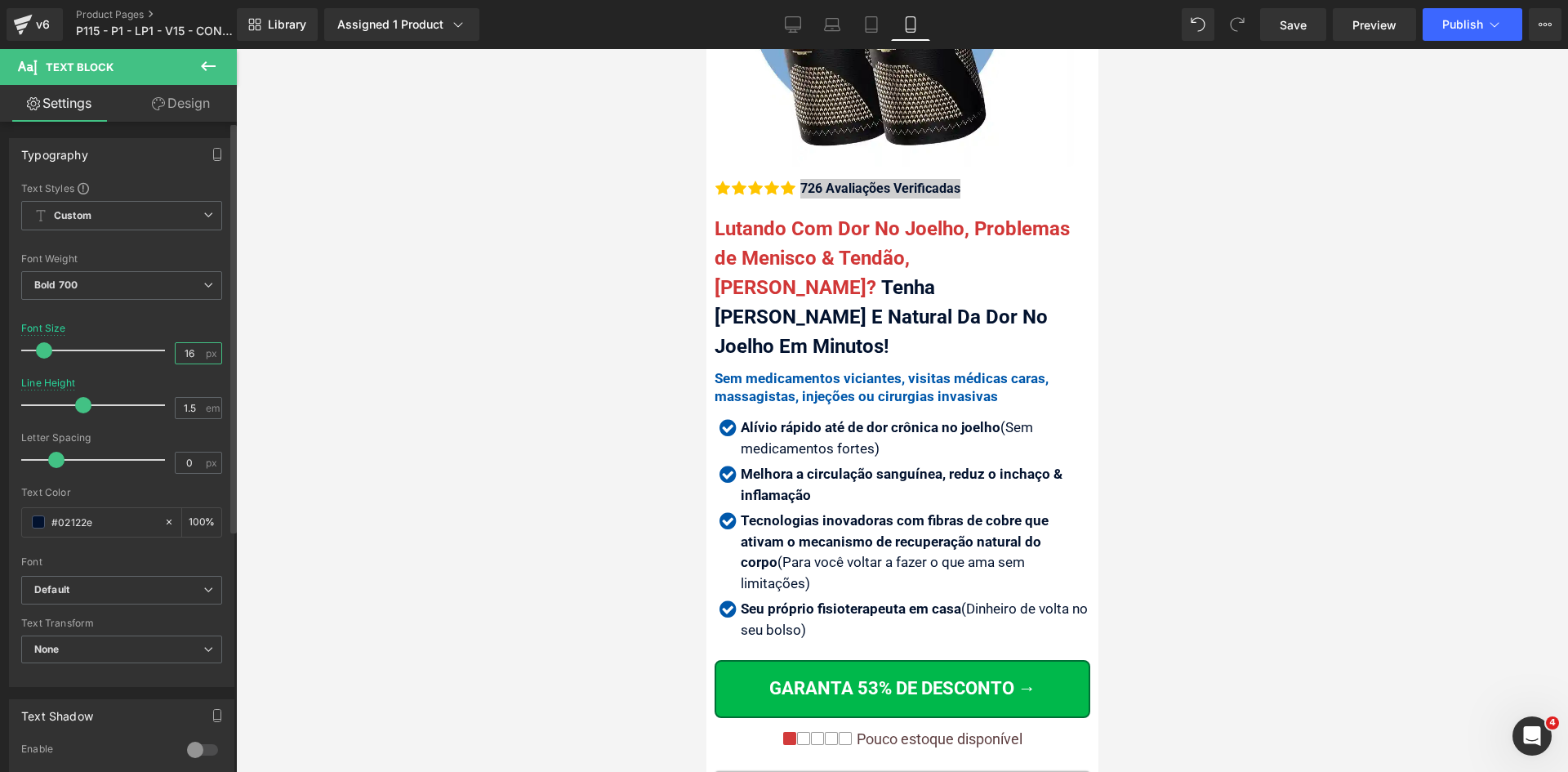
drag, startPoint x: 180, startPoint y: 352, endPoint x: 194, endPoint y: 354, distance: 14.1
click at [194, 354] on input "16" at bounding box center [190, 353] width 29 height 21
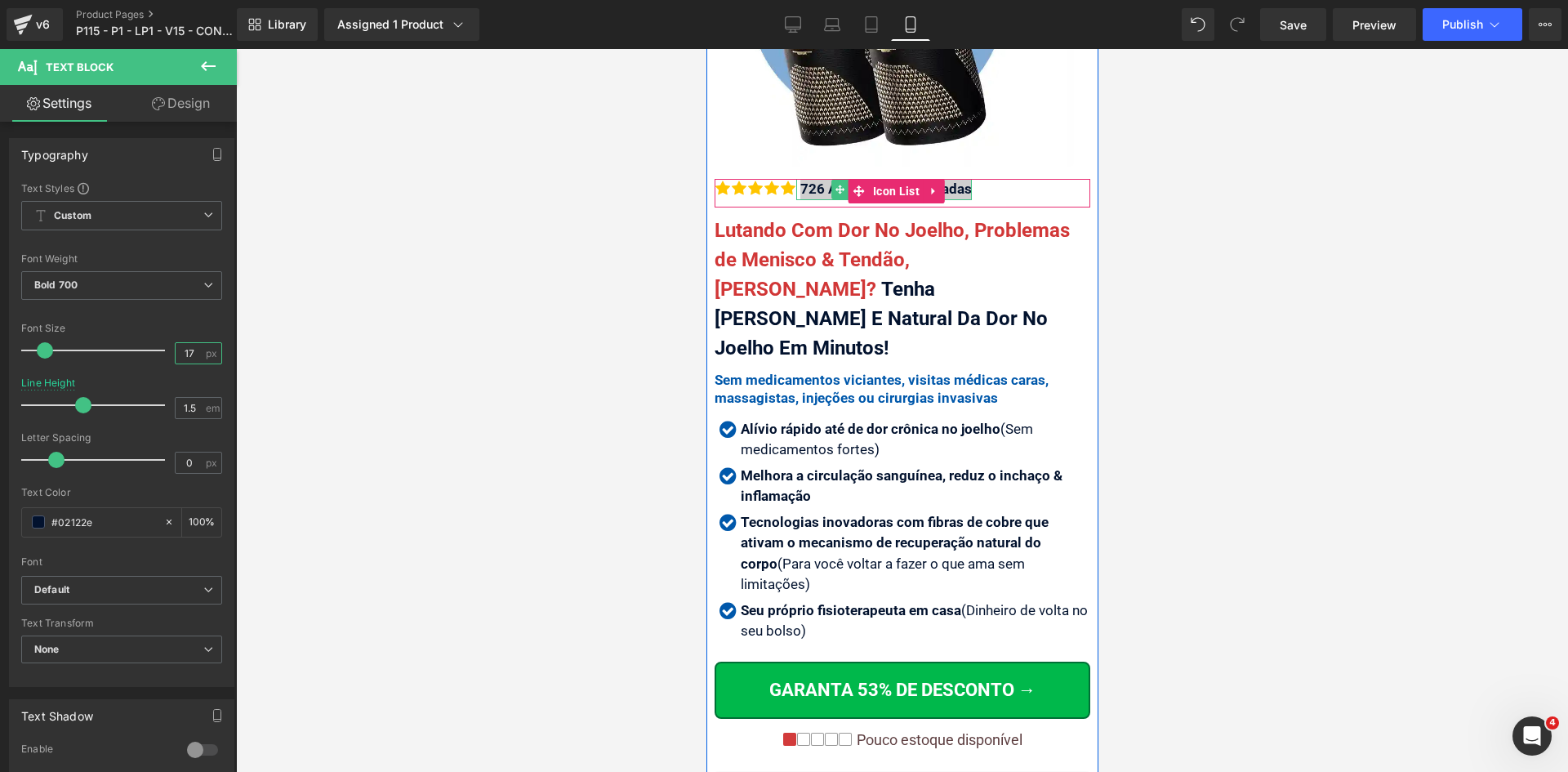
type input "17"
click at [952, 179] on div "726 Avaliações Verificadas" at bounding box center [883, 190] width 175 height 22
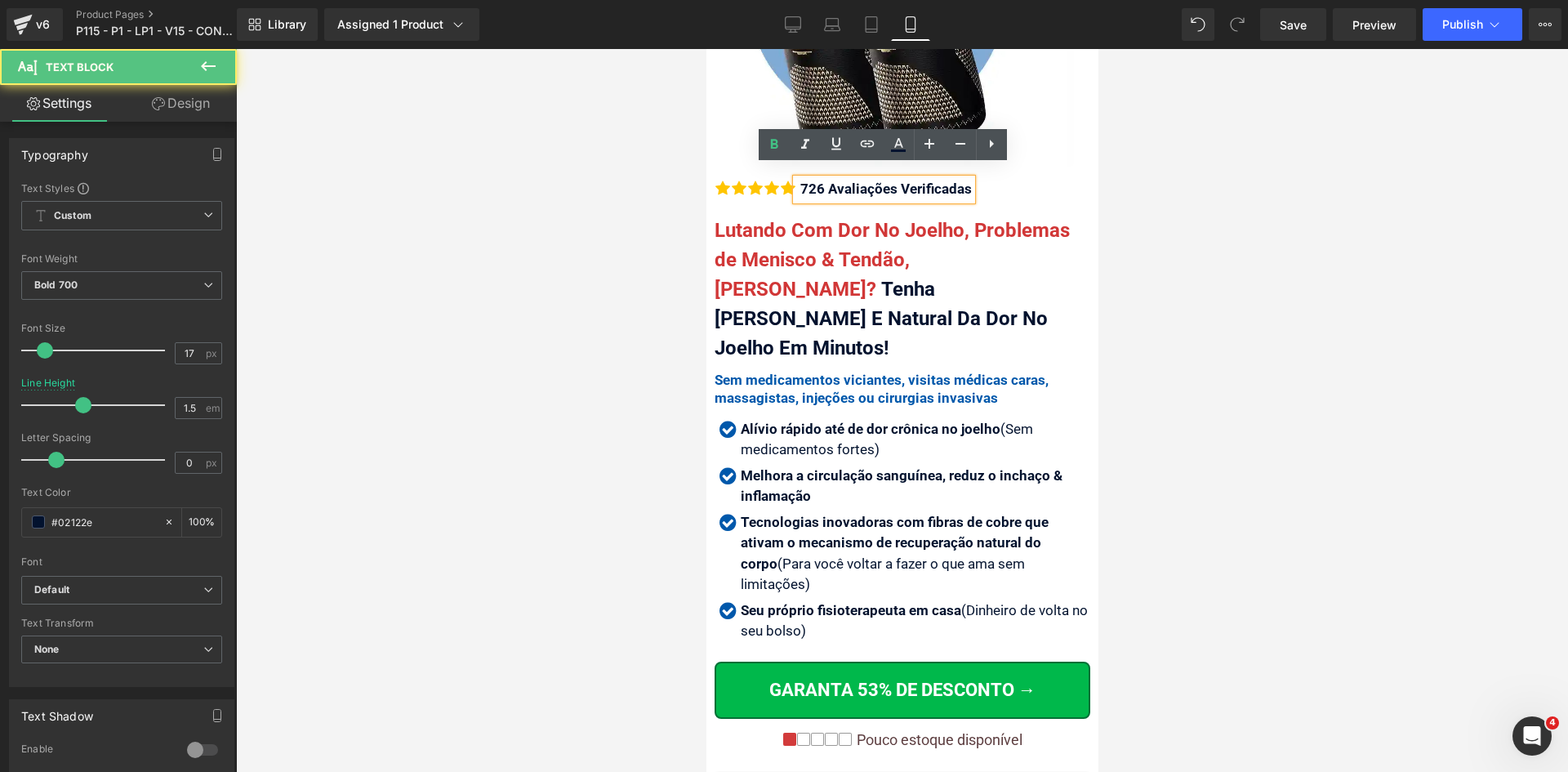
click at [1189, 354] on div at bounding box center [901, 410] width 1332 height 722
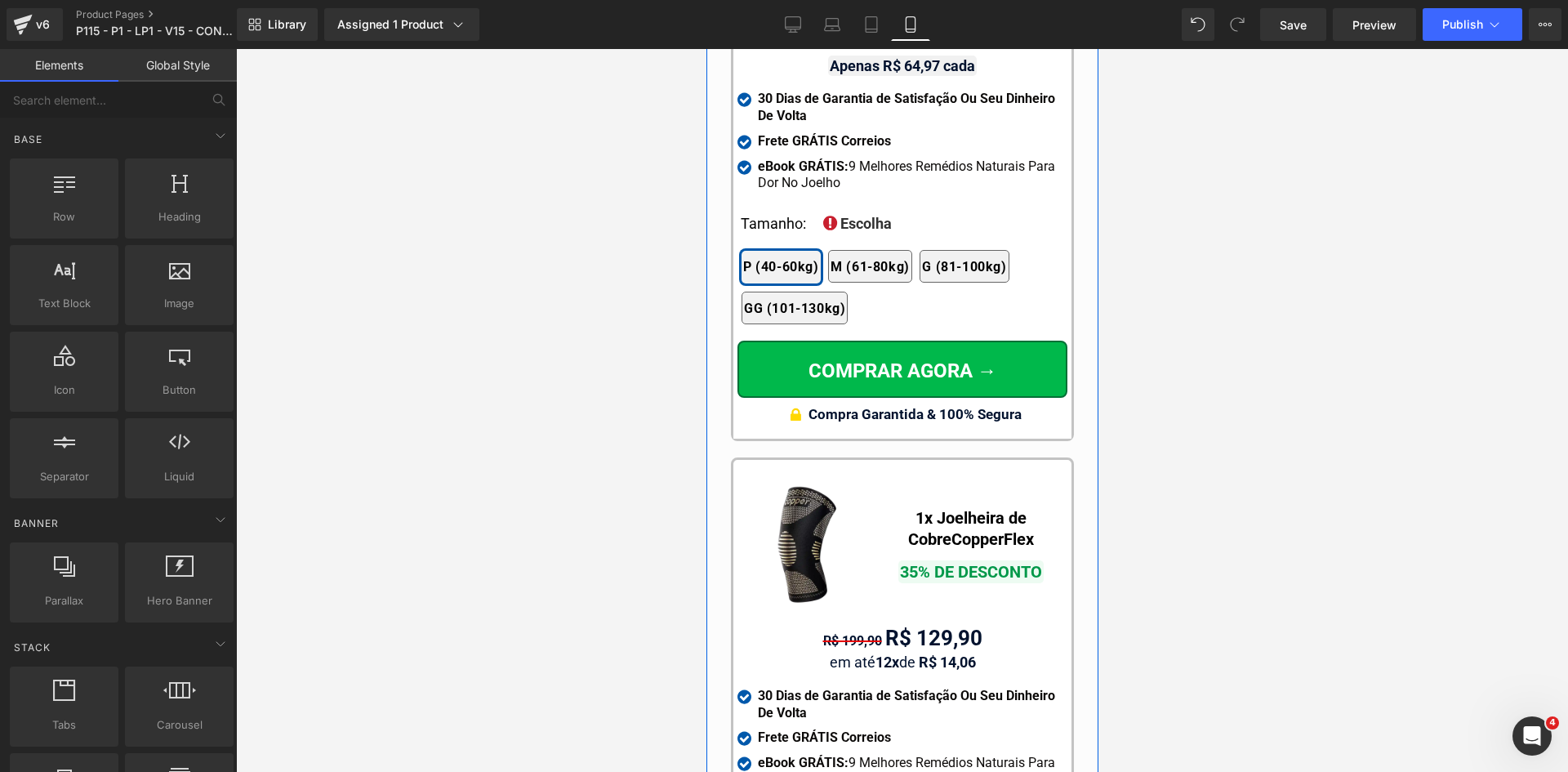
scroll to position [15297, 0]
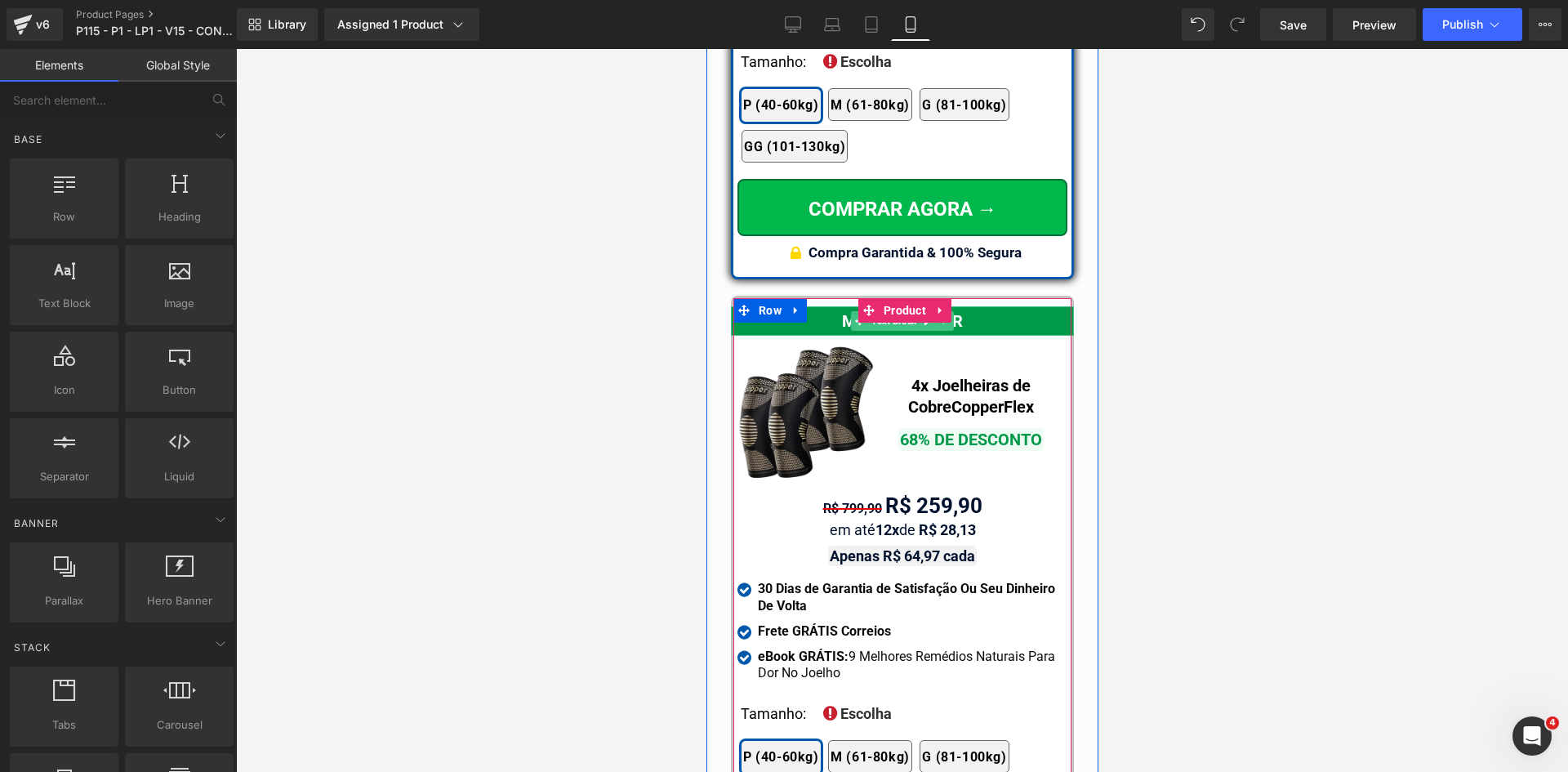
click at [991, 306] on div "MELHOR VALOR" at bounding box center [901, 321] width 343 height 30
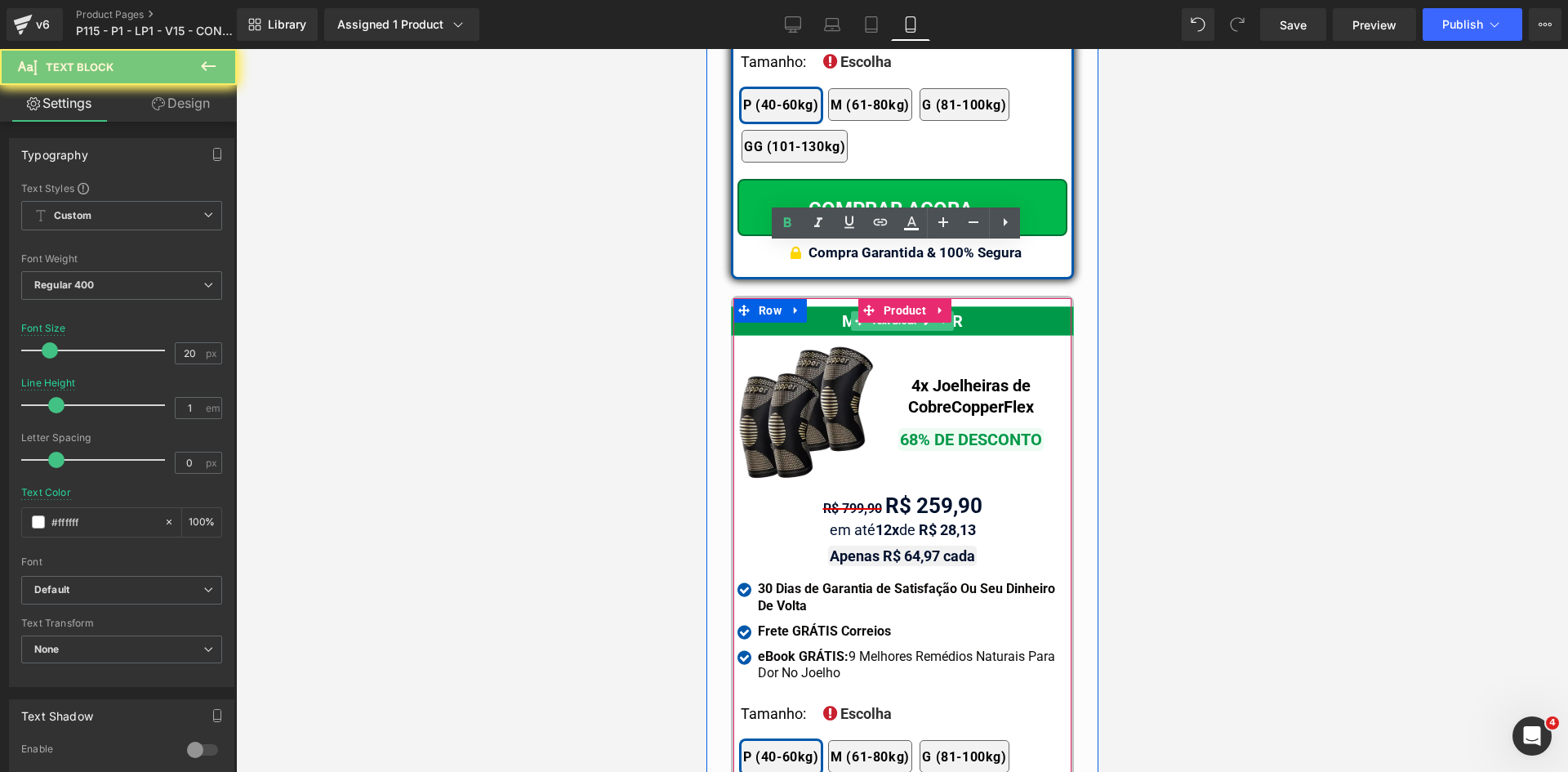
click at [991, 306] on div "MELHOR VALOR" at bounding box center [901, 321] width 343 height 30
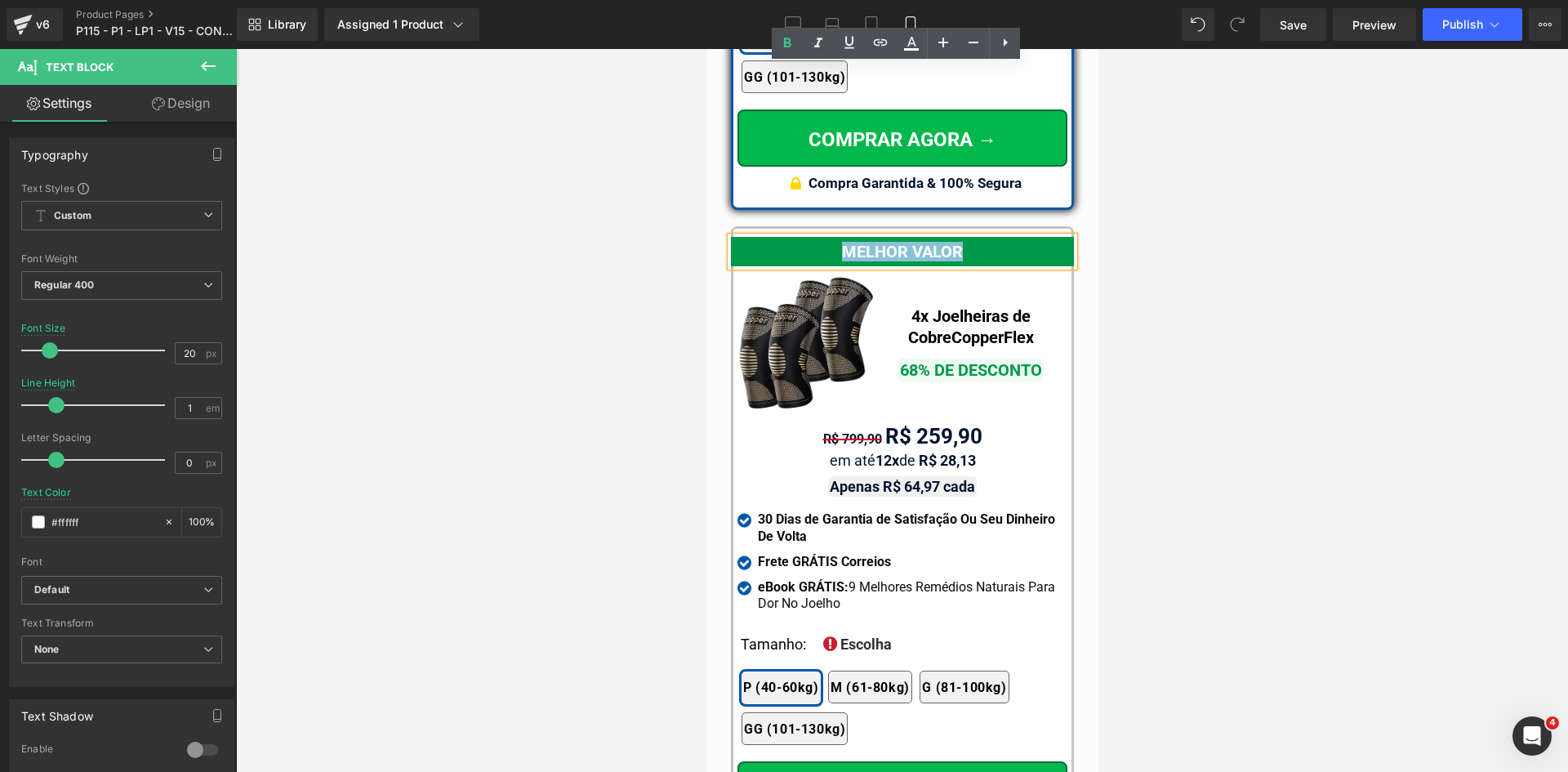
scroll to position [15542, 0]
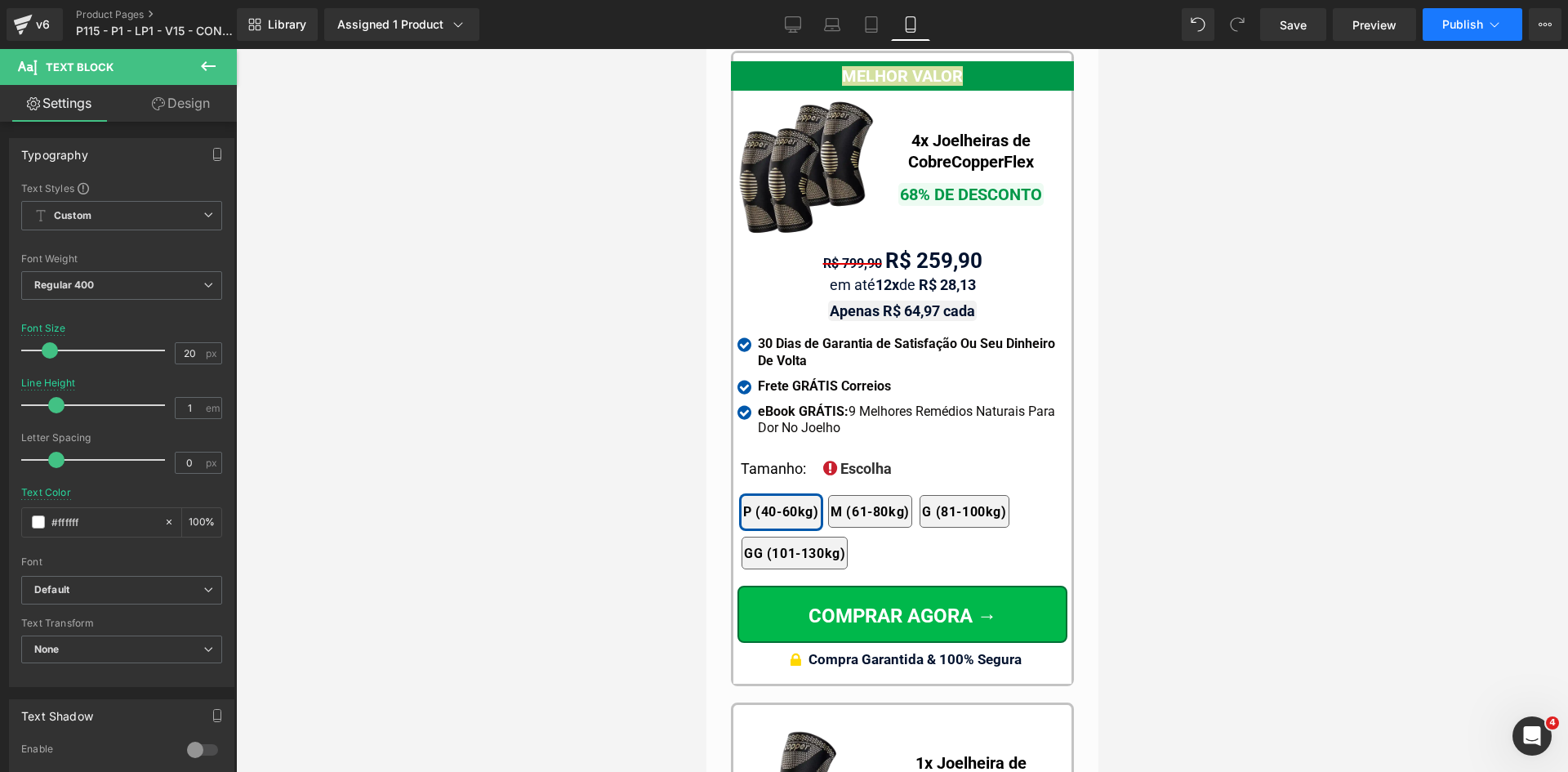
click at [1436, 30] on button "Publish" at bounding box center [1472, 24] width 99 height 33
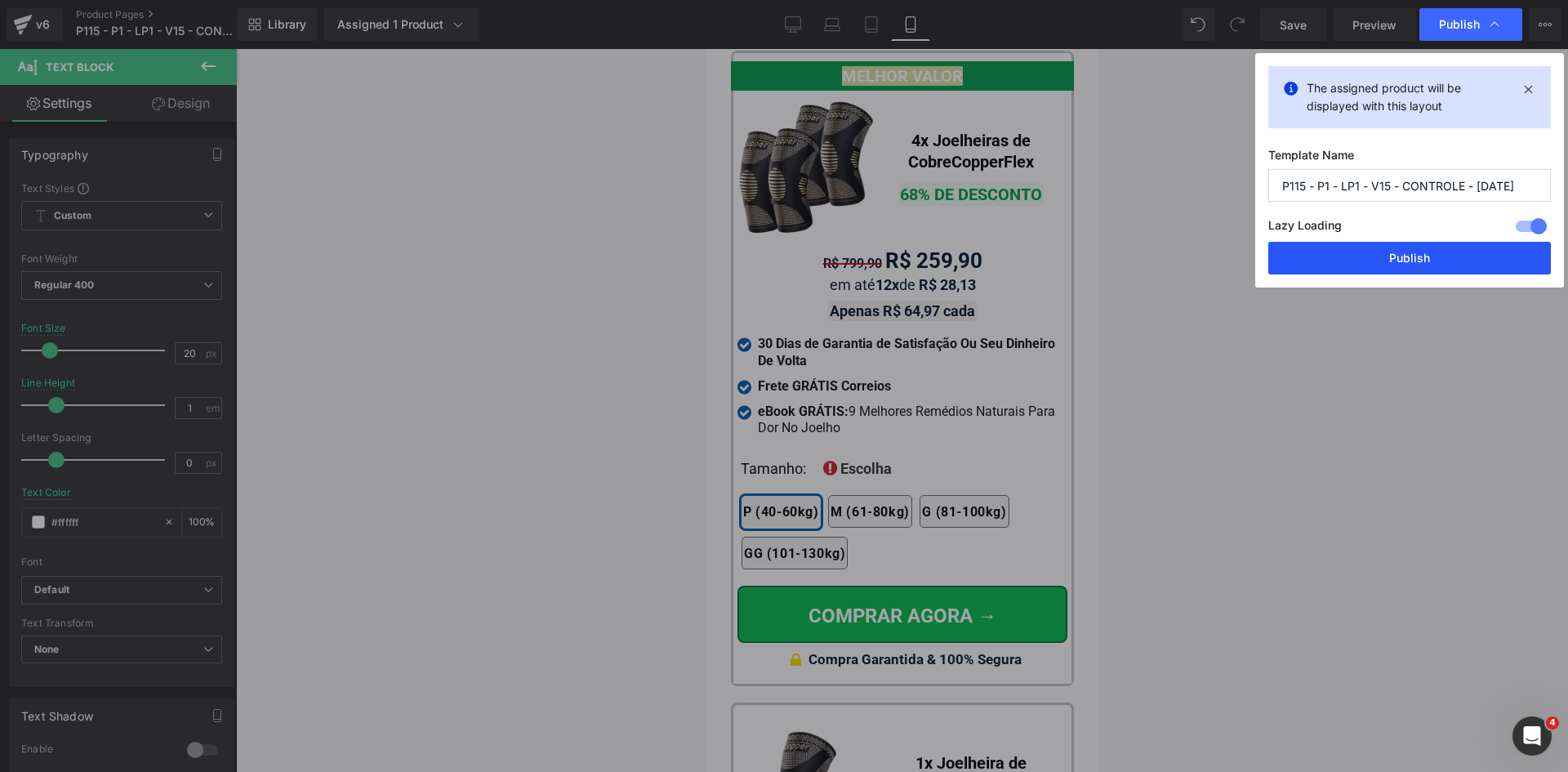
click at [1398, 253] on button "Publish" at bounding box center [1409, 258] width 283 height 33
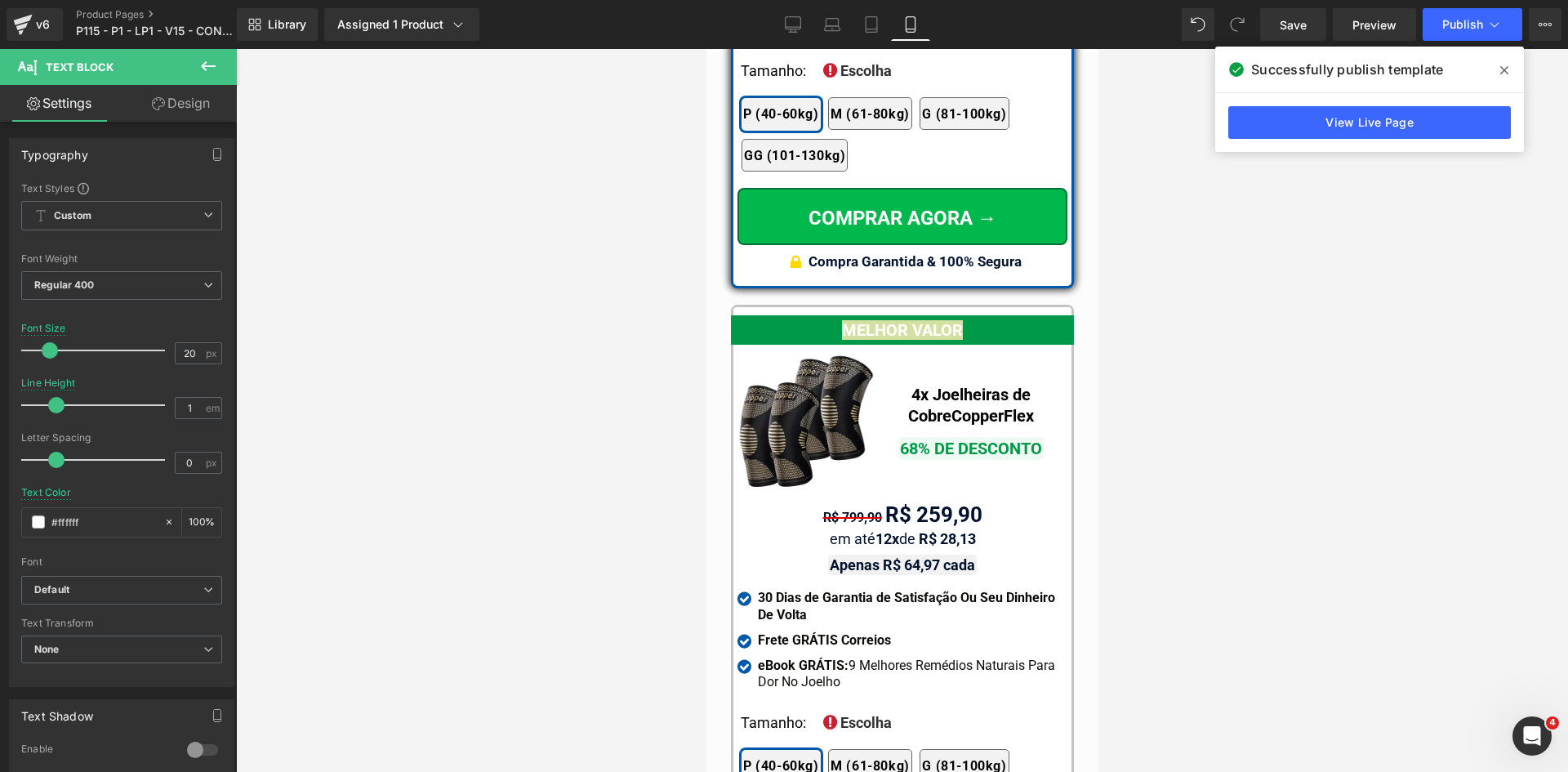
scroll to position [15379, 0]
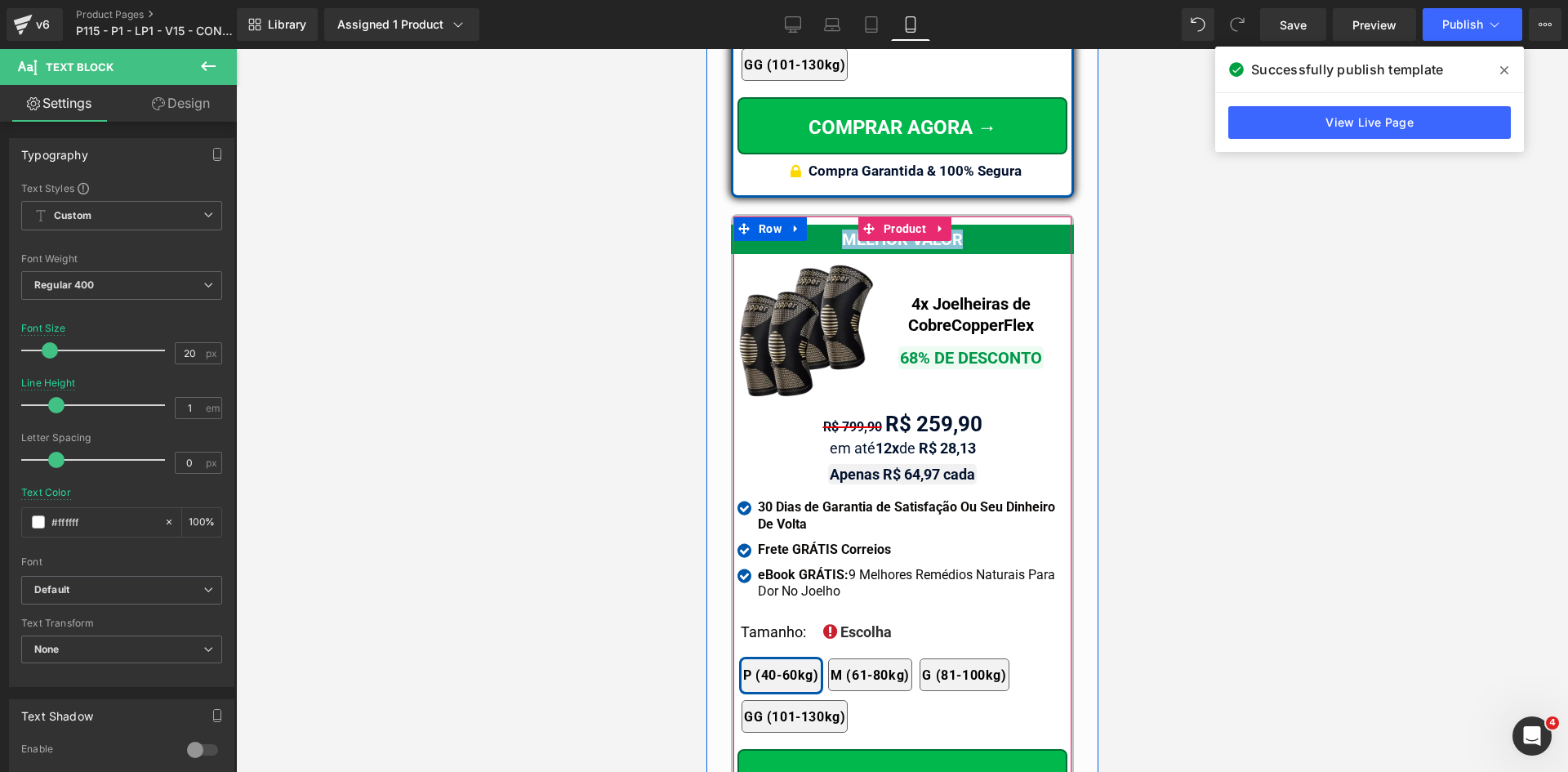
click at [973, 225] on div "MELHOR VALOR" at bounding box center [901, 239] width 343 height 30
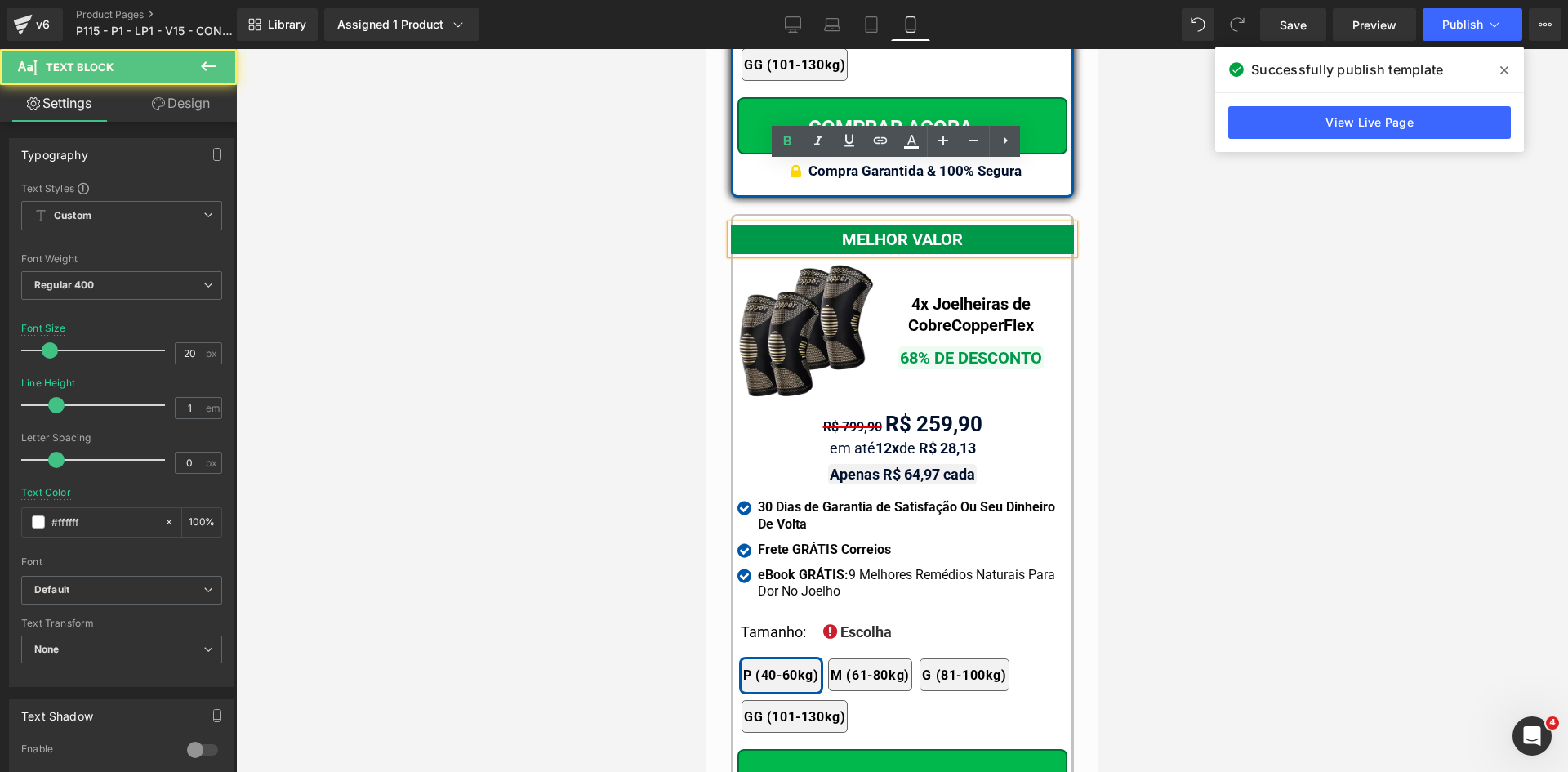
click at [1208, 288] on div at bounding box center [901, 410] width 1332 height 722
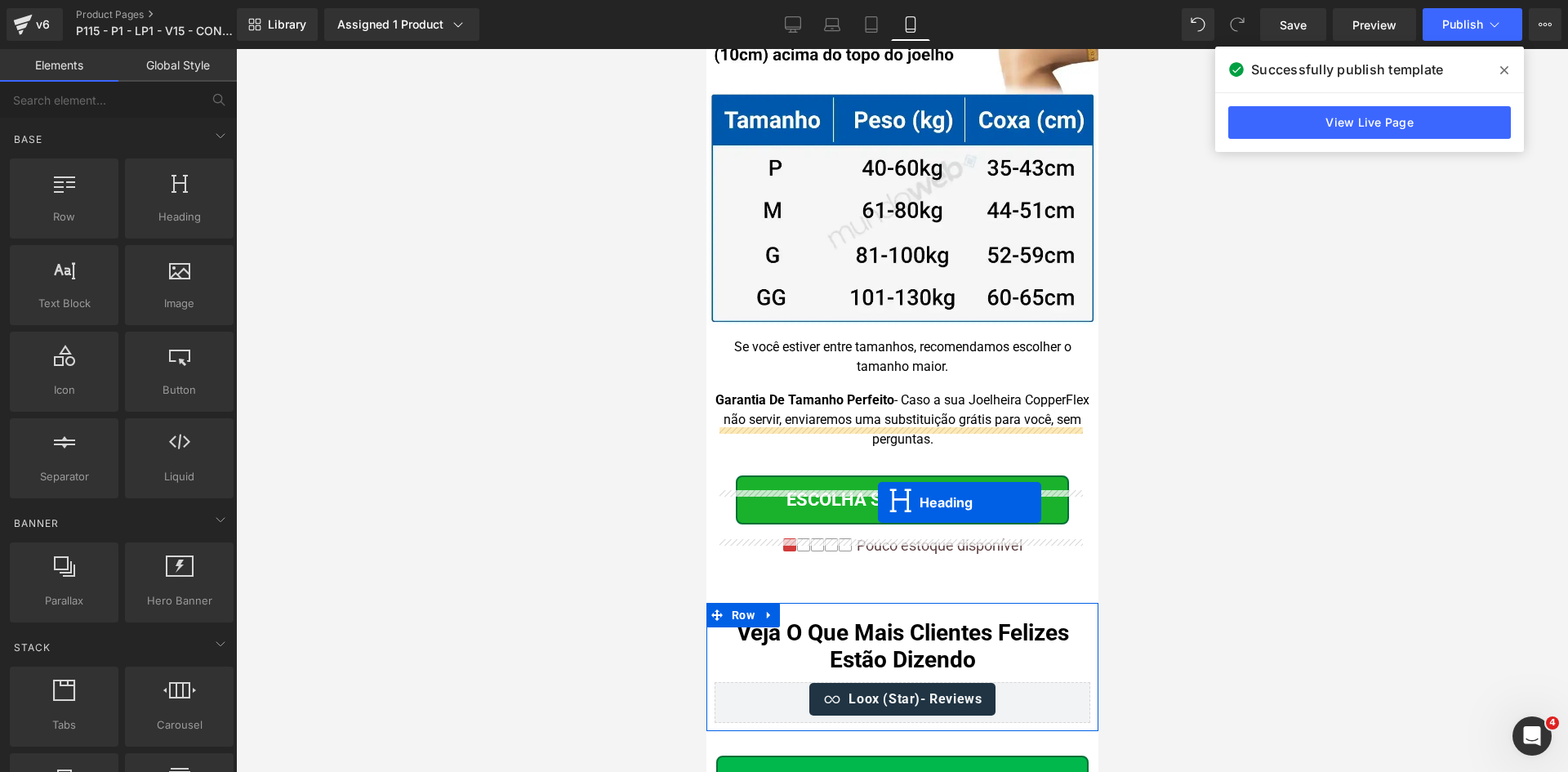
scroll to position [17098, 0]
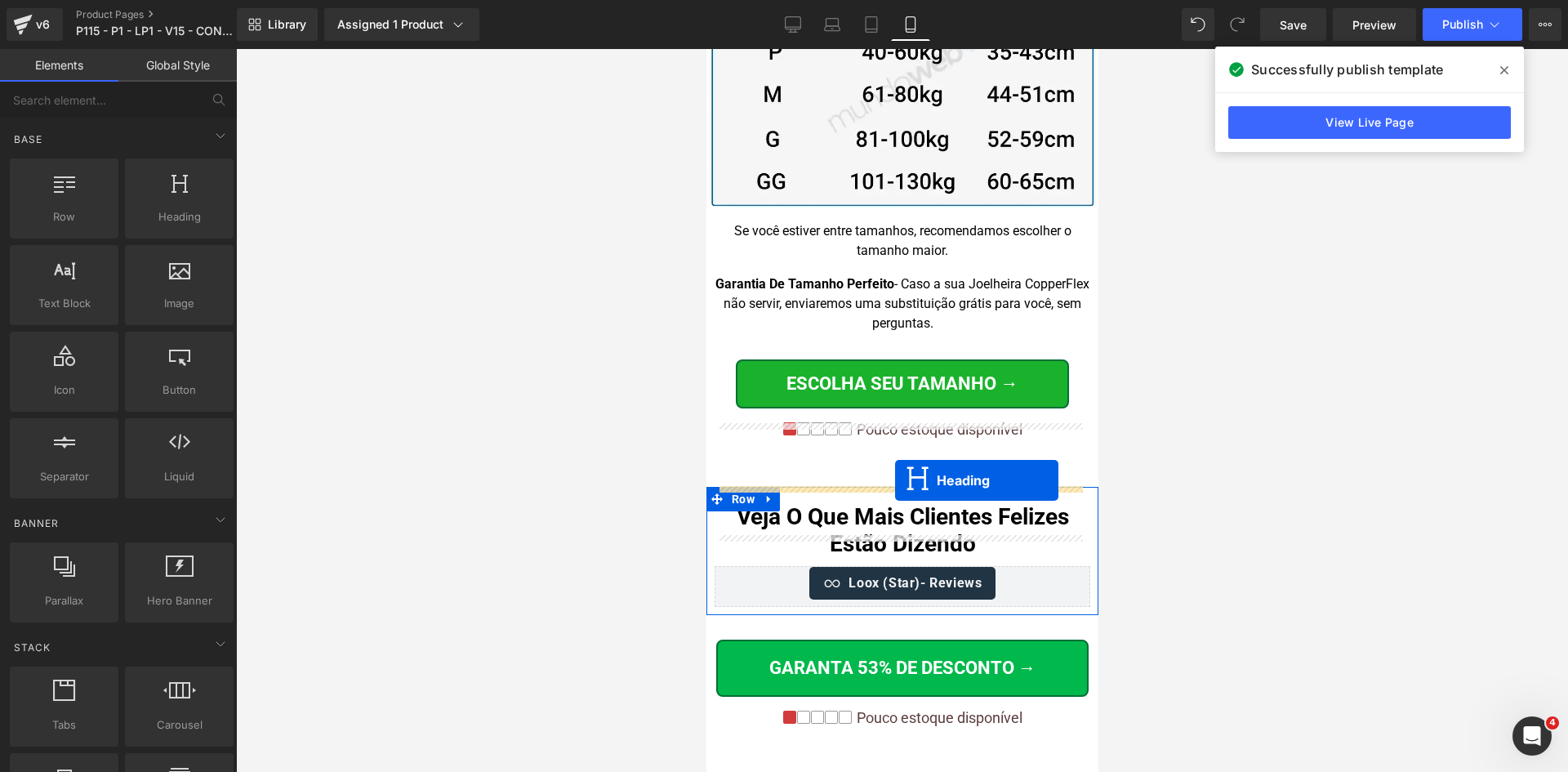
drag, startPoint x: 882, startPoint y: 525, endPoint x: 894, endPoint y: 480, distance: 46.6
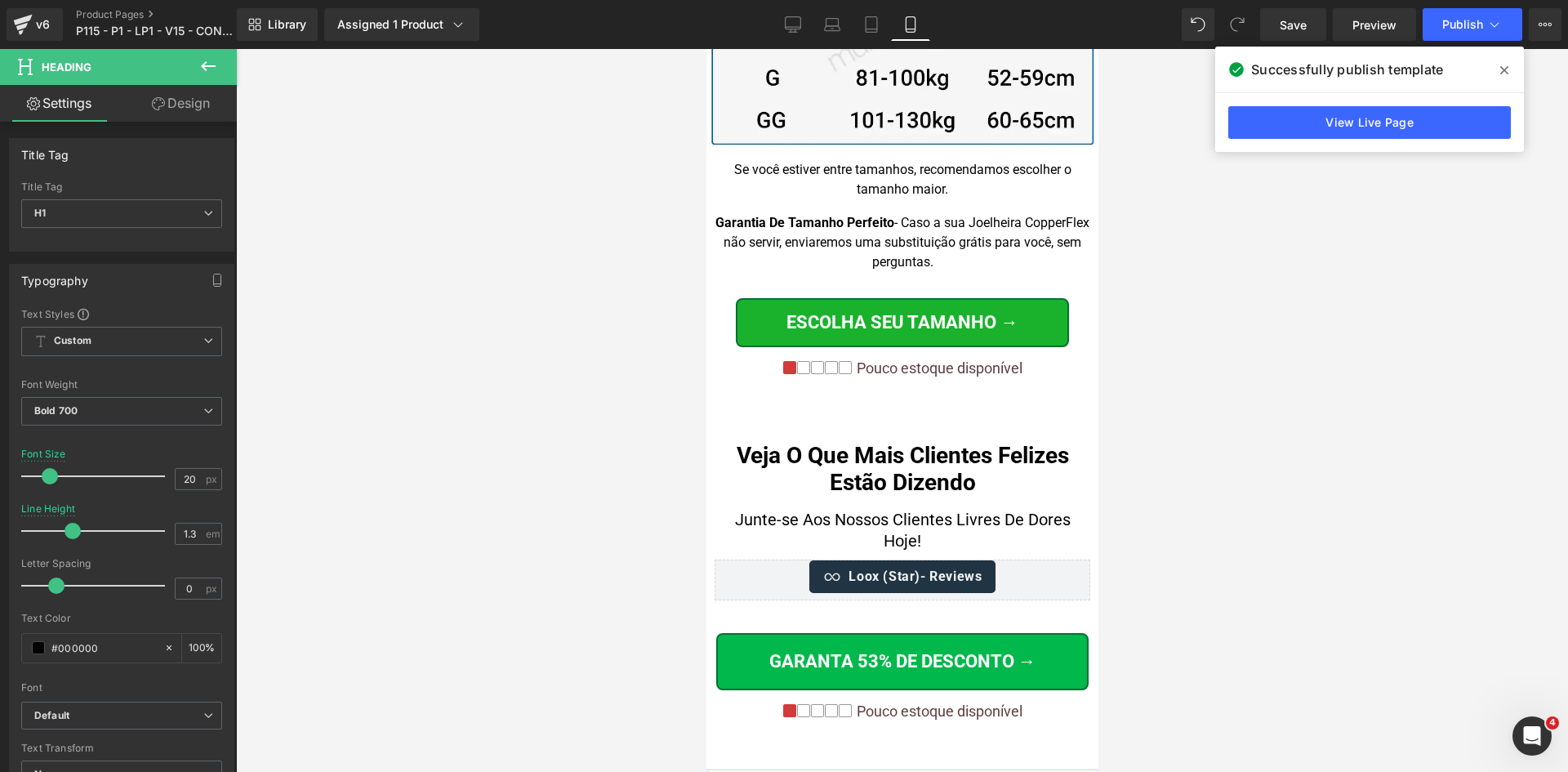
scroll to position [17208, 0]
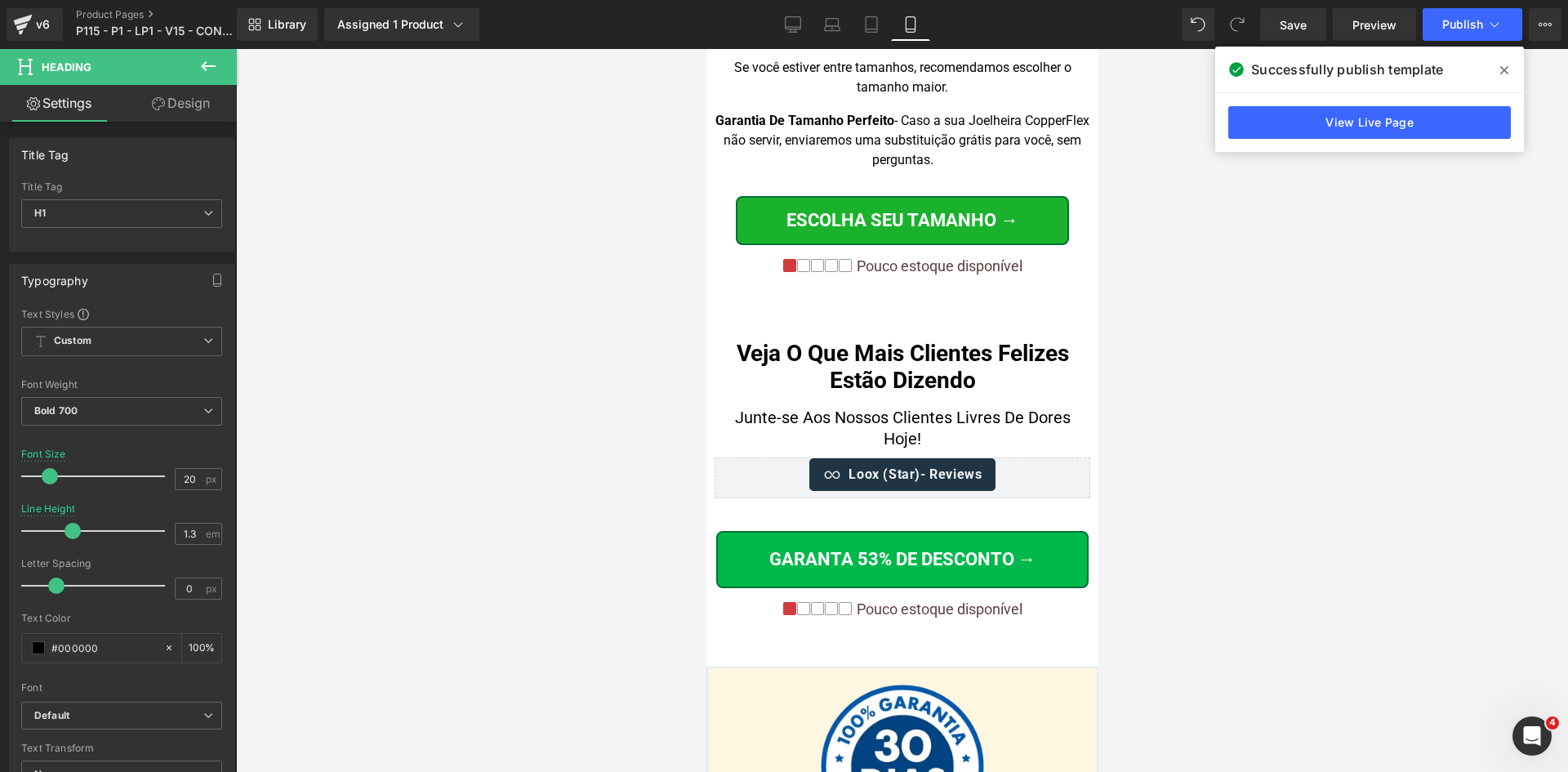
click at [985, 600] on div "Pouco estoque disponível Text Block" at bounding box center [937, 609] width 170 height 18
click at [985, 600] on p "Pouco estoque disponível" at bounding box center [939, 609] width 166 height 18
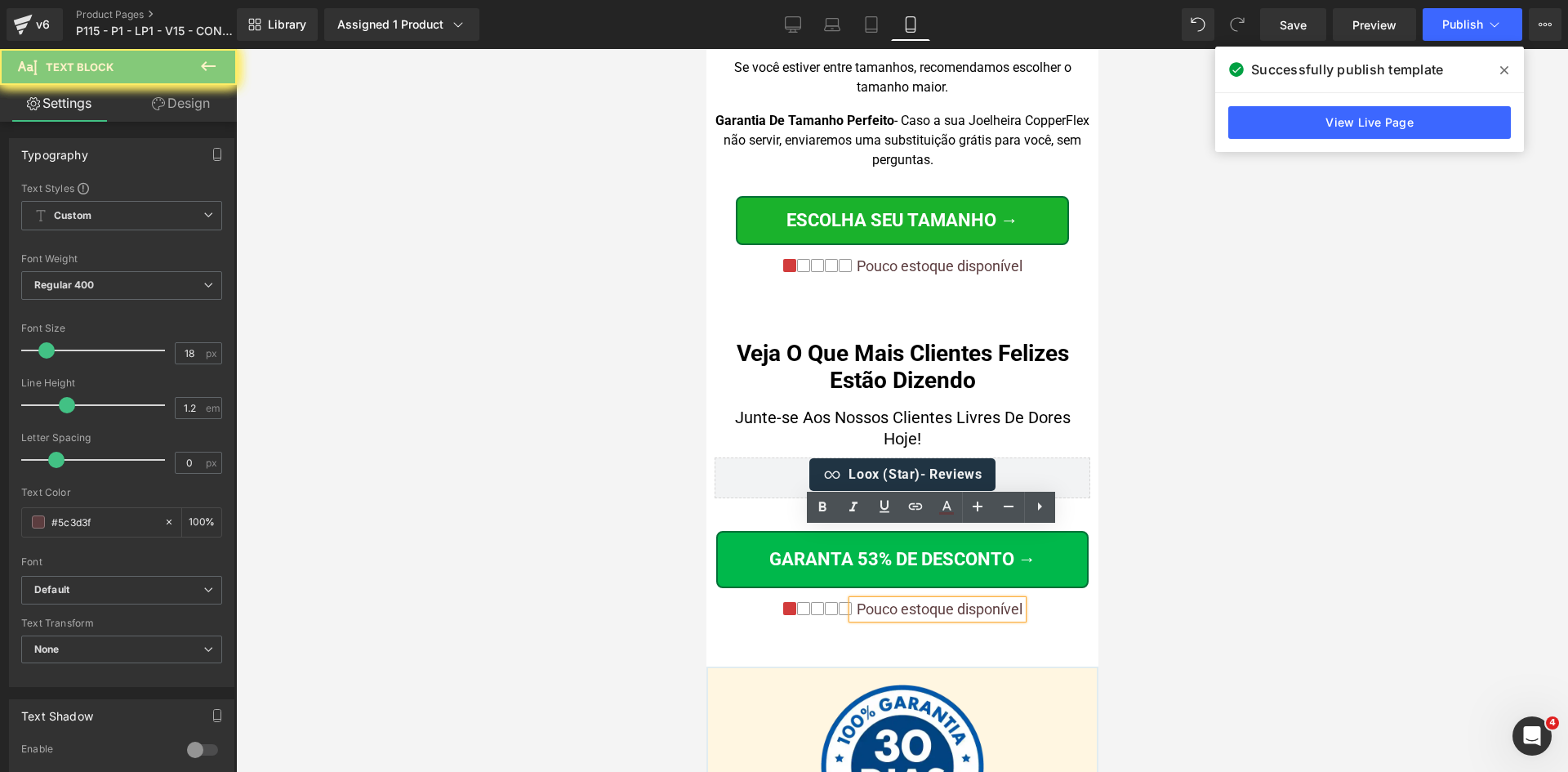
click at [985, 600] on p "Pouco estoque disponível" at bounding box center [939, 609] width 166 height 18
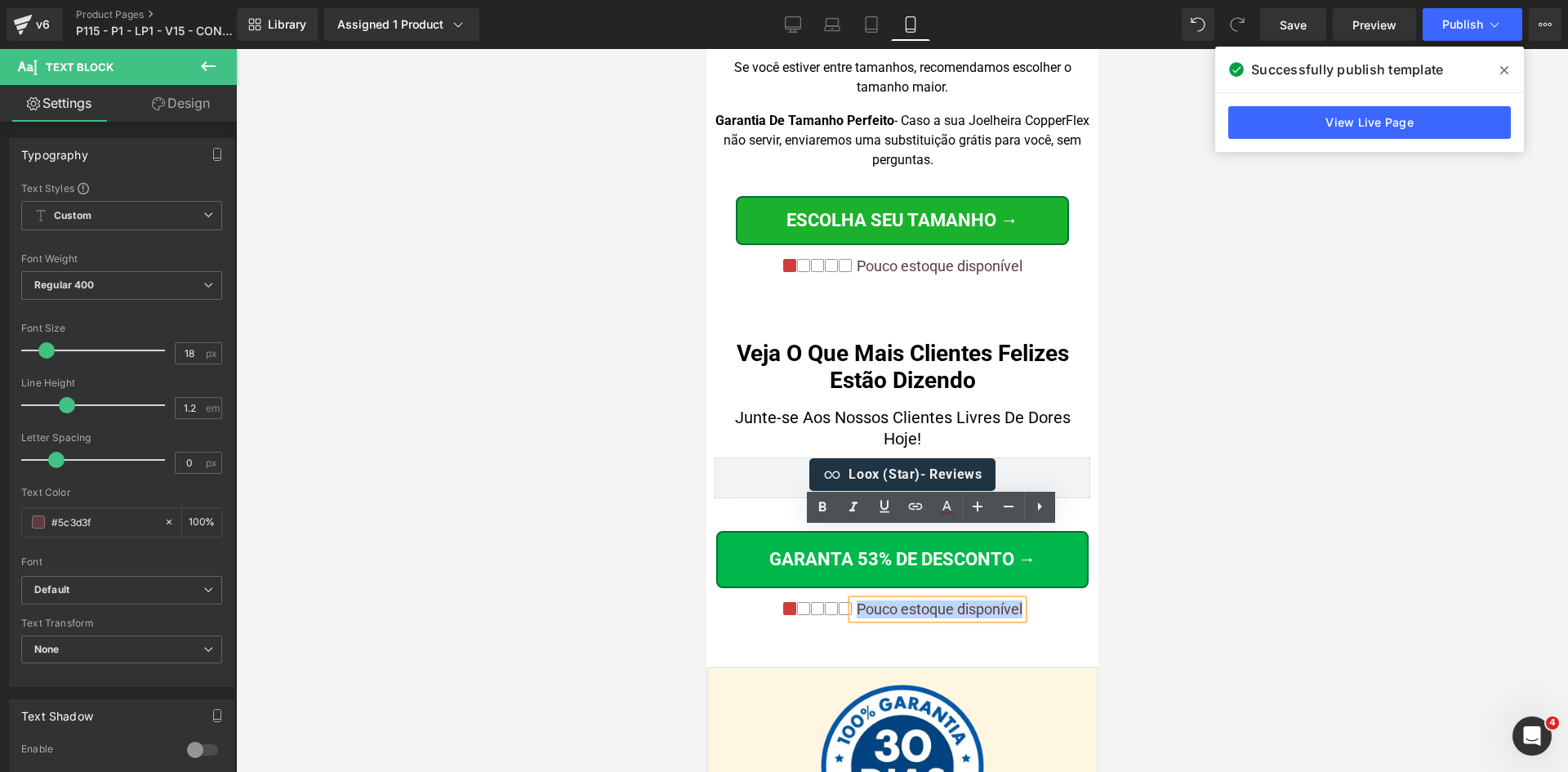
click at [985, 600] on p "Pouco estoque disponível" at bounding box center [939, 609] width 166 height 18
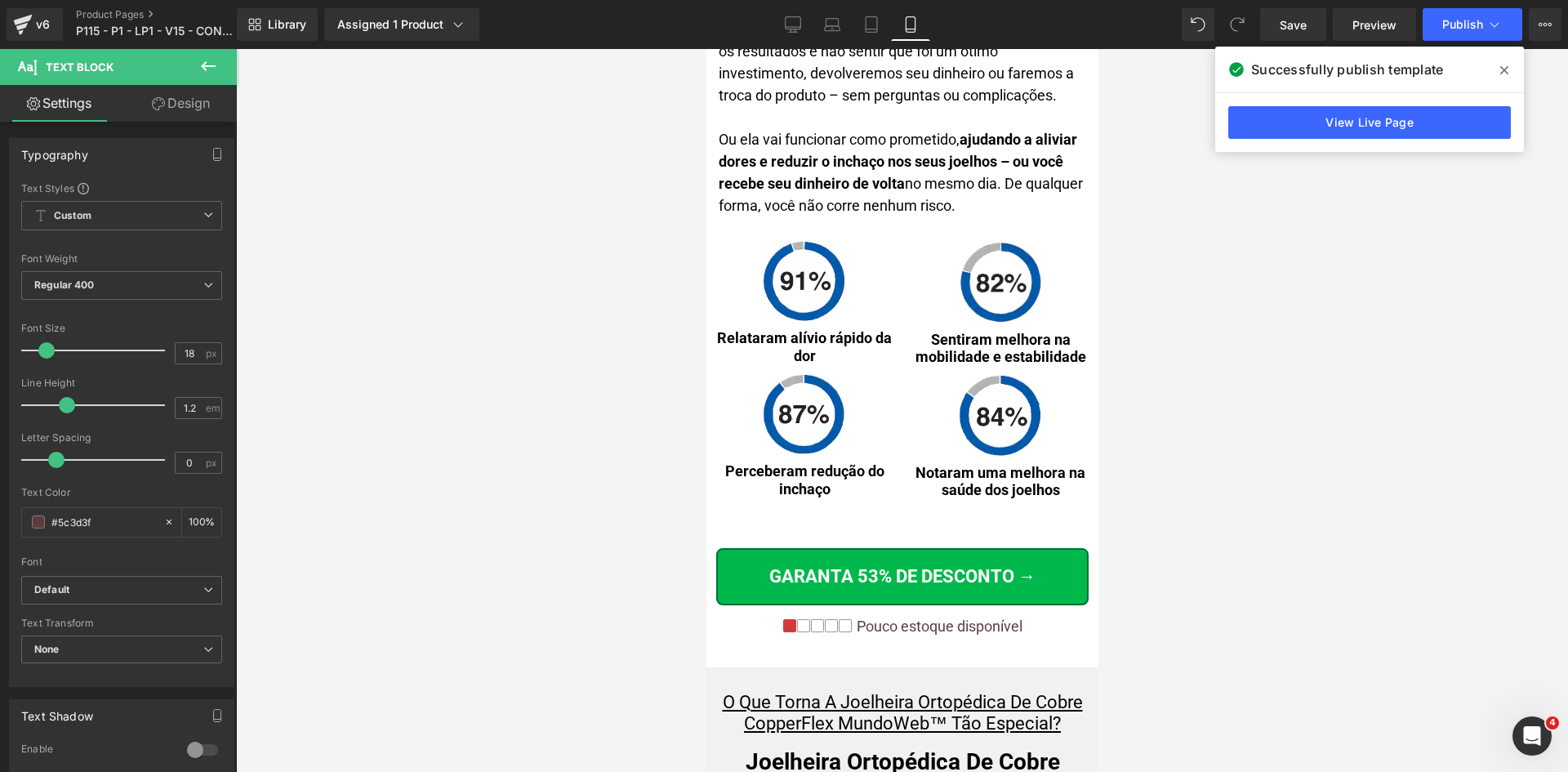
scroll to position [8352, 0]
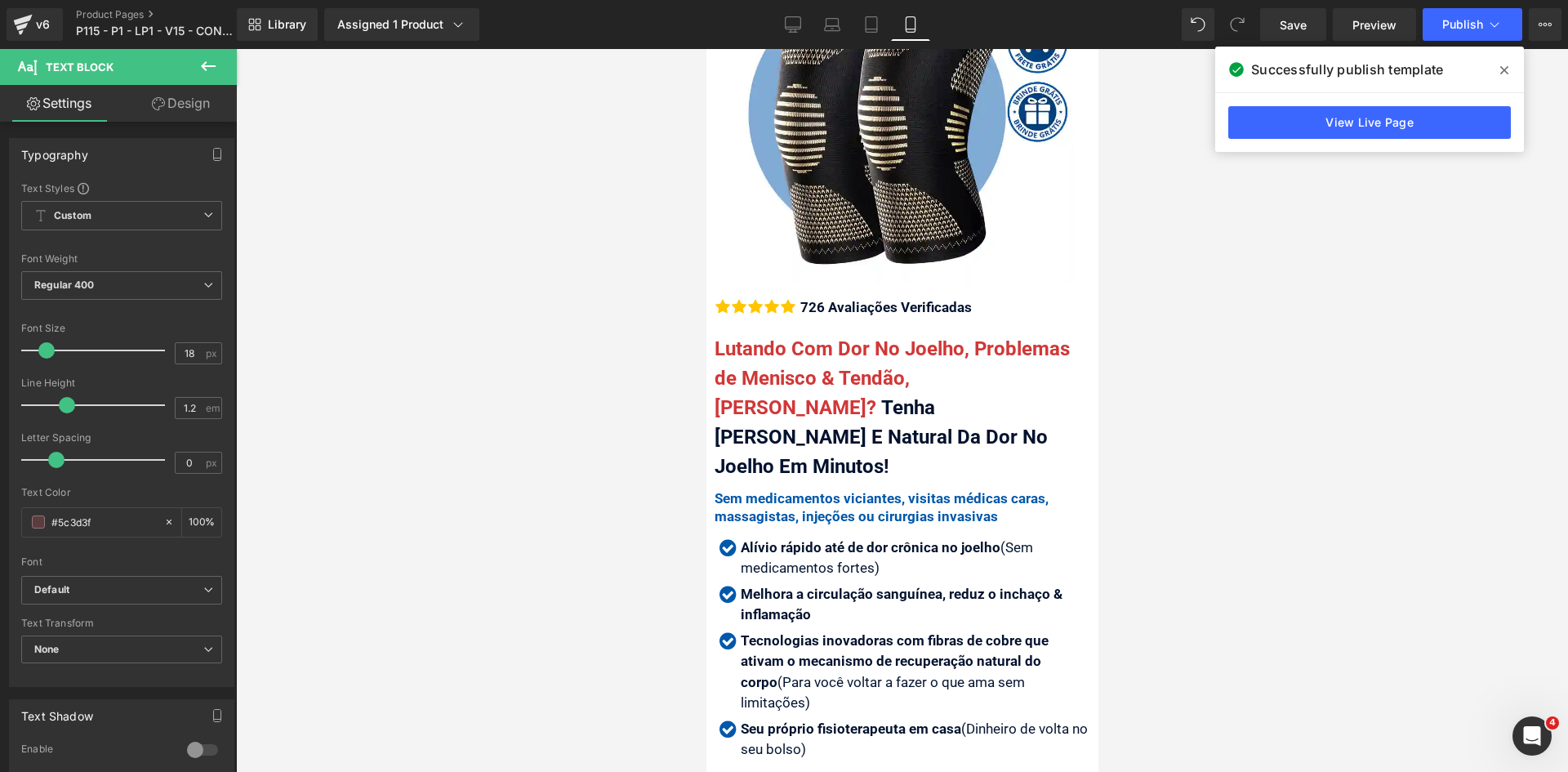
drag, startPoint x: 1092, startPoint y: 646, endPoint x: 1807, endPoint y: 181, distance: 852.9
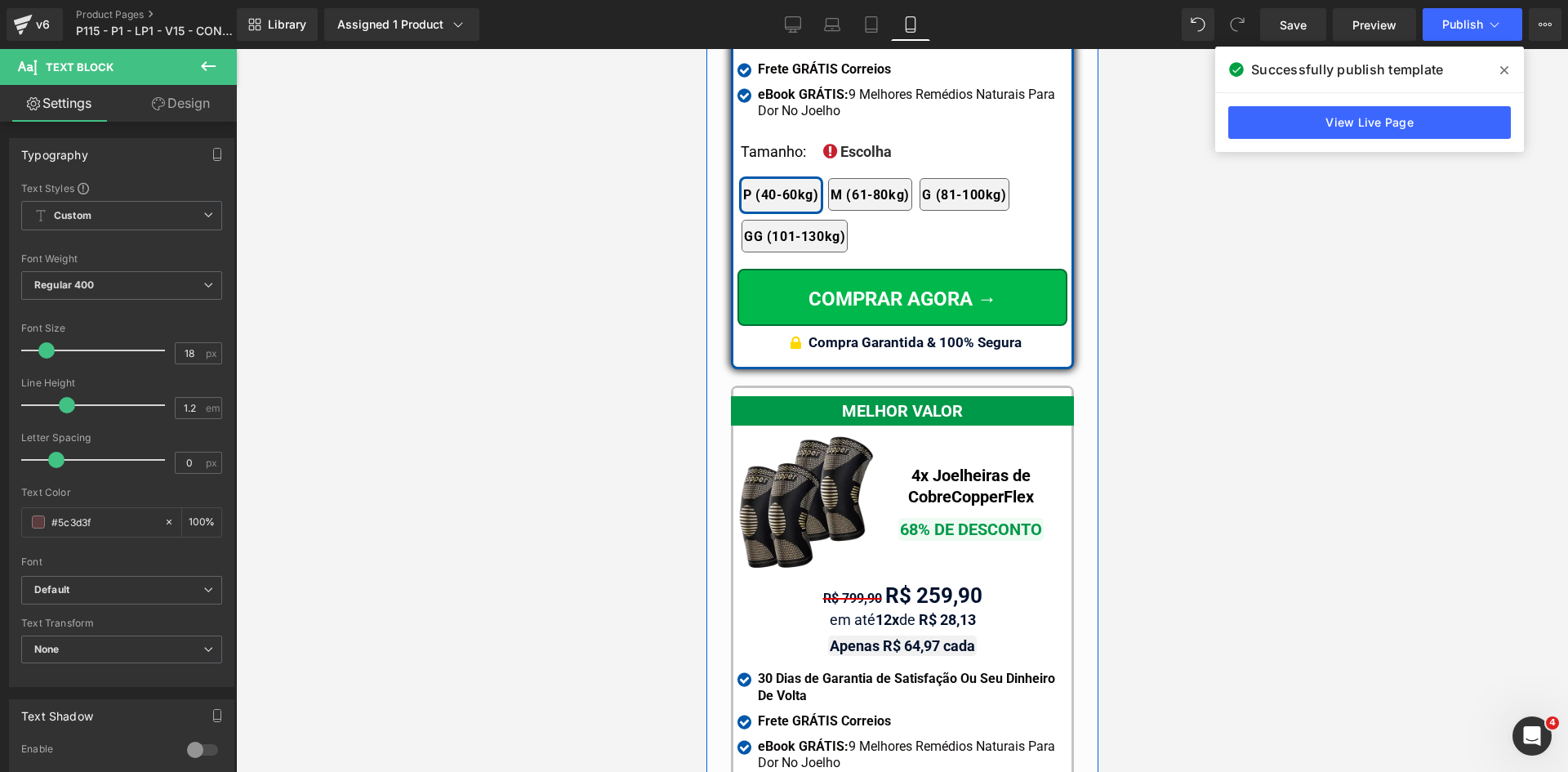
scroll to position [15500, 0]
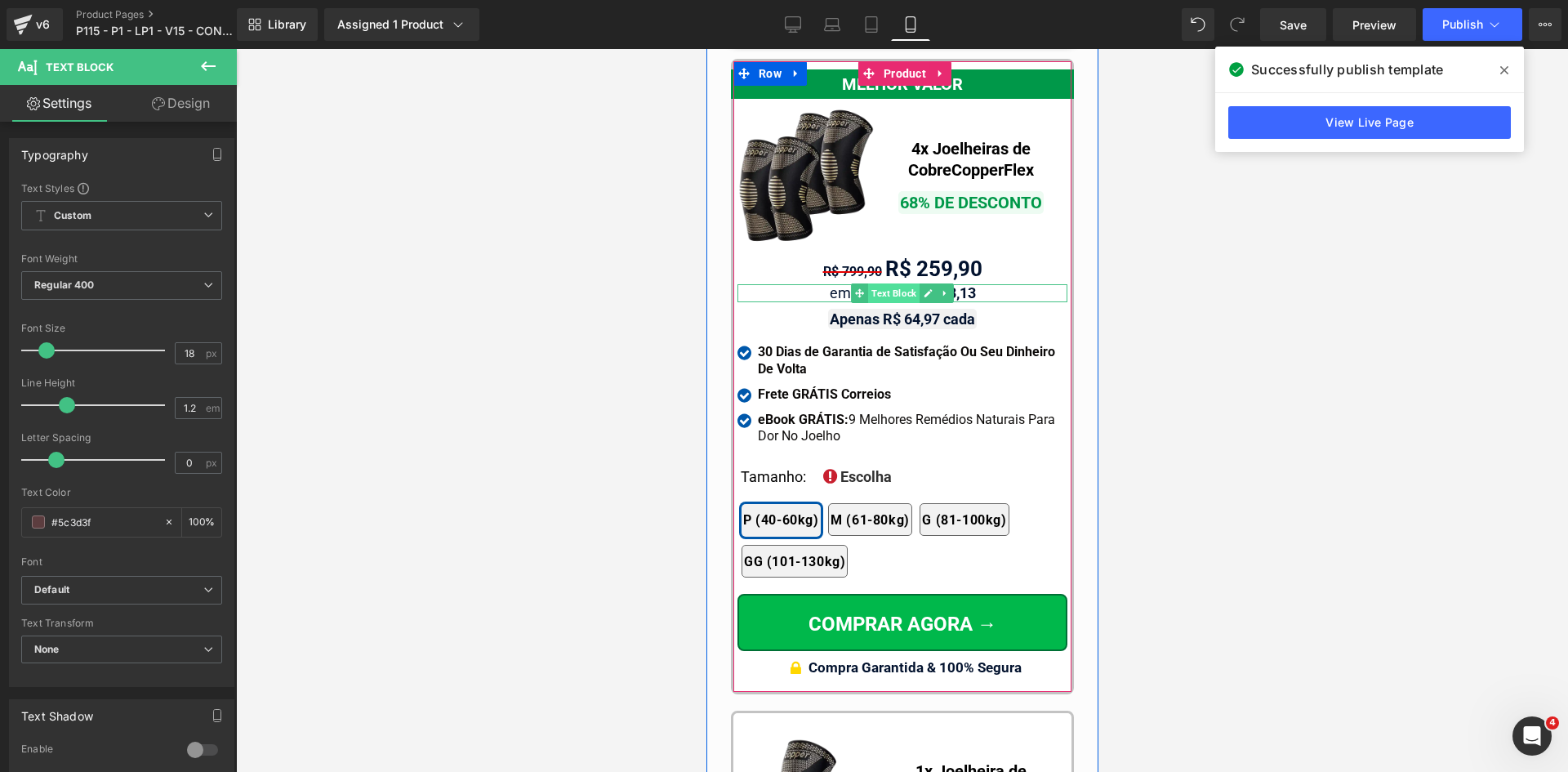
click at [873, 284] on span "Text Block" at bounding box center [892, 293] width 51 height 20
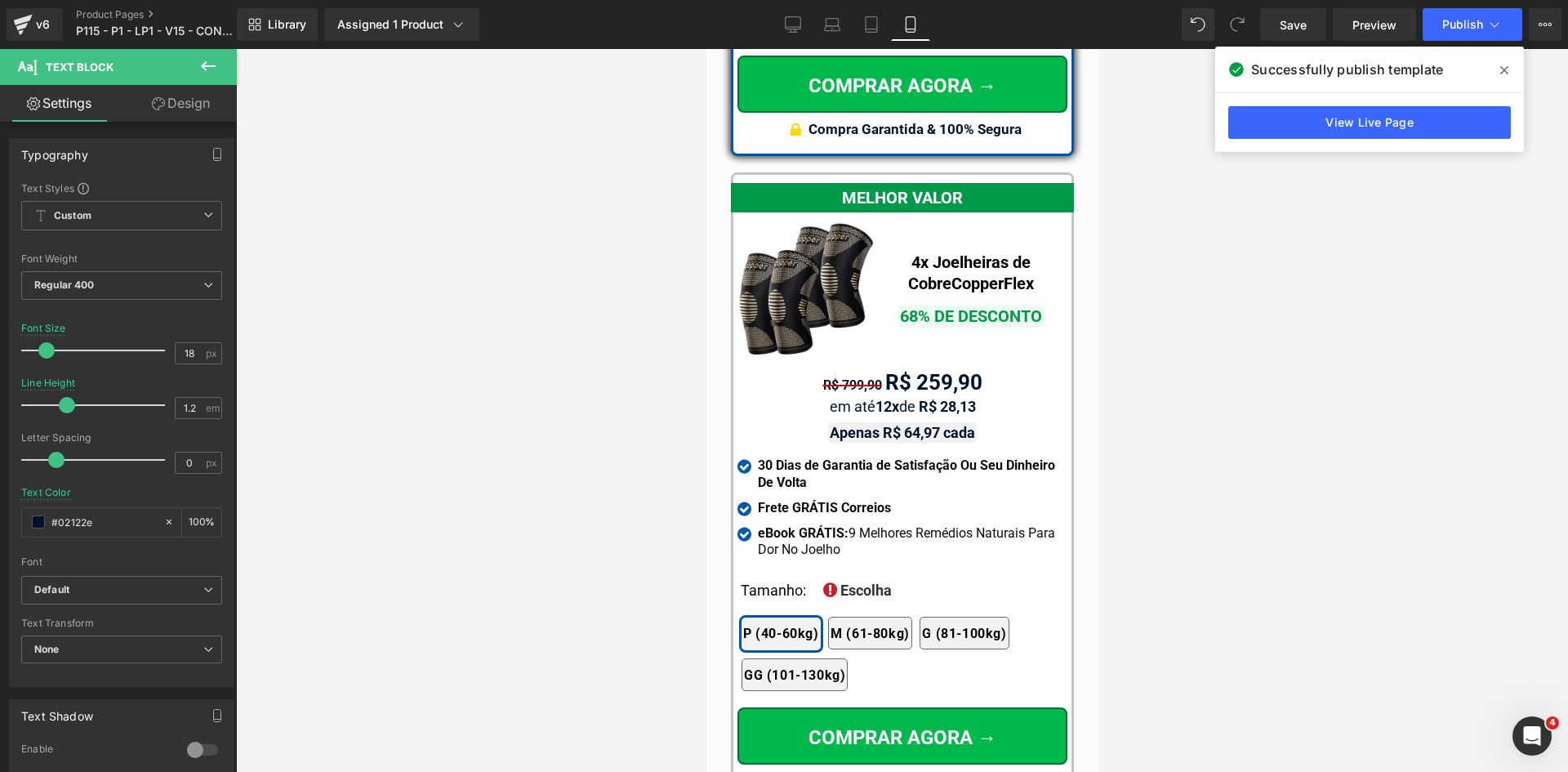
scroll to position [14929, 0]
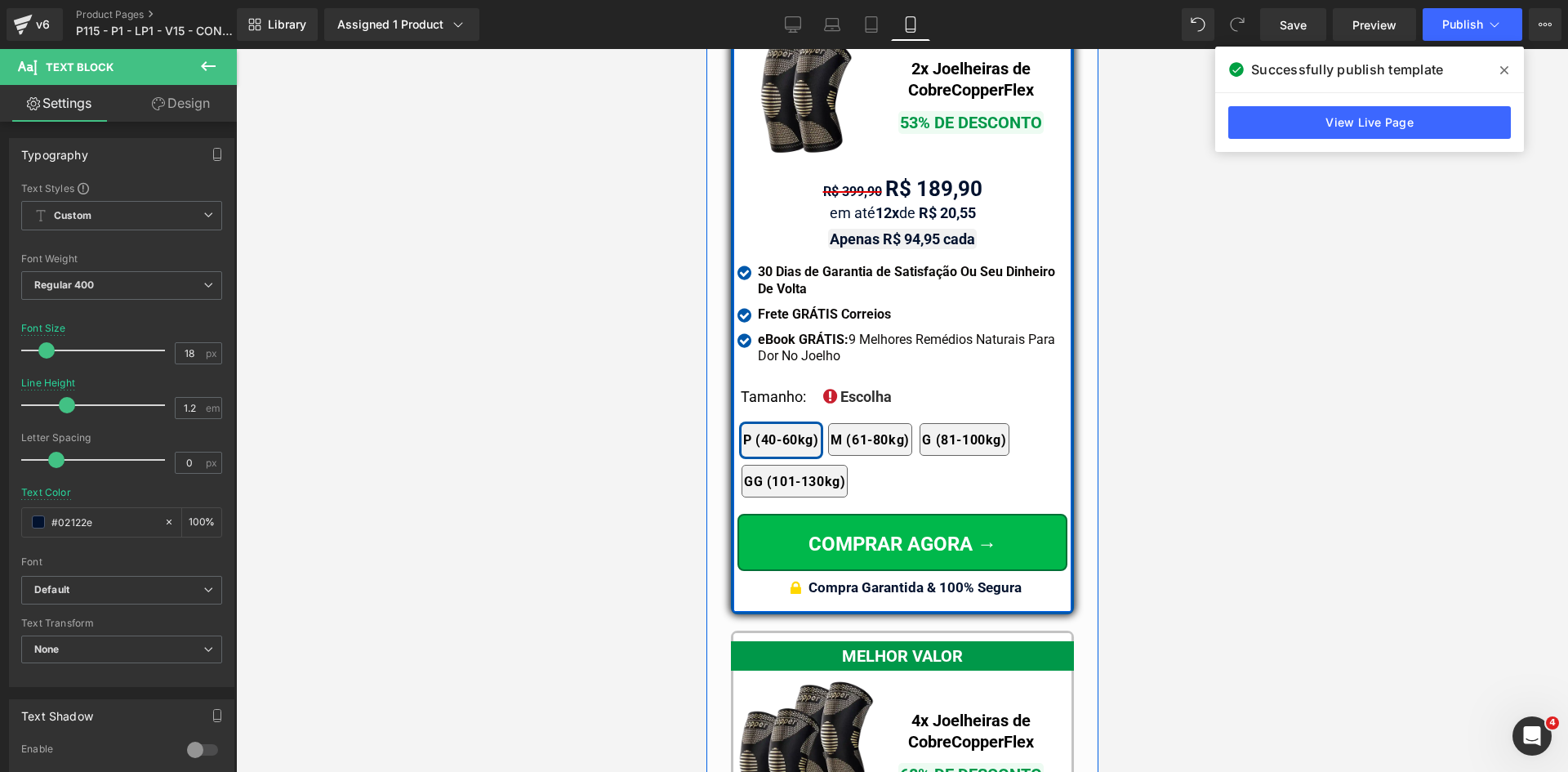
click at [880, 228] on span "Text Block" at bounding box center [892, 238] width 51 height 20
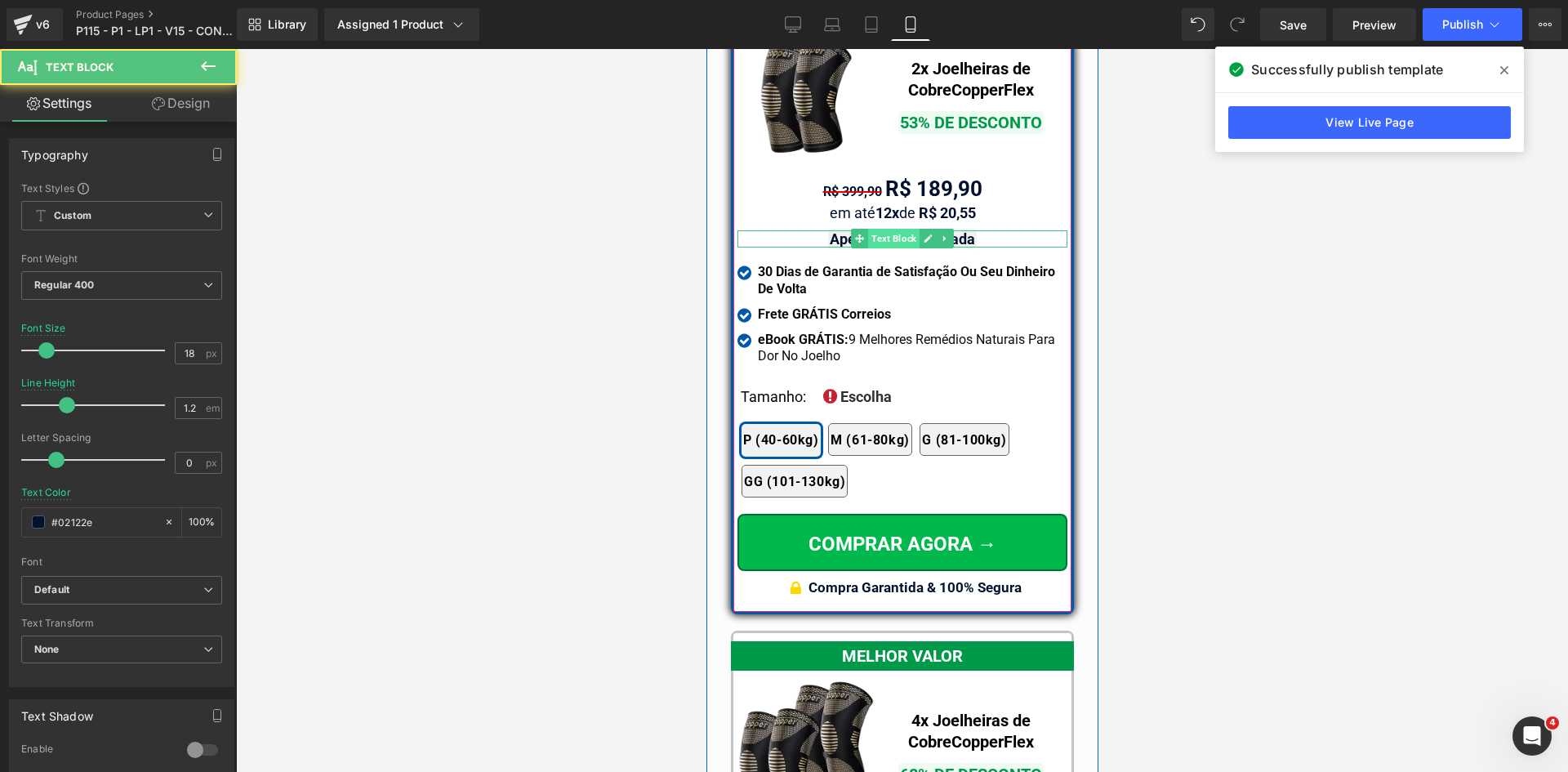
click at [881, 228] on span "Text Block" at bounding box center [892, 238] width 51 height 20
click at [881, 229] on span "Text Block" at bounding box center [892, 239] width 51 height 20
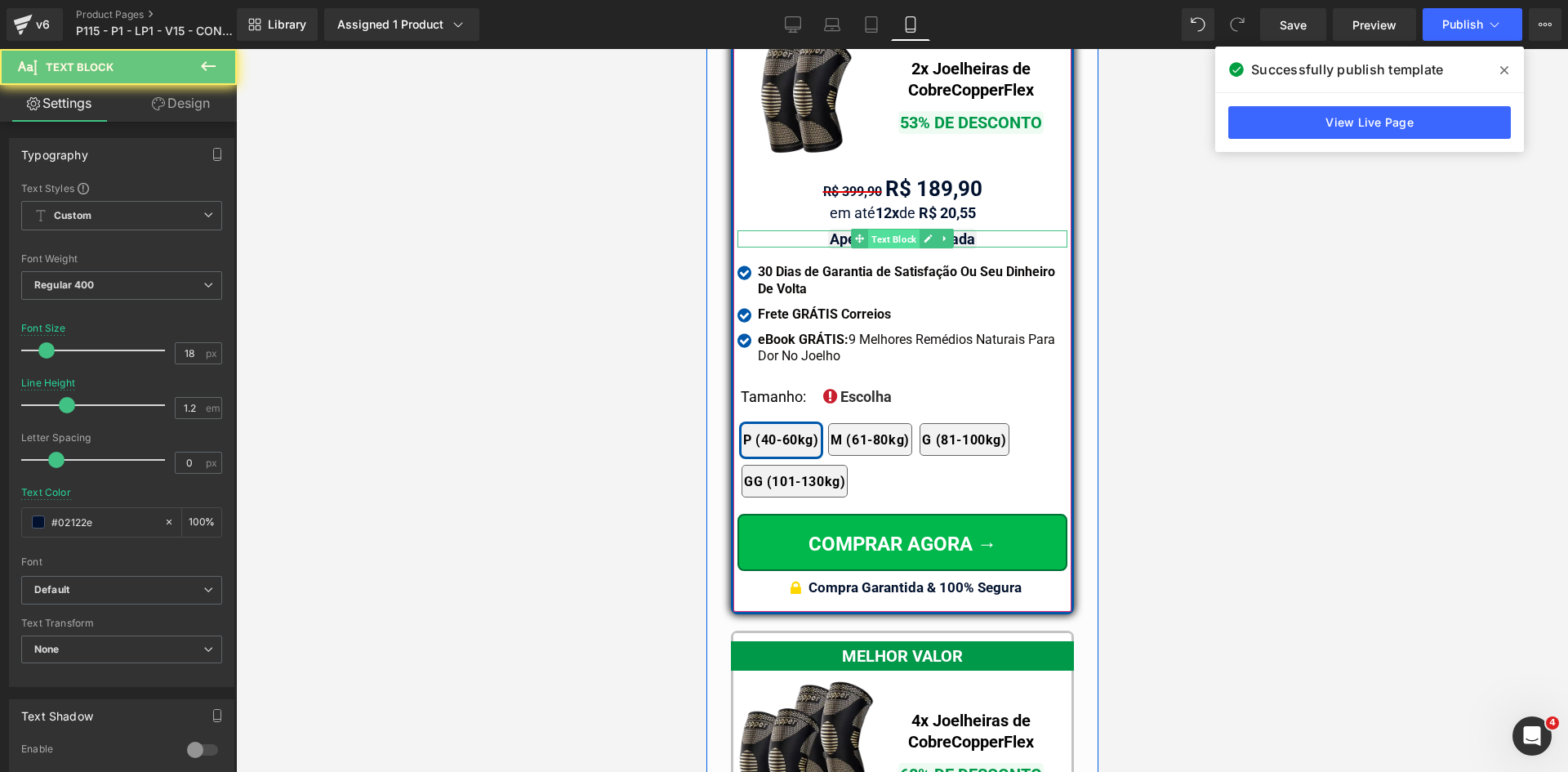
click at [881, 229] on span "Text Block" at bounding box center [892, 239] width 51 height 20
click at [881, 228] on span "Text Block" at bounding box center [892, 238] width 51 height 20
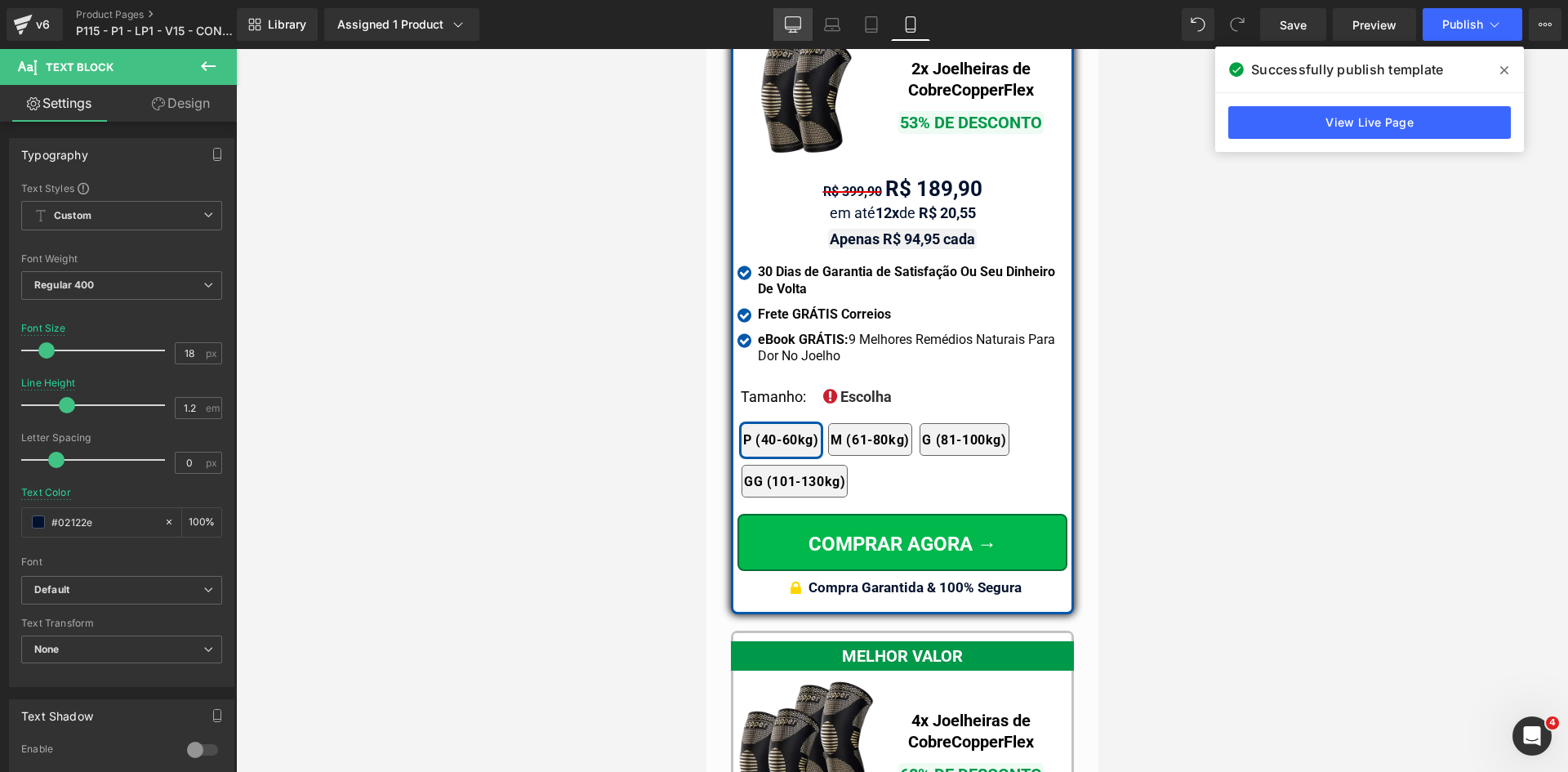
click at [791, 22] on icon at bounding box center [793, 24] width 16 height 16
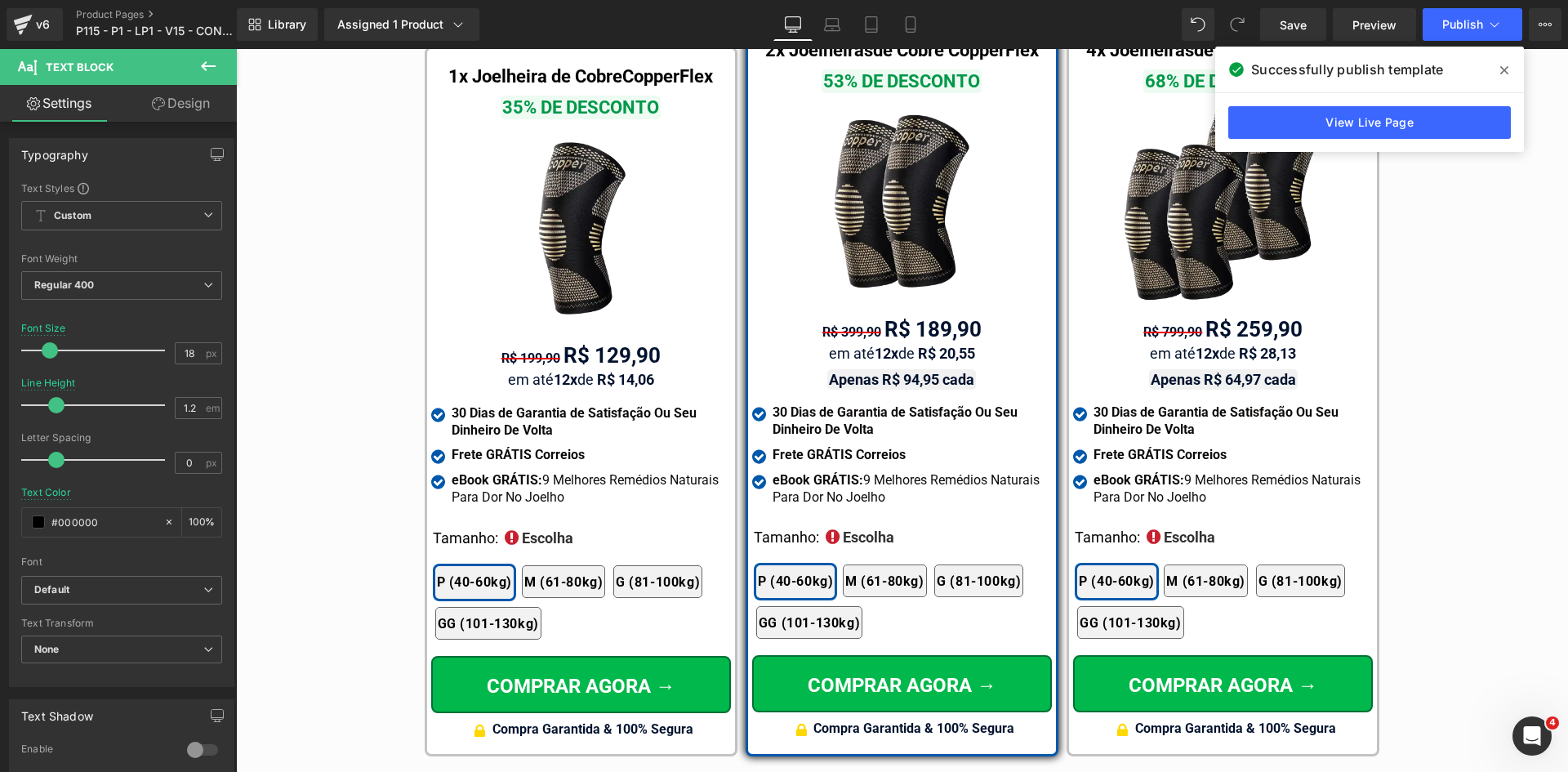
scroll to position [10159, 0]
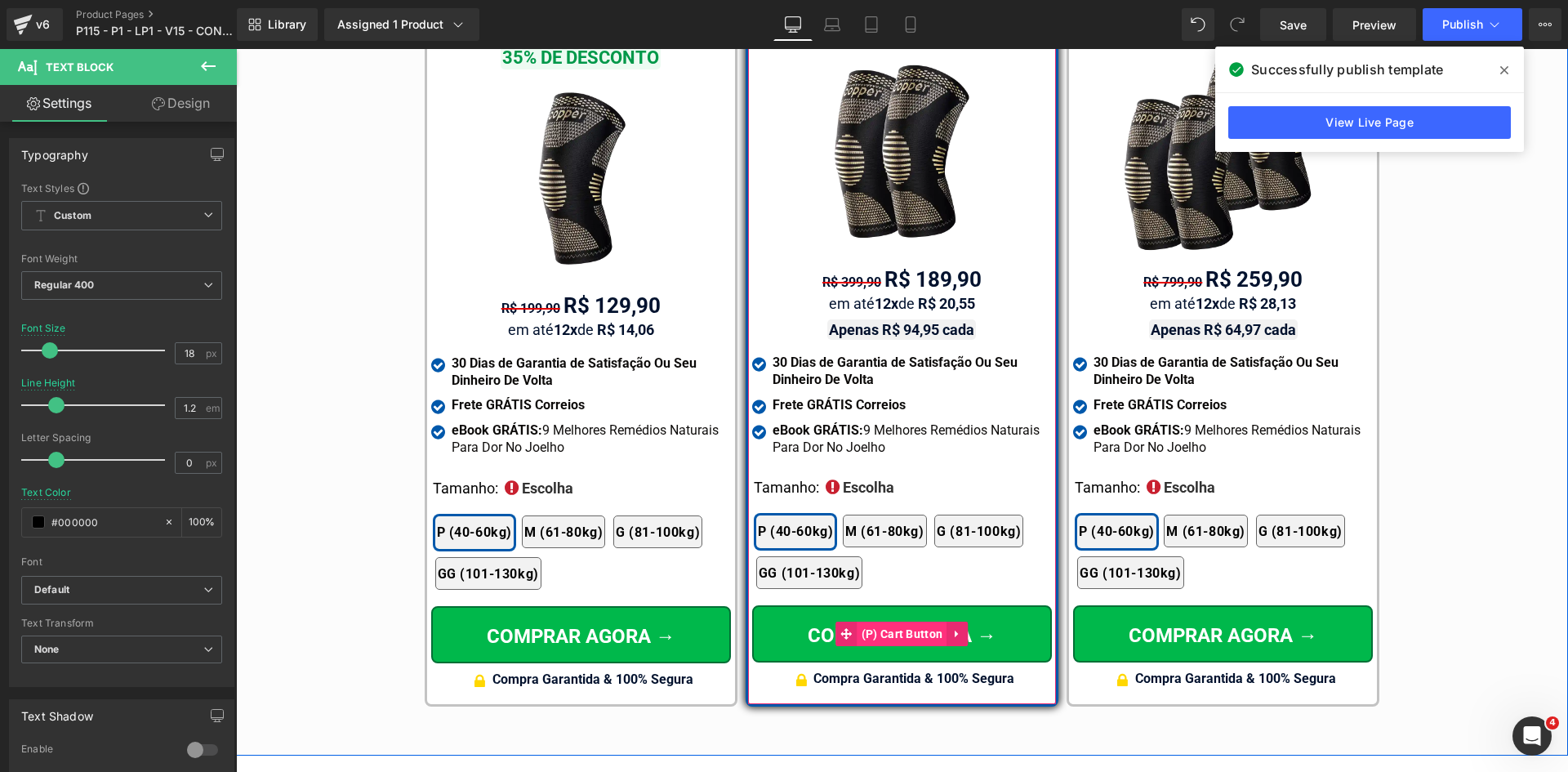
click at [893, 621] on span "(P) Cart Button" at bounding box center [902, 633] width 89 height 24
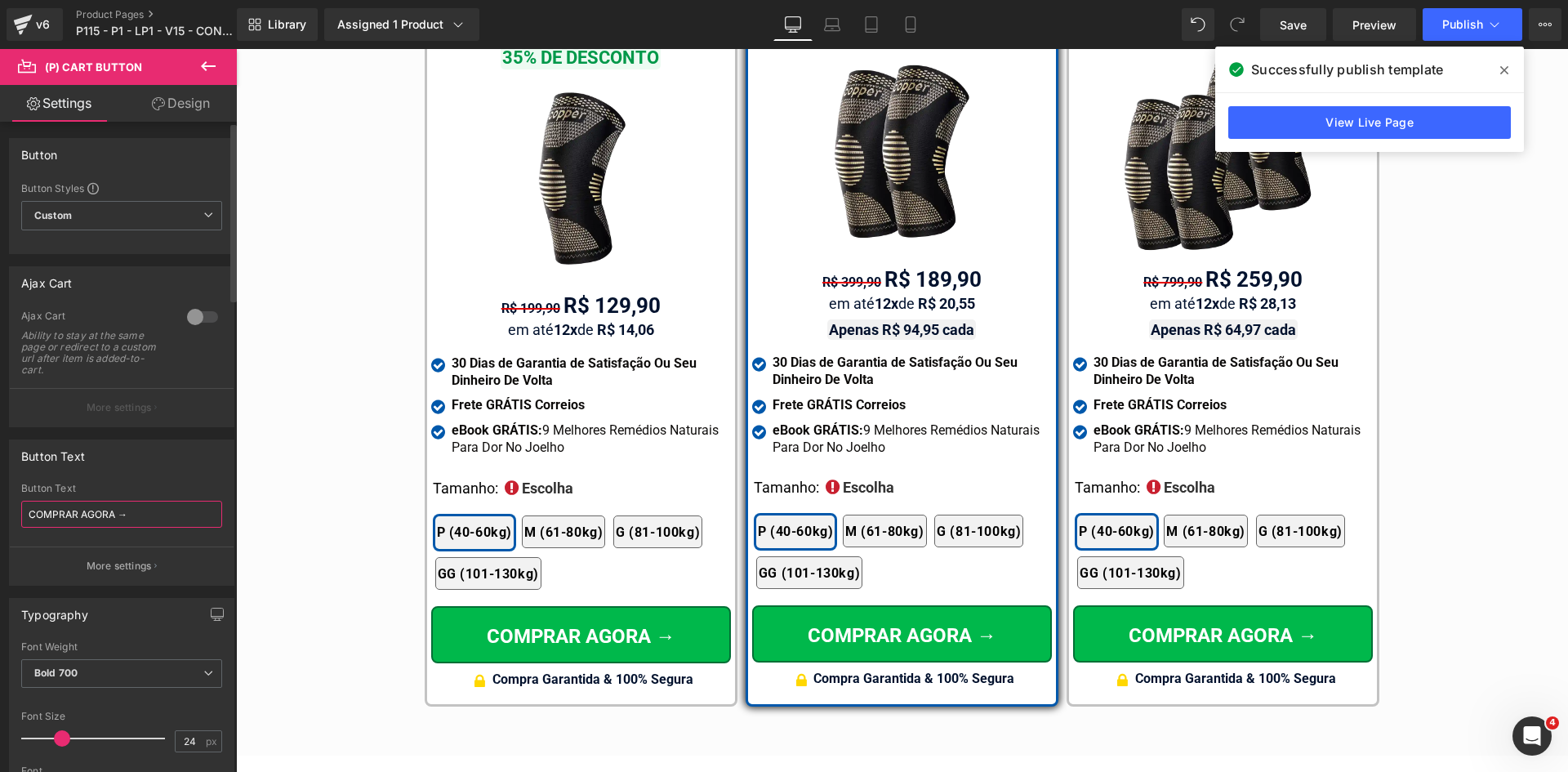
drag, startPoint x: 120, startPoint y: 515, endPoint x: 133, endPoint y: 516, distance: 13.0
click at [133, 516] on input "COMPRAR AGORA →" at bounding box center [122, 514] width 201 height 27
type input "COMPRAR AGORA >>"
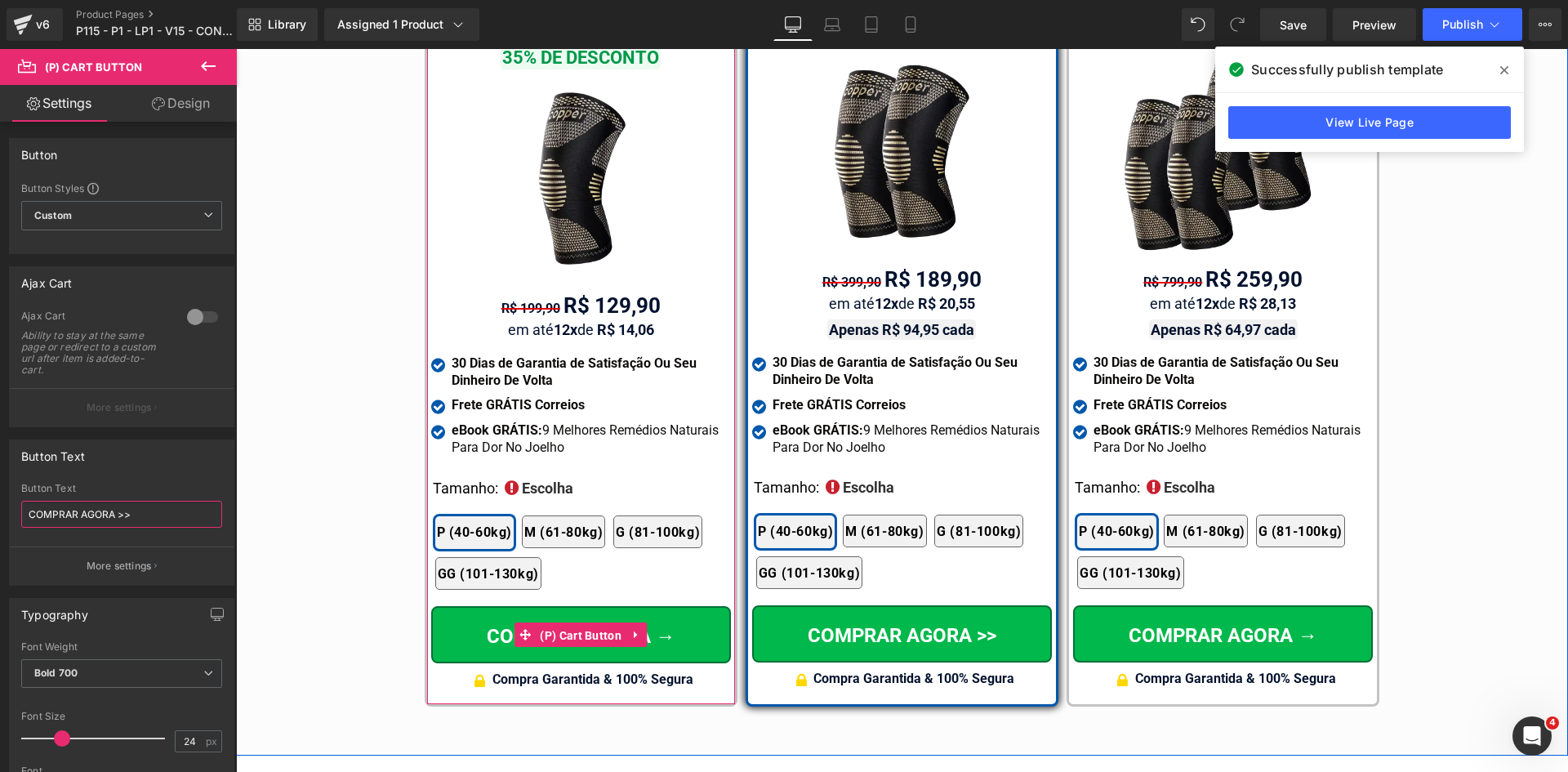
drag, startPoint x: 557, startPoint y: 621, endPoint x: 294, endPoint y: 521, distance: 281.4
click at [558, 623] on span "(P) Cart Button" at bounding box center [580, 635] width 89 height 24
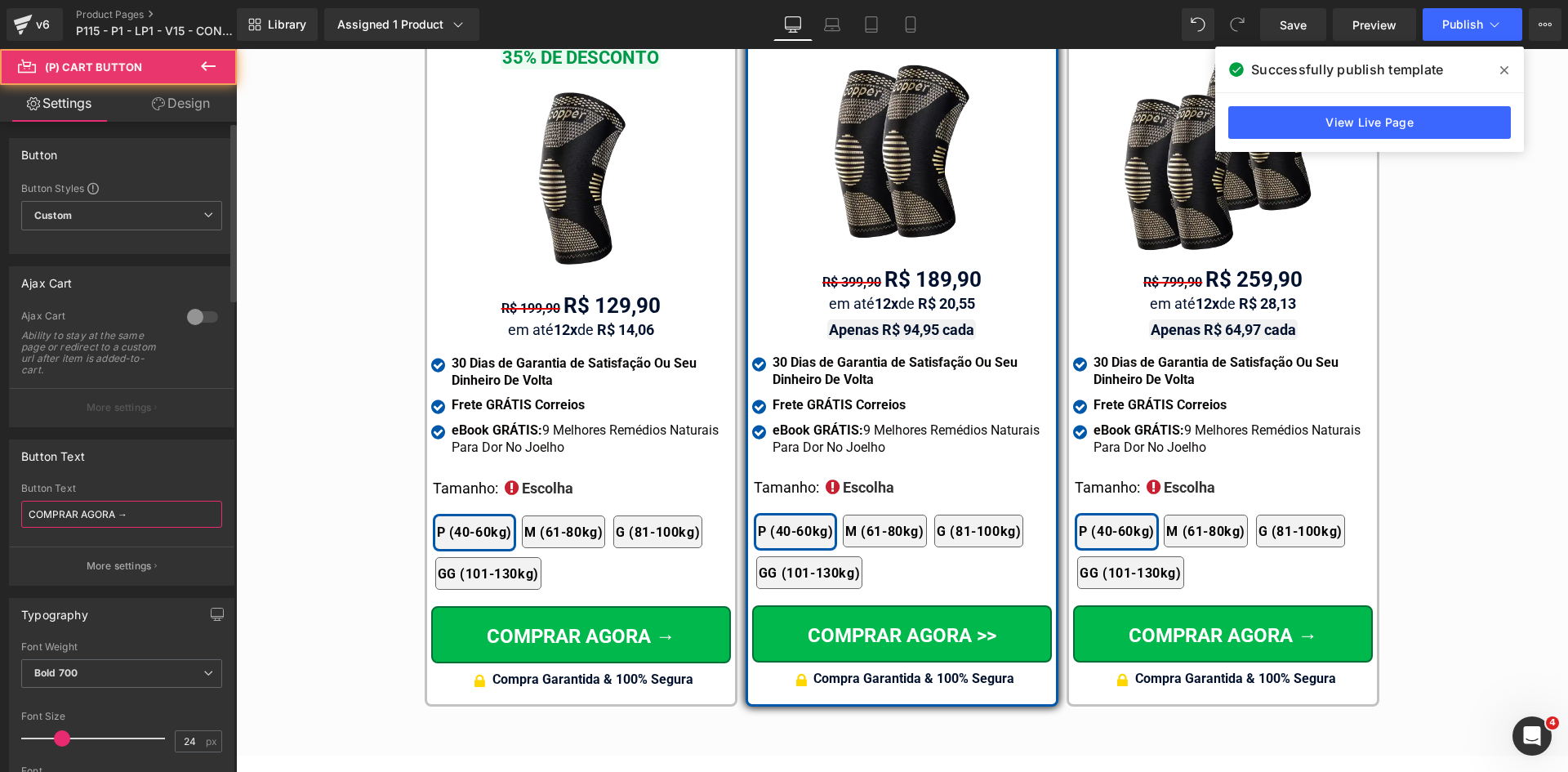
click at [154, 520] on input "COMPRAR AGORA →" at bounding box center [122, 514] width 201 height 27
paste input ">>"
type input "COMPRAR AGORA >>"
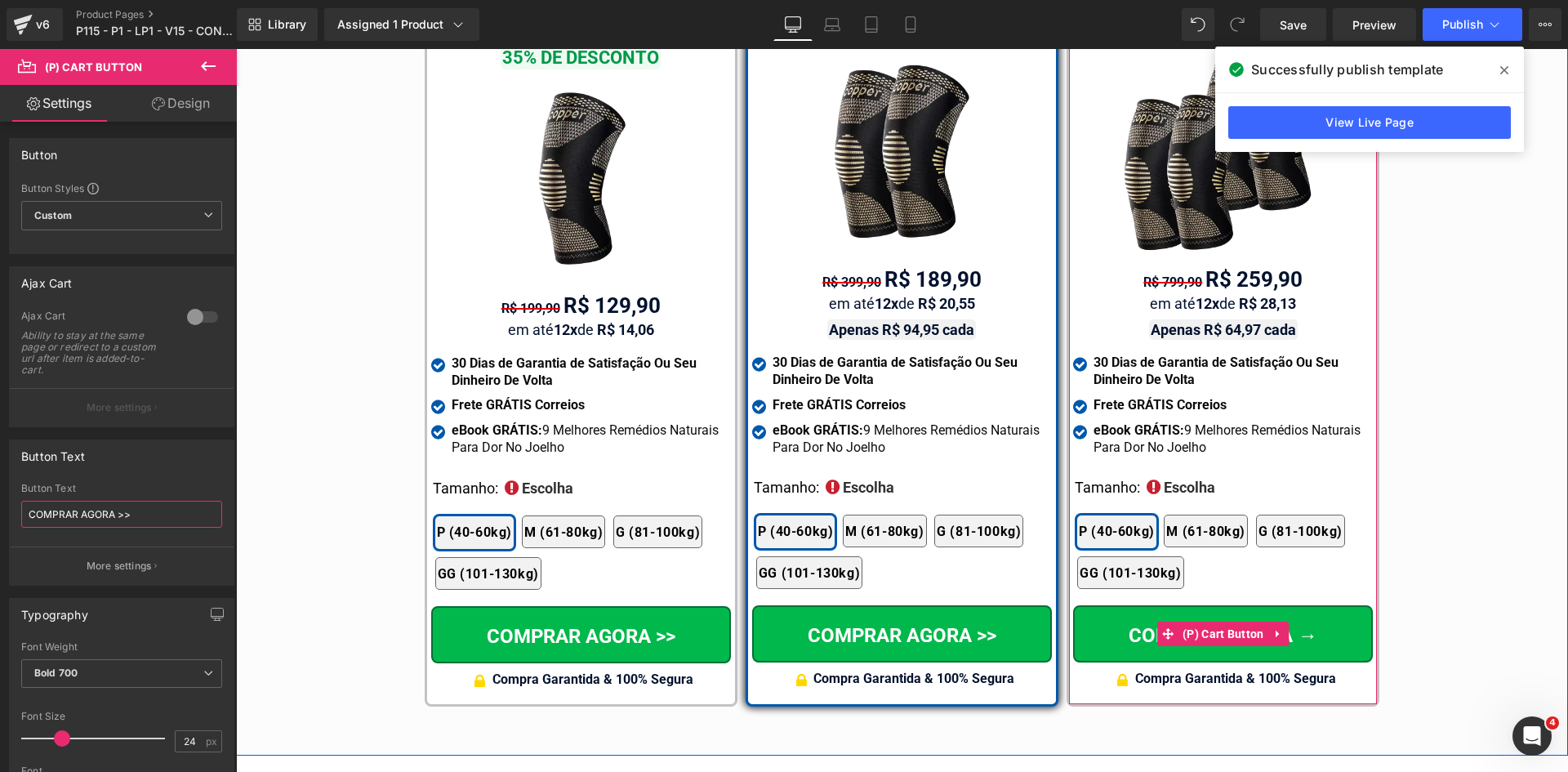
drag, startPoint x: 1227, startPoint y: 609, endPoint x: 347, endPoint y: 593, distance: 880.1
click at [1227, 621] on span "(P) Cart Button" at bounding box center [1223, 633] width 89 height 24
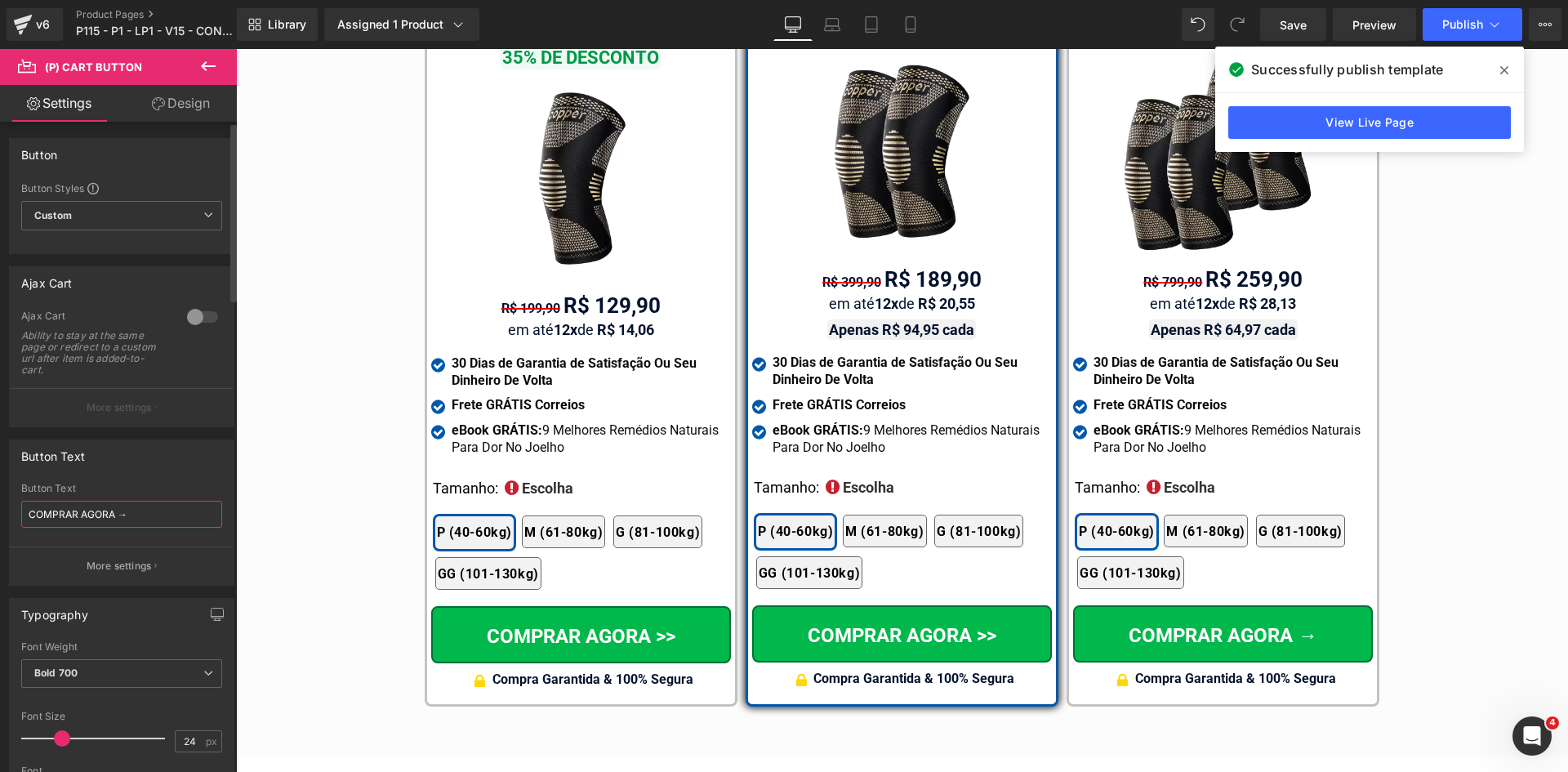
click at [143, 521] on input "COMPRAR AGORA →" at bounding box center [122, 514] width 201 height 27
paste input "COMPRAR AGORA >>"
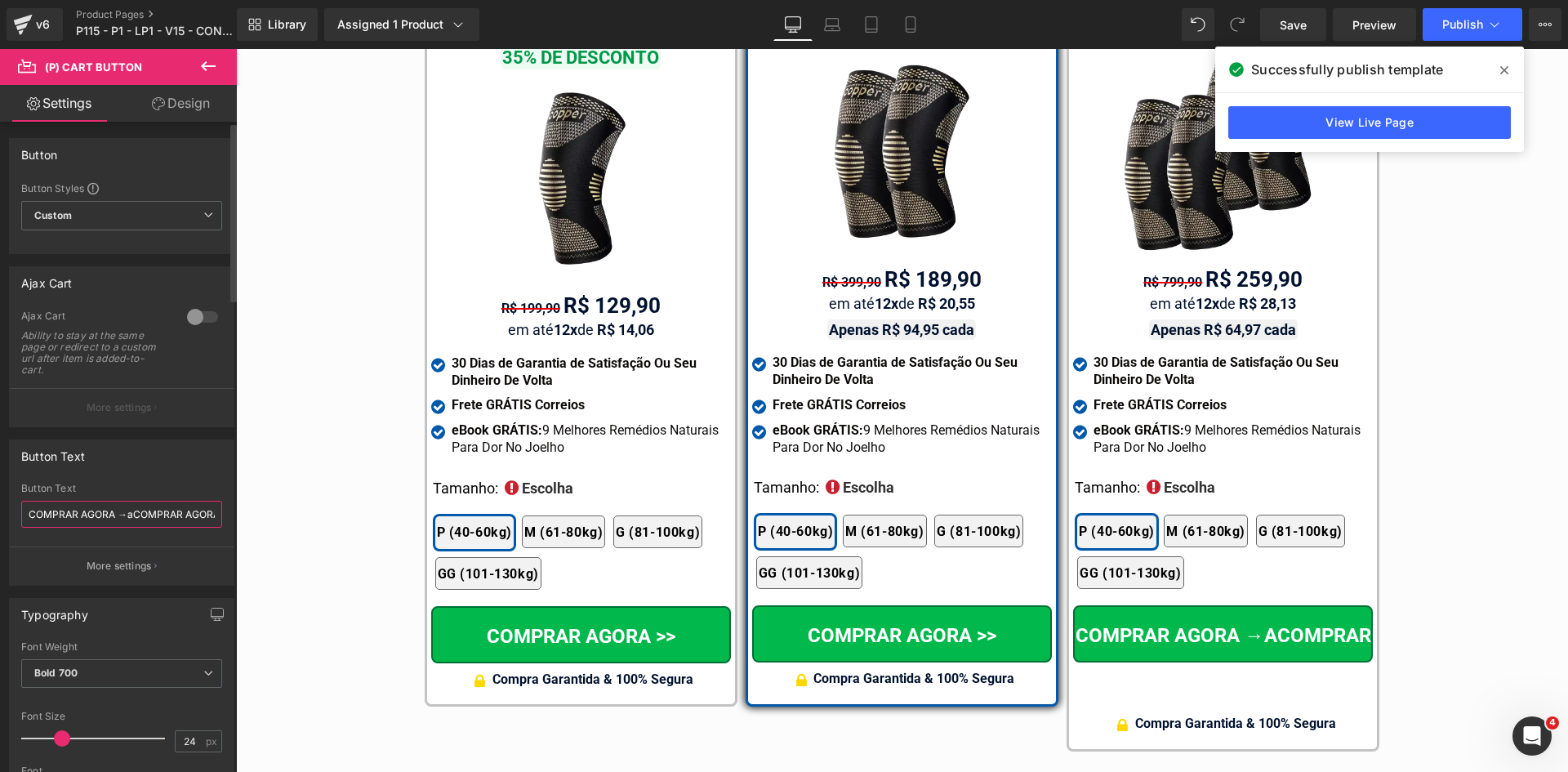
scroll to position [0, 26]
paste input "text"
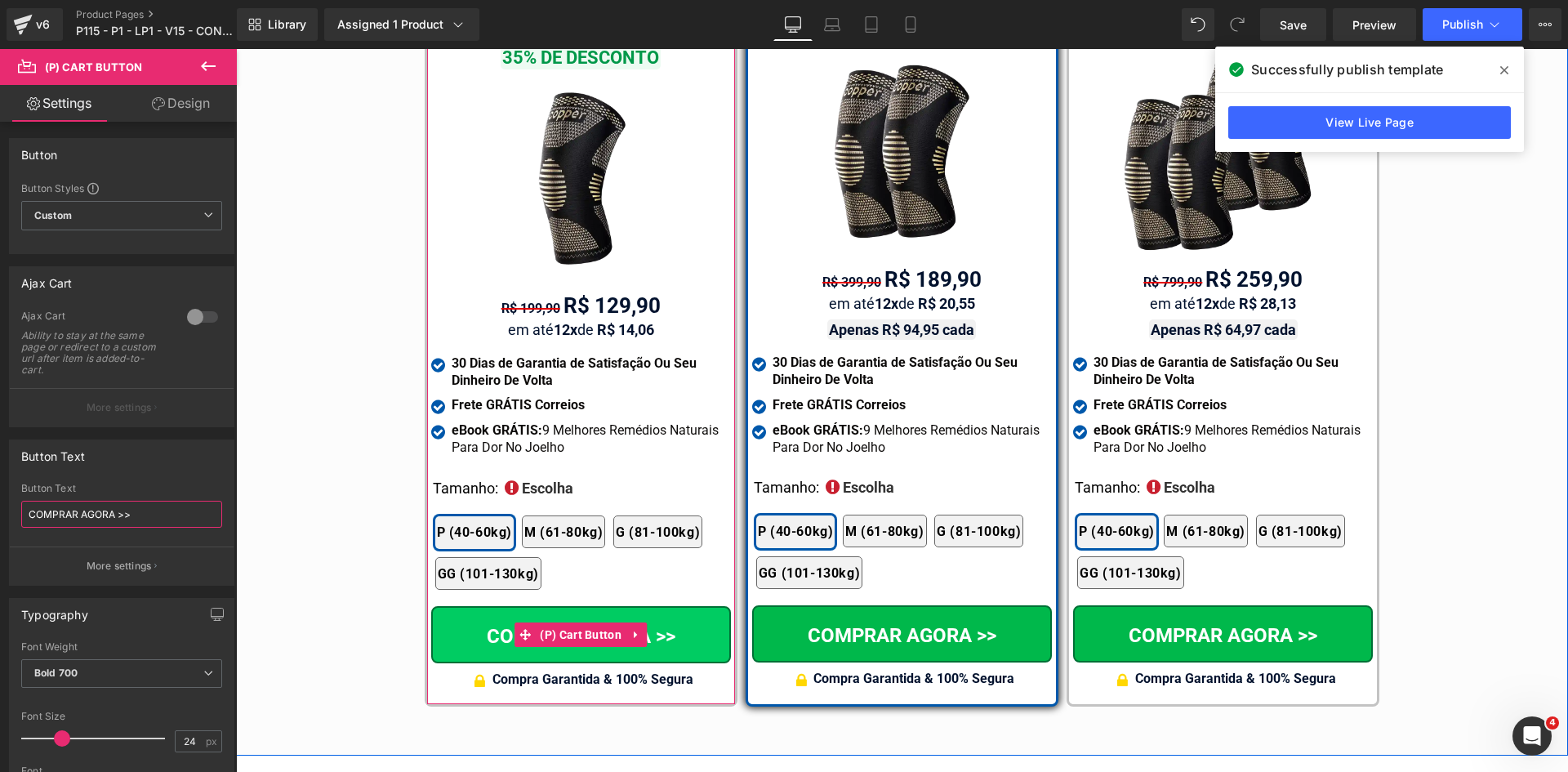
type input "COMPRAR AGORA >"
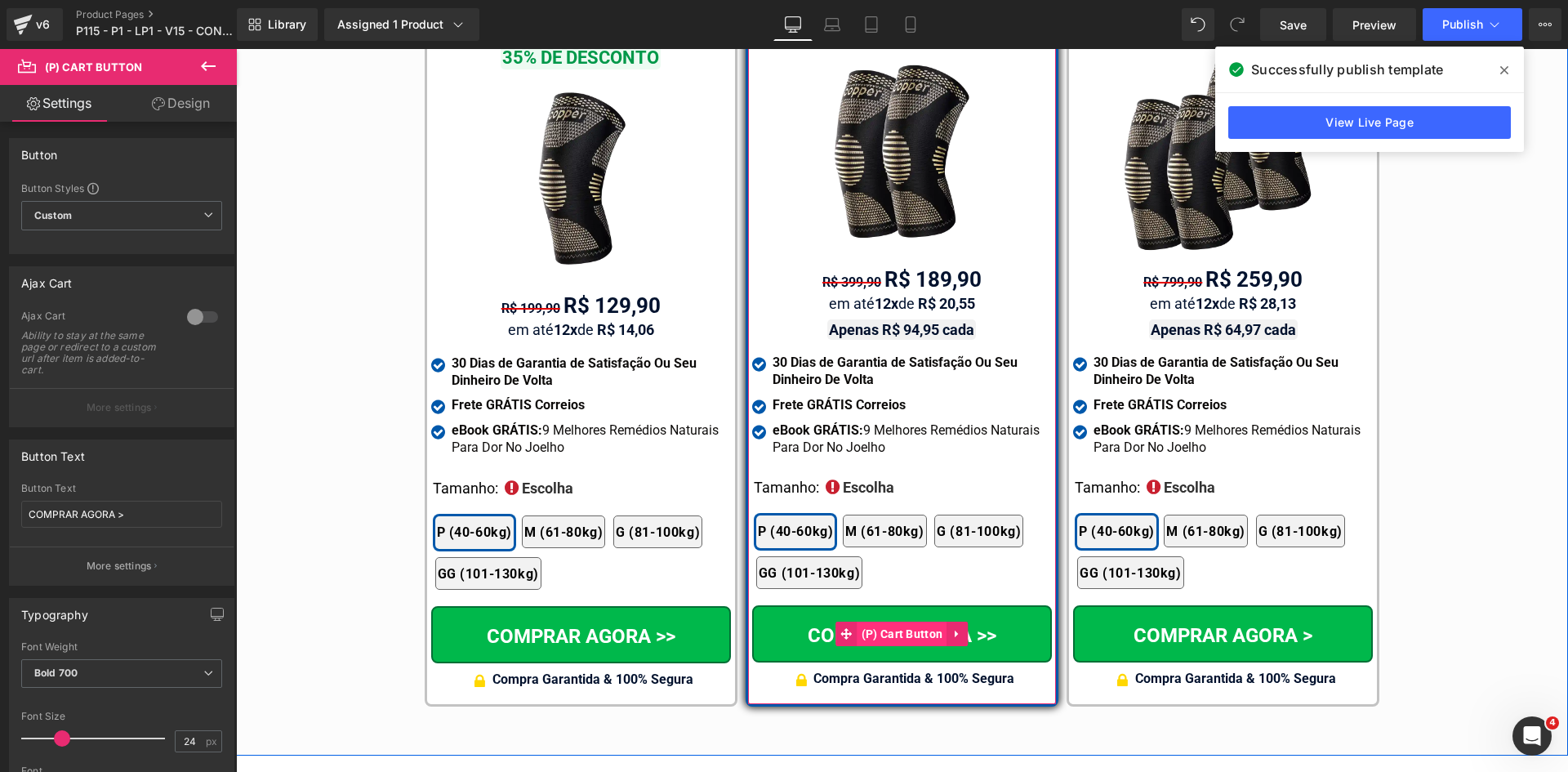
click at [883, 621] on span "(P) Cart Button" at bounding box center [902, 633] width 89 height 24
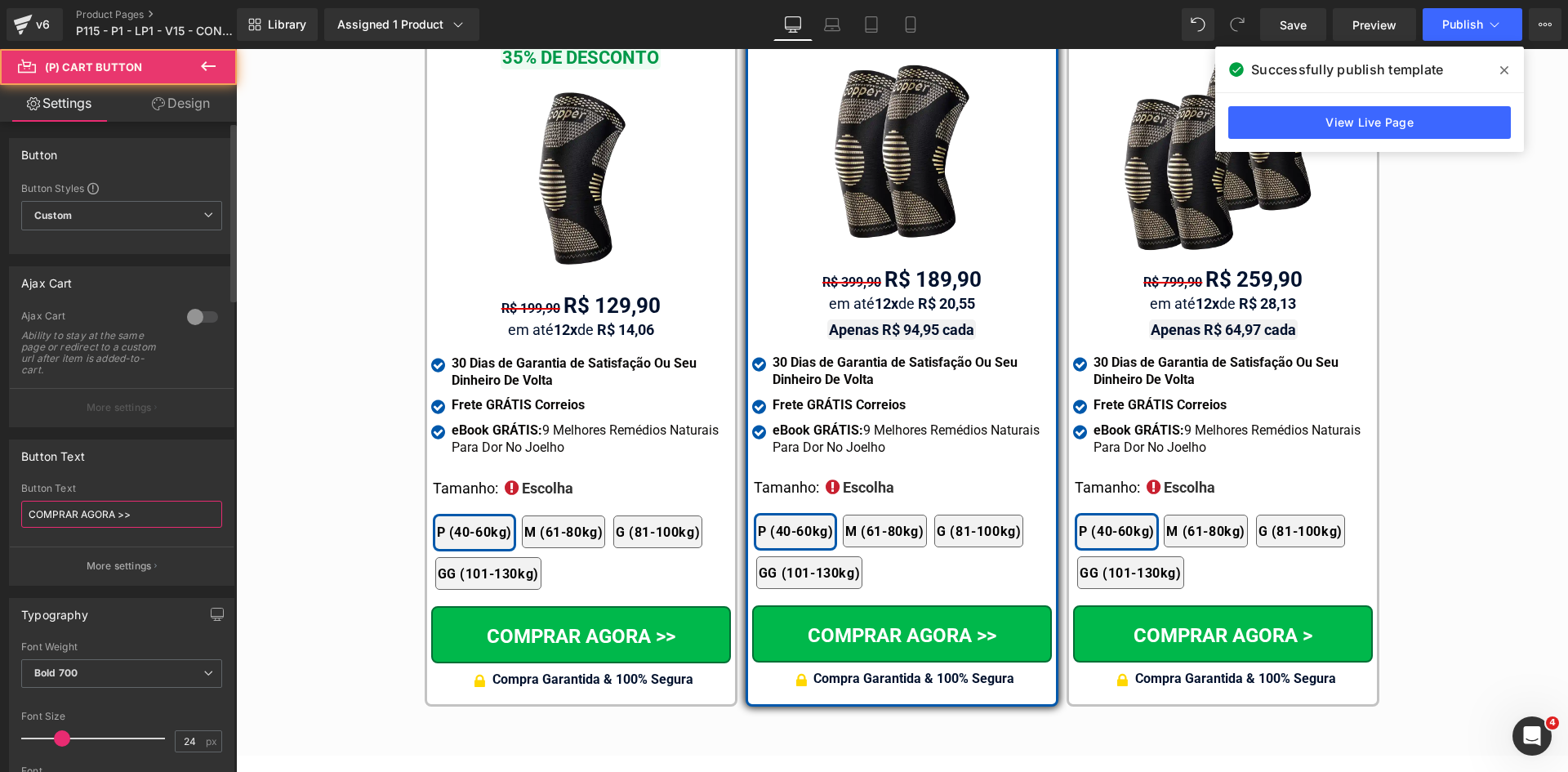
click at [163, 518] on input "COMPRAR AGORA >>" at bounding box center [122, 514] width 201 height 27
type input "COMPRAR AGORA >"
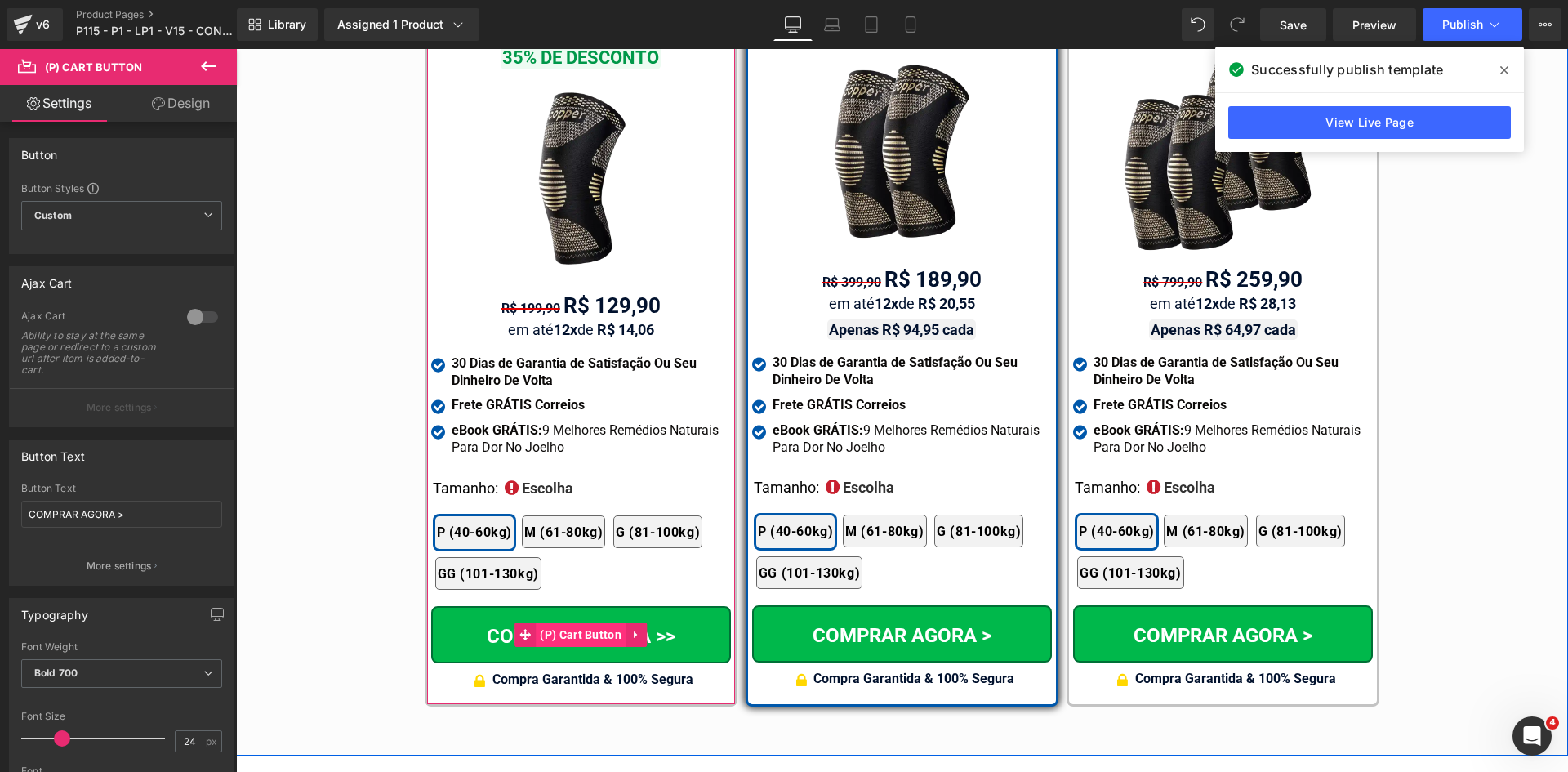
click at [568, 622] on span "(P) Cart Button" at bounding box center [580, 634] width 89 height 24
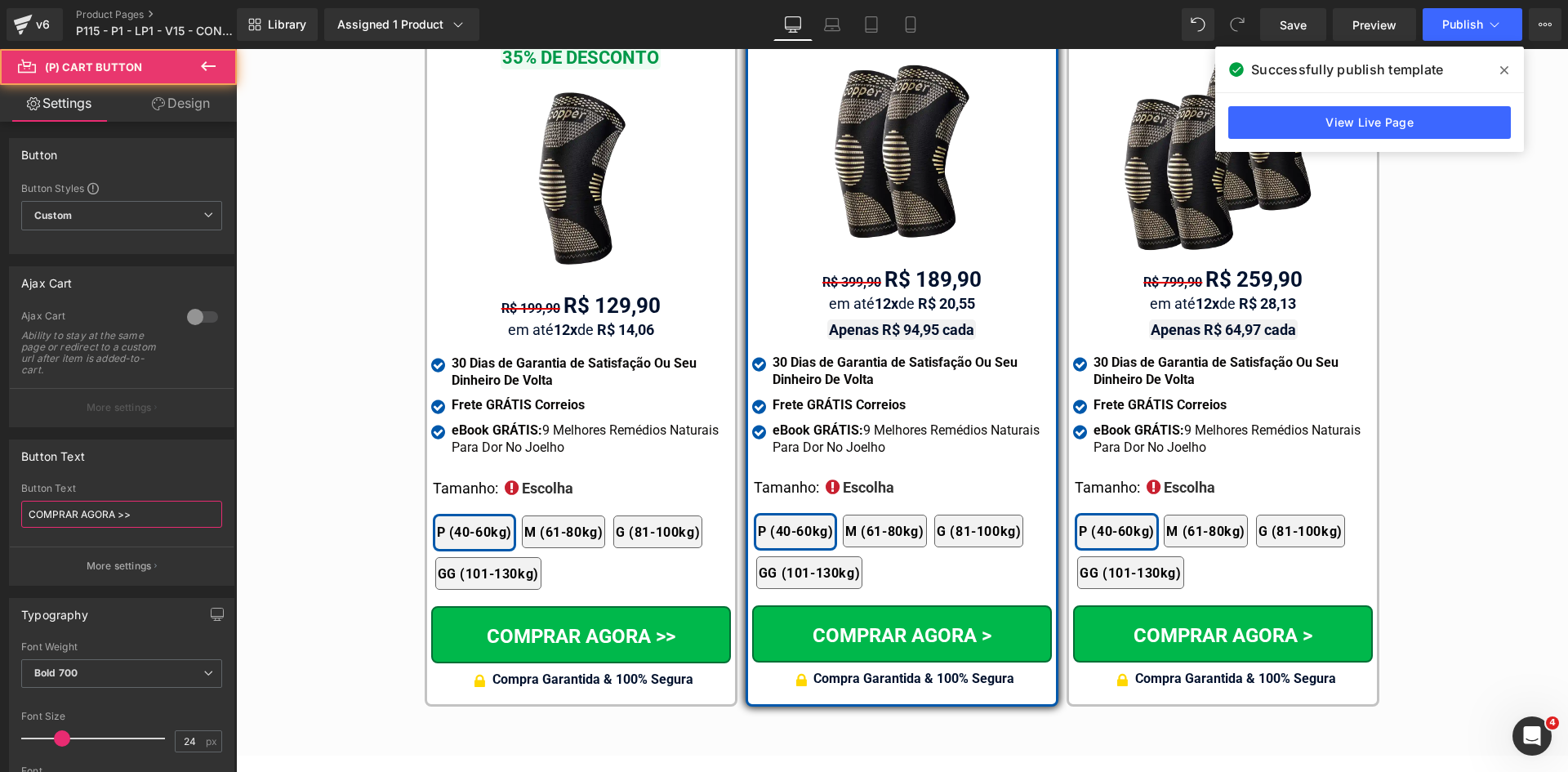
click at [150, 514] on input "COMPRAR AGORA >>" at bounding box center [122, 514] width 201 height 27
type input "COMPRAR AGORA >"
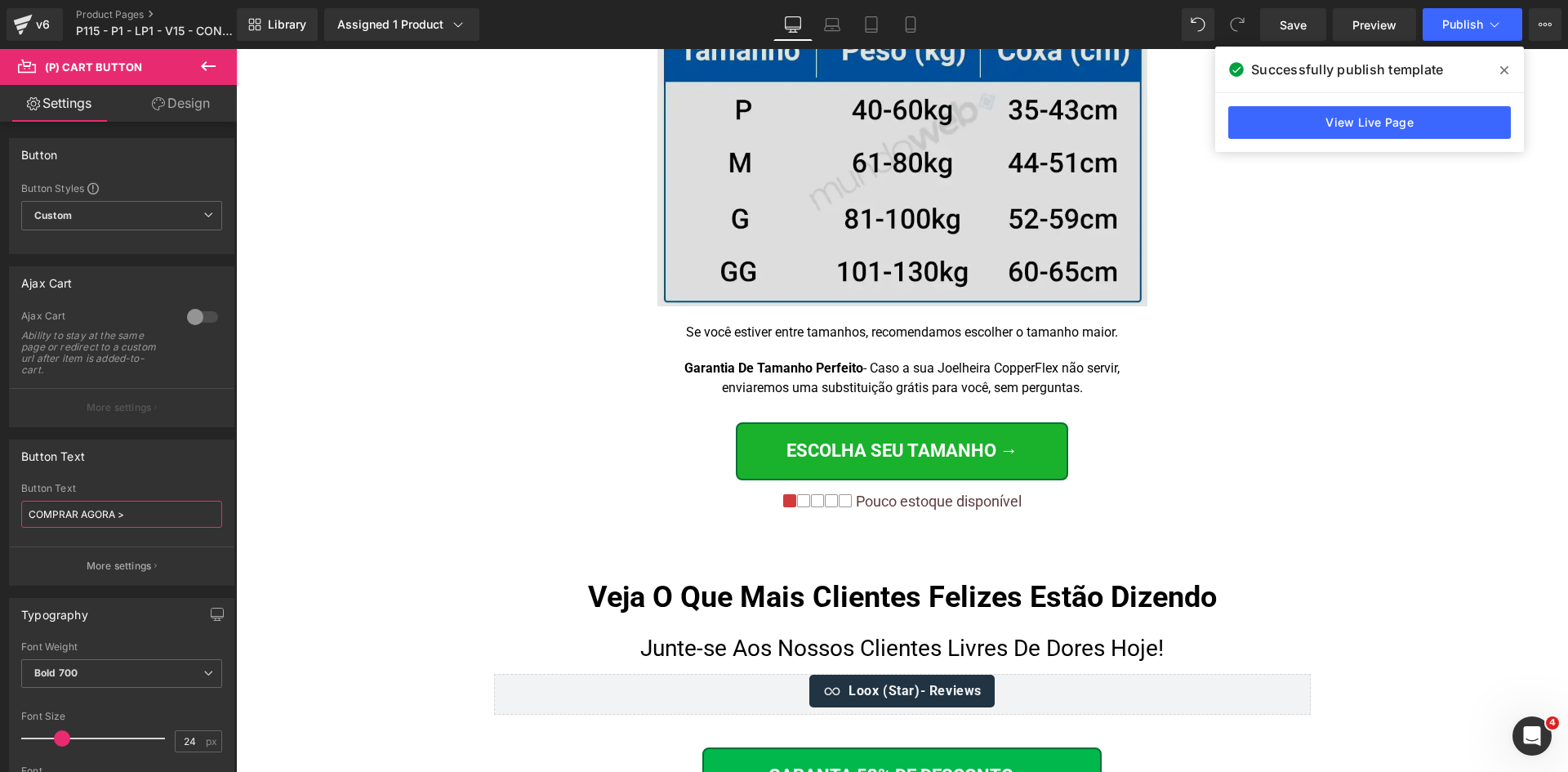
scroll to position [11302, 0]
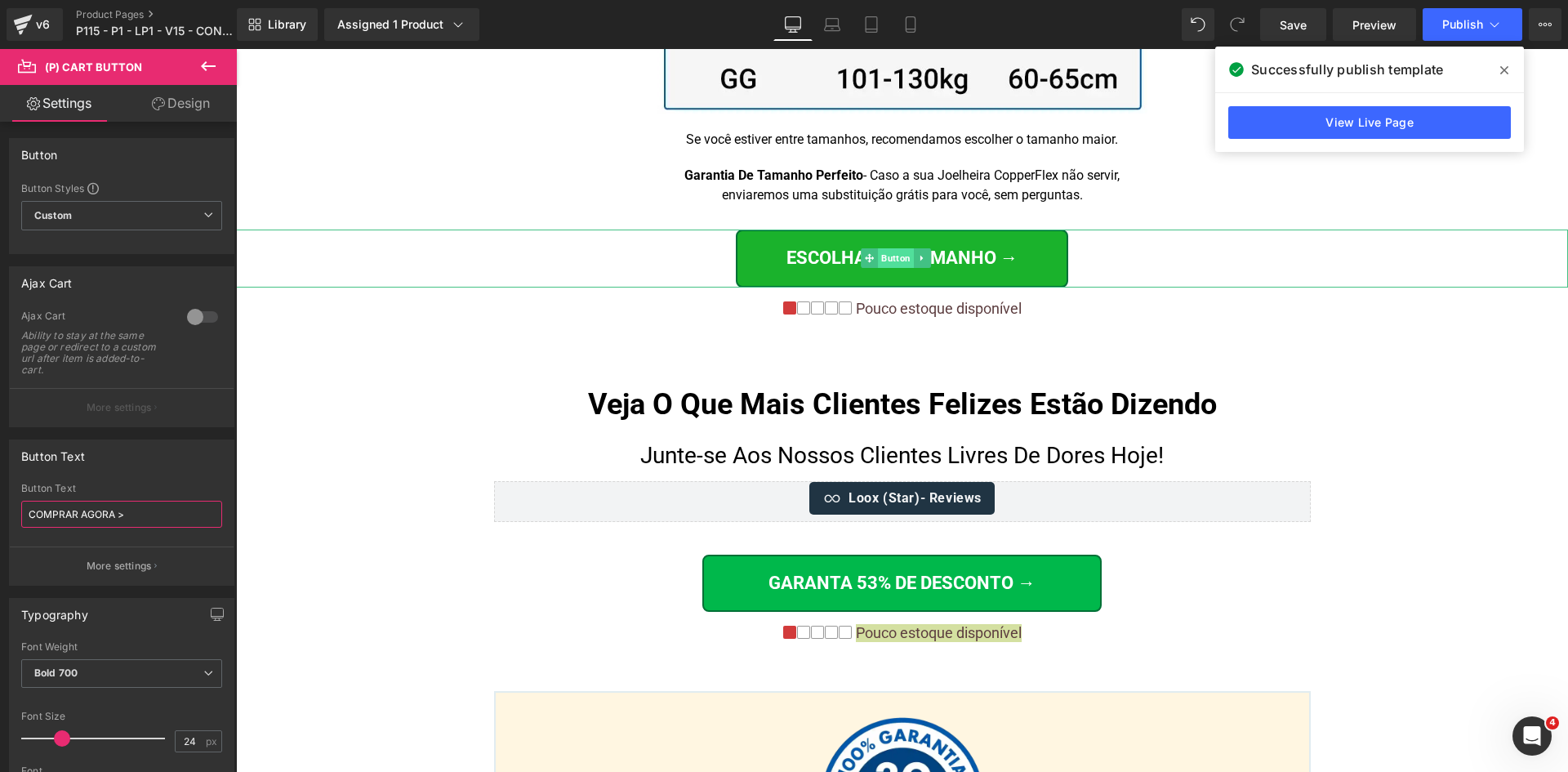
drag, startPoint x: 386, startPoint y: 563, endPoint x: 879, endPoint y: 238, distance: 590.5
click at [879, 248] on span "Button" at bounding box center [896, 258] width 36 height 20
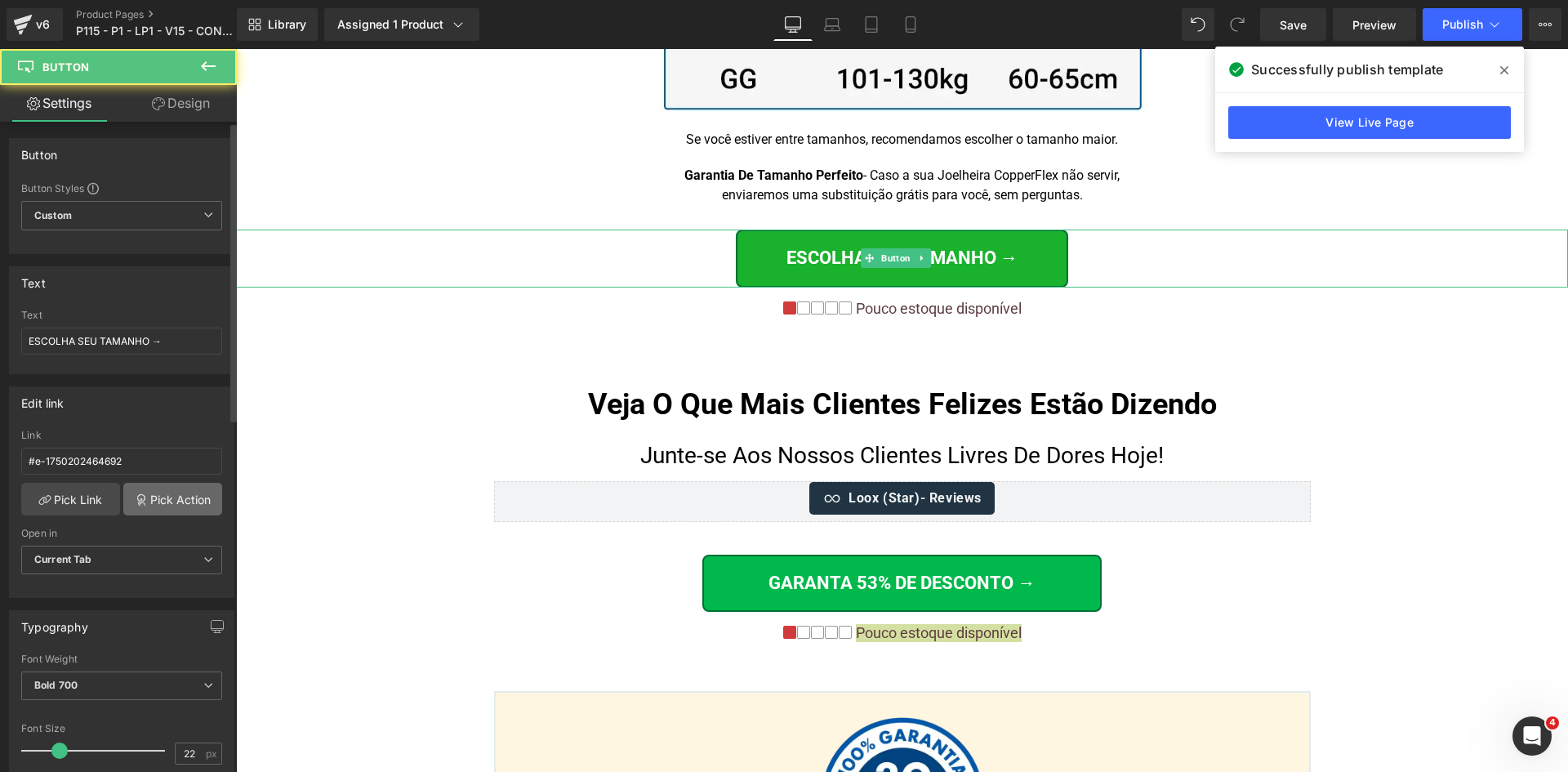
click at [149, 515] on link "Pick Action" at bounding box center [173, 498] width 98 height 33
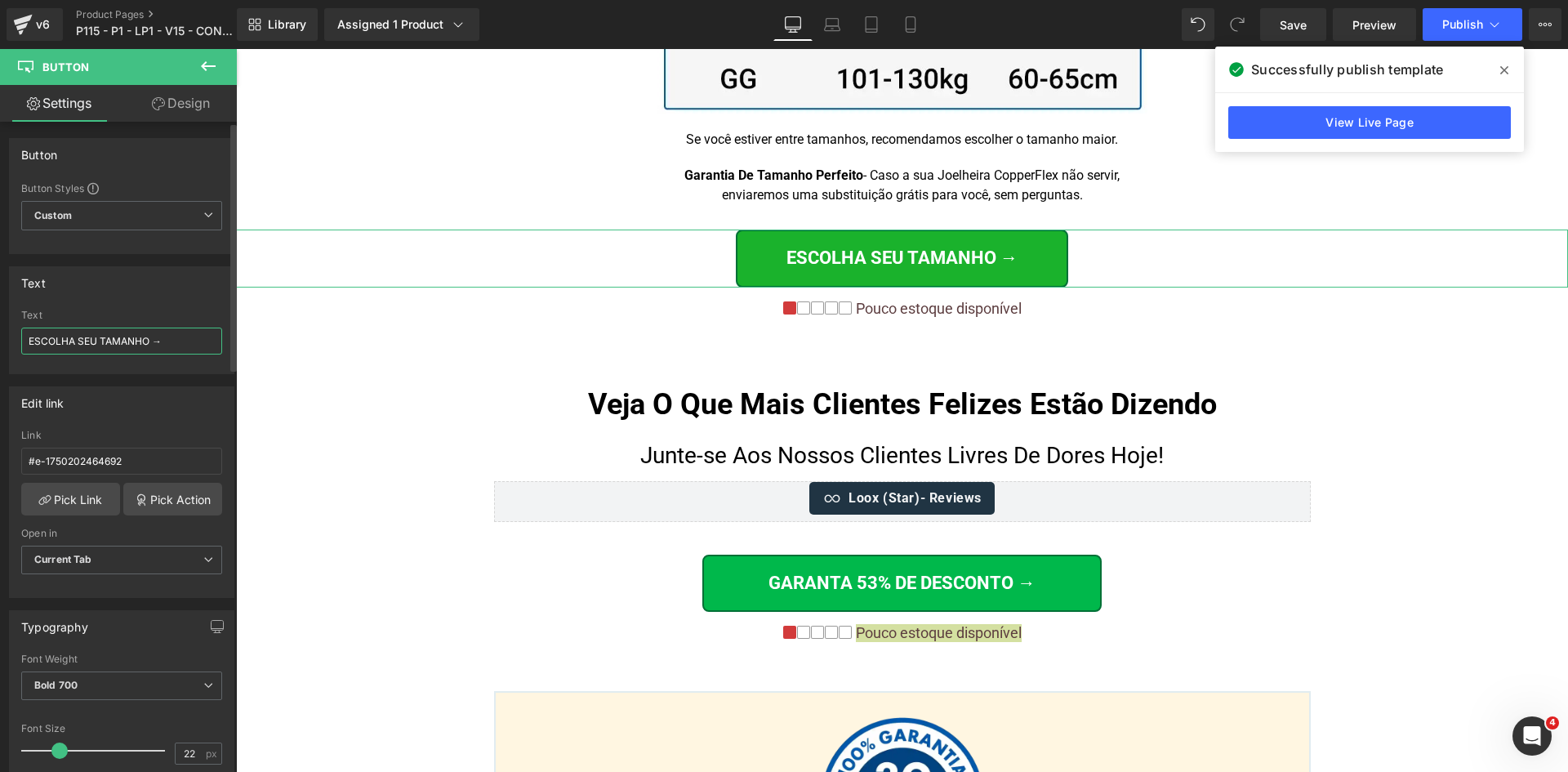
click at [181, 342] on input "ESCOLHA SEU TAMANHO →" at bounding box center [122, 341] width 201 height 27
type input "ESCOLHA SEU TAMANHO >"
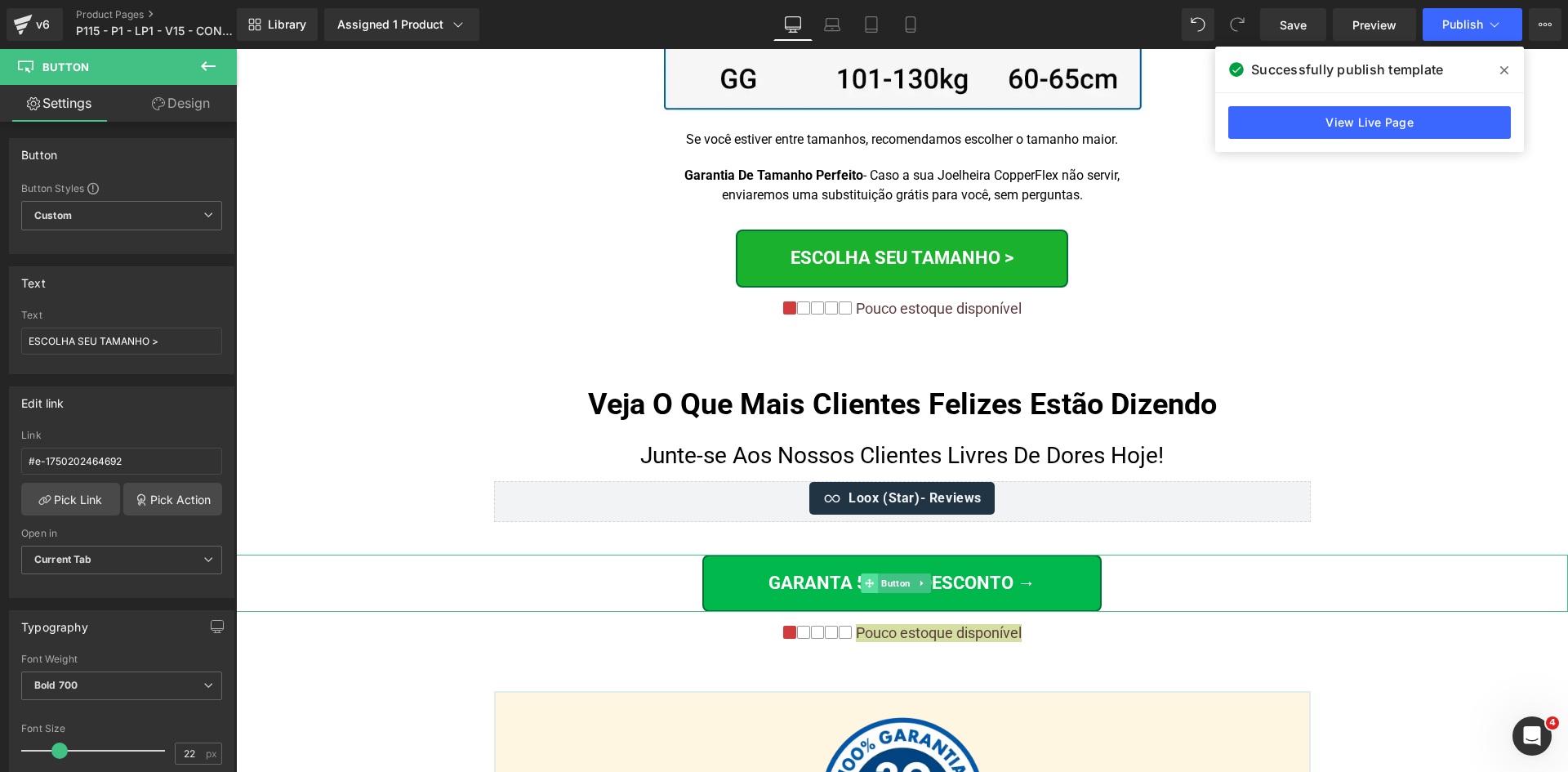
click at [870, 579] on icon at bounding box center [870, 583] width 9 height 9
click at [158, 337] on input "GARANTA 53% DE DESCONTO →" at bounding box center [122, 341] width 201 height 27
drag, startPoint x: 199, startPoint y: 340, endPoint x: 232, endPoint y: 342, distance: 33.1
click at [198, 340] on input "GARANTA 53% DE DESCONTO →" at bounding box center [122, 341] width 201 height 27
type input "GARANTA 53% DE DESCONTO >"
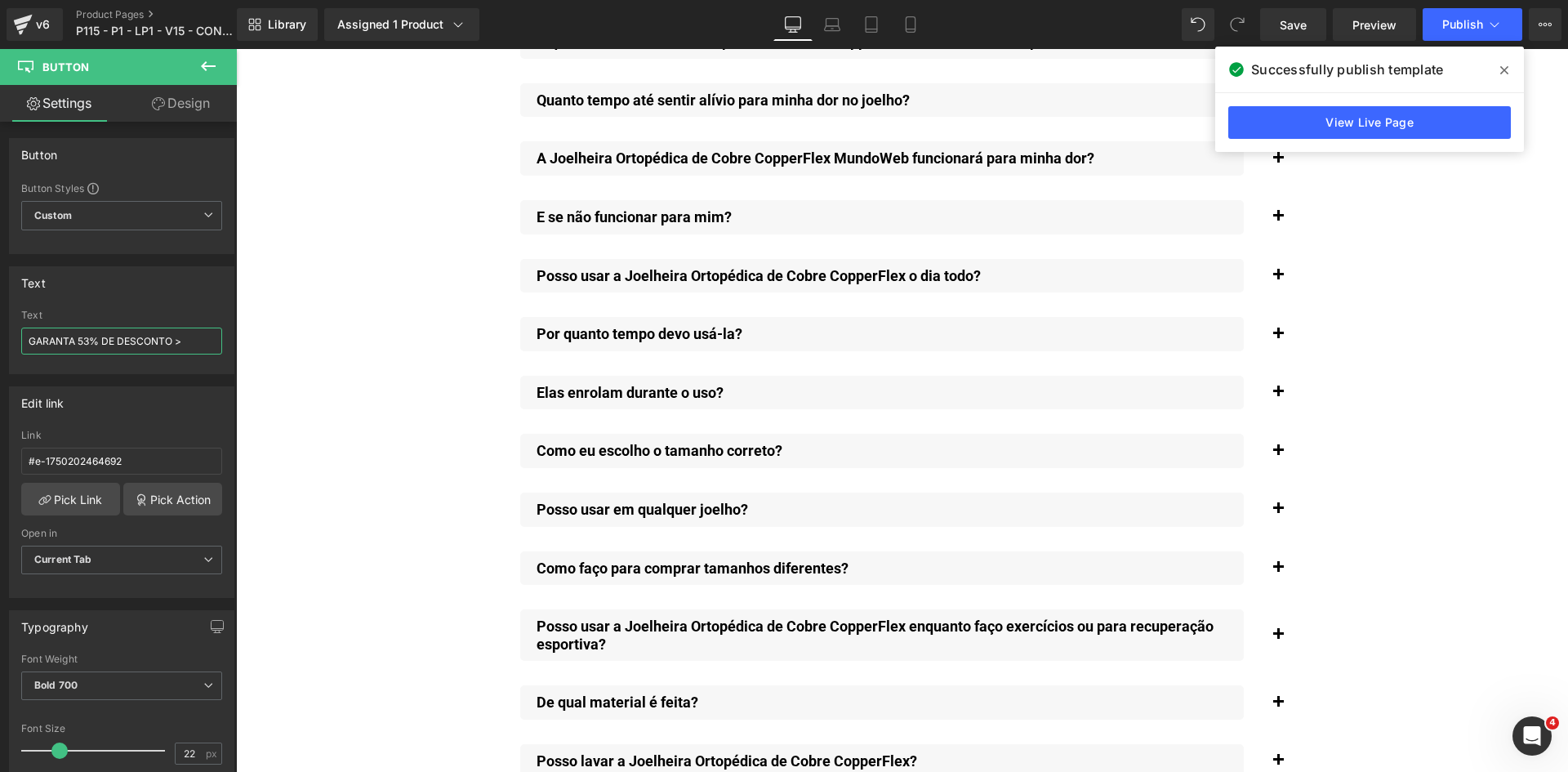
scroll to position [13180, 0]
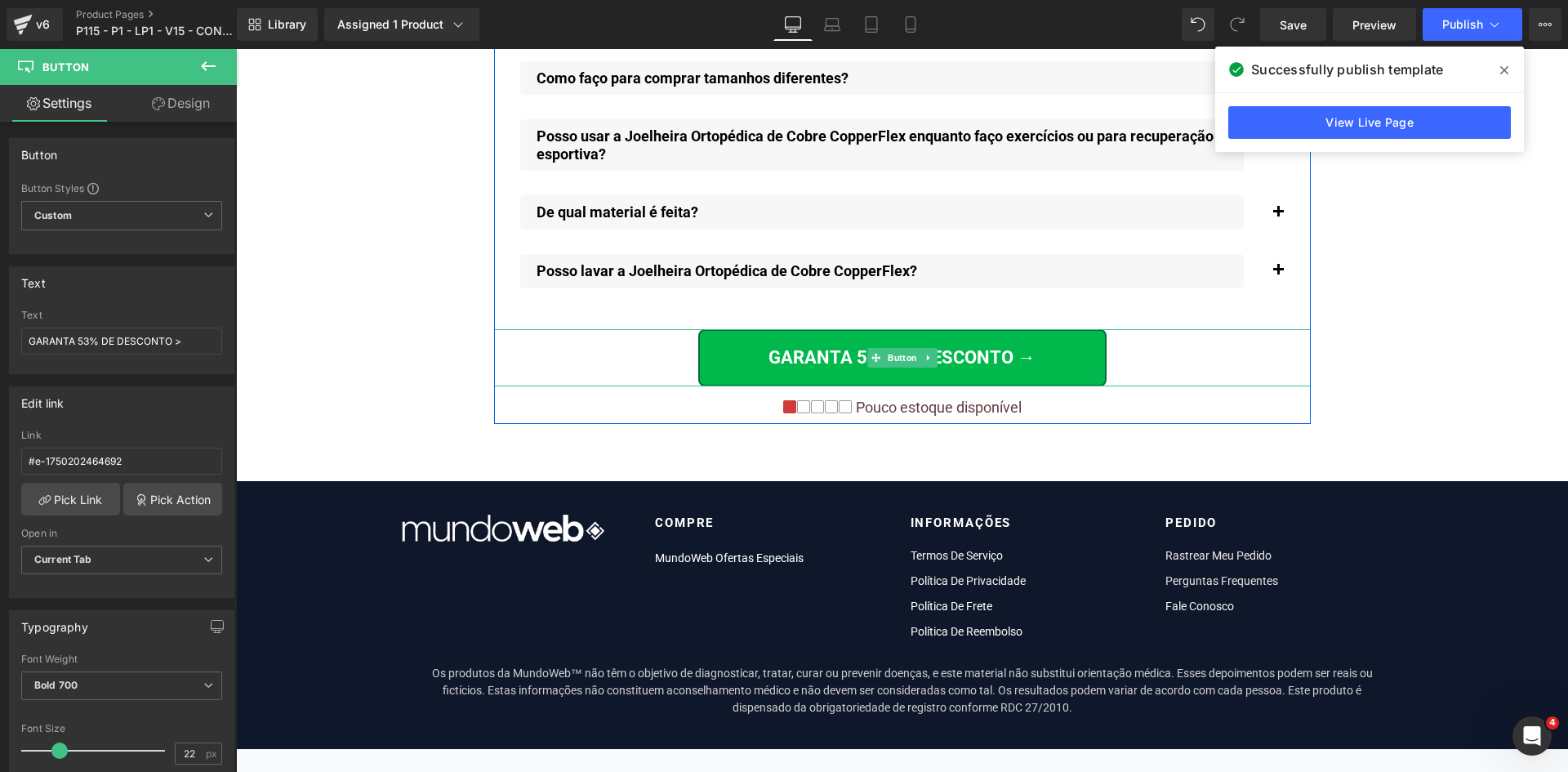
click at [877, 348] on span at bounding box center [875, 358] width 17 height 20
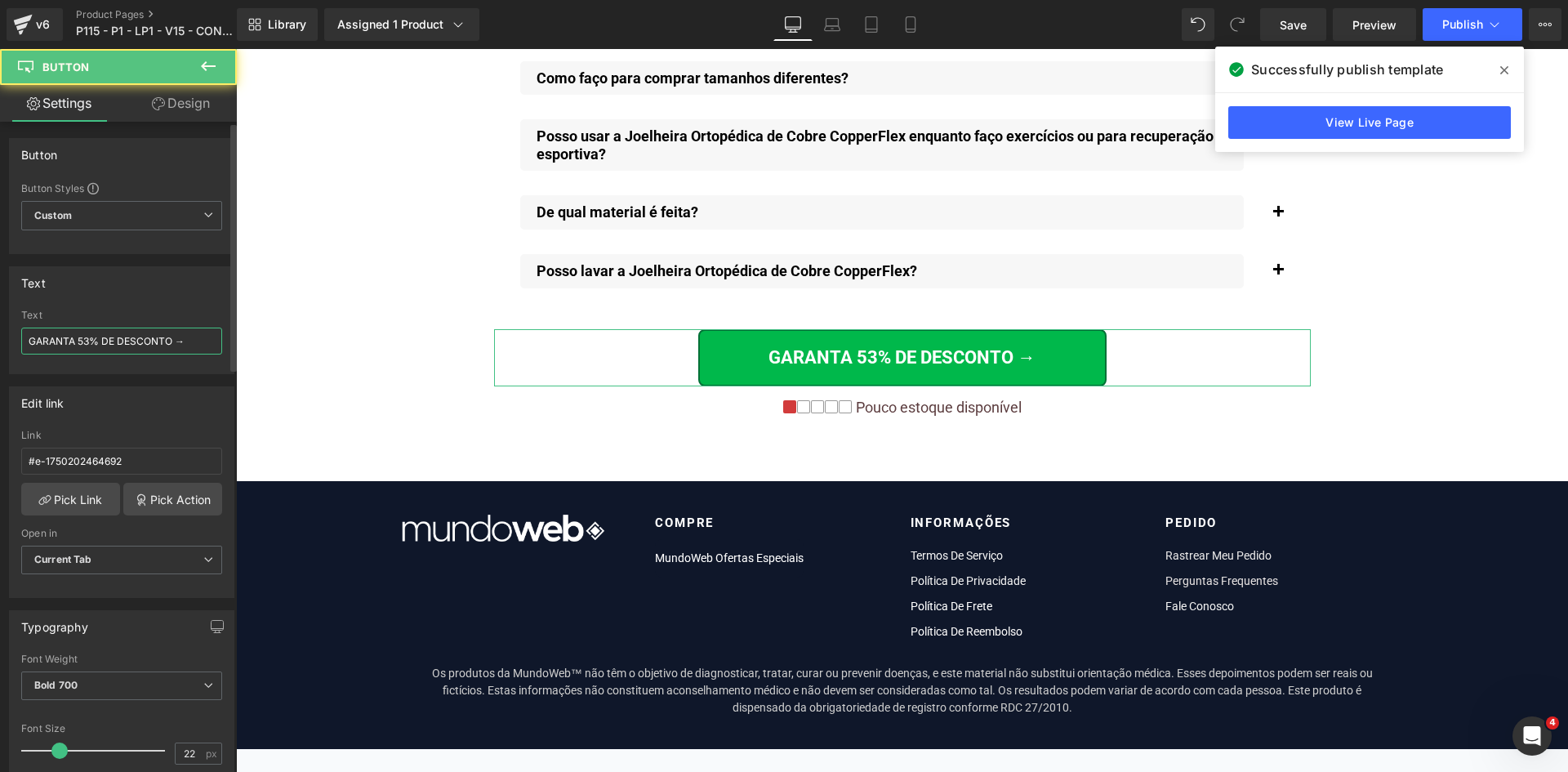
click at [166, 344] on input "GARANTA 53% DE DESCONTO →" at bounding box center [122, 341] width 201 height 27
paste input ">"
type input "GARANTA 53% DE DESCONTO >"
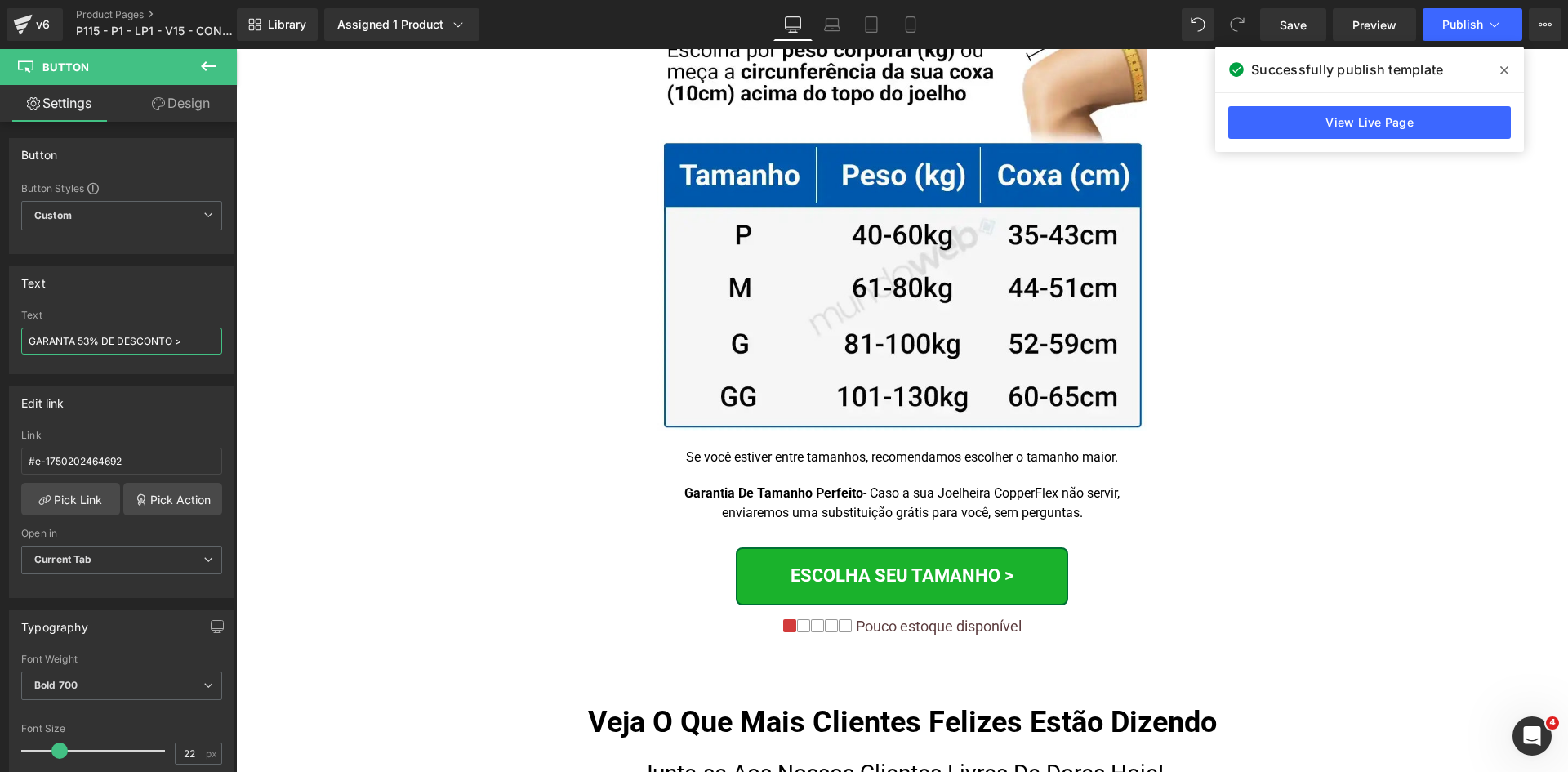
scroll to position [0, 0]
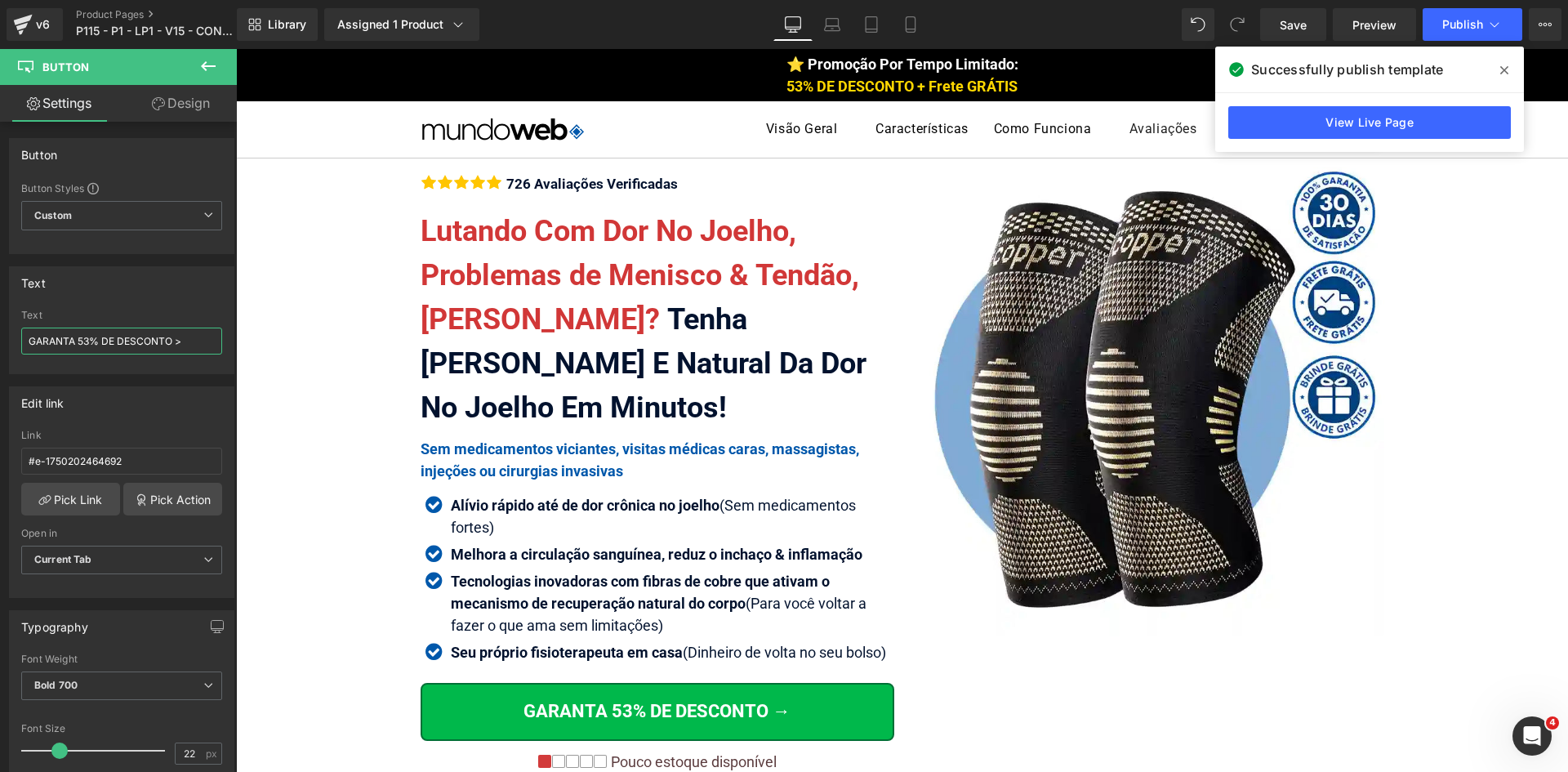
drag, startPoint x: 1567, startPoint y: 718, endPoint x: 1610, endPoint y: 178, distance: 541.7
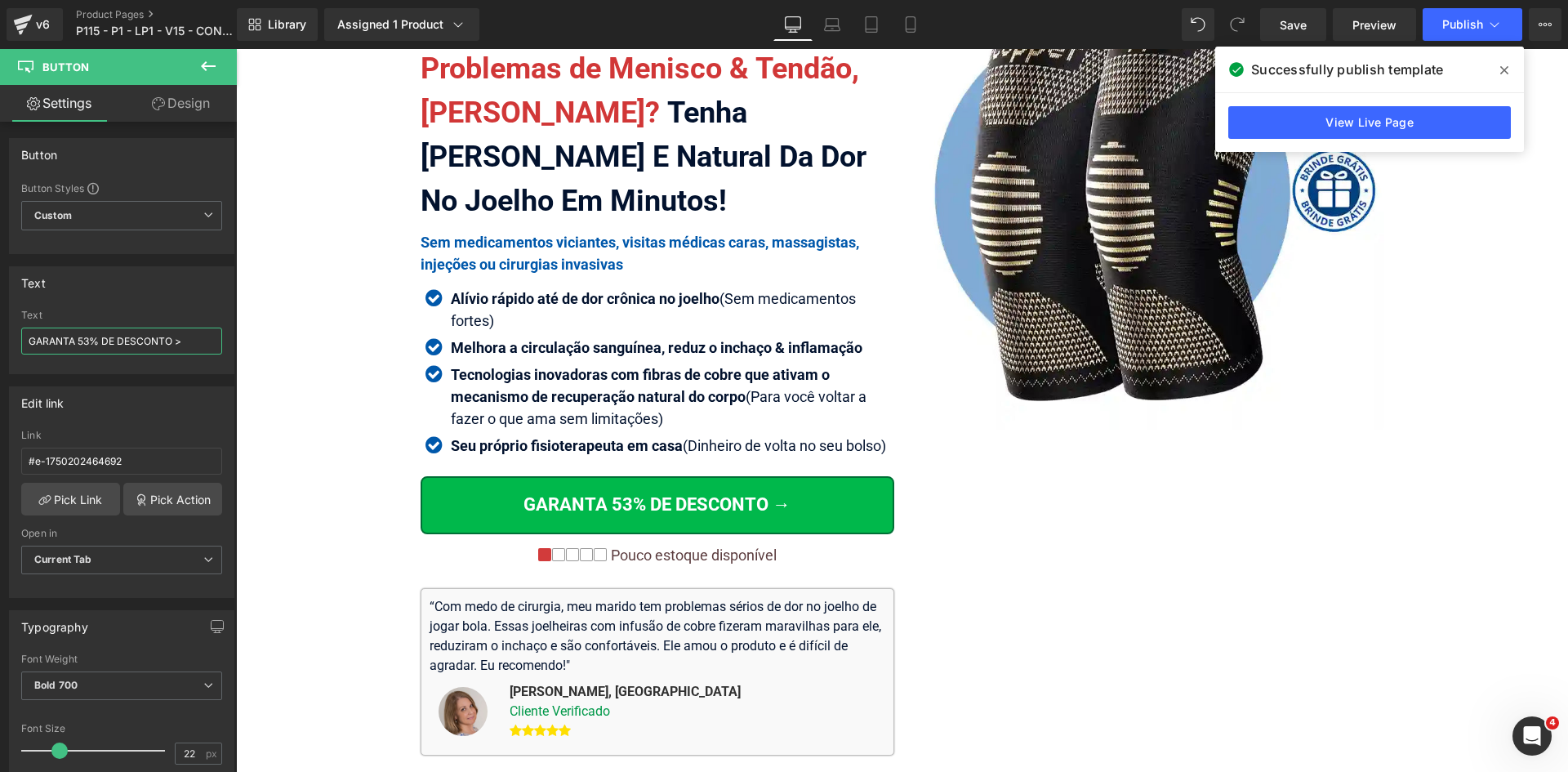
scroll to position [327, 0]
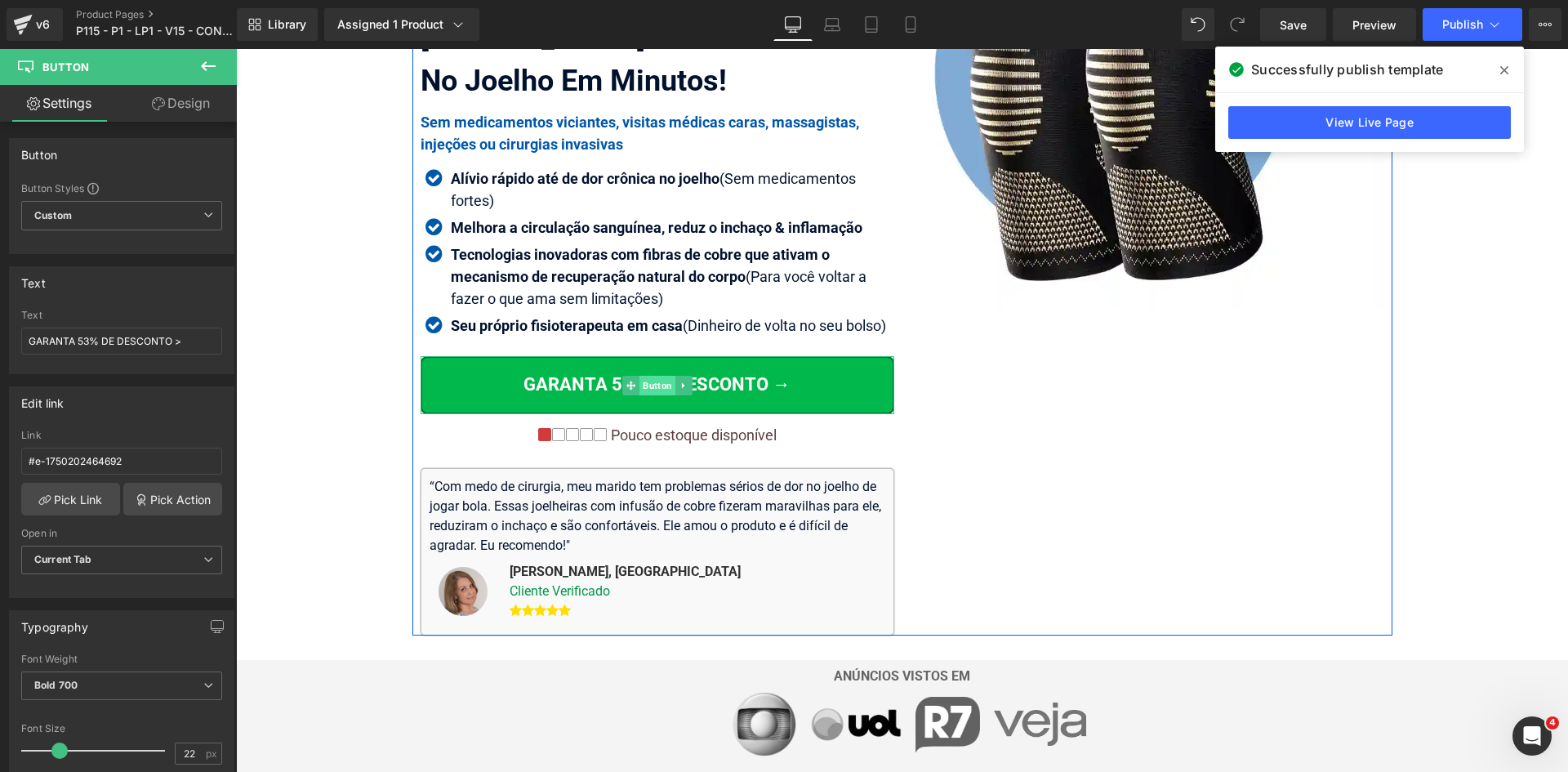
click at [647, 381] on span "Button" at bounding box center [658, 386] width 36 height 20
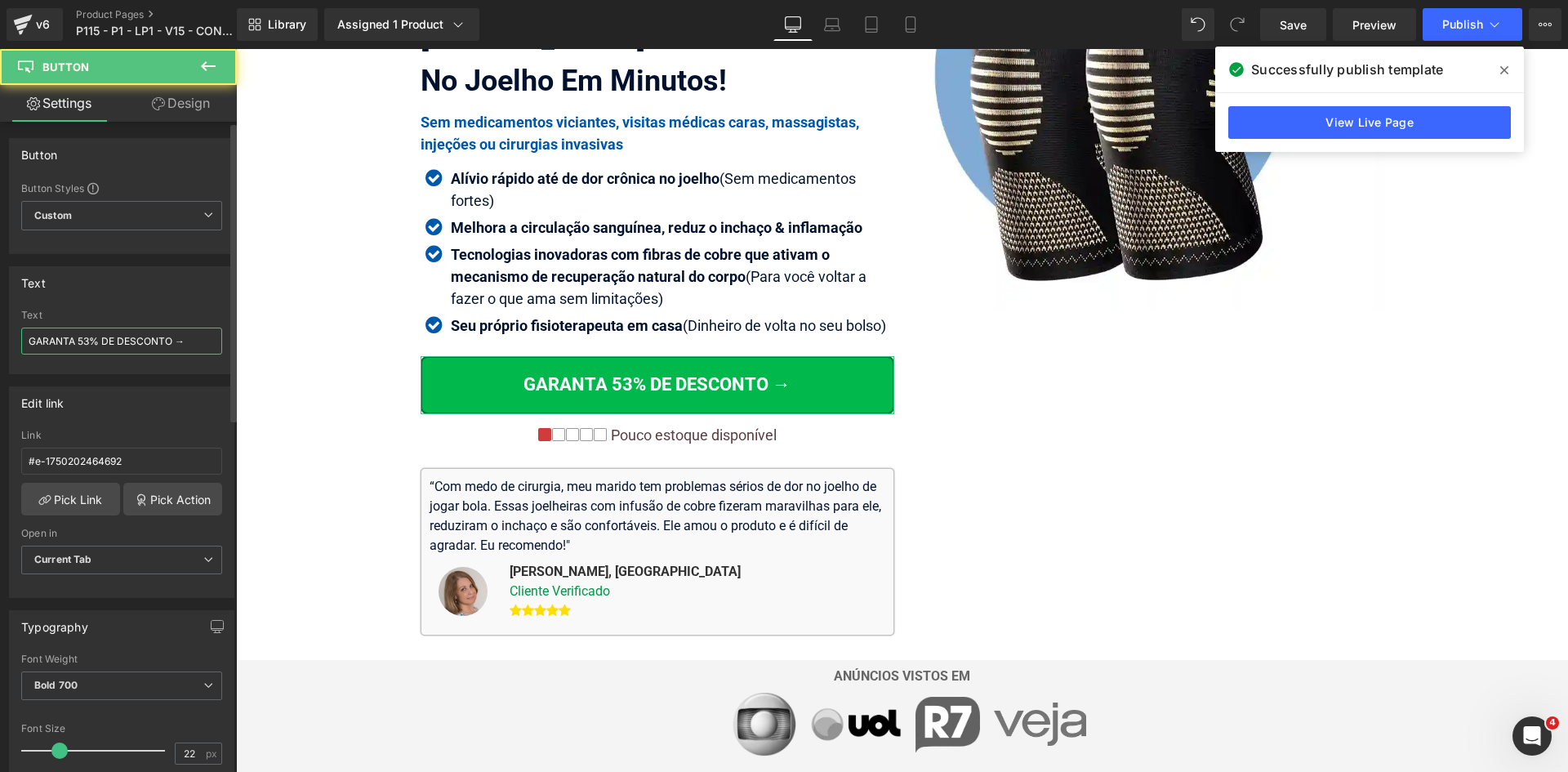
click at [150, 340] on input "GARANTA 53% DE DESCONTO →" at bounding box center [122, 341] width 201 height 27
paste input ">"
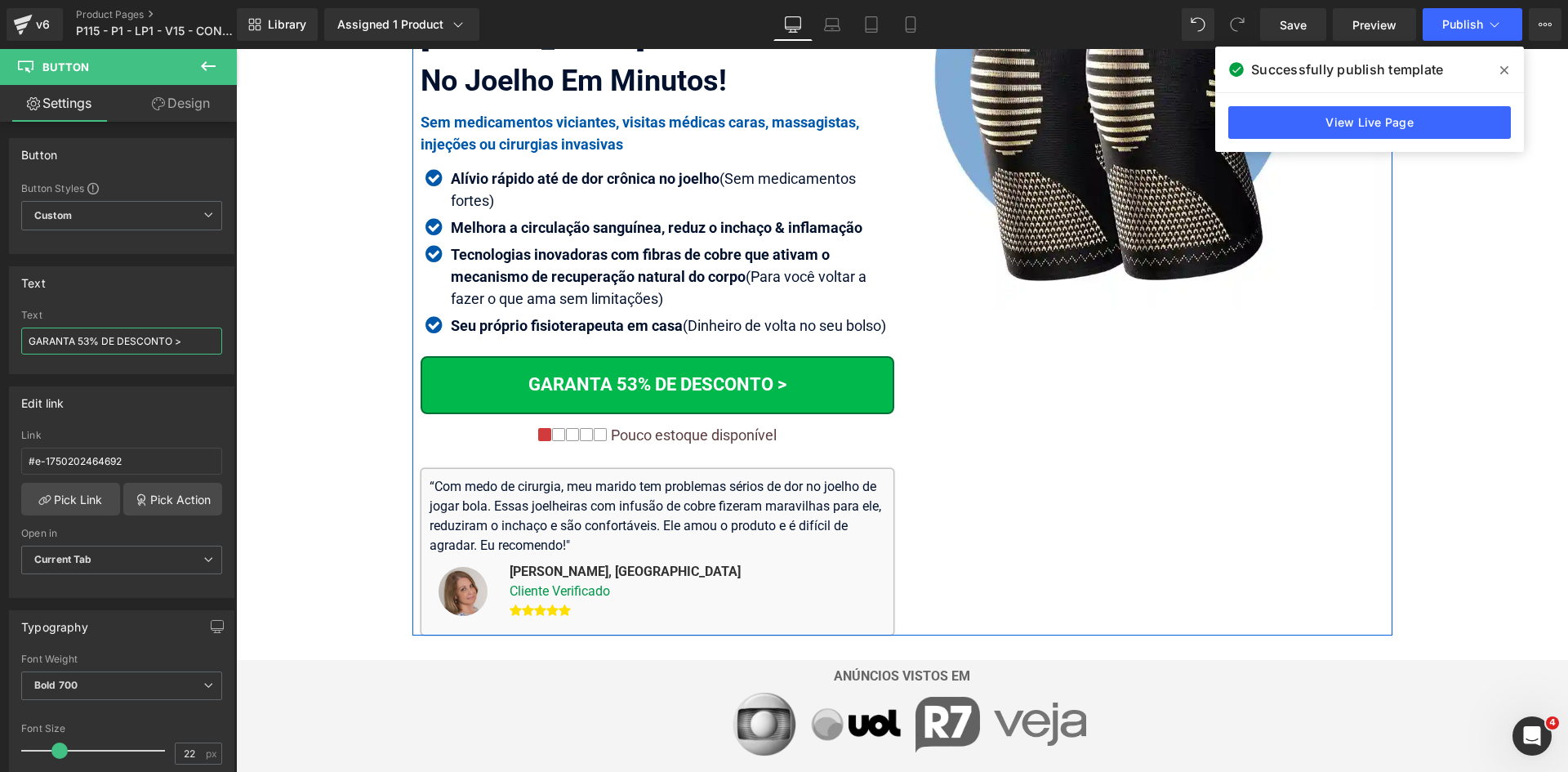
type input "GARANTA 53% DE DESCONTO >"
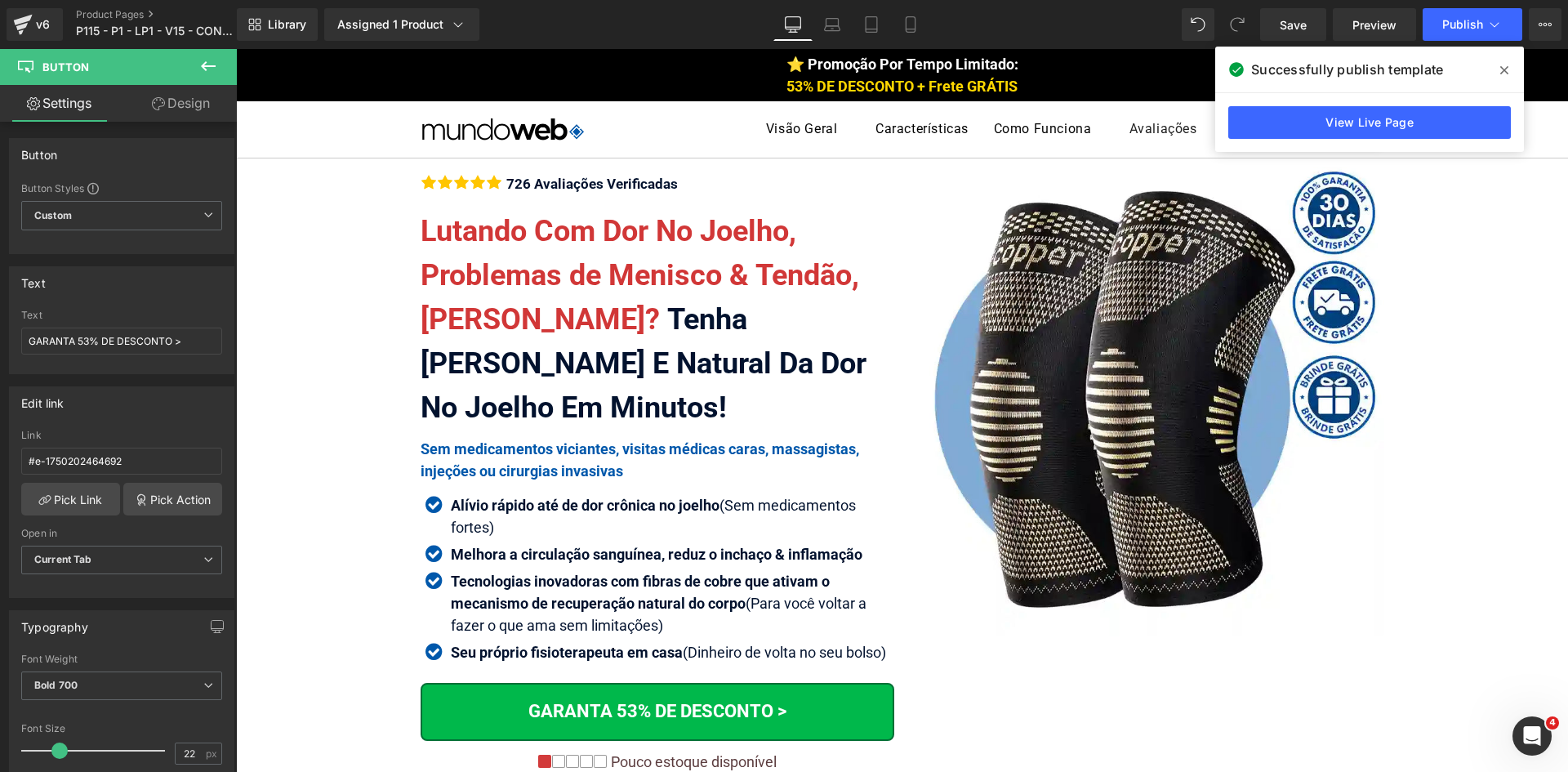
scroll to position [2572, 0]
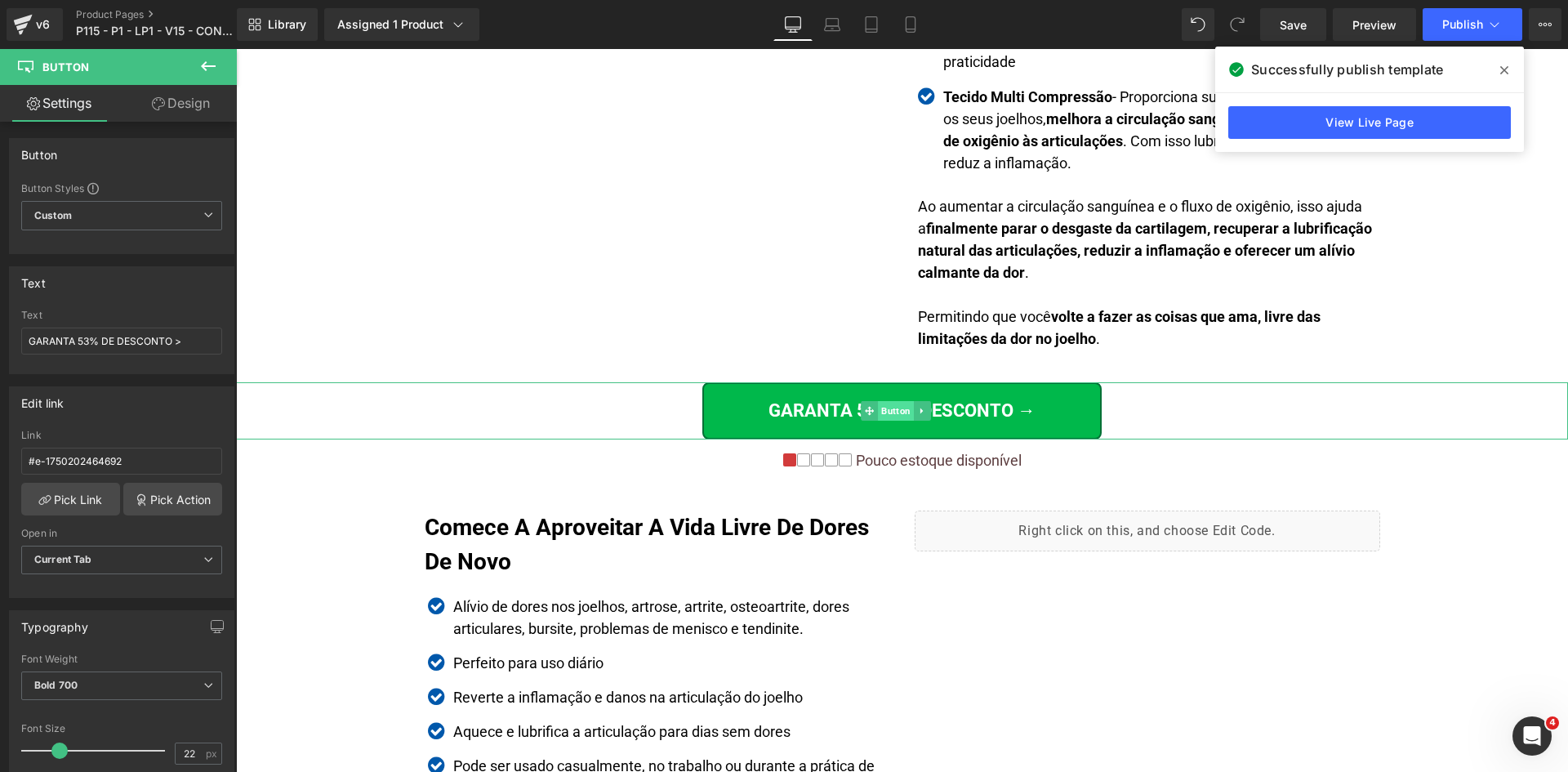
click at [889, 397] on link "GARANTA 53% DE DESCONTO →" at bounding box center [902, 410] width 399 height 57
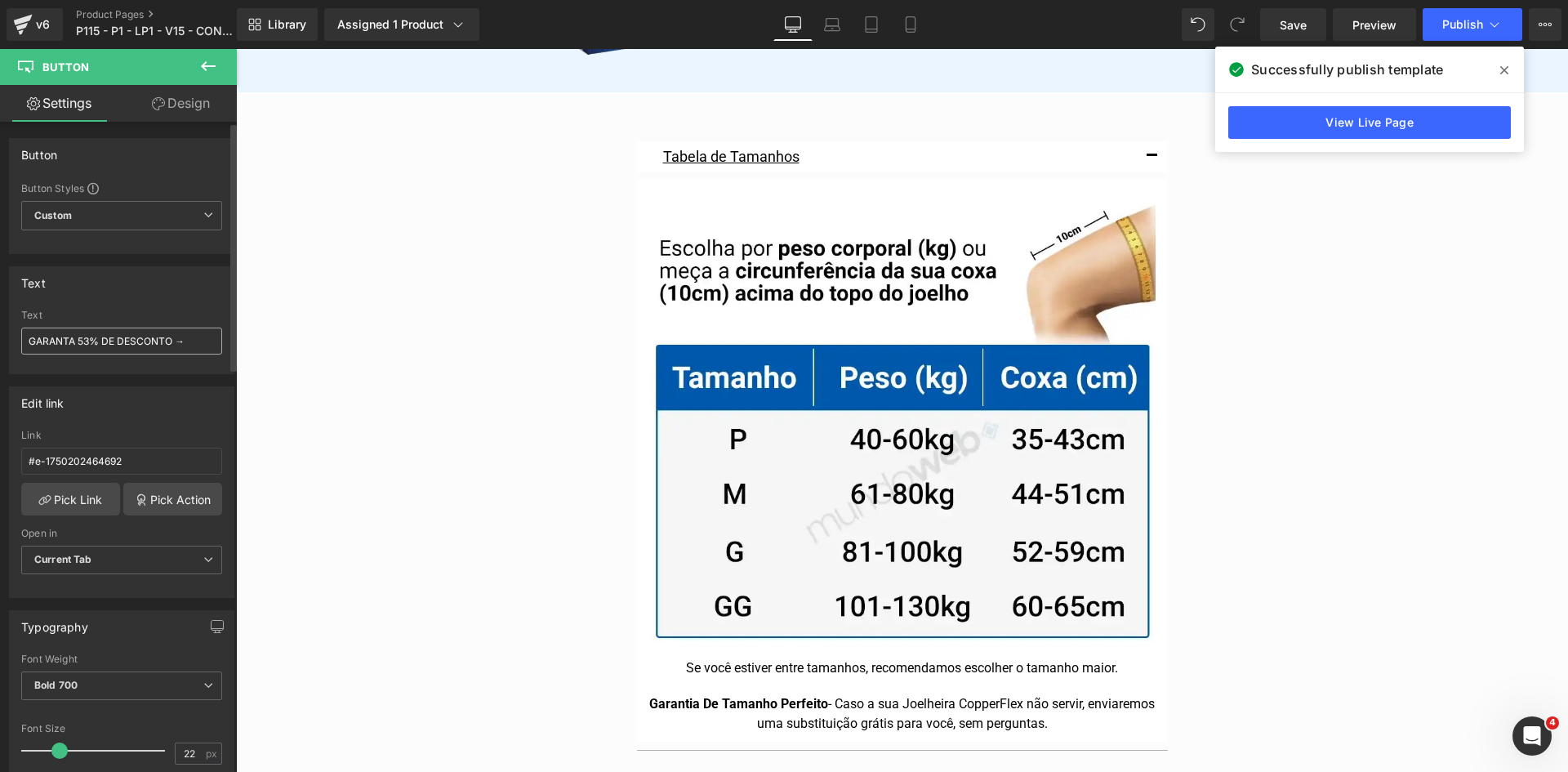
scroll to position [9900, 0]
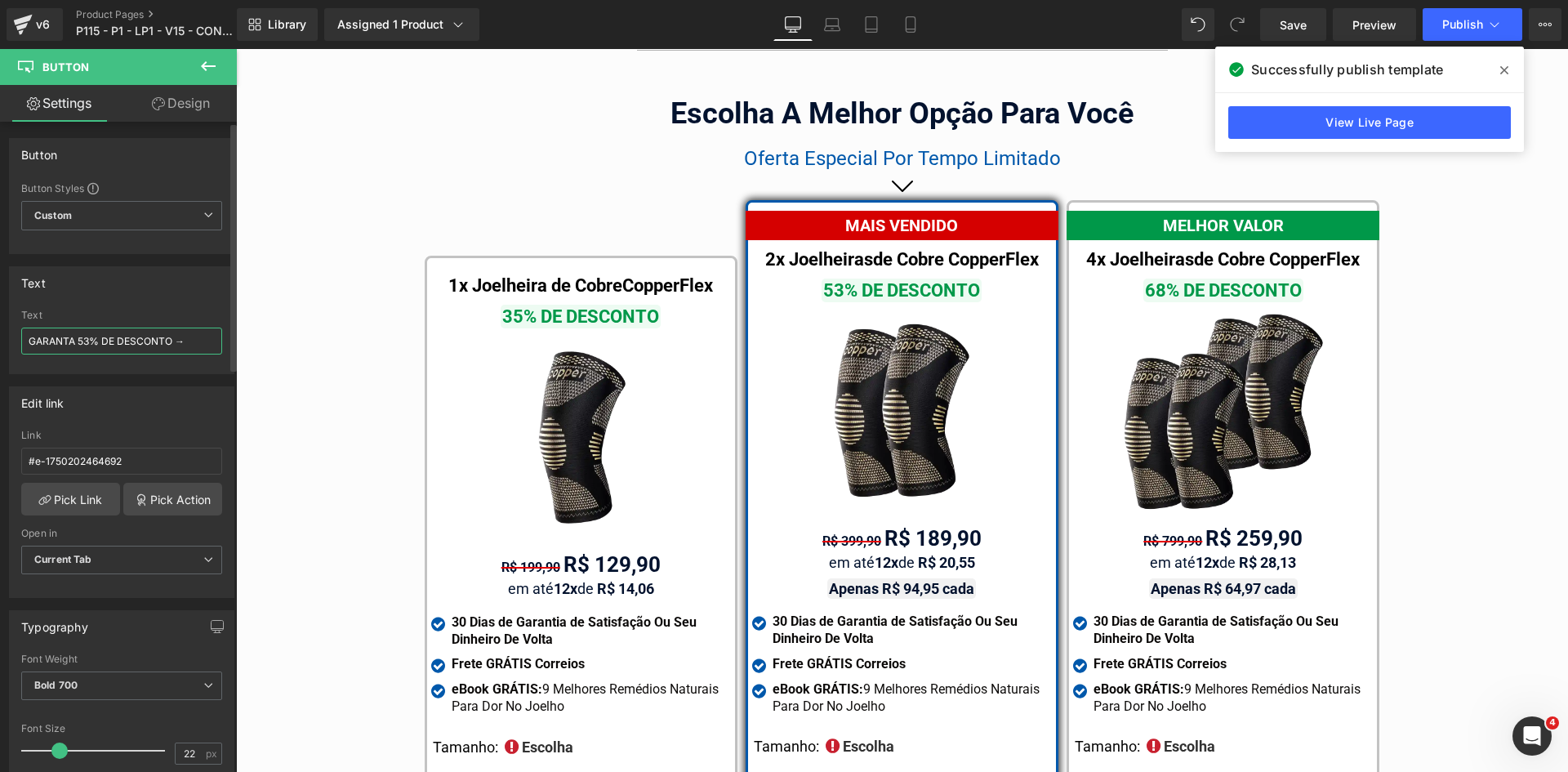
click at [149, 345] on input "GARANTA 53% DE DESCONTO →" at bounding box center [122, 341] width 201 height 27
type input "GARANTA 53% DE DESCONTO >"
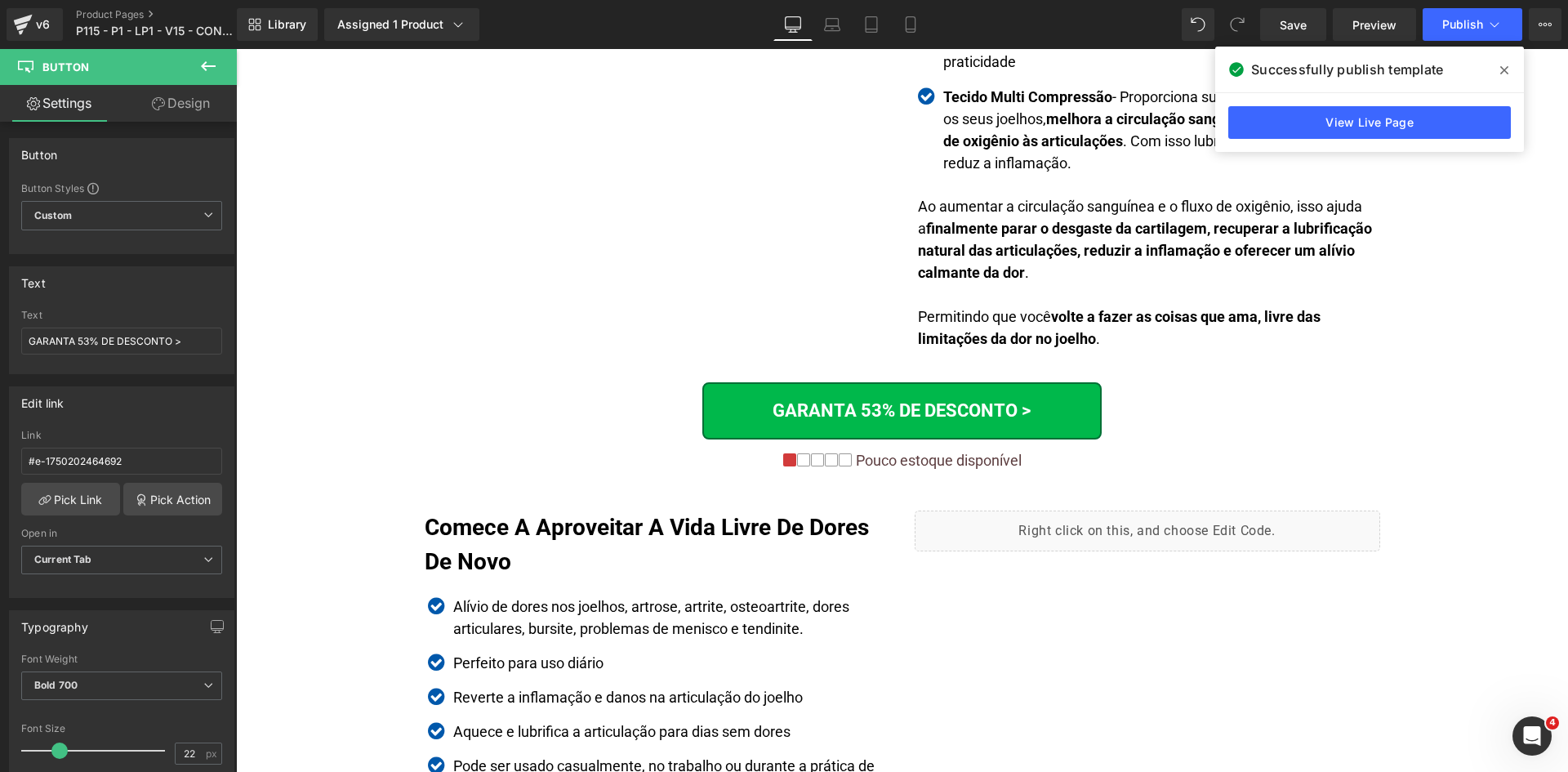
scroll to position [3749, 0]
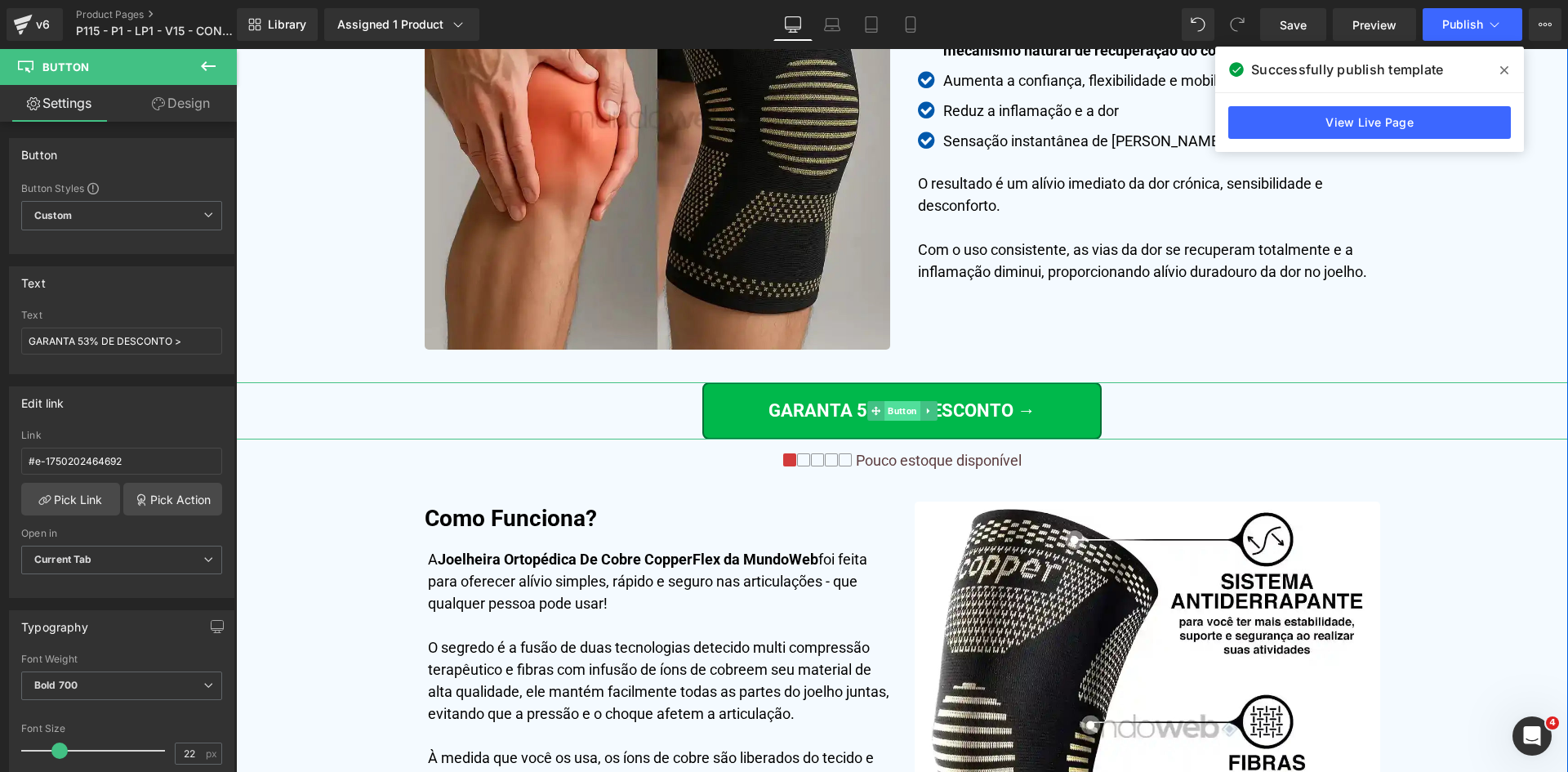
click at [884, 408] on span "Button" at bounding box center [902, 411] width 36 height 20
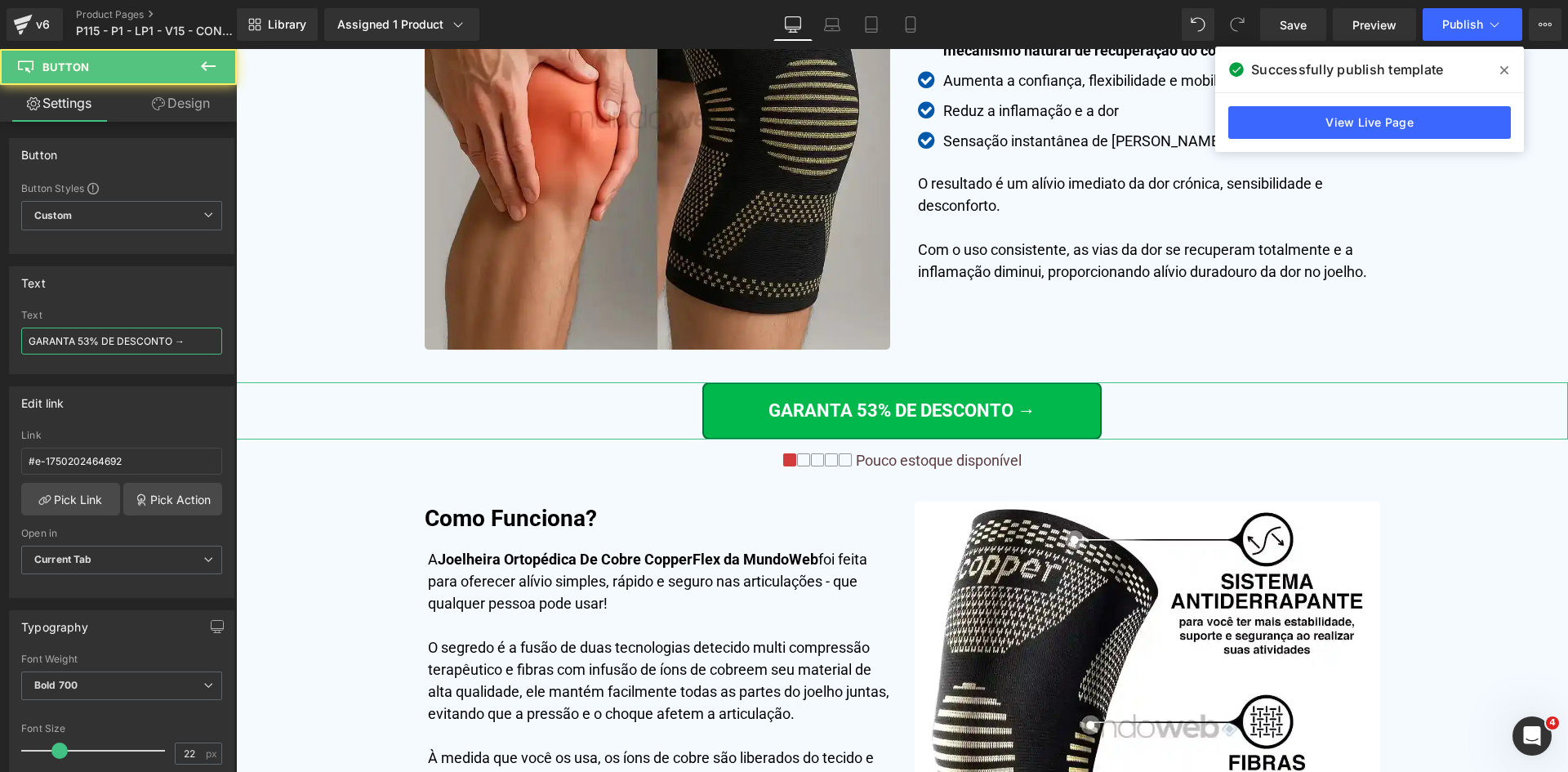
click at [129, 344] on input "GARANTA 53% DE DESCONTO →" at bounding box center [122, 341] width 201 height 27
paste input ">"
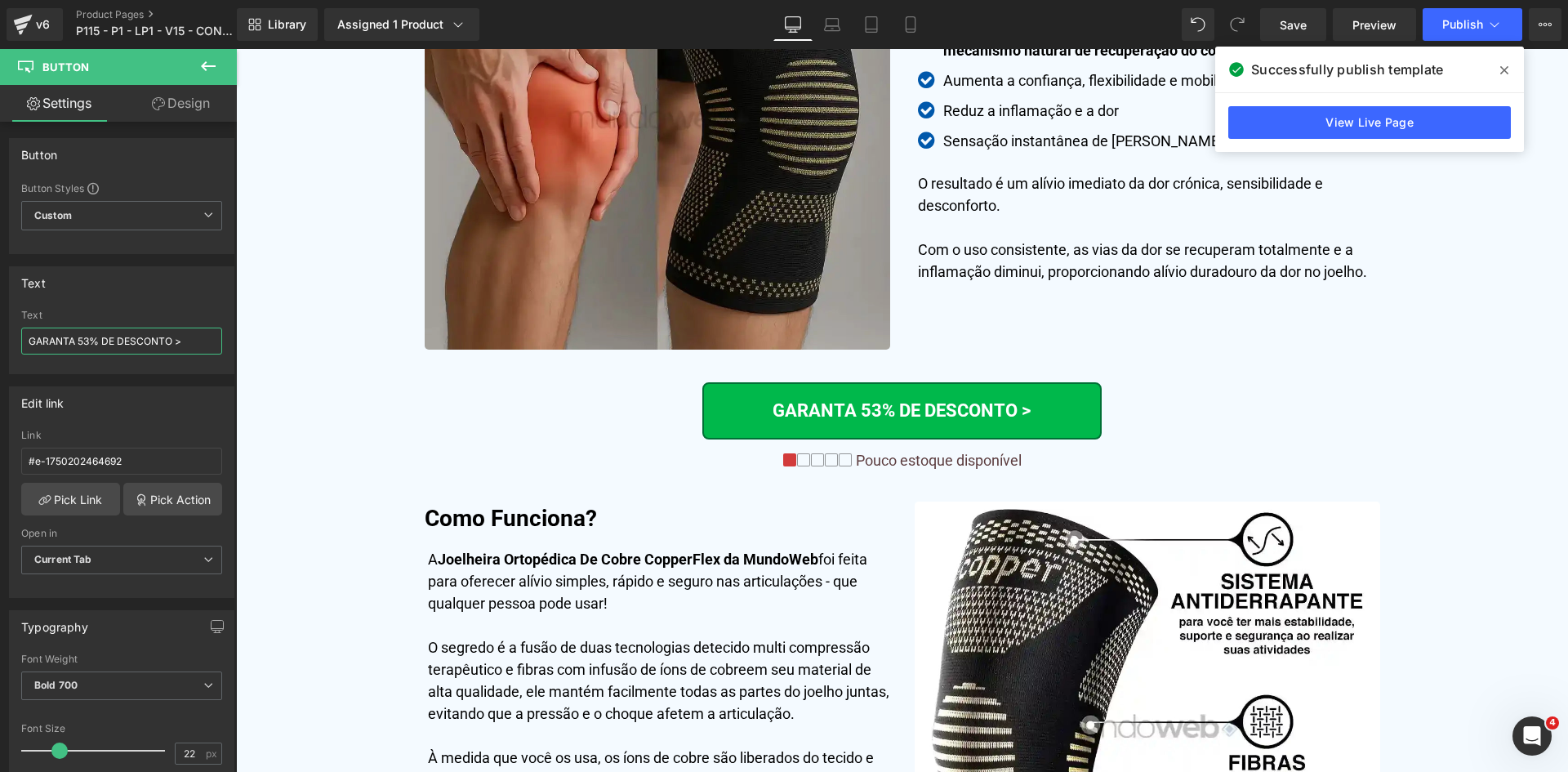
type input "GARANTA 53% DE DESCONTO >"
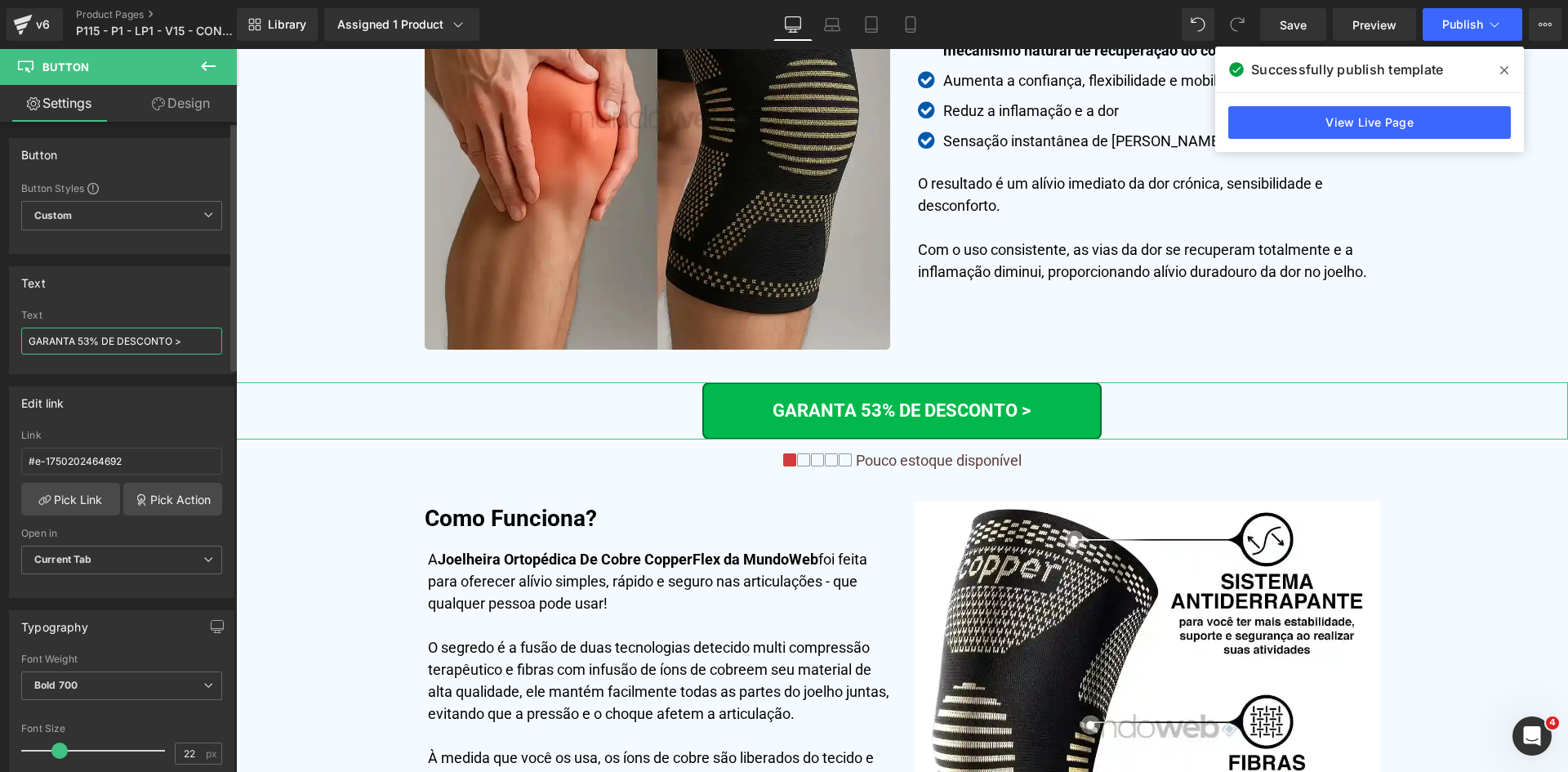
click at [91, 344] on input "GARANTA 53% DE DESCONTO >" at bounding box center [122, 341] width 201 height 27
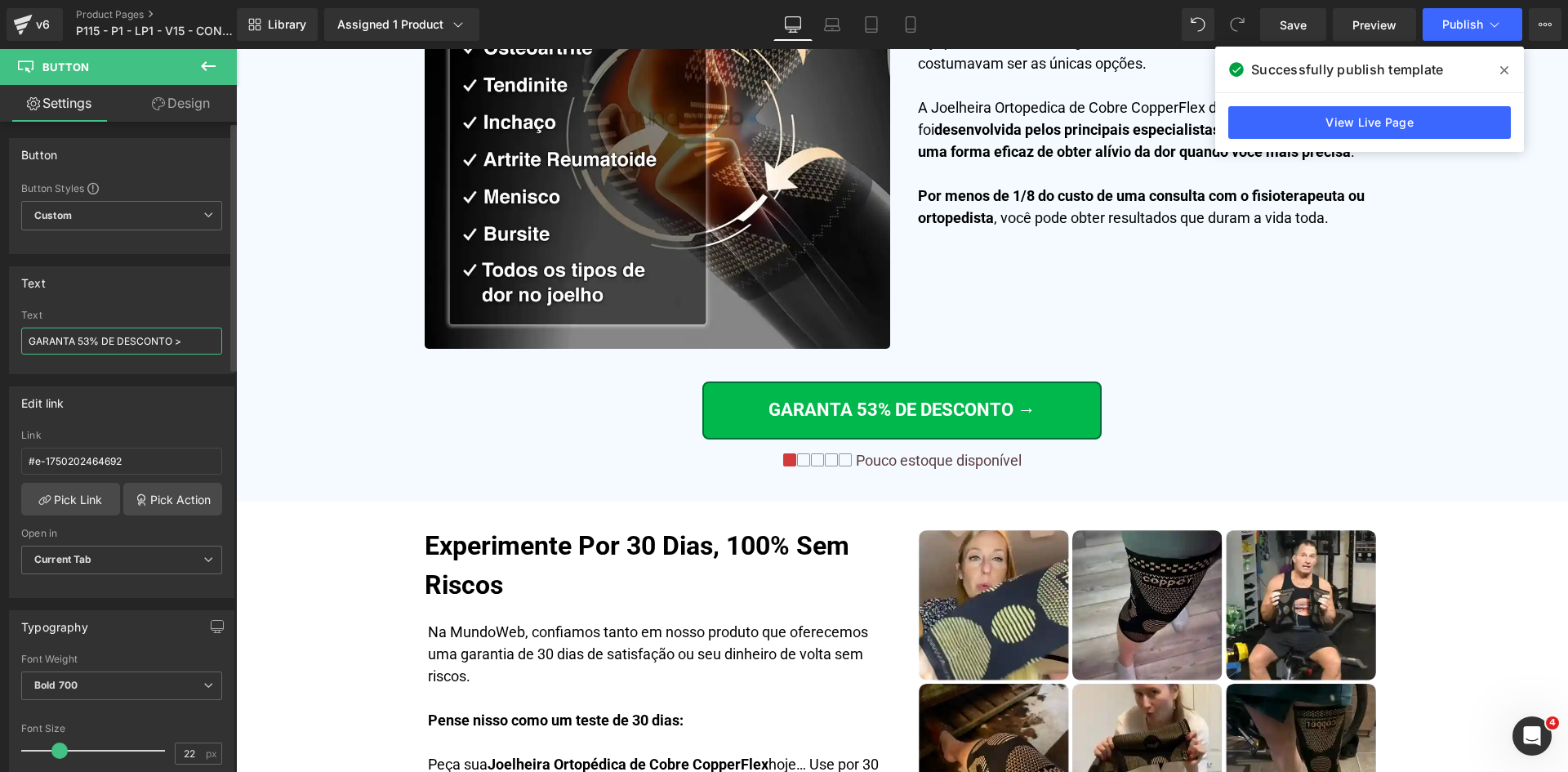
click at [149, 343] on input "GARANTA 53% DE DESCONTO >" at bounding box center [122, 341] width 201 height 27
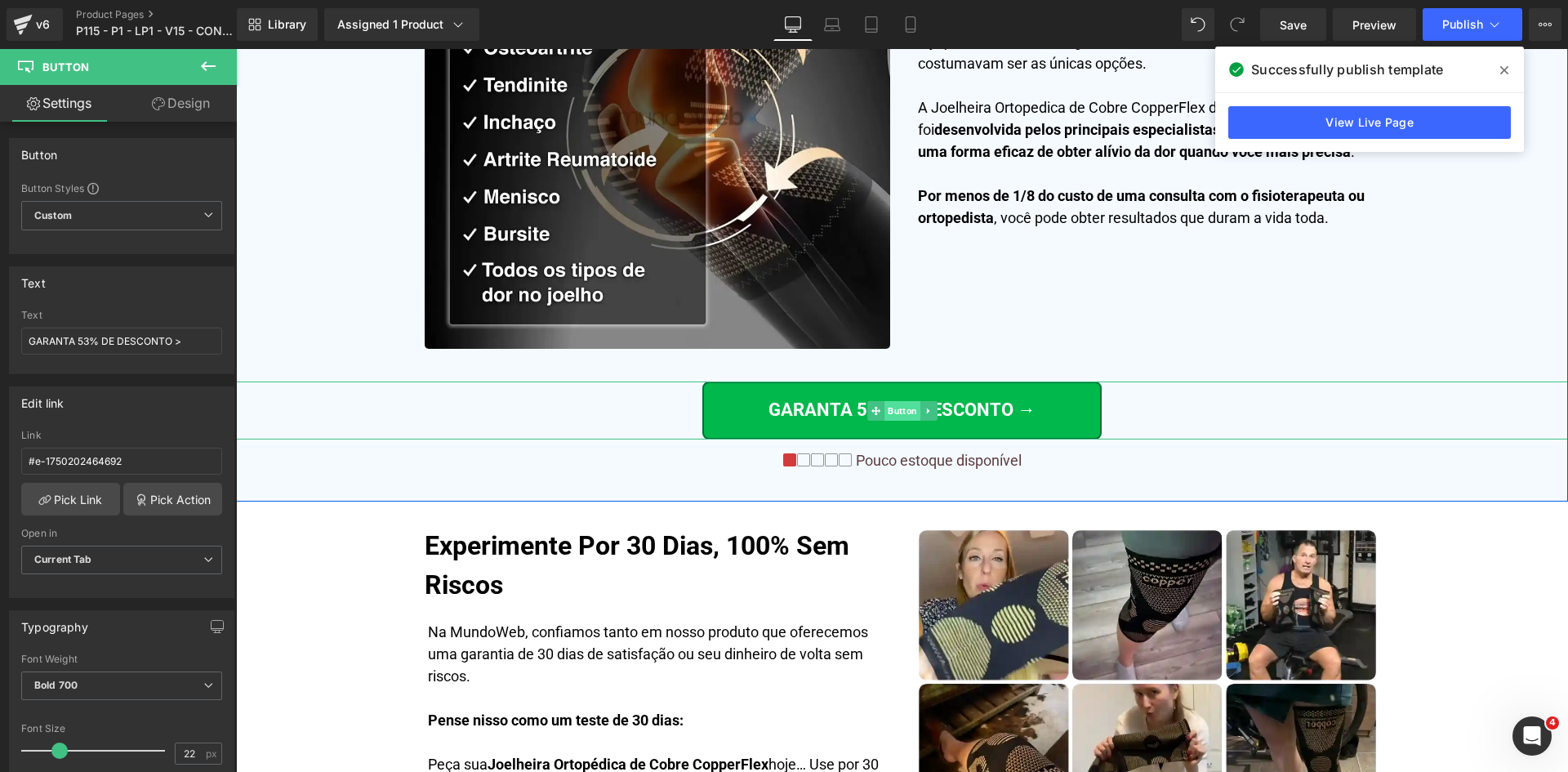
click at [901, 414] on span "Button" at bounding box center [902, 411] width 36 height 20
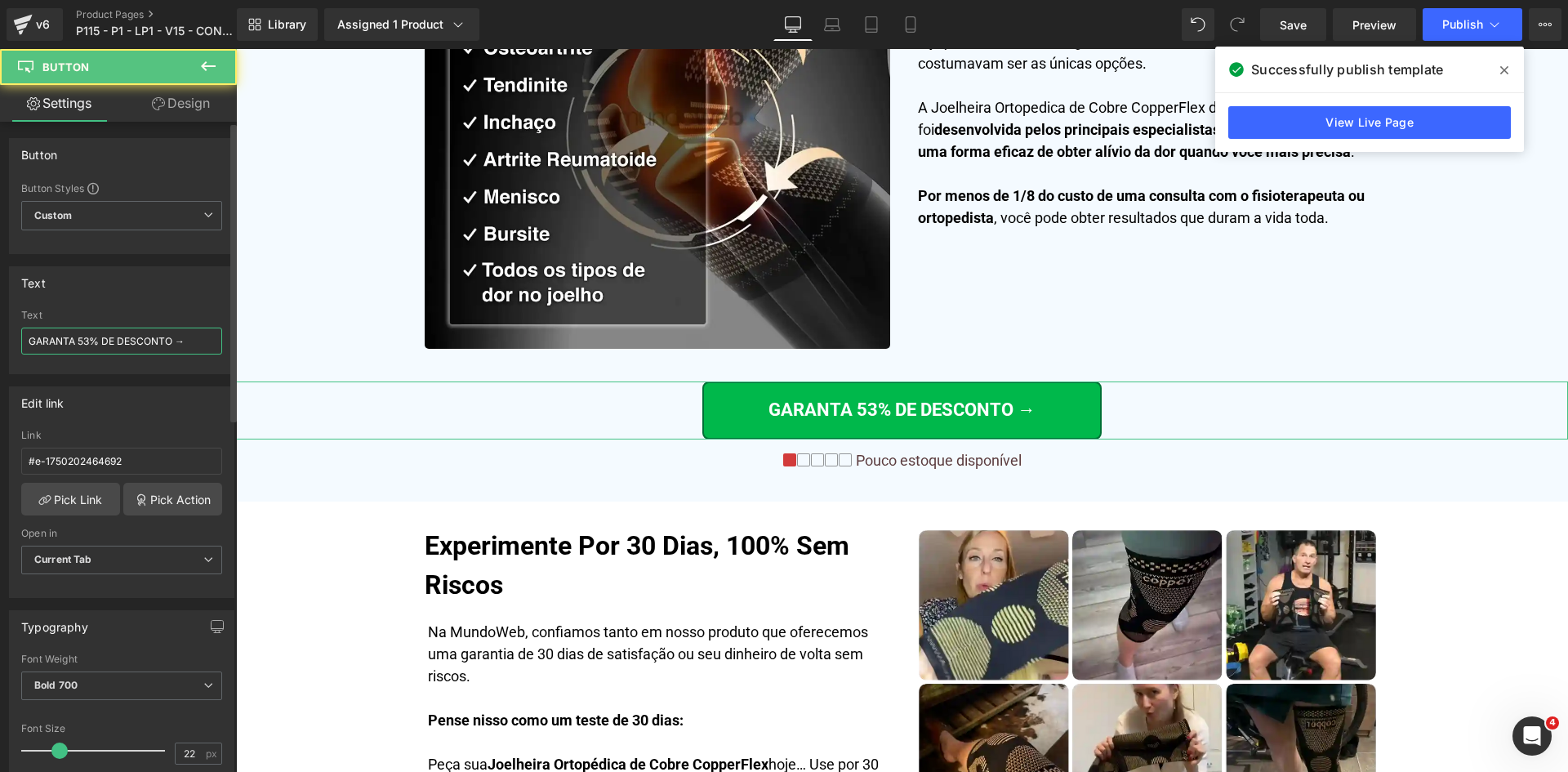
click at [170, 347] on input "GARANTA 53% DE DESCONTO →" at bounding box center [122, 341] width 201 height 27
paste input ">"
type input "GARANTA 53% DE DESCONTO >"
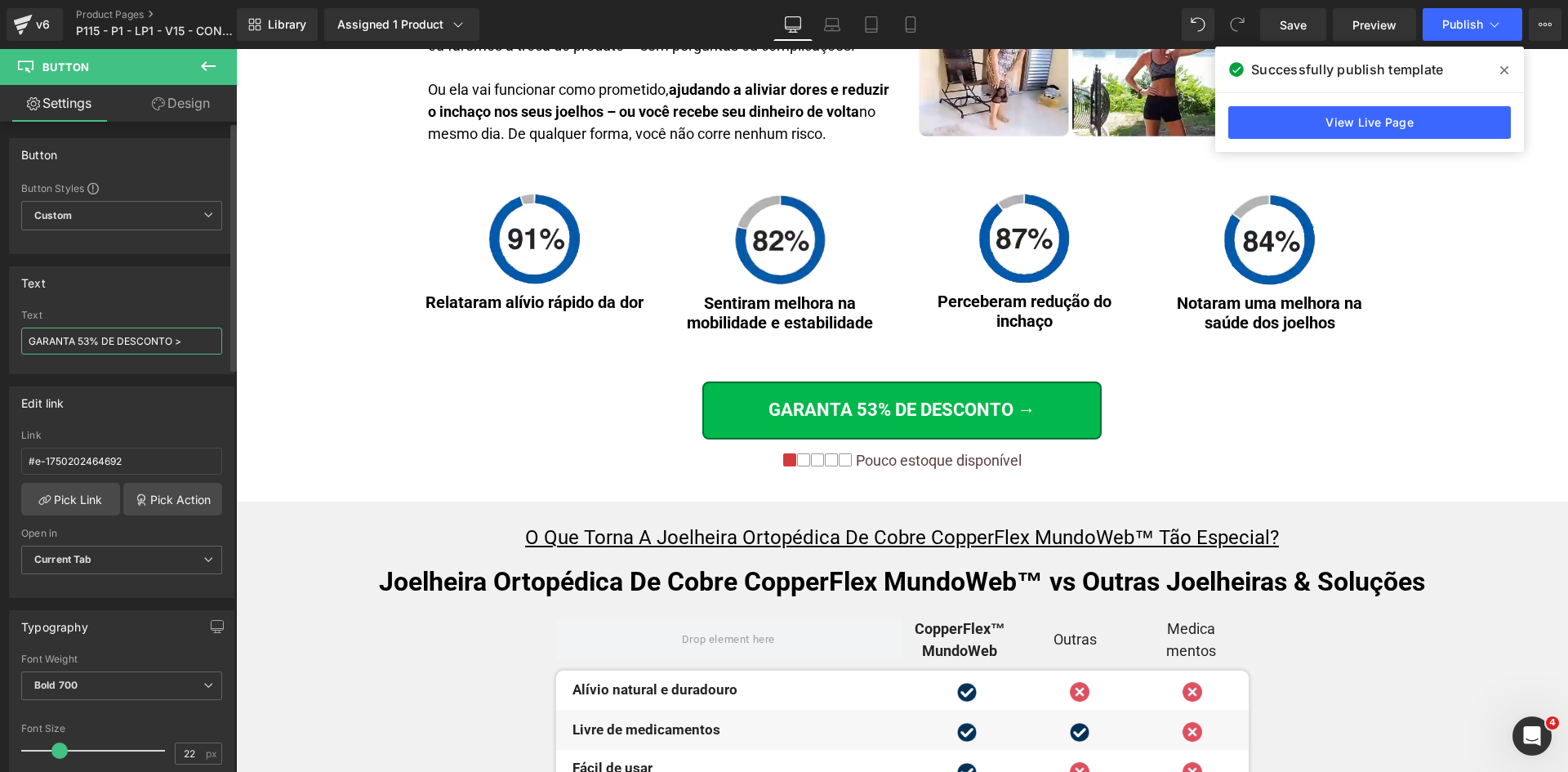
click at [107, 342] on input "GARANTA 53% DE DESCONTO >" at bounding box center [122, 341] width 201 height 27
click at [873, 405] on icon at bounding box center [870, 410] width 9 height 10
click at [187, 341] on input "GARANTA 53% DE DESCONTO →" at bounding box center [122, 341] width 201 height 27
paste input ">"
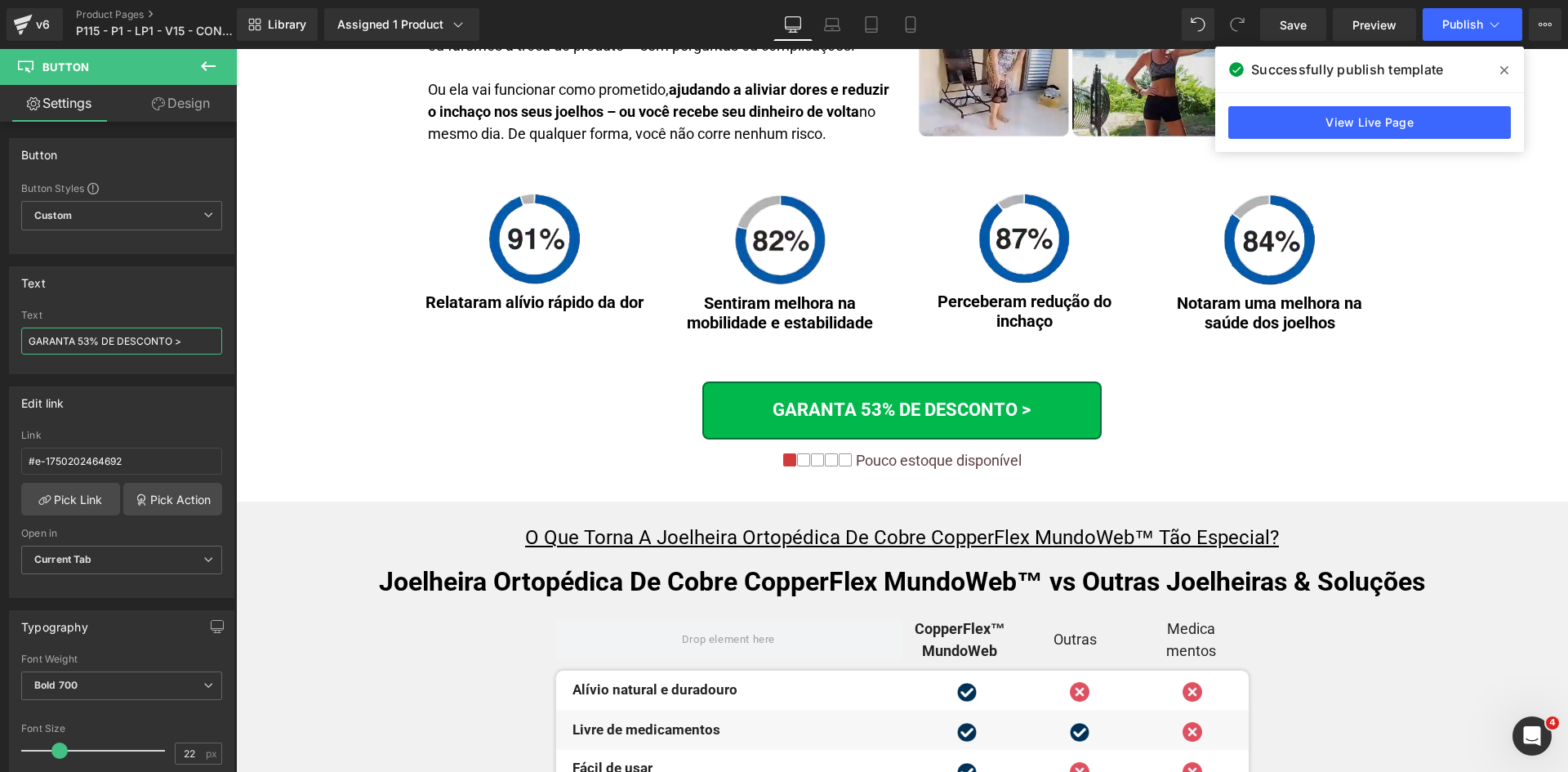
type input "GARANTA 53% DE DESCONTO >"
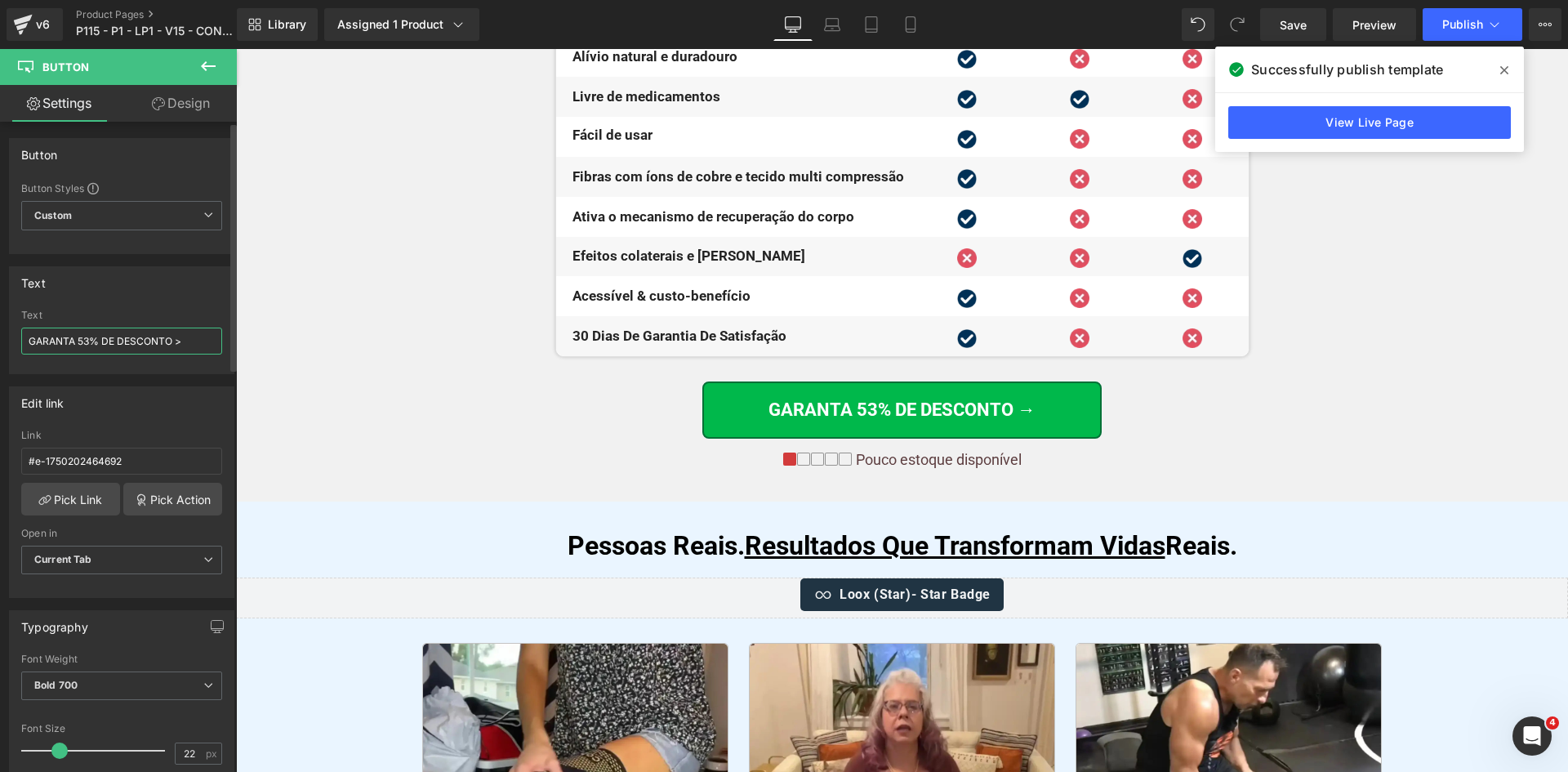
click at [104, 350] on input "GARANTA 53% DE DESCONTO >" at bounding box center [122, 341] width 201 height 27
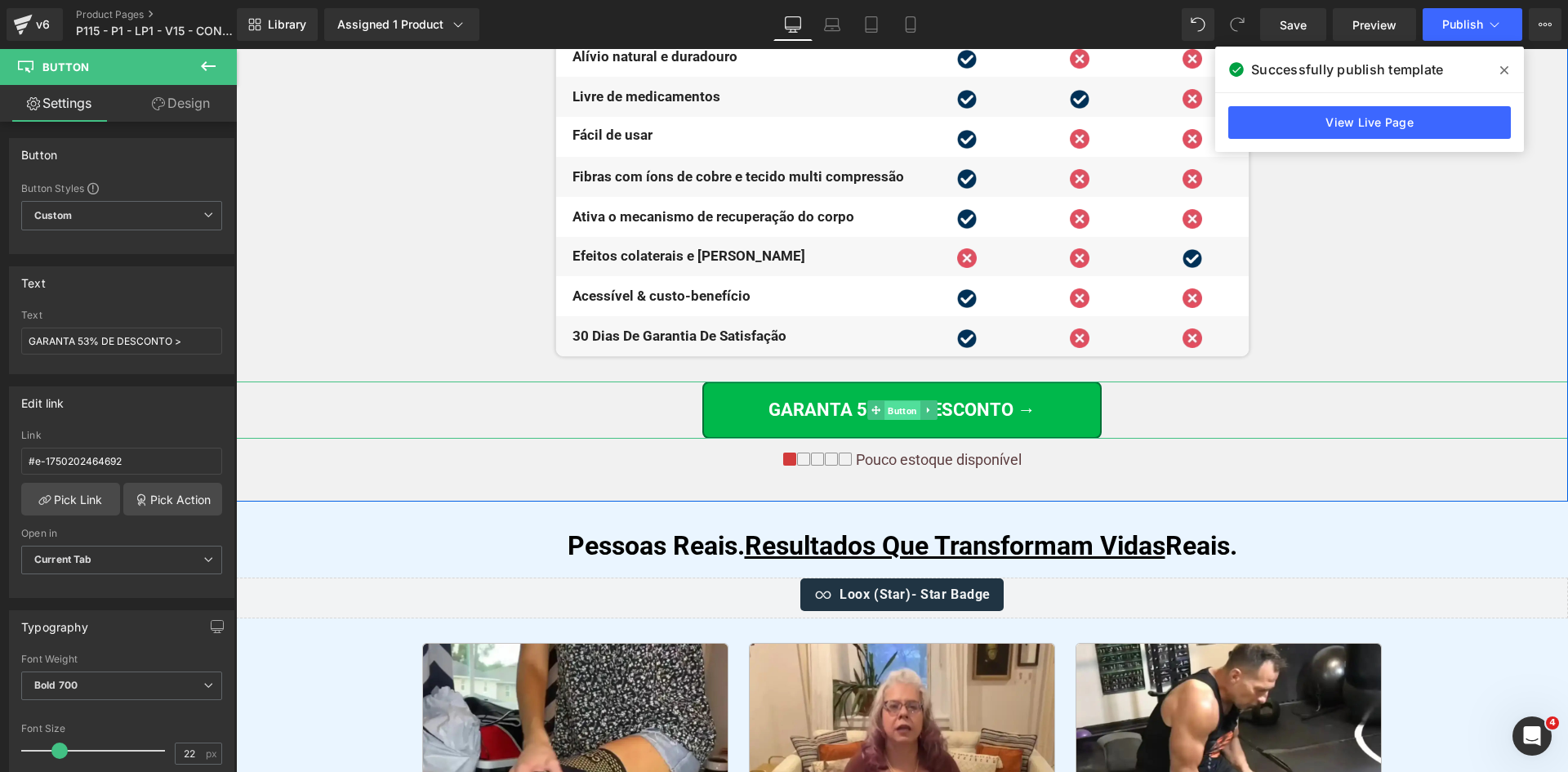
click at [900, 407] on span "Button" at bounding box center [902, 411] width 36 height 20
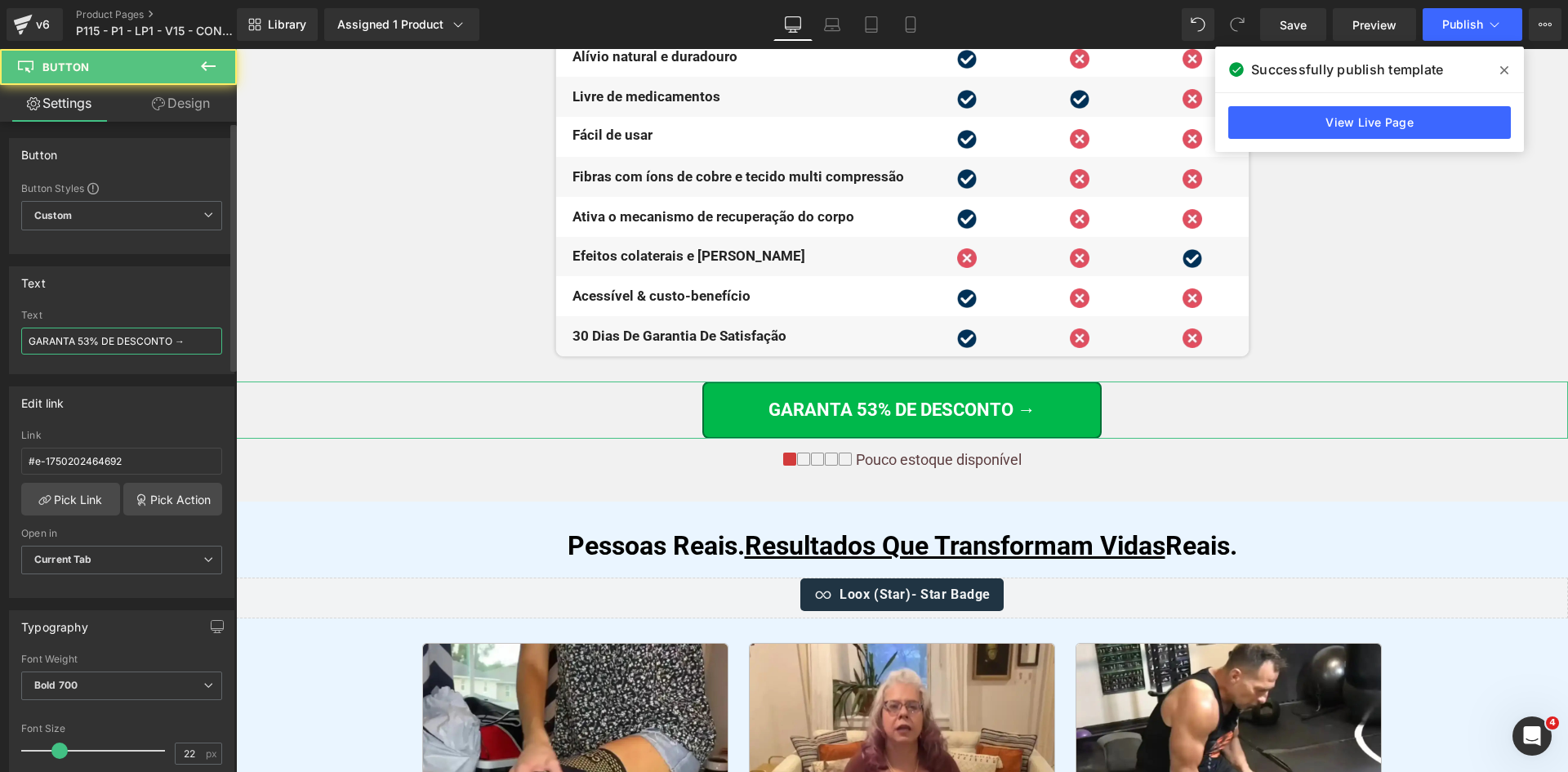
click at [138, 338] on input "GARANTA 53% DE DESCONTO →" at bounding box center [122, 341] width 201 height 27
paste input ">"
type input "GARANTA 53% DE DESCONTO >"
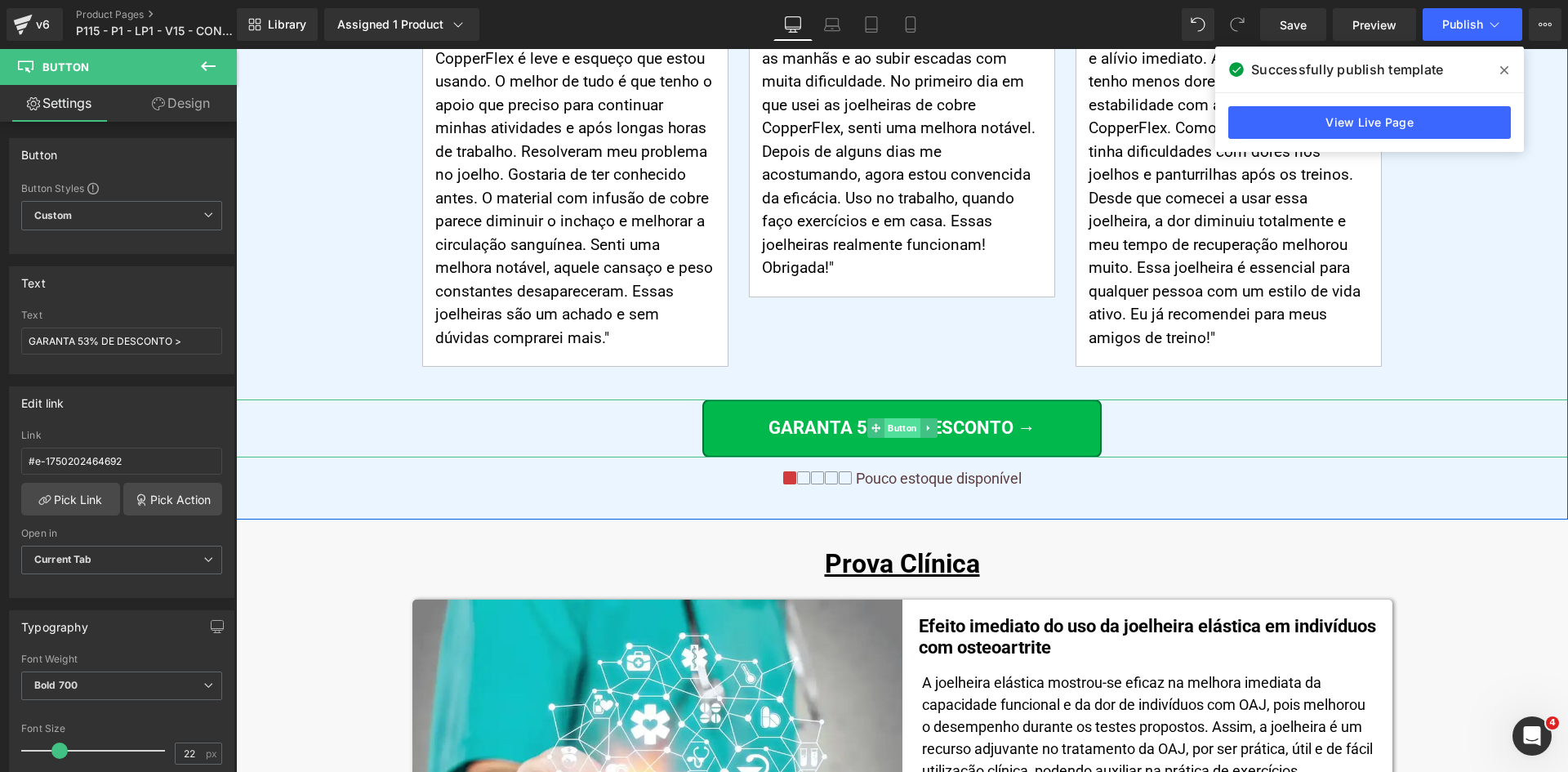
click at [904, 418] on span "Button" at bounding box center [902, 428] width 36 height 20
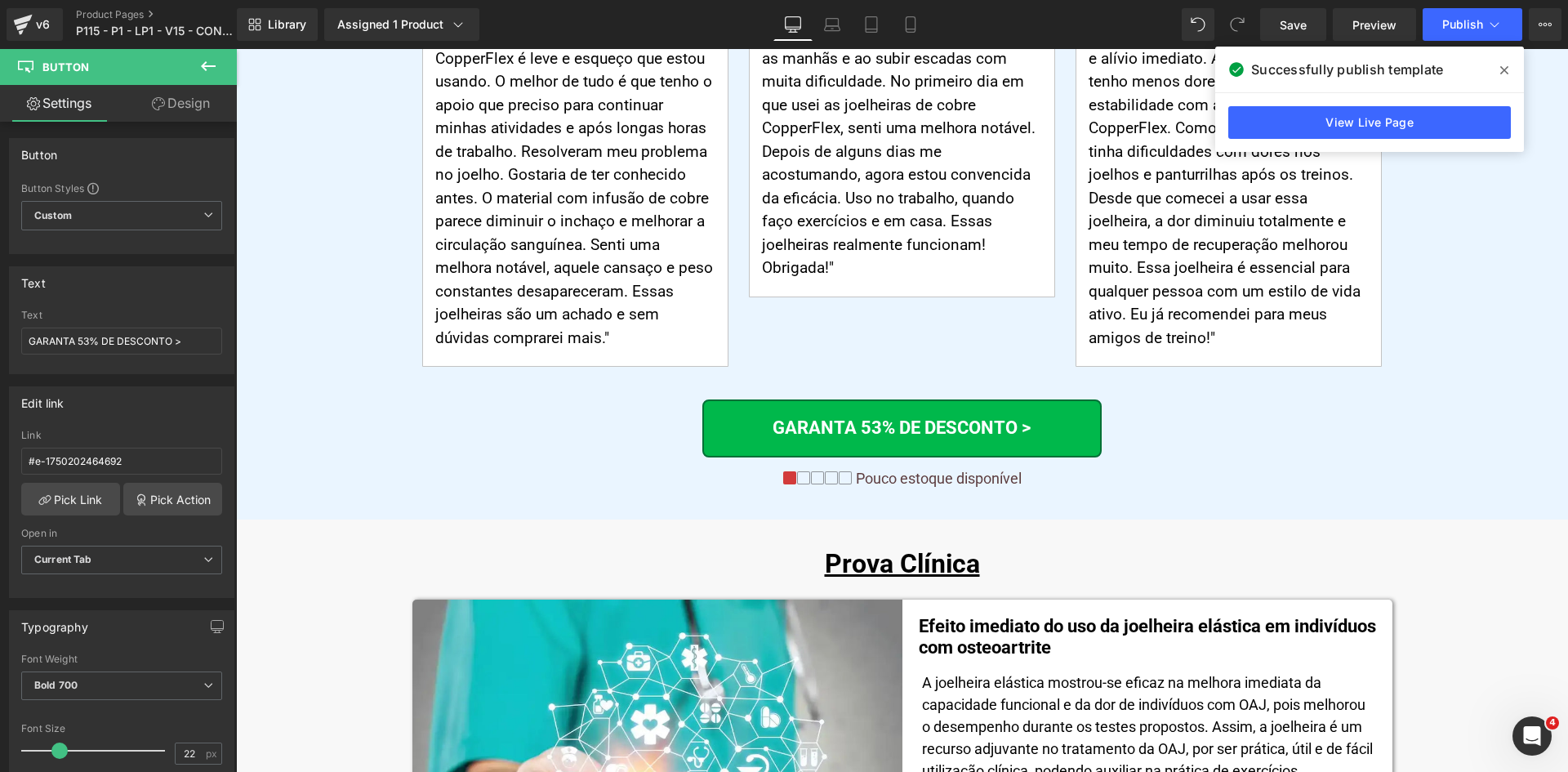
type input "GARANTA 53% DE DESCONTO >"
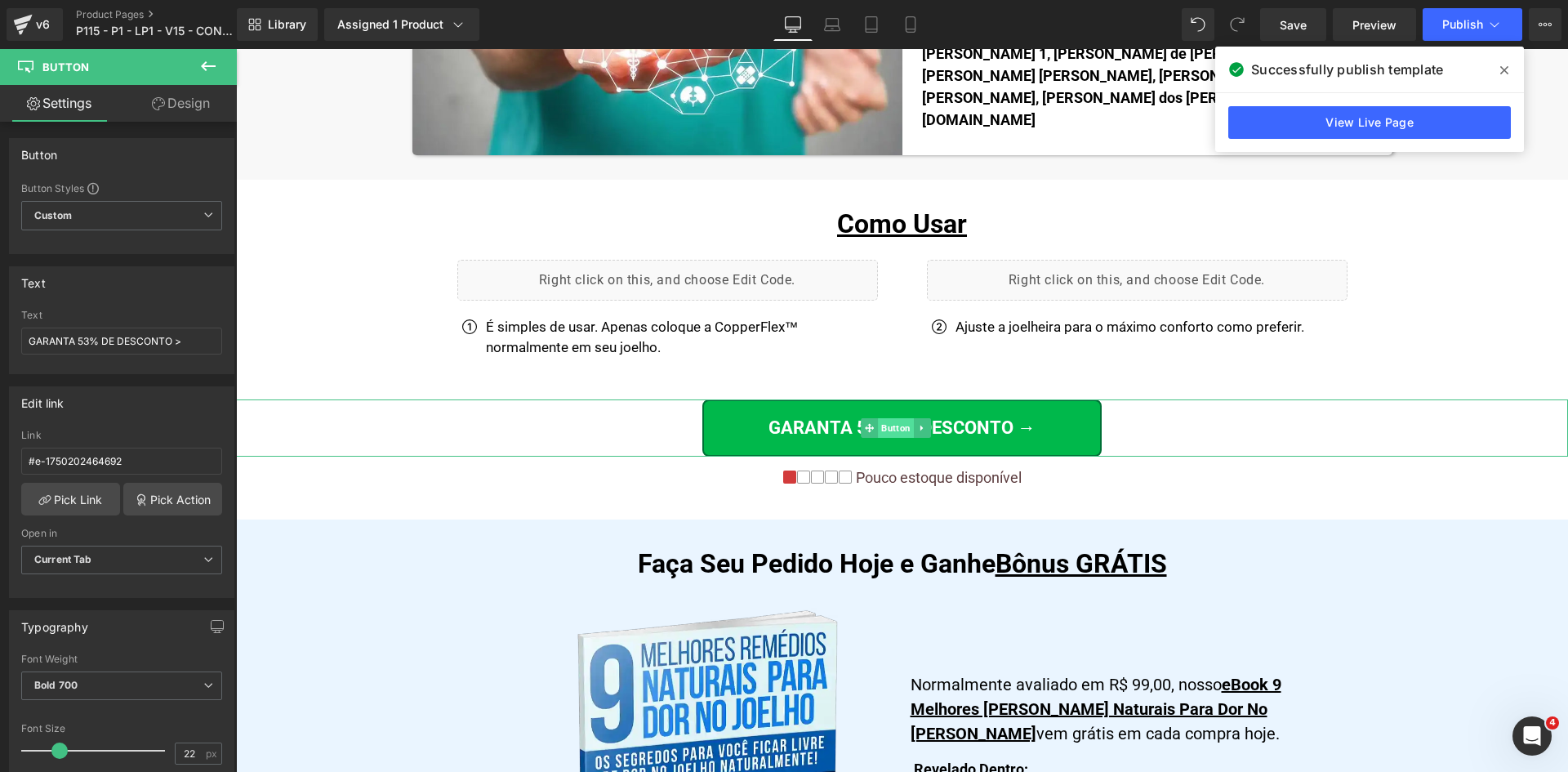
click at [912, 418] on span "Button" at bounding box center [896, 428] width 36 height 20
click at [173, 339] on input "GARANTA 53% DE DESCONTO →" at bounding box center [122, 341] width 201 height 27
paste input ">"
type input "GARANTA 53% DE DESCONTO >"
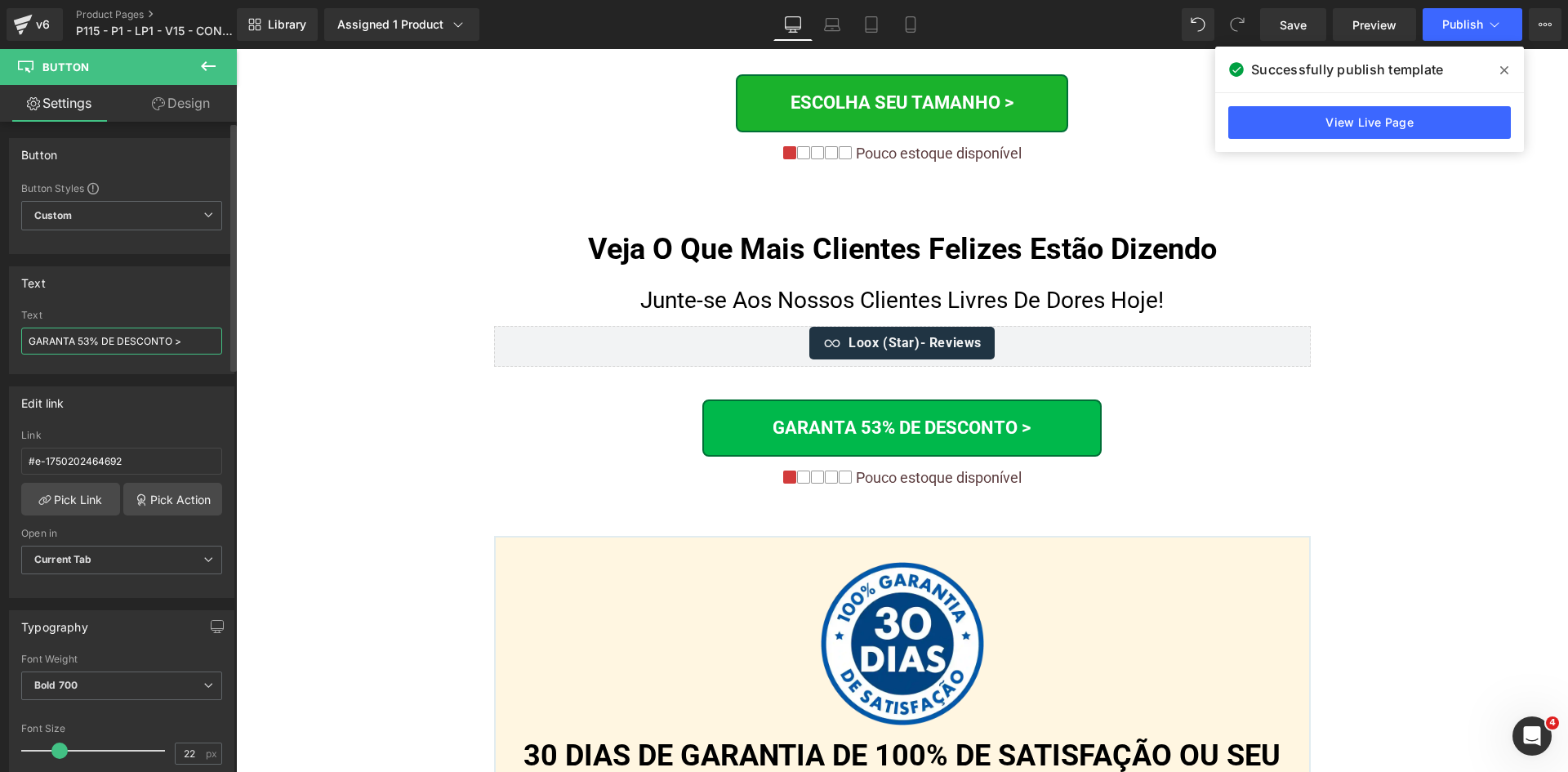
click at [107, 342] on input "GARANTA 53% DE DESCONTO >" at bounding box center [122, 341] width 201 height 27
click at [887, 418] on span "Button" at bounding box center [896, 428] width 36 height 20
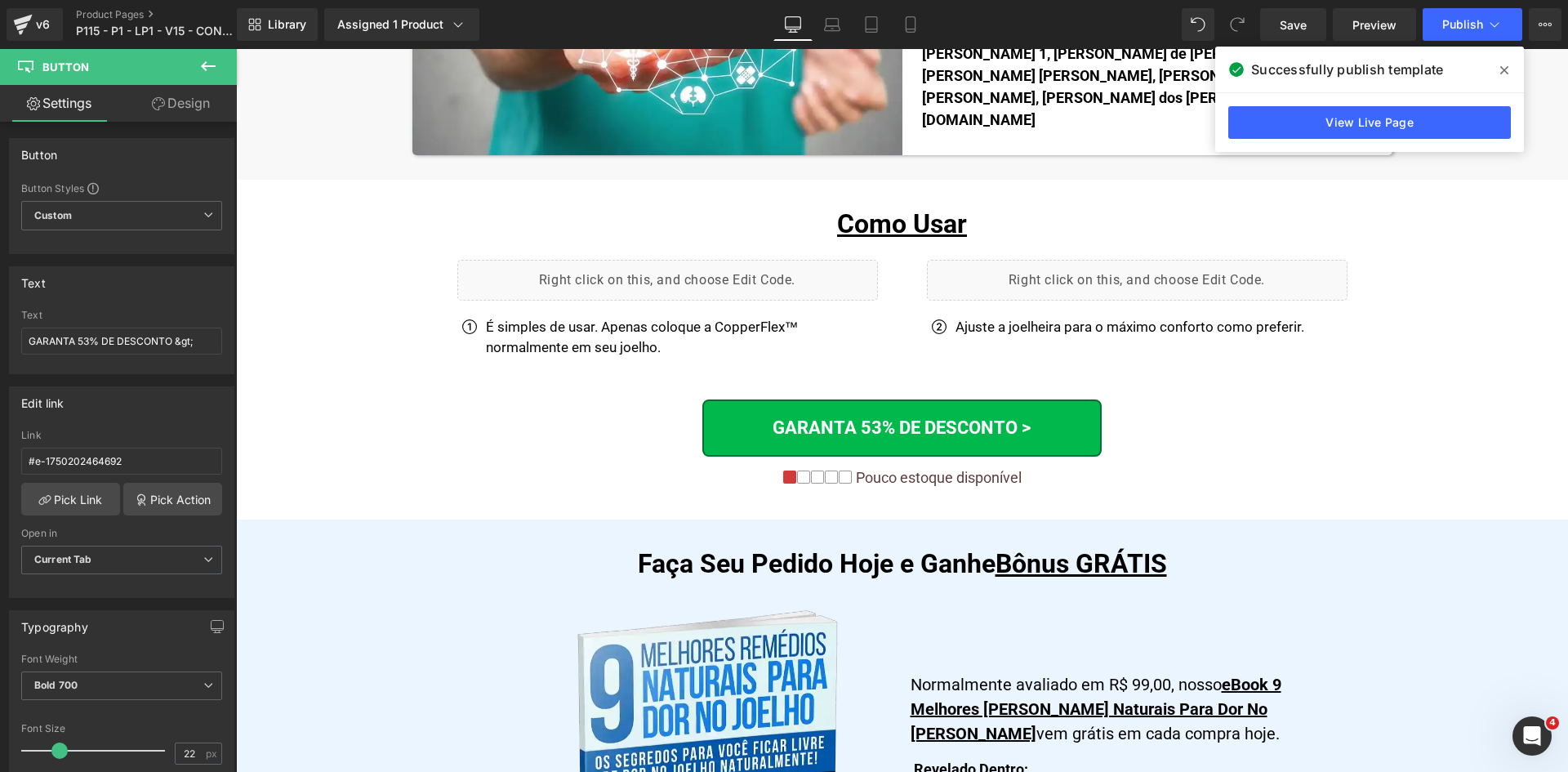
scroll to position [7485, 0]
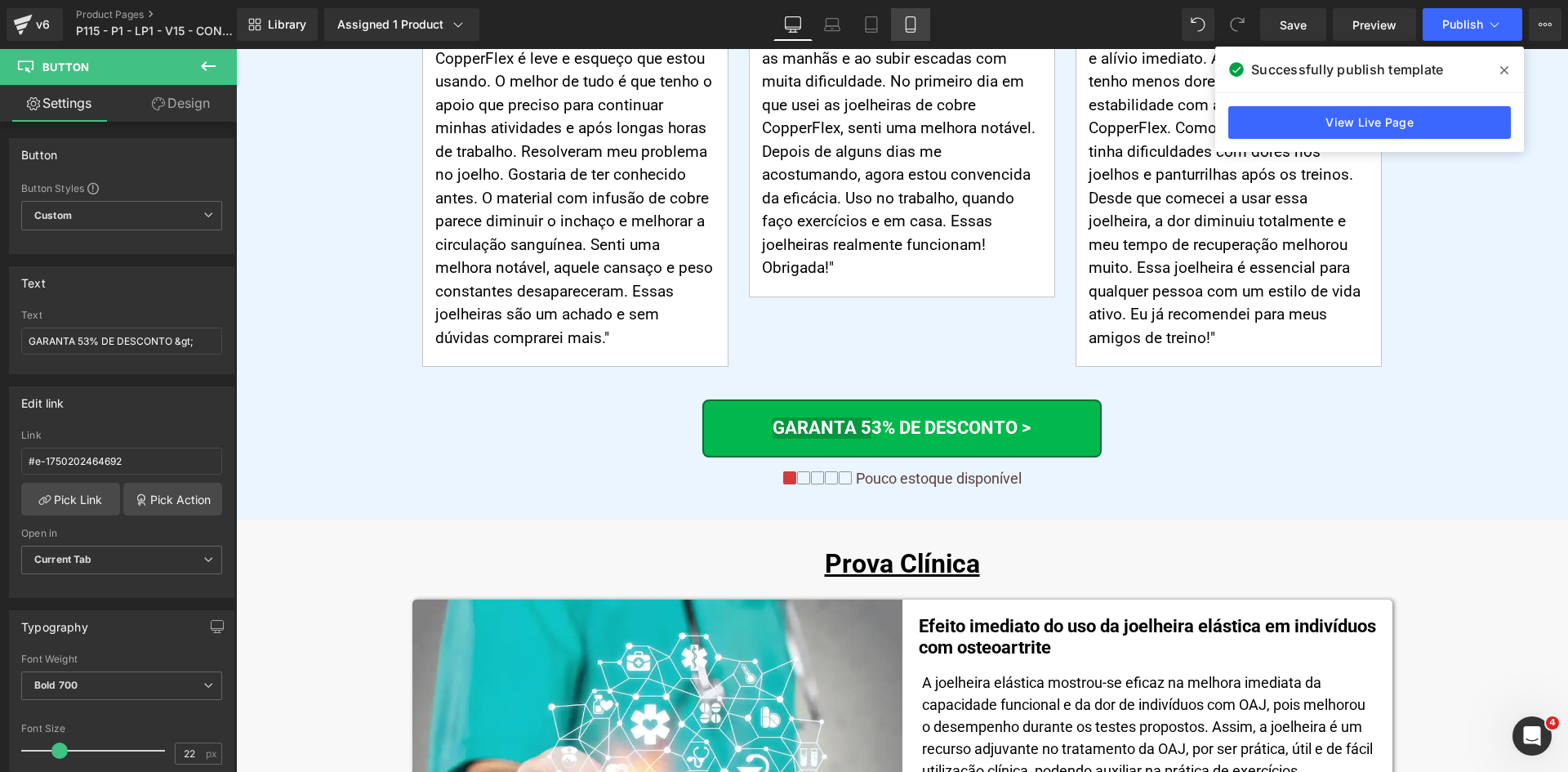
drag, startPoint x: 914, startPoint y: 29, endPoint x: 170, endPoint y: 120, distance: 749.5
click at [914, 30] on icon at bounding box center [910, 30] width 9 height 0
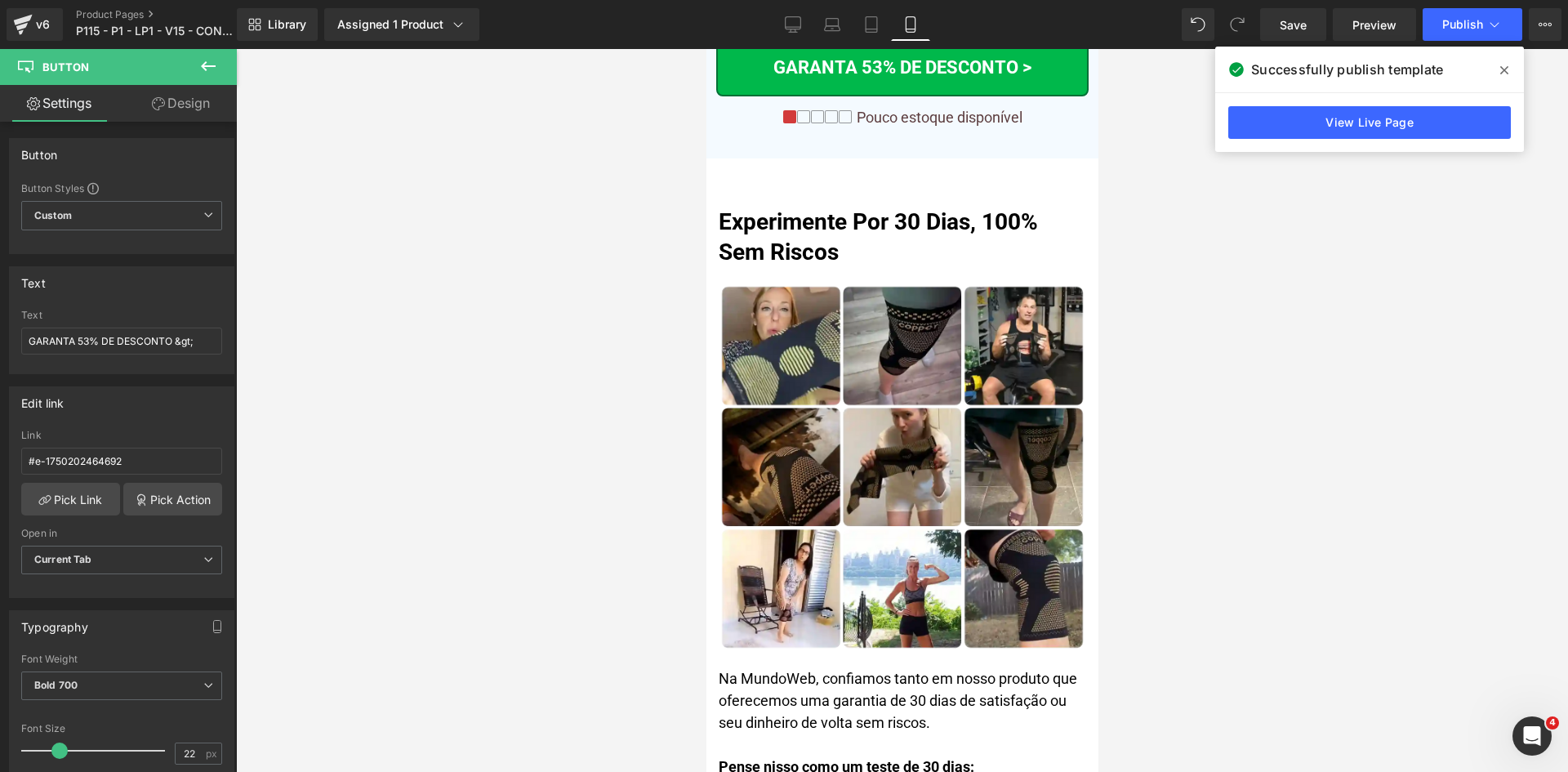
scroll to position [13317, 0]
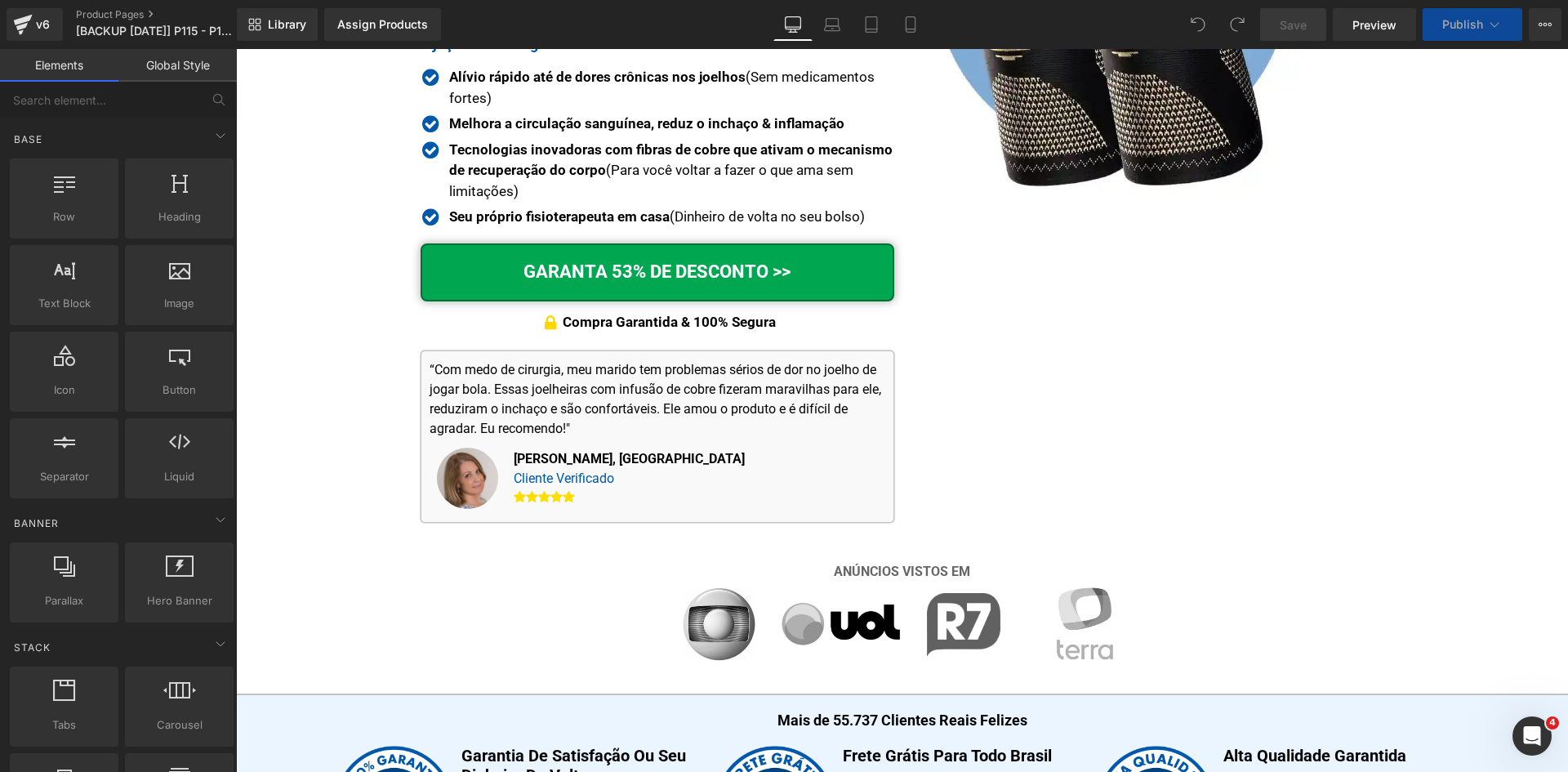
scroll to position [408, 0]
click at [546, 323] on div "Icon" at bounding box center [550, 325] width 24 height 23
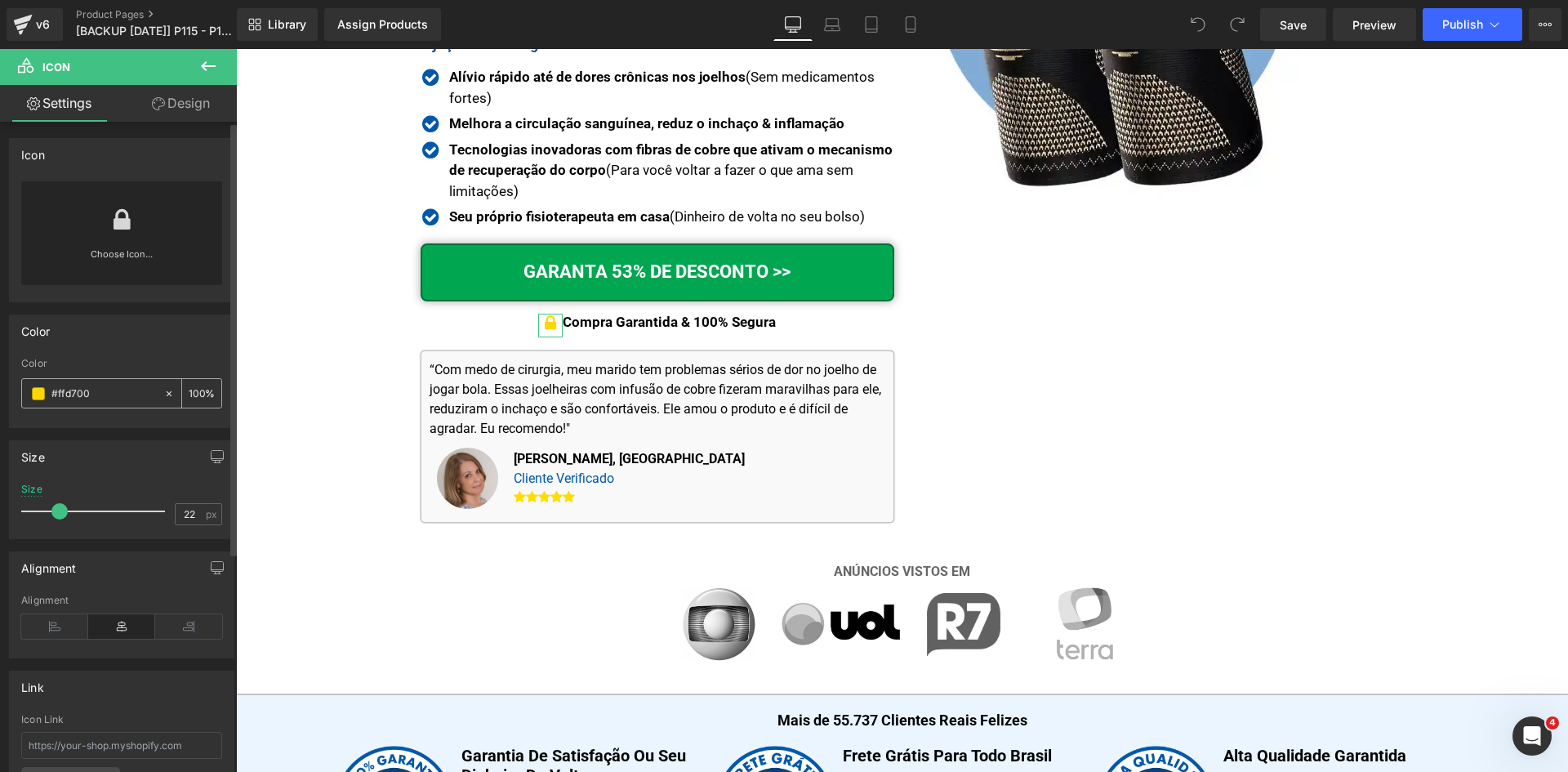
click at [101, 395] on input "#ffd700" at bounding box center [104, 394] width 105 height 18
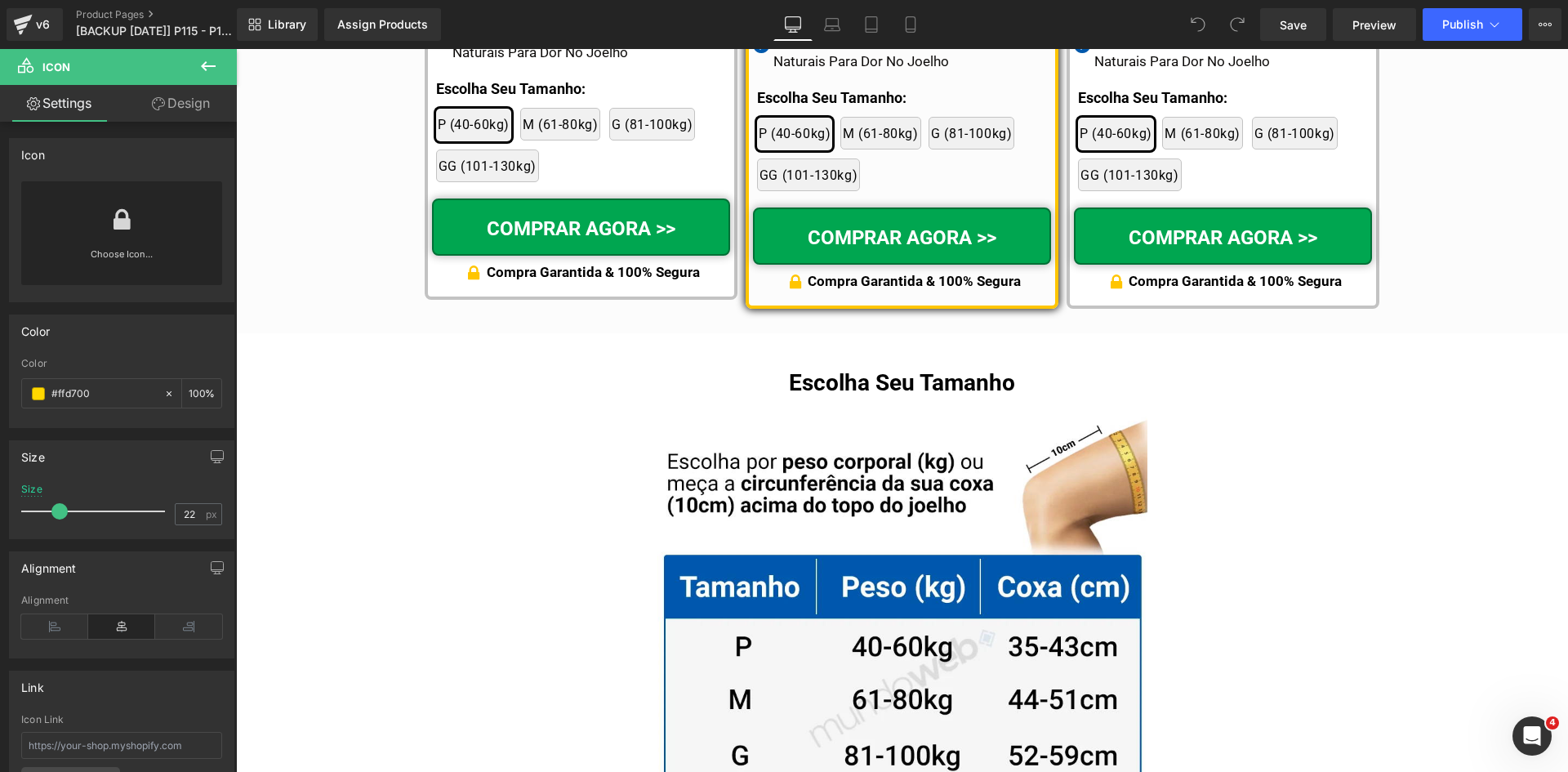
scroll to position [9201, 0]
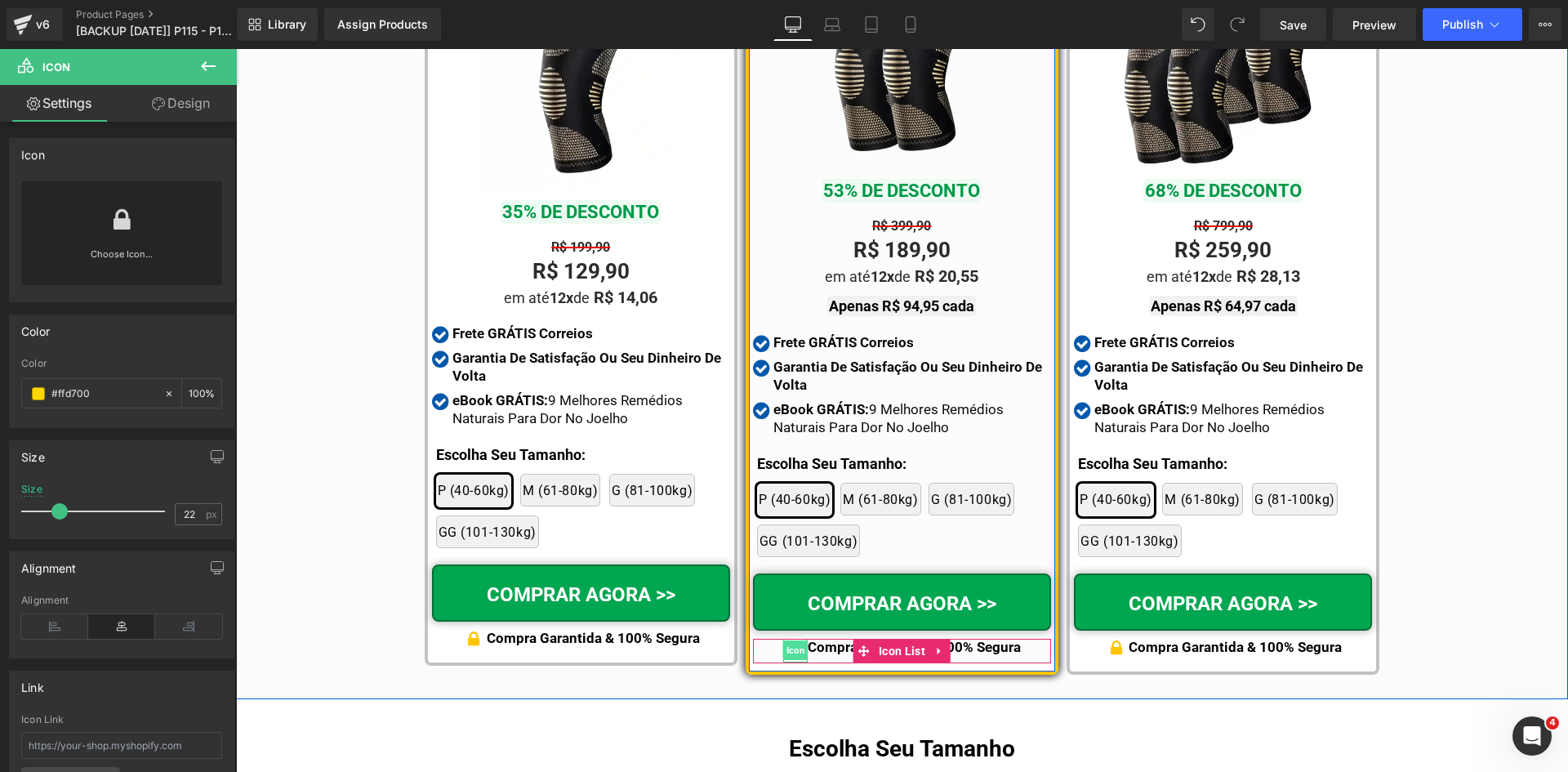
click at [791, 640] on span "Icon" at bounding box center [796, 650] width 25 height 20
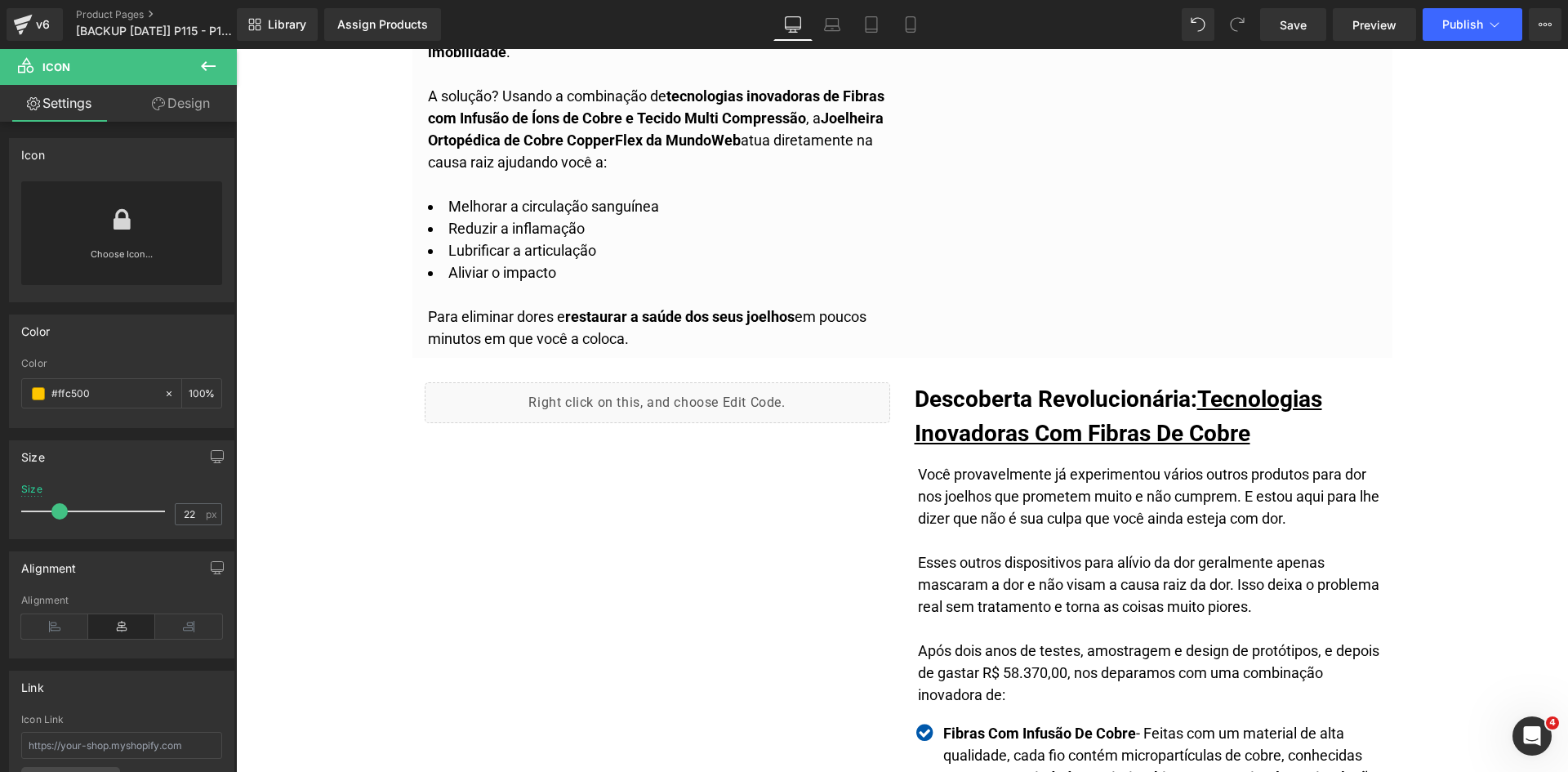
scroll to position [0, 0]
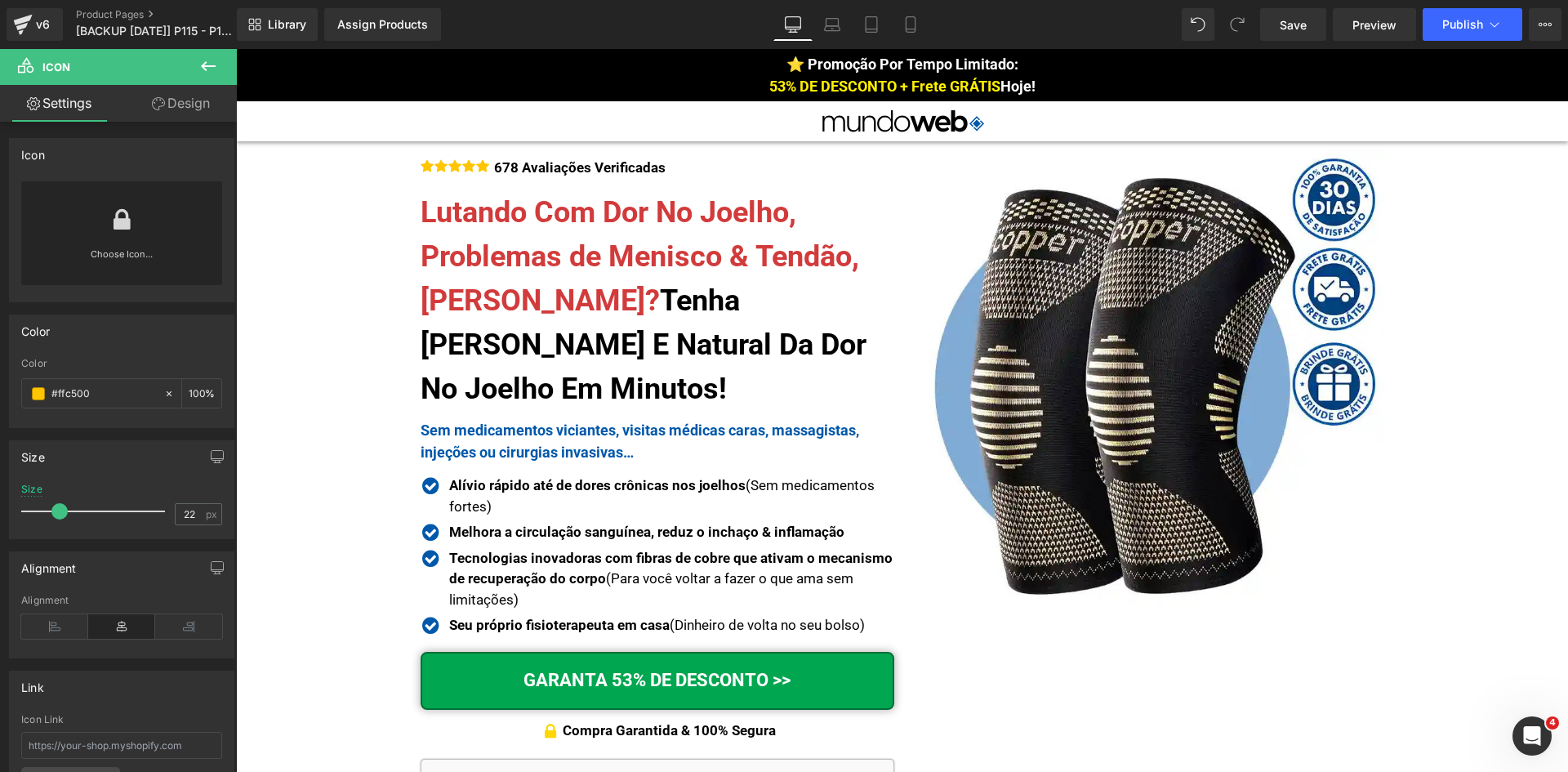
drag, startPoint x: 1560, startPoint y: 581, endPoint x: 1791, endPoint y: 83, distance: 549.0
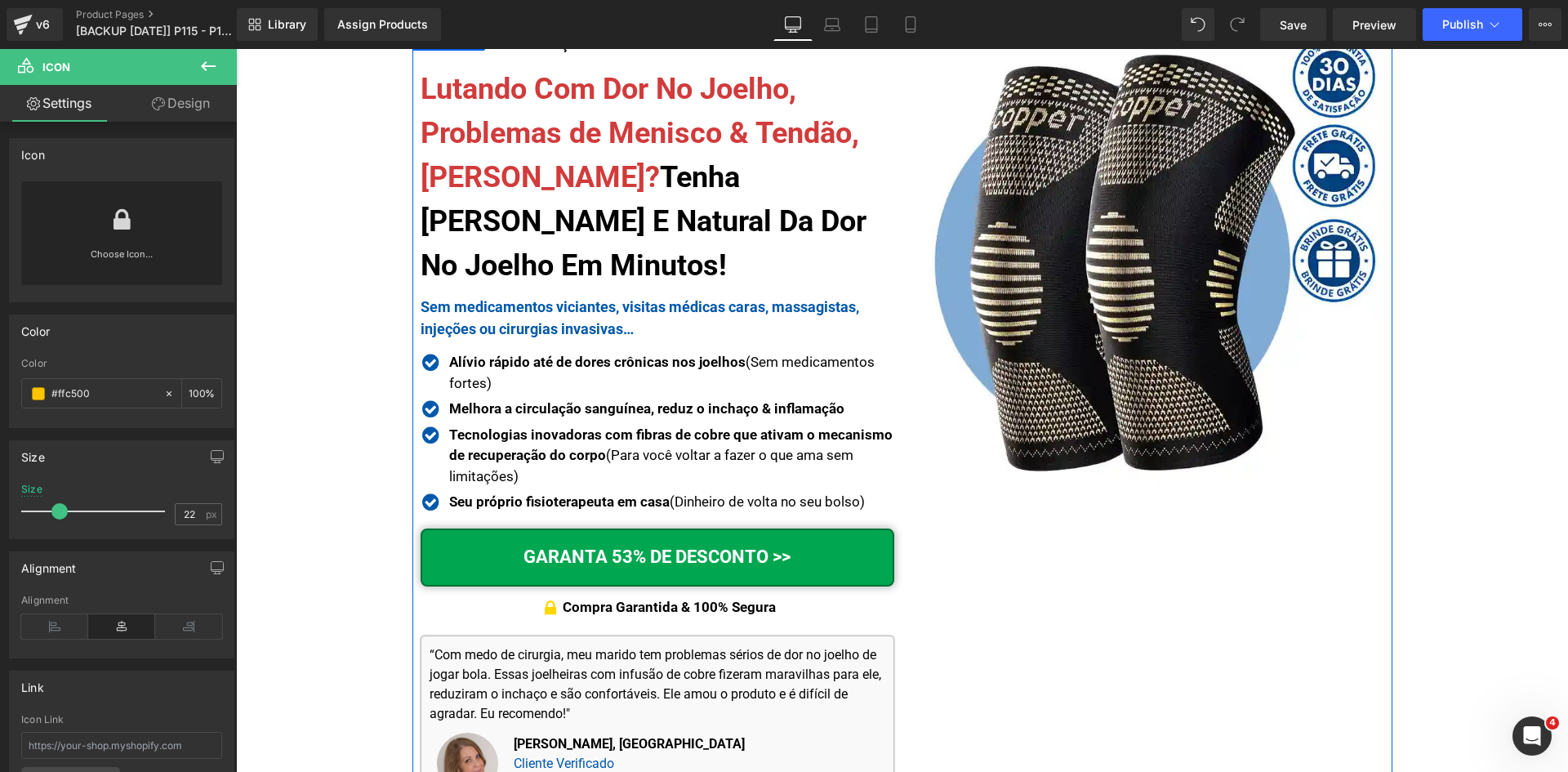
scroll to position [163, 0]
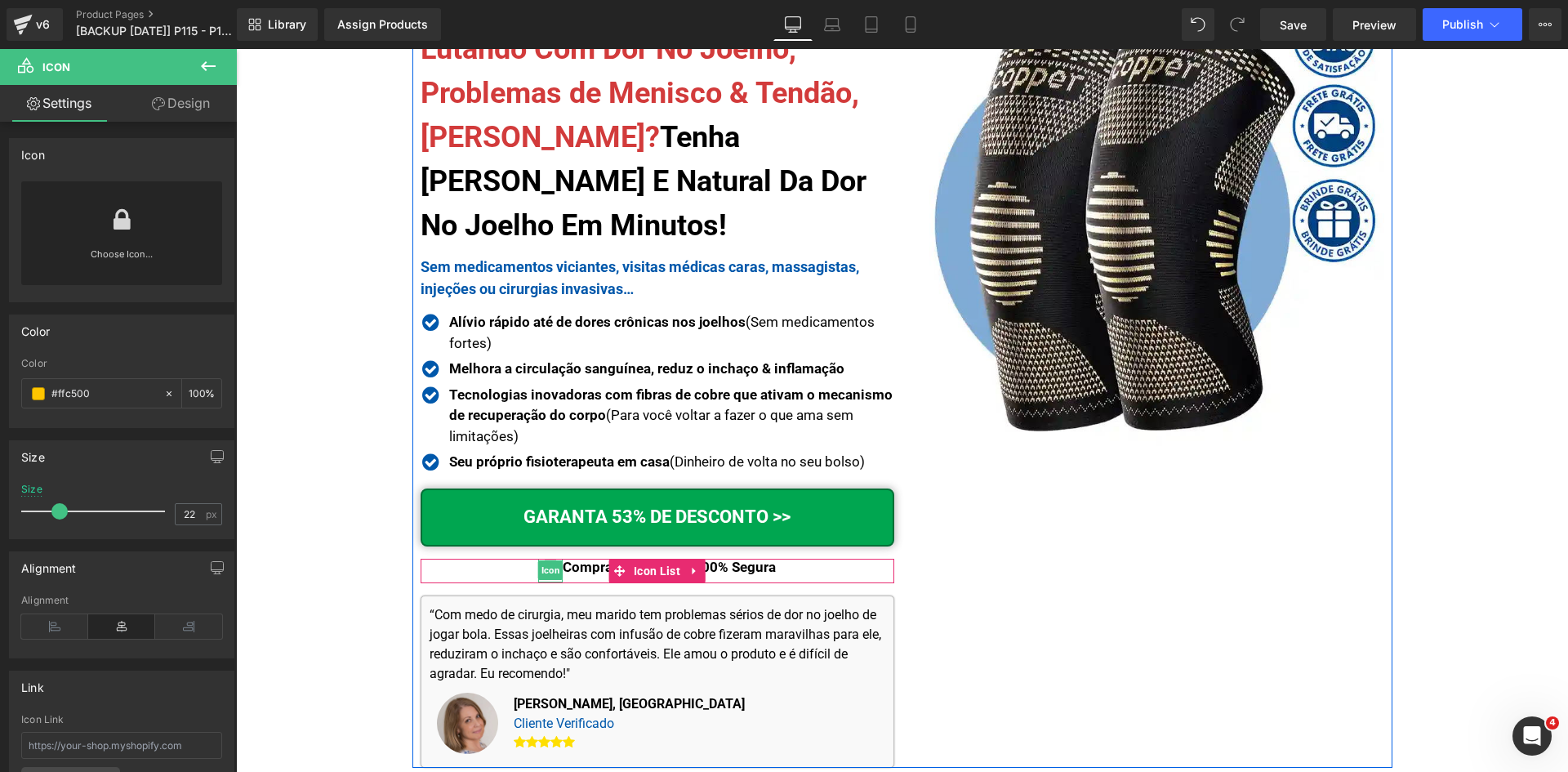
click at [544, 566] on span "Icon" at bounding box center [551, 570] width 25 height 20
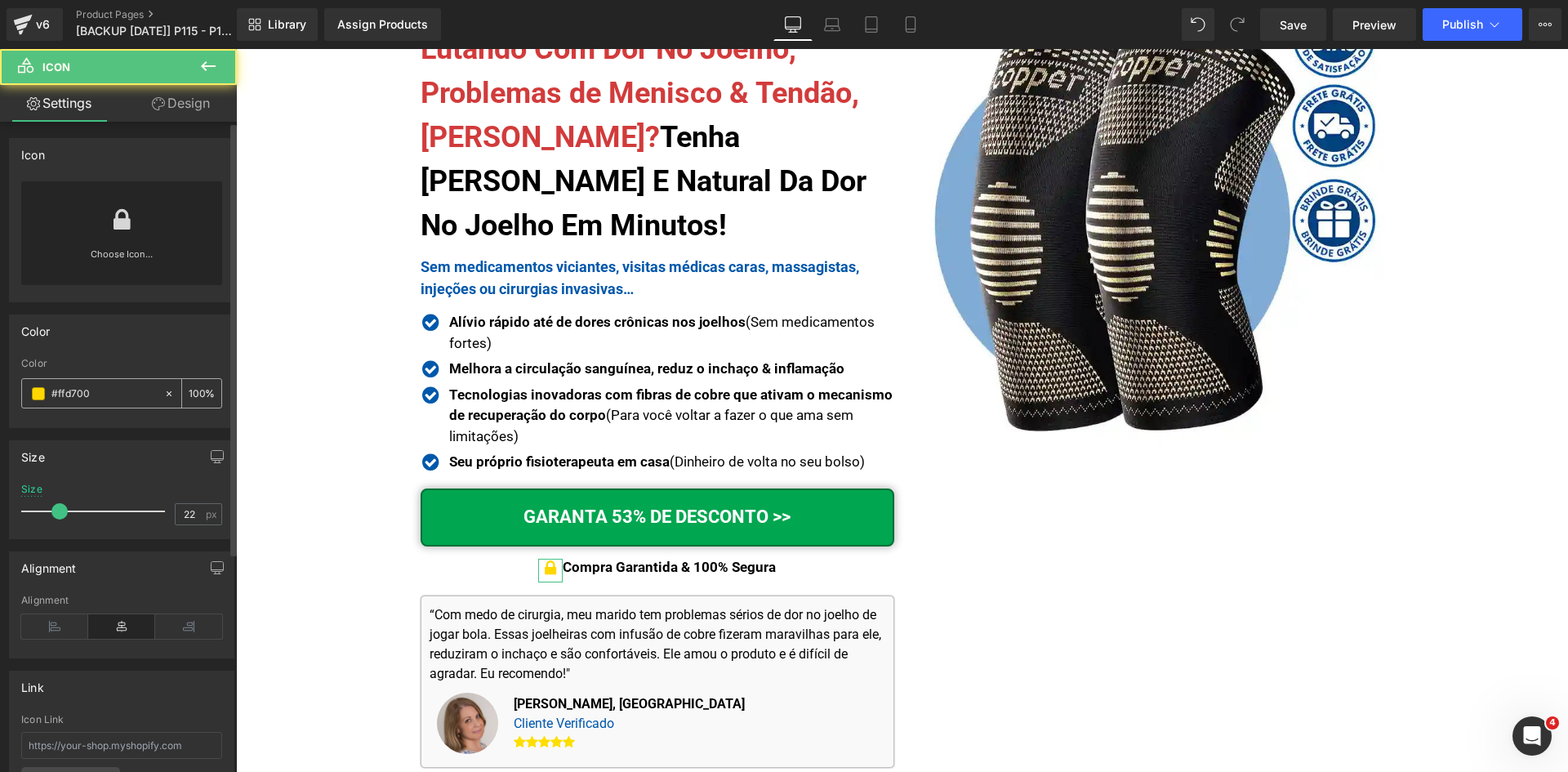
click at [75, 385] on input "#ffd700" at bounding box center [104, 394] width 105 height 18
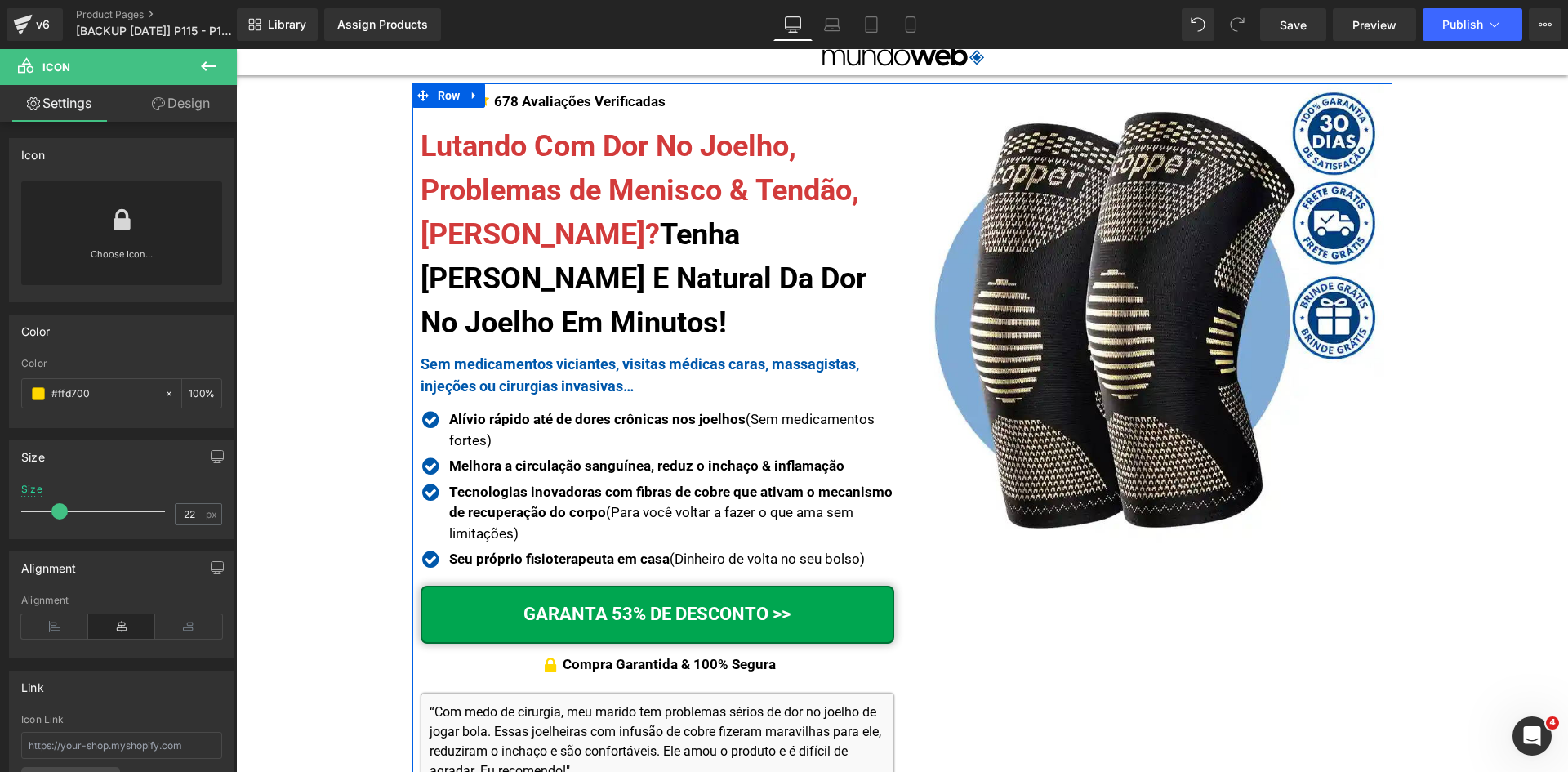
scroll to position [0, 0]
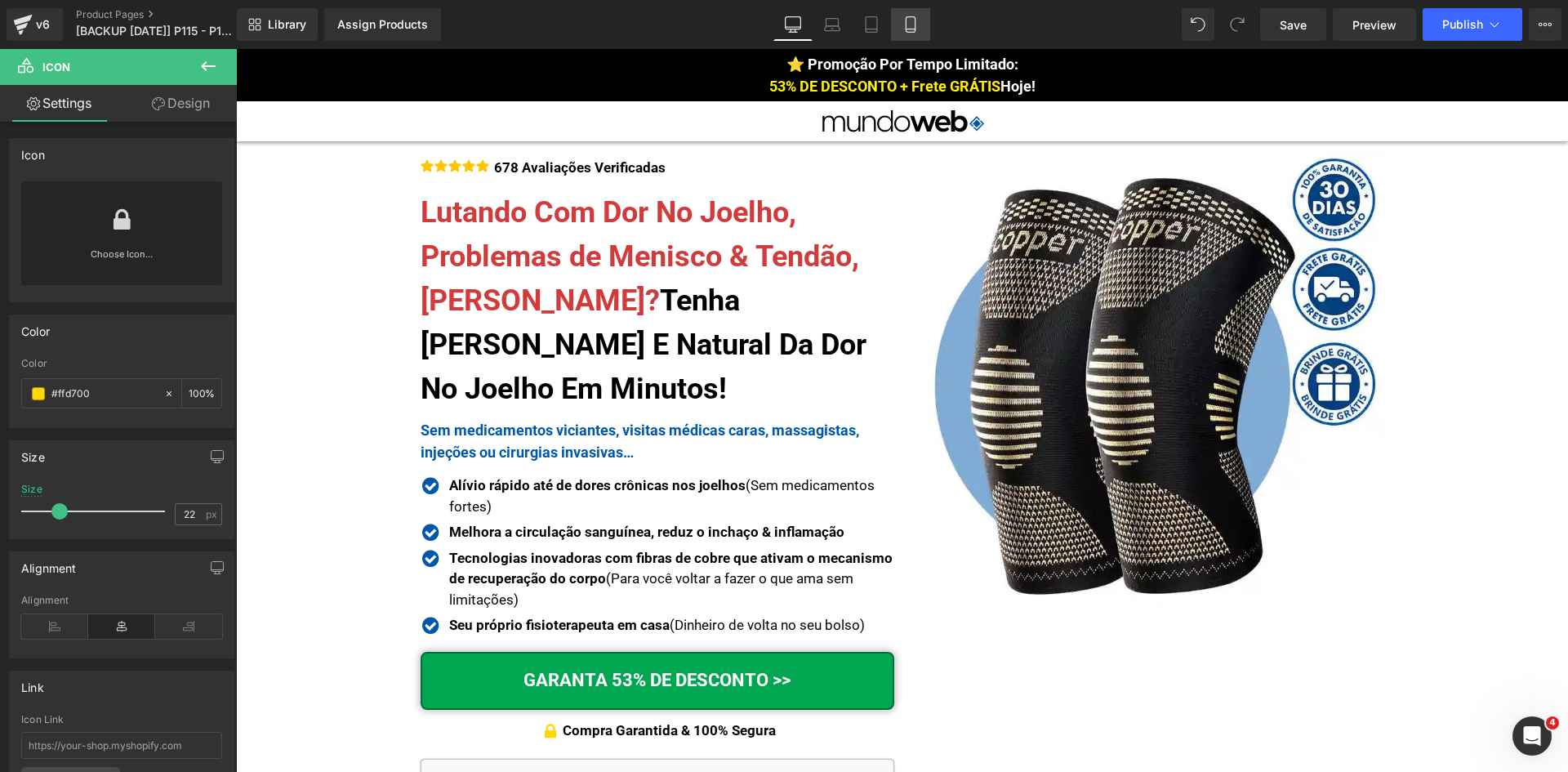
click at [910, 26] on icon at bounding box center [910, 24] width 16 height 16
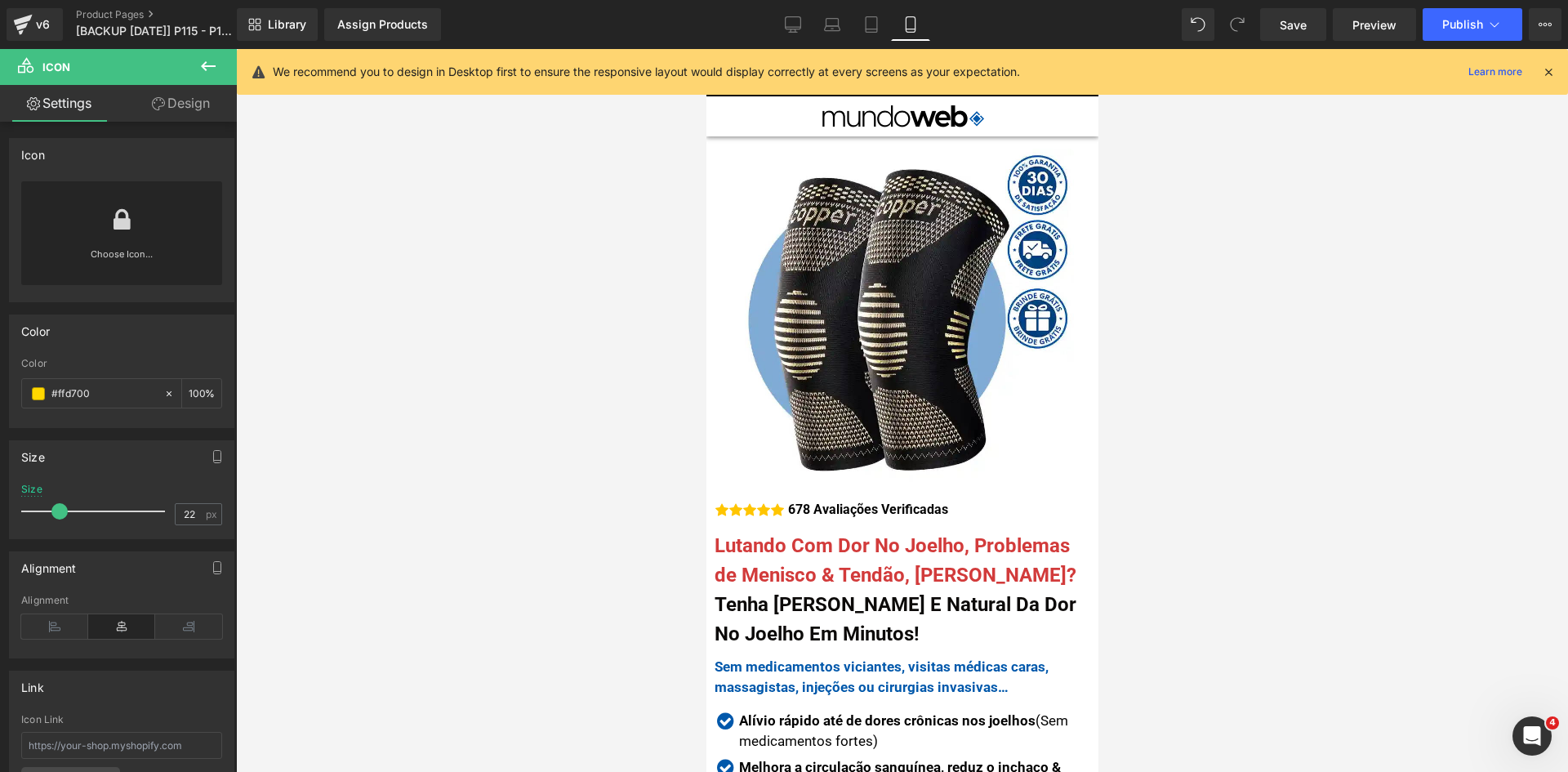
scroll to position [693, 0]
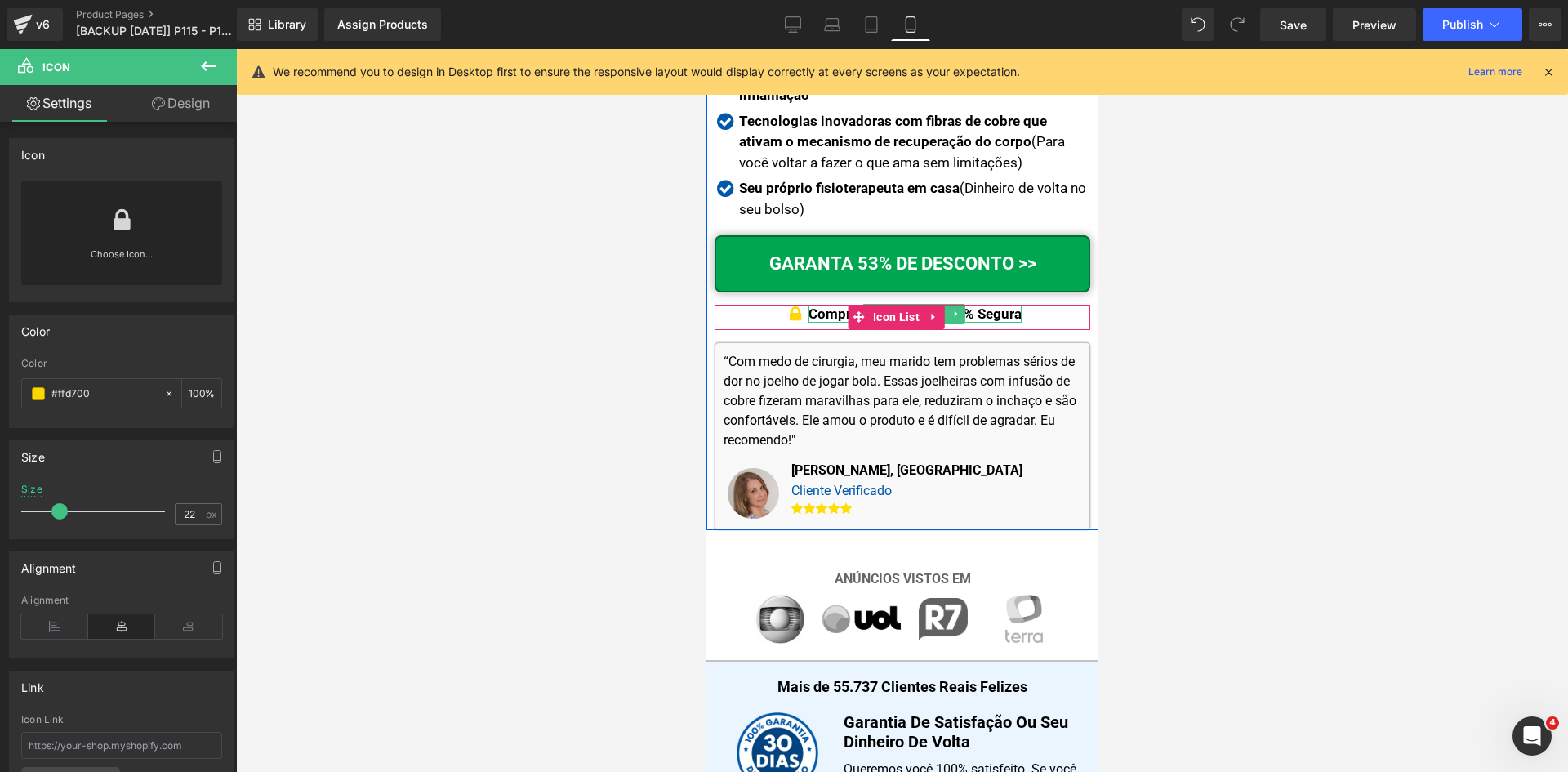
drag, startPoint x: 976, startPoint y: 303, endPoint x: 1040, endPoint y: 323, distance: 67.1
click at [976, 304] on p "Compra Garantida & 100% Segura" at bounding box center [914, 313] width 213 height 18
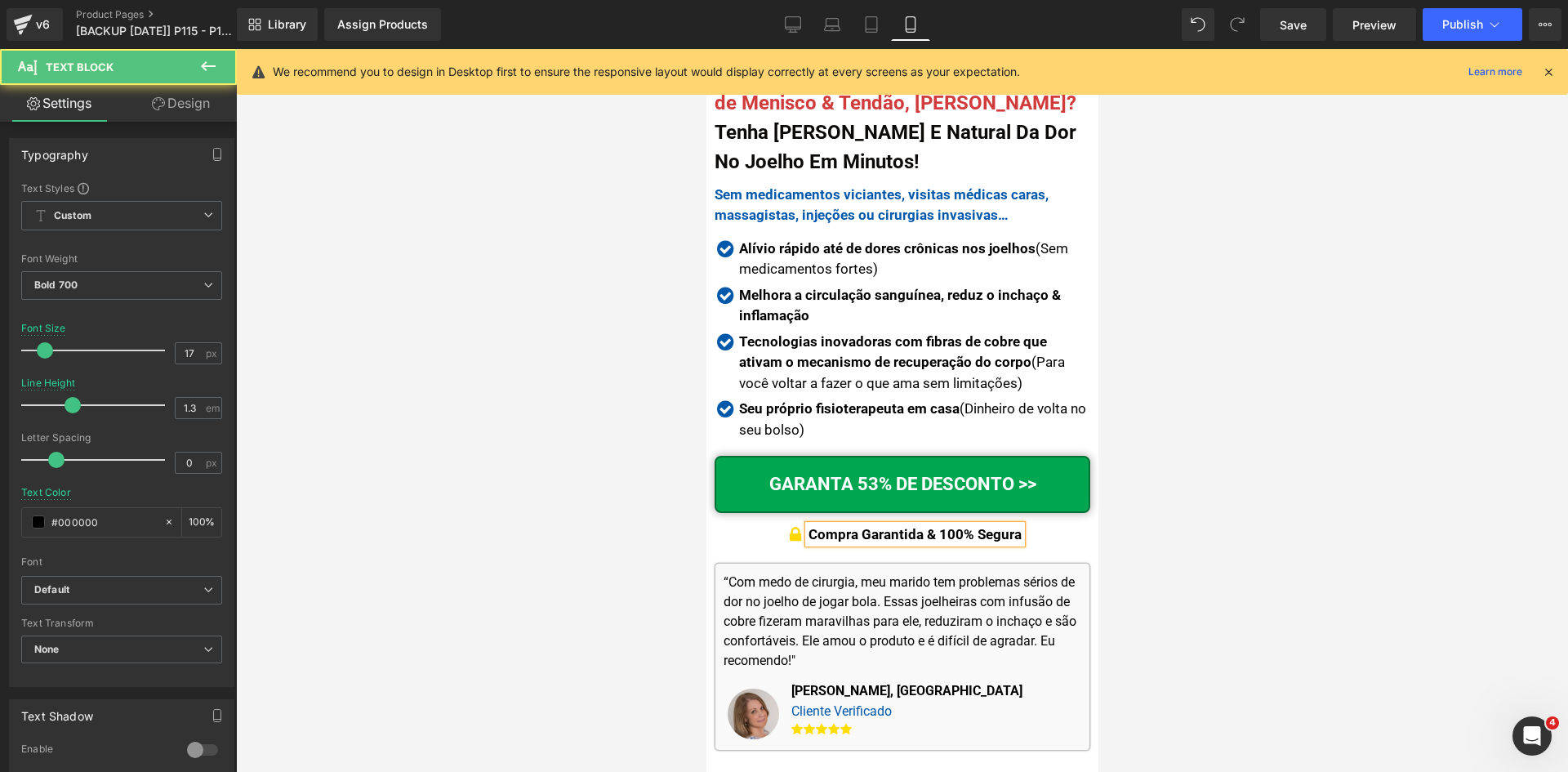
scroll to position [0, 0]
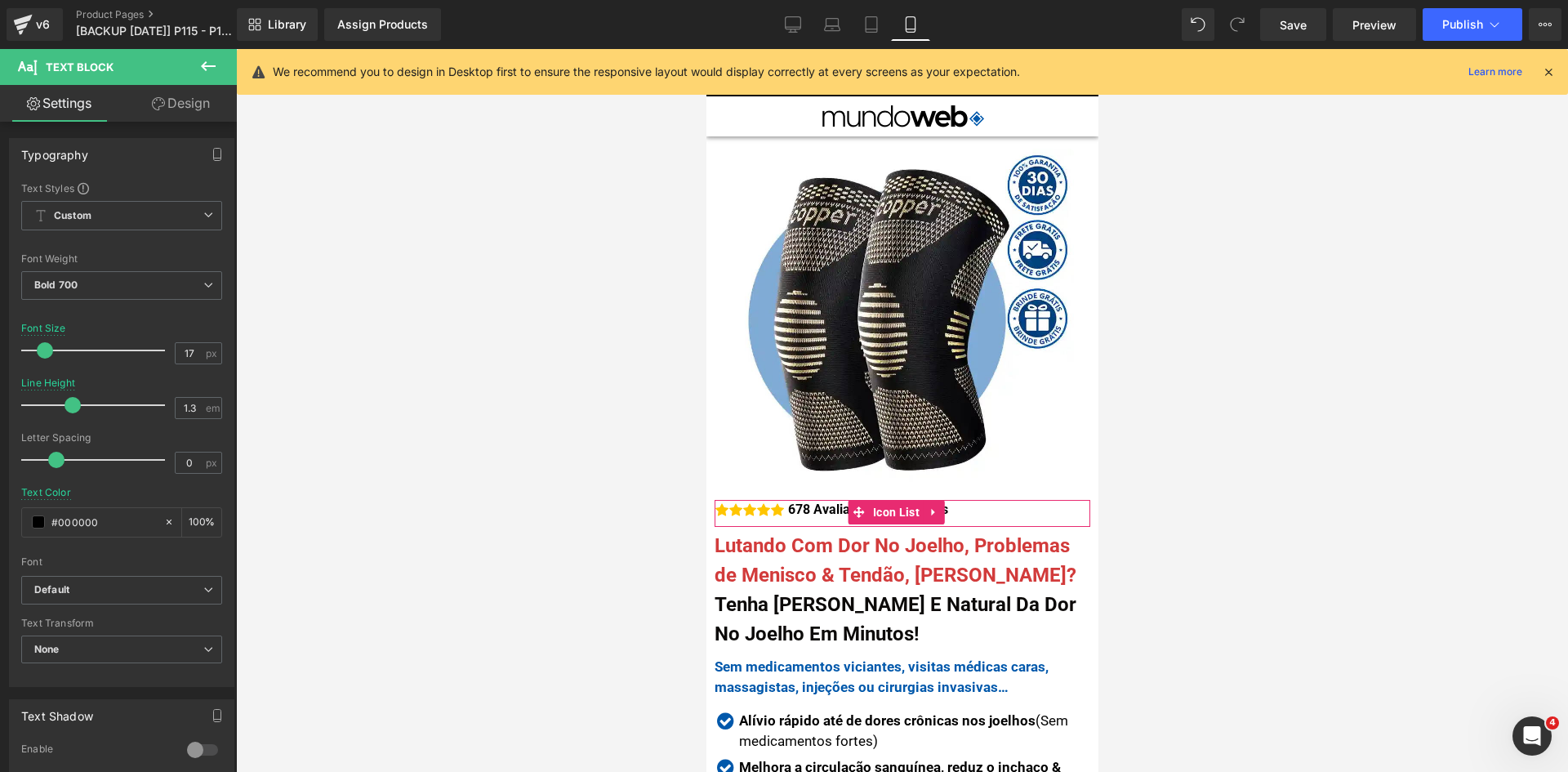
click at [812, 501] on strong "678 Avaliações Verificadas" at bounding box center [867, 508] width 160 height 15
click at [1551, 68] on icon at bounding box center [1549, 71] width 14 height 14
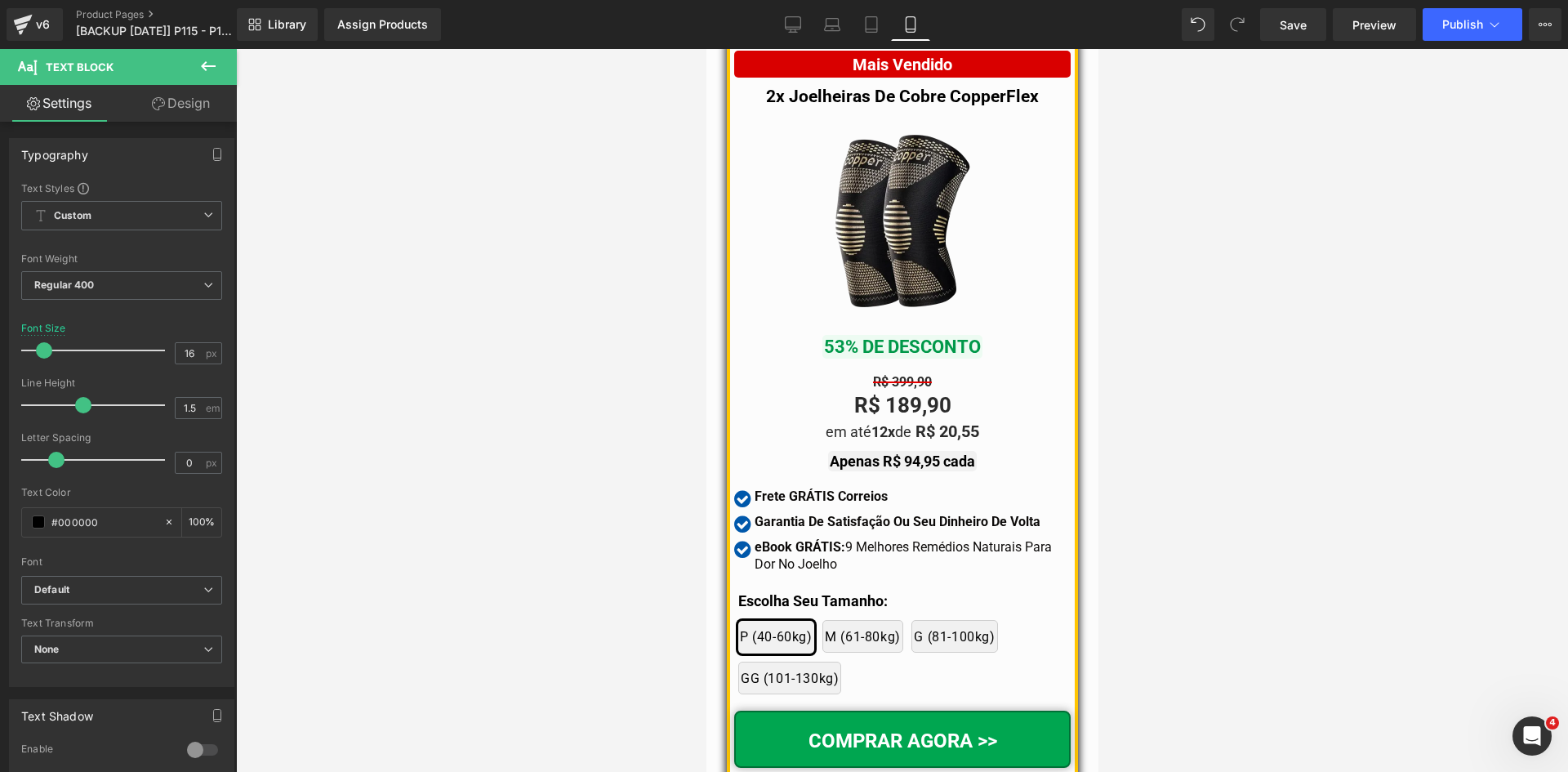
scroll to position [13747, 0]
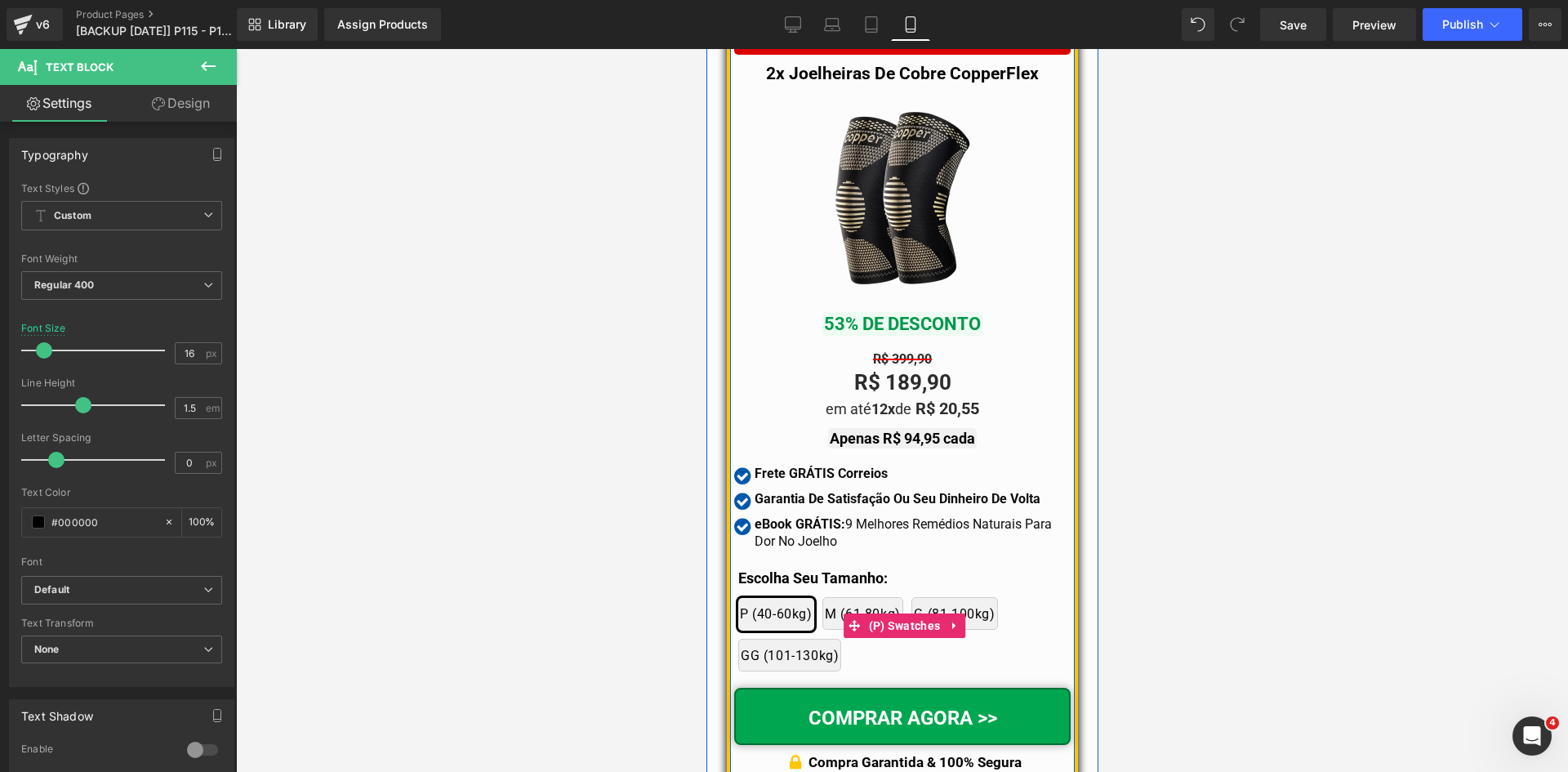
click at [750, 593] on div "2x Joelheiras 4x Joelheiras 1x Joelheira 3x Joelheiras P (40-60kg) M (61-80kg) …" at bounding box center [904, 626] width 332 height 107
click at [753, 592] on div "2x Joelheiras 4x Joelheiras 1x Joelheira 3x Joelheiras P (40-60kg) M (61-80kg) …" at bounding box center [904, 626] width 332 height 107
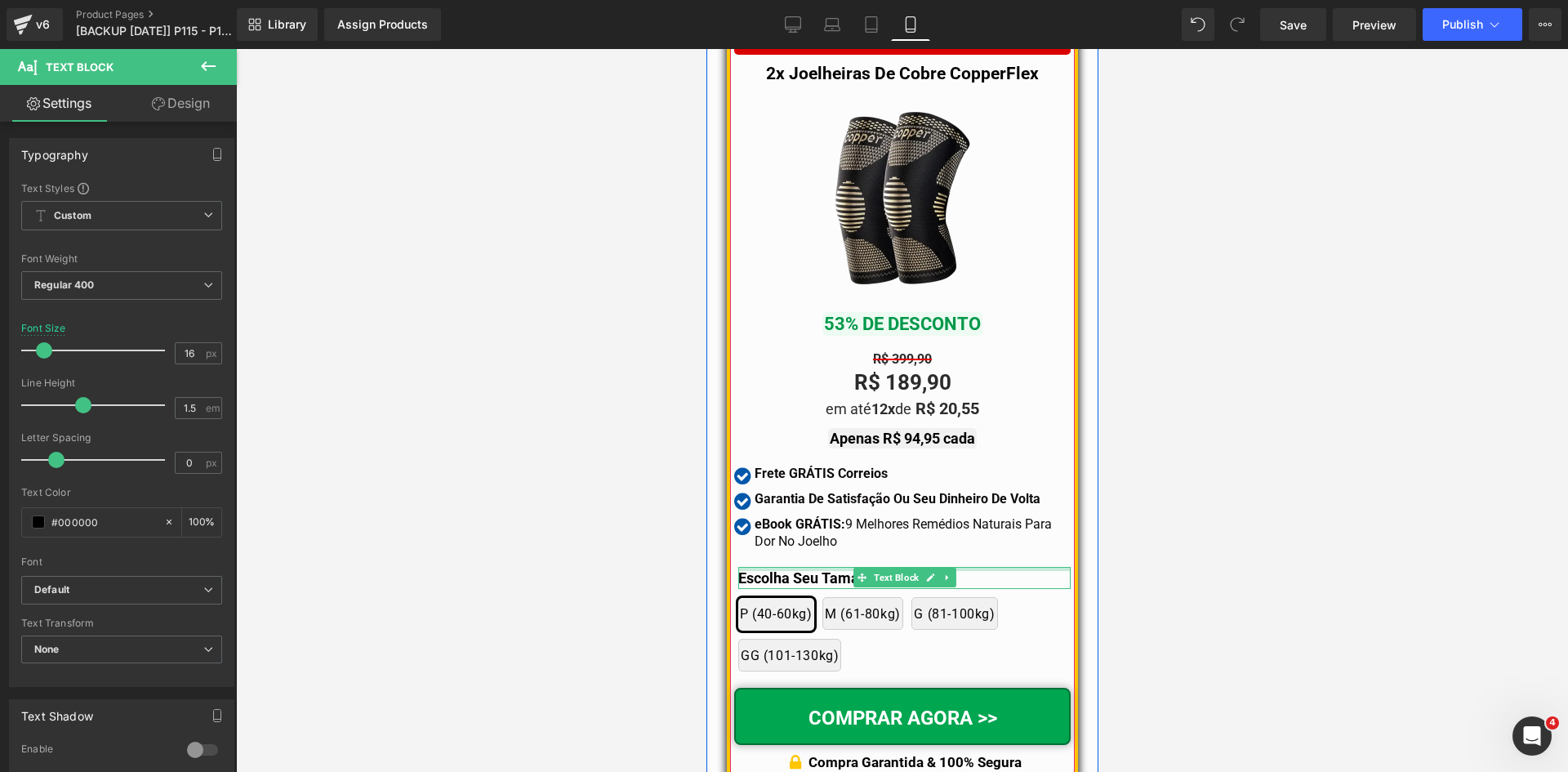
click at [753, 571] on div at bounding box center [904, 569] width 332 height 5
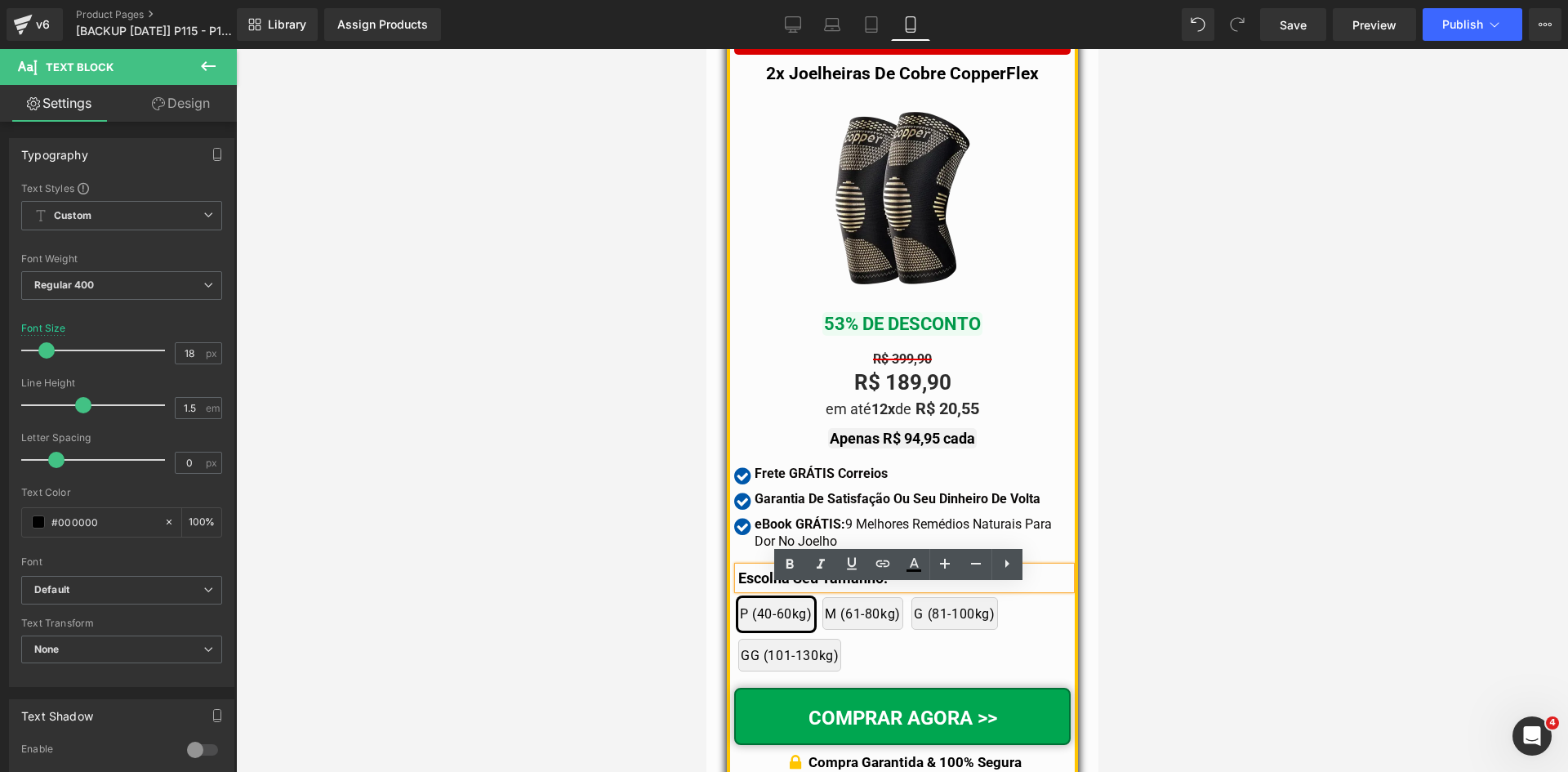
click at [753, 586] on strong "Escolha Seu Tamanho:" at bounding box center [812, 577] width 149 height 17
click at [1255, 414] on div at bounding box center [901, 410] width 1332 height 722
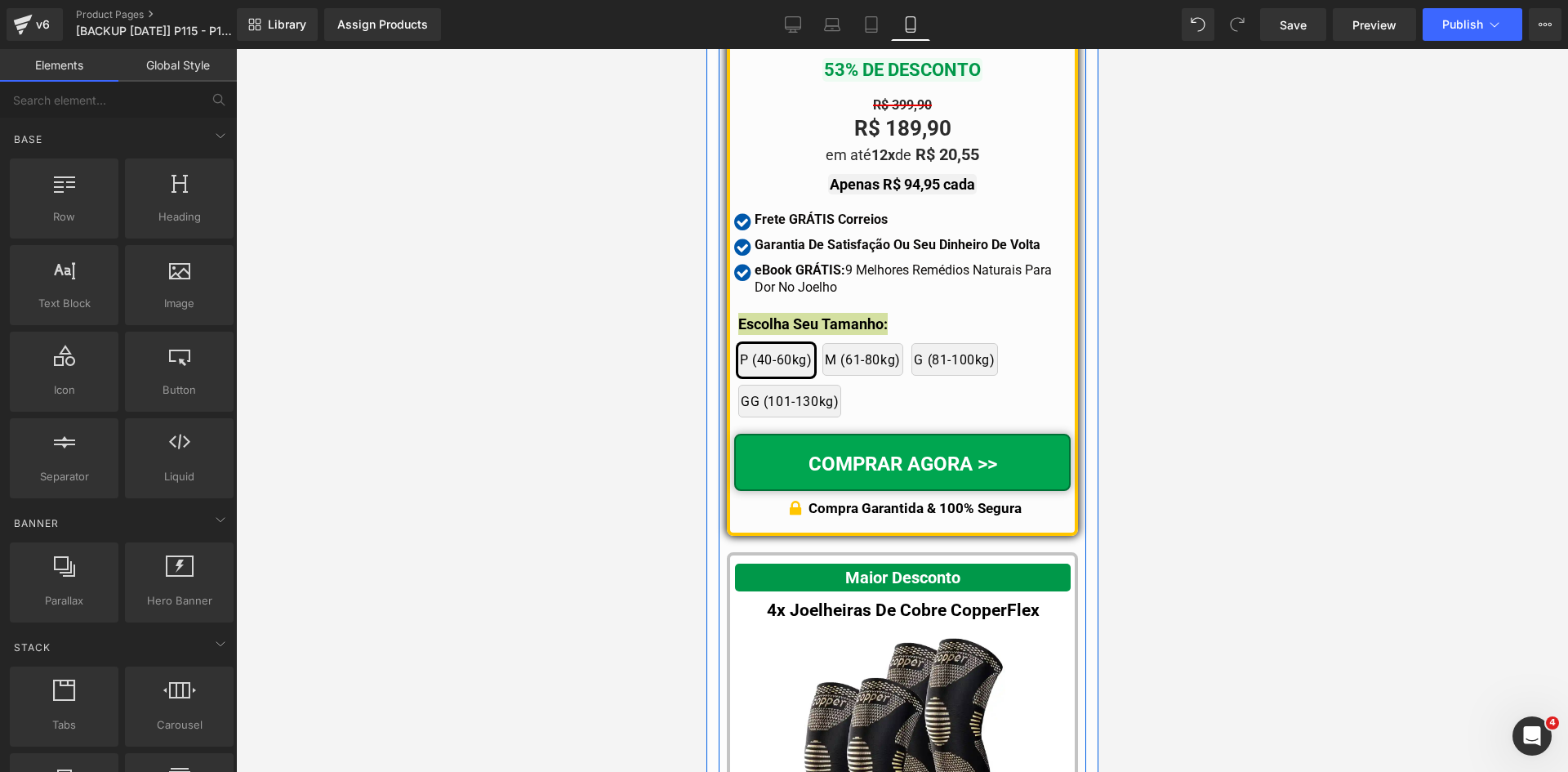
scroll to position [13992, 0]
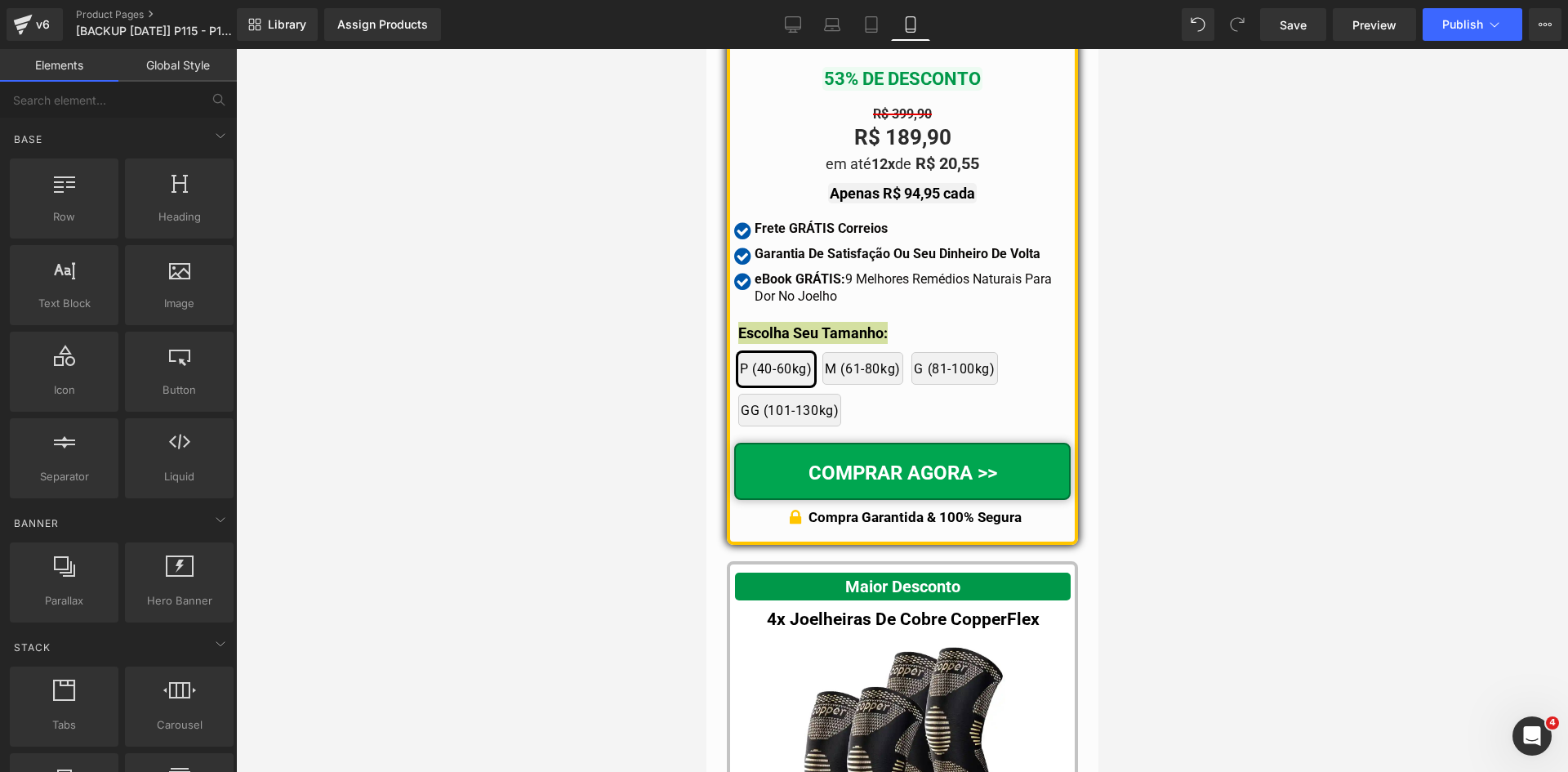
click at [1153, 412] on div at bounding box center [901, 410] width 1332 height 722
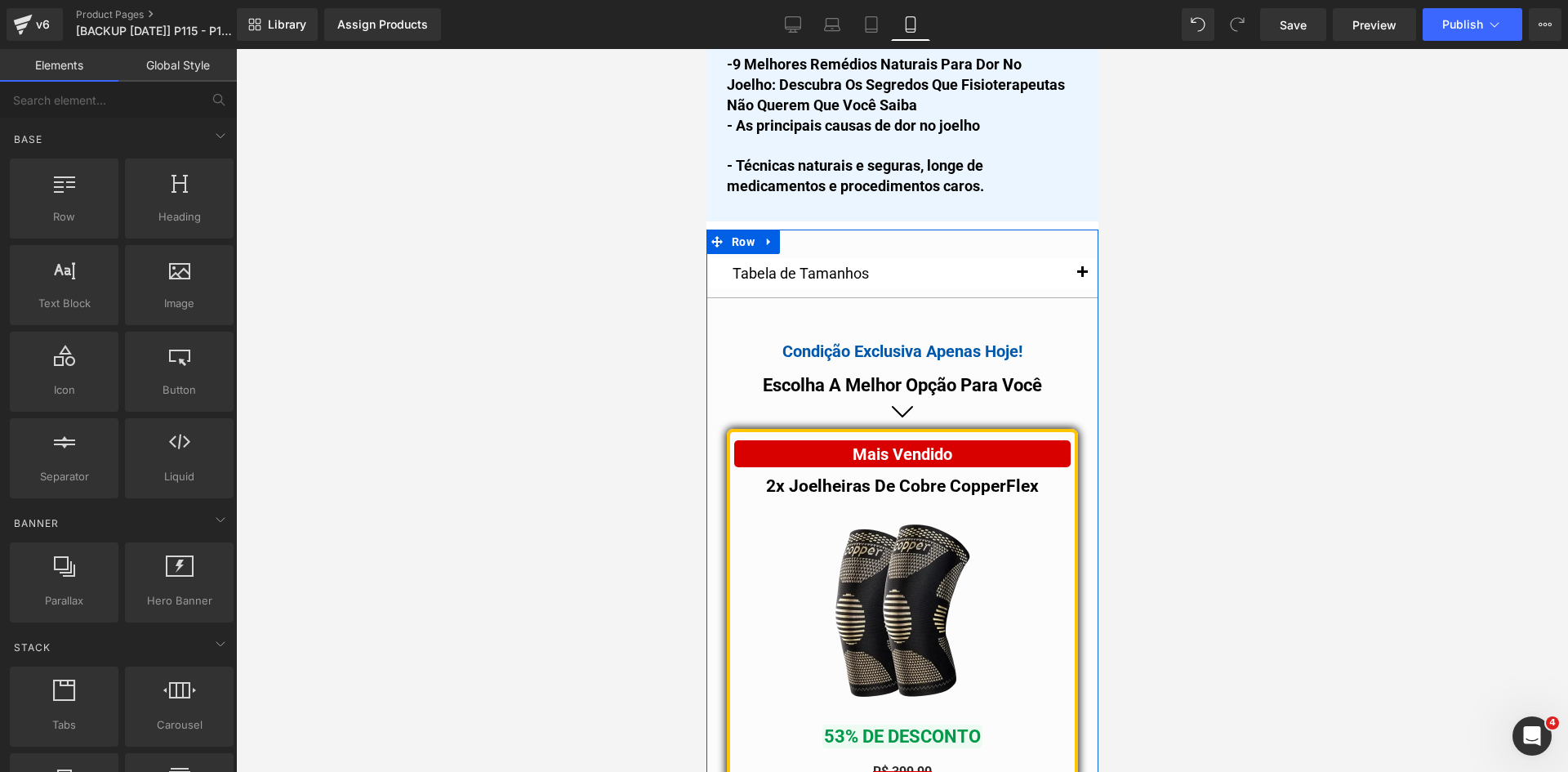
scroll to position [13093, 0]
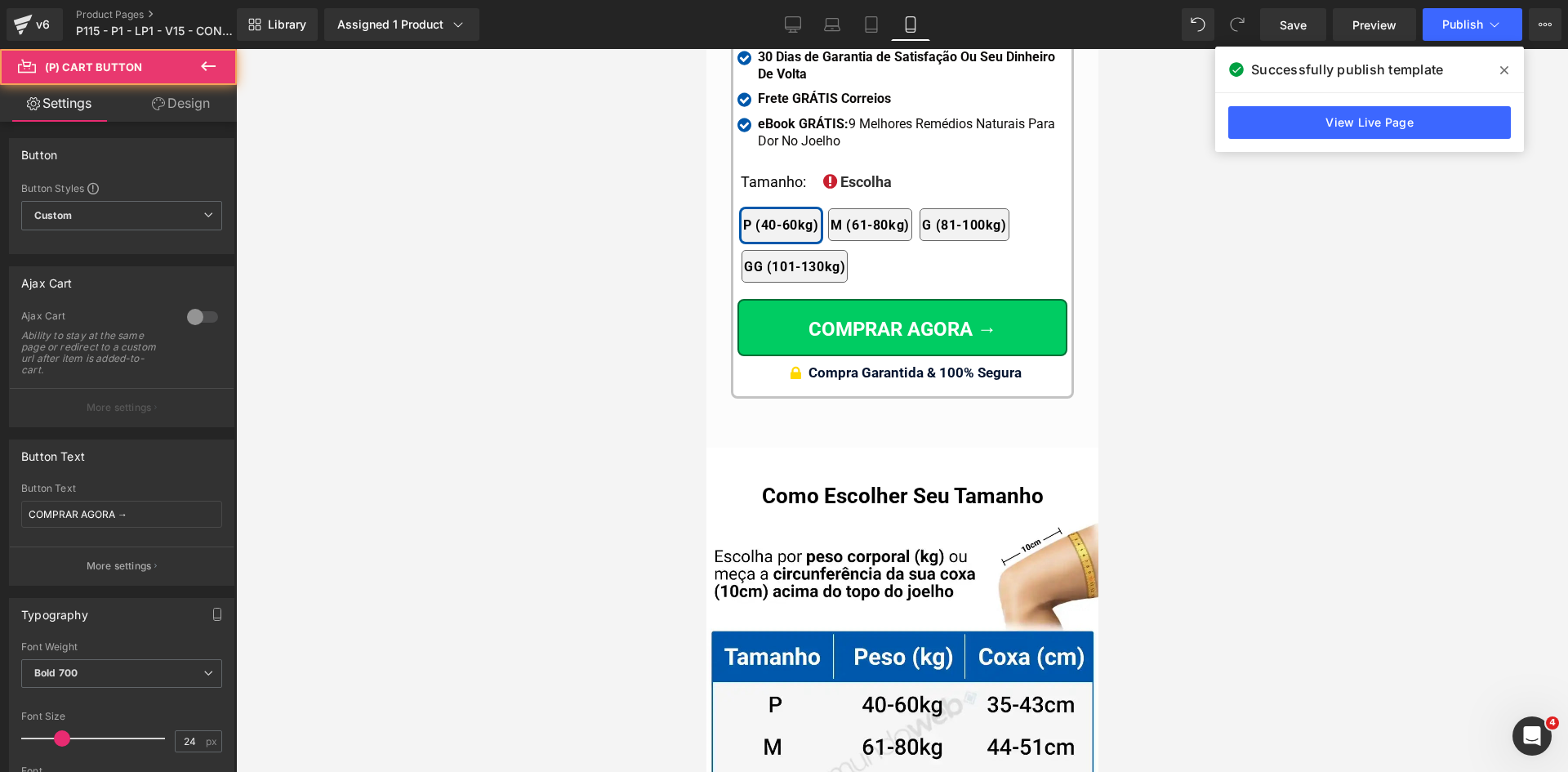
click at [888, 299] on div "COMPRAR AGORA → (P) Cart Button" at bounding box center [901, 327] width 330 height 57
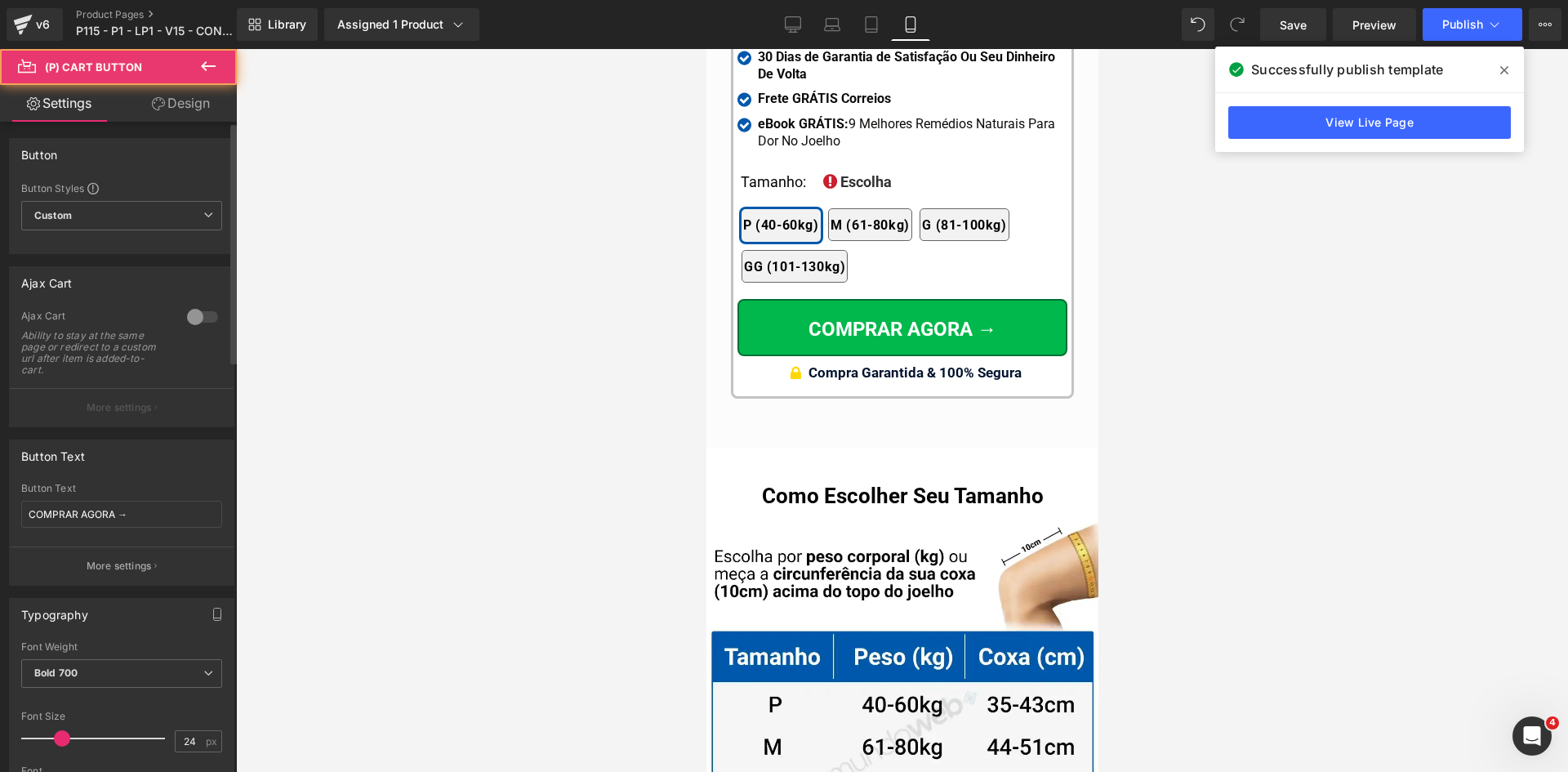
scroll to position [16393, 0]
drag, startPoint x: 143, startPoint y: 522, endPoint x: 30, endPoint y: 519, distance: 113.0
click at [44, 519] on input "COMPRAR AGORA →" at bounding box center [122, 514] width 201 height 27
type input "COMPRAR AGORA >"
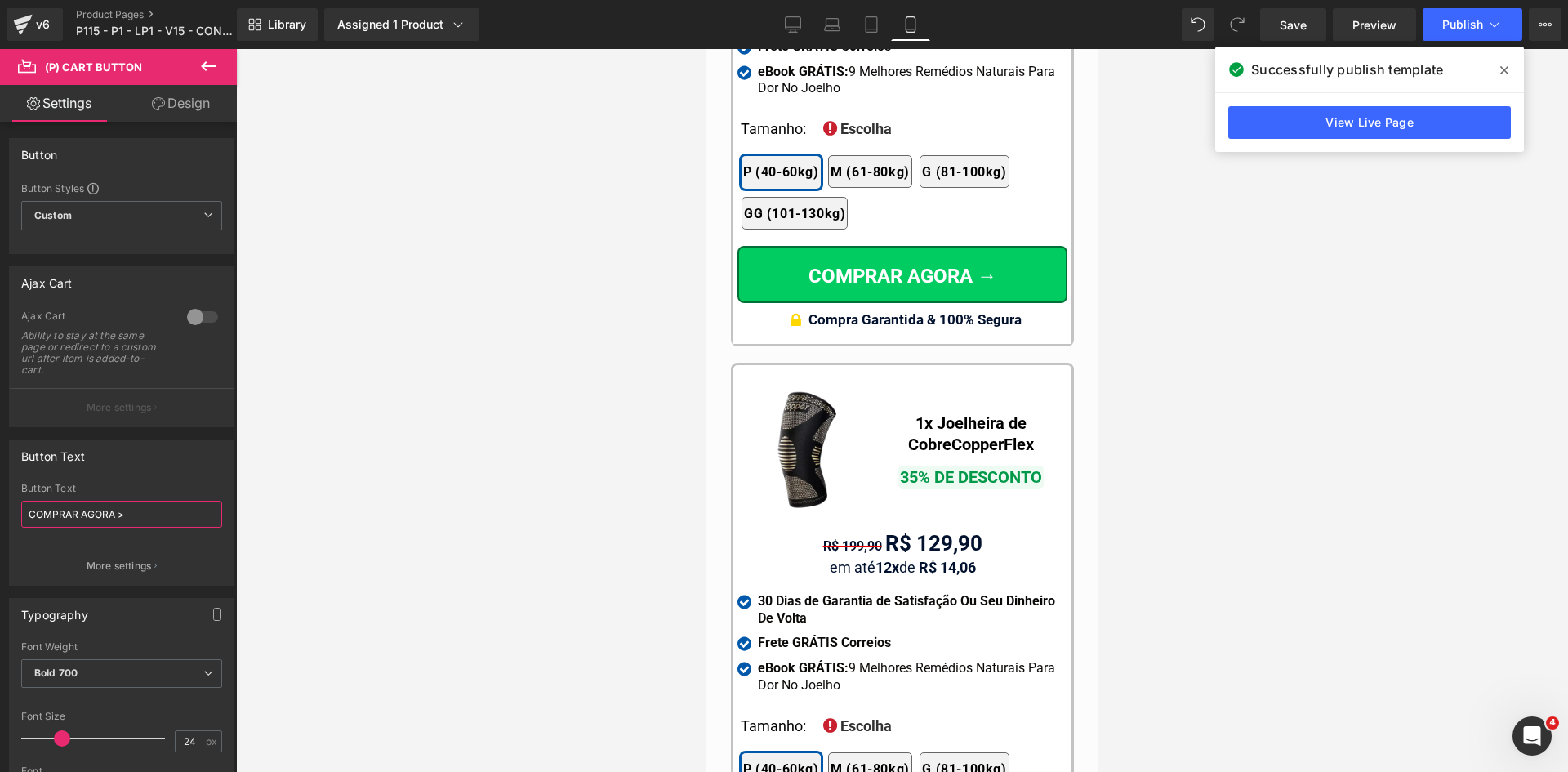
scroll to position [15739, 0]
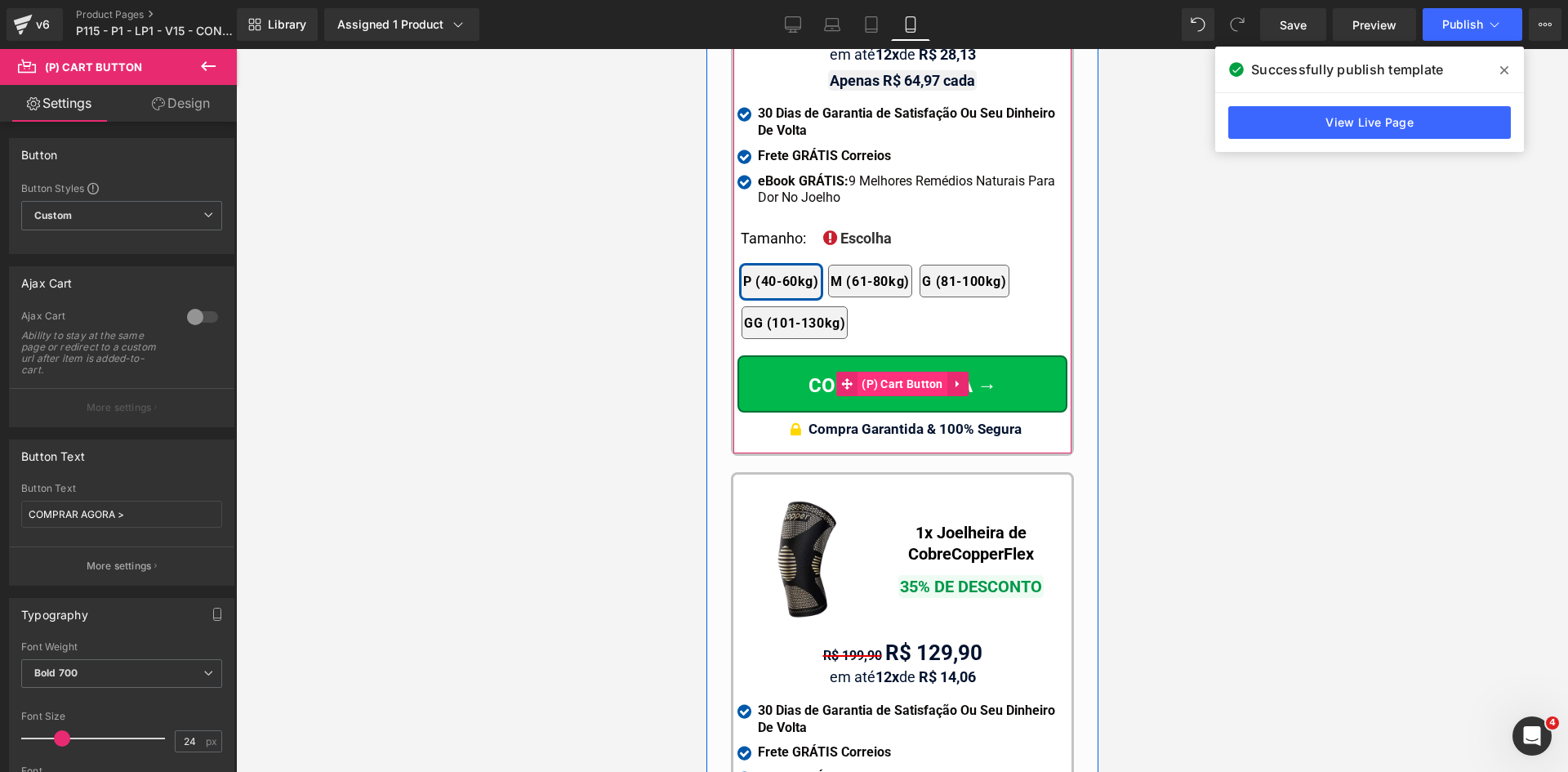
click at [886, 371] on span "(P) Cart Button" at bounding box center [901, 383] width 89 height 24
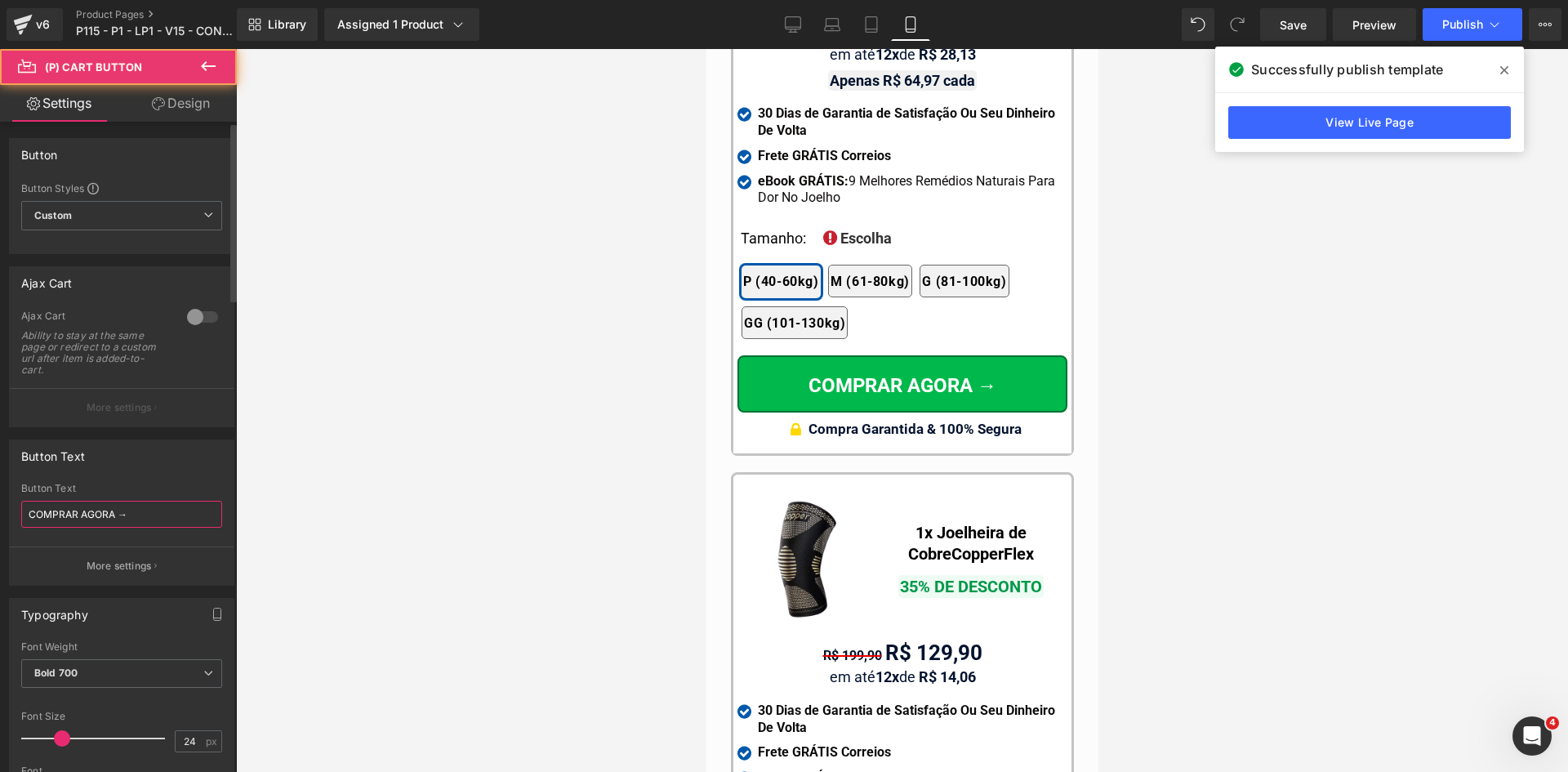
click at [137, 515] on input "COMPRAR AGORA →" at bounding box center [122, 514] width 201 height 27
paste input ">"
type input "COMPRAR AGORA >"
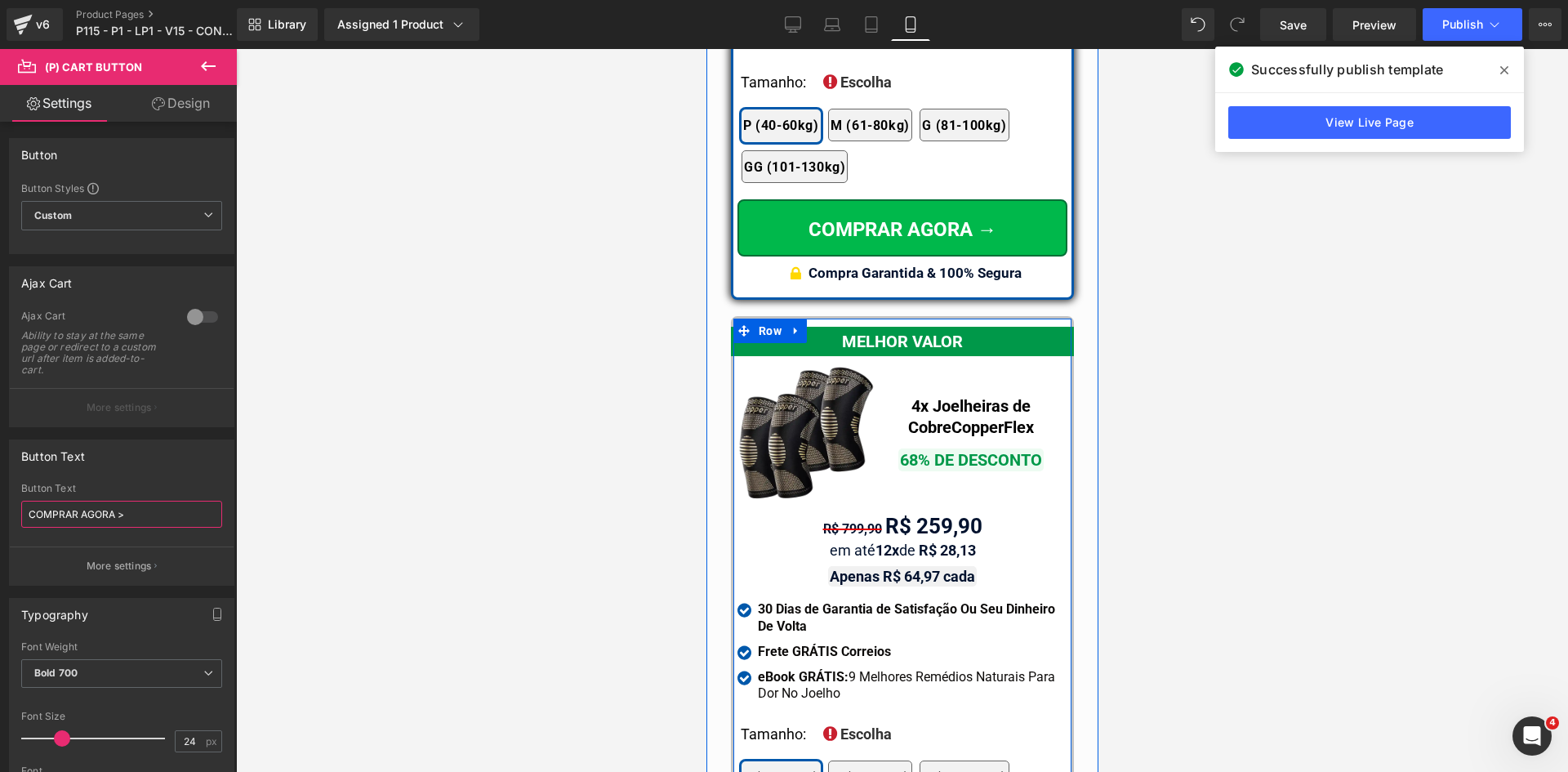
scroll to position [15167, 0]
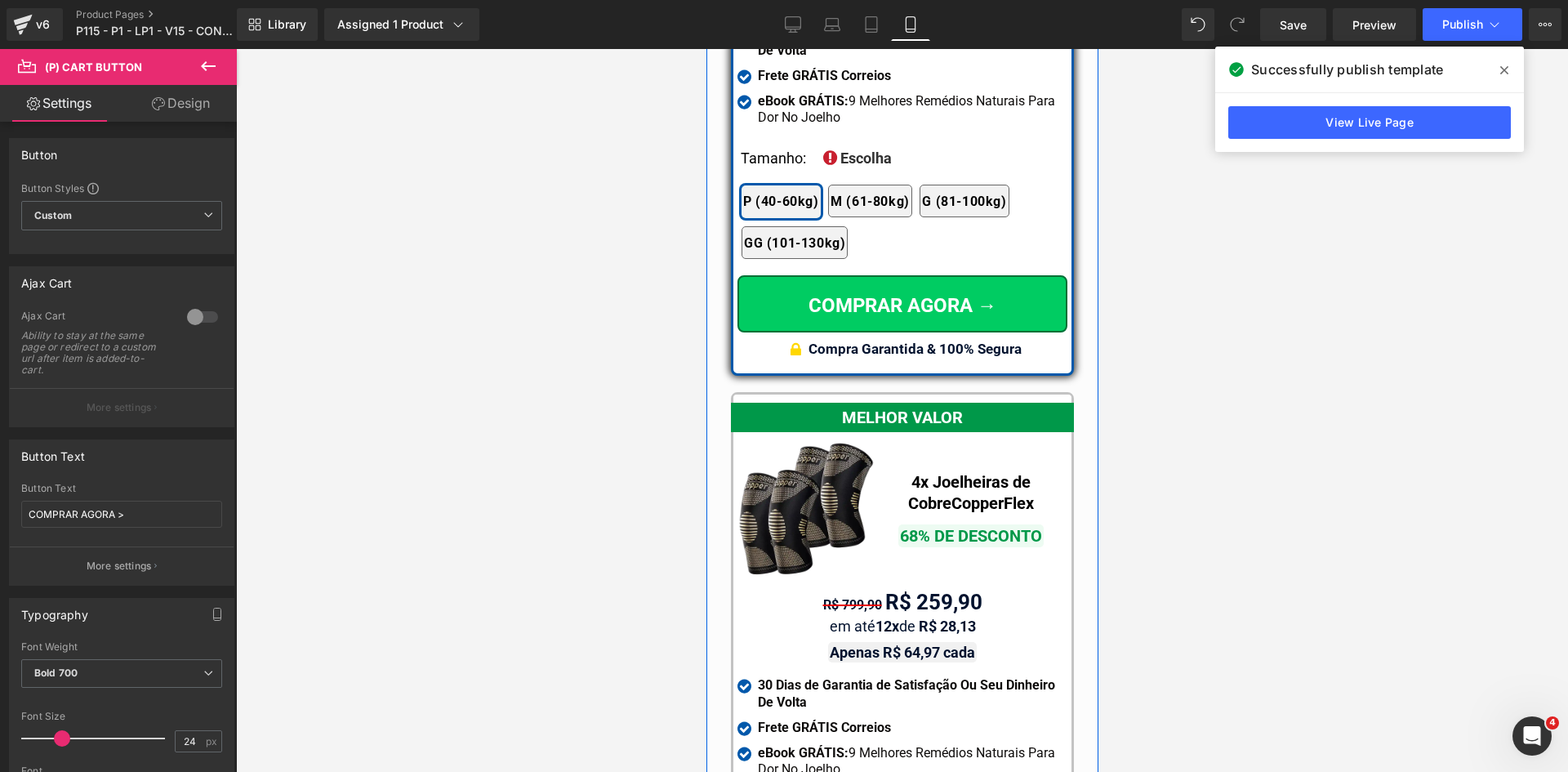
click at [880, 275] on div "COMPRAR AGORA → (P) Cart Button" at bounding box center [901, 303] width 330 height 57
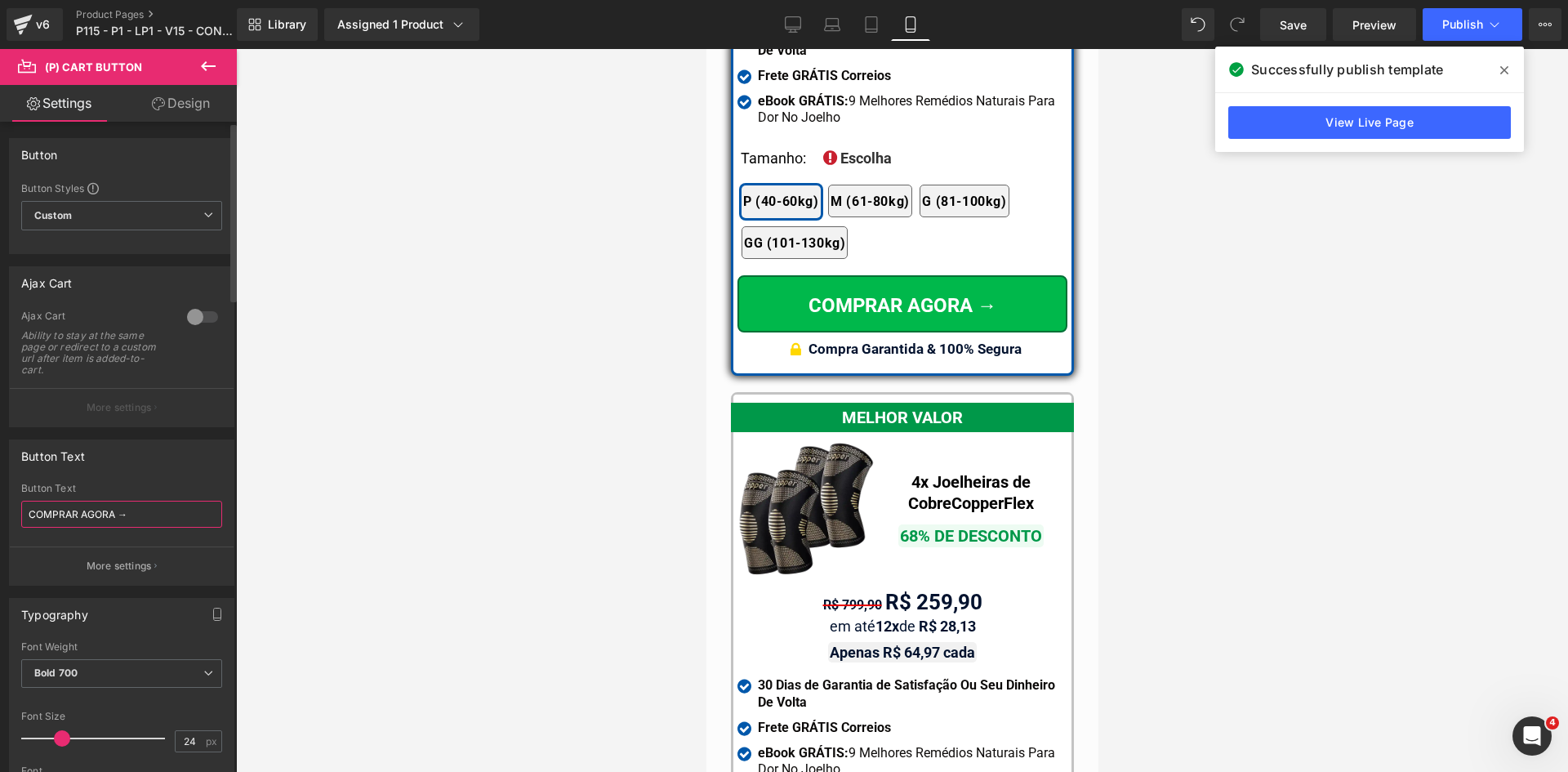
click at [130, 523] on input "COMPRAR AGORA →" at bounding box center [122, 514] width 201 height 27
type input "COMPRAR AGORA >"
click at [1458, 33] on button "Publish" at bounding box center [1472, 24] width 99 height 33
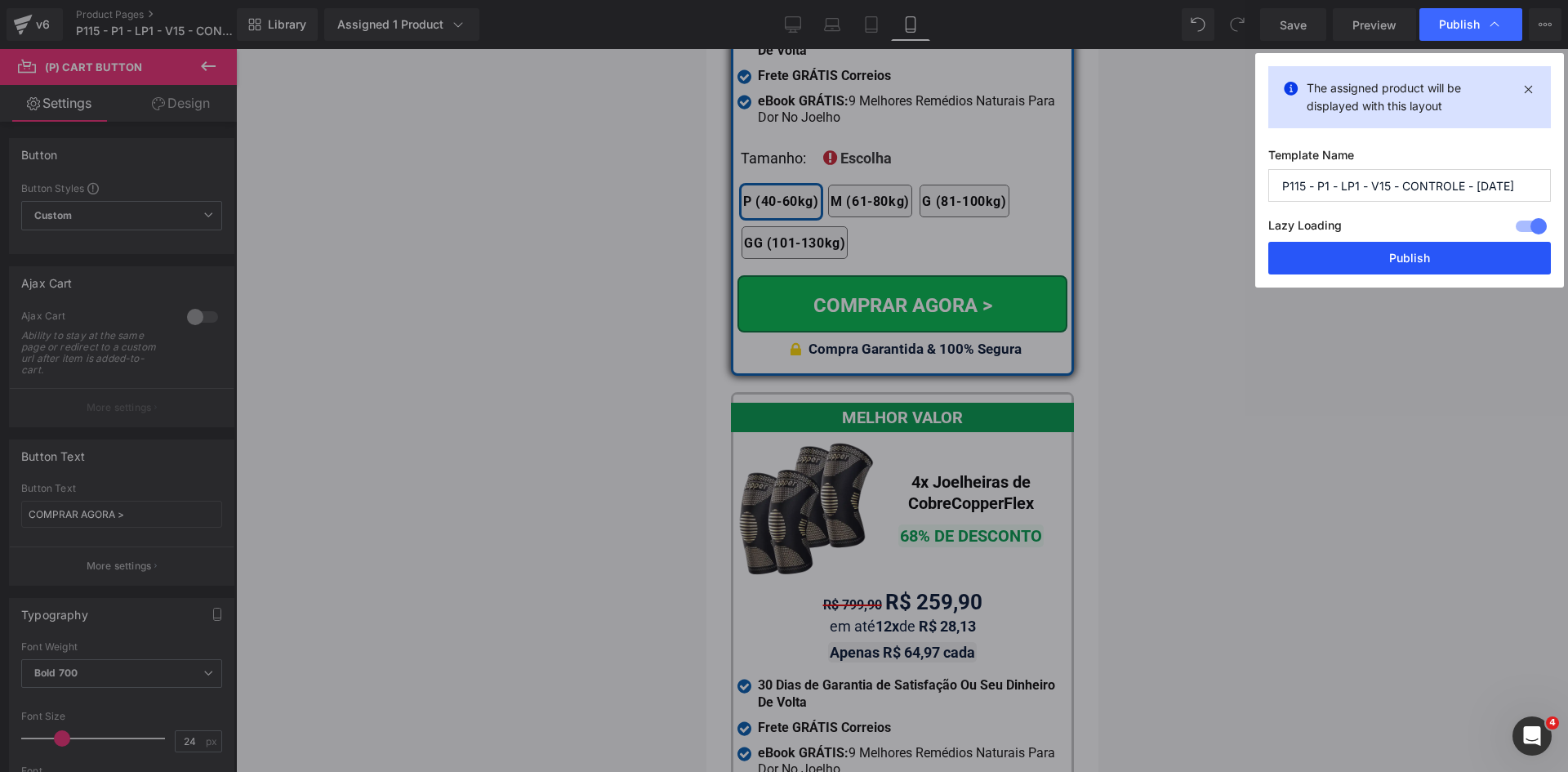
click at [1396, 260] on button "Publish" at bounding box center [1409, 258] width 283 height 33
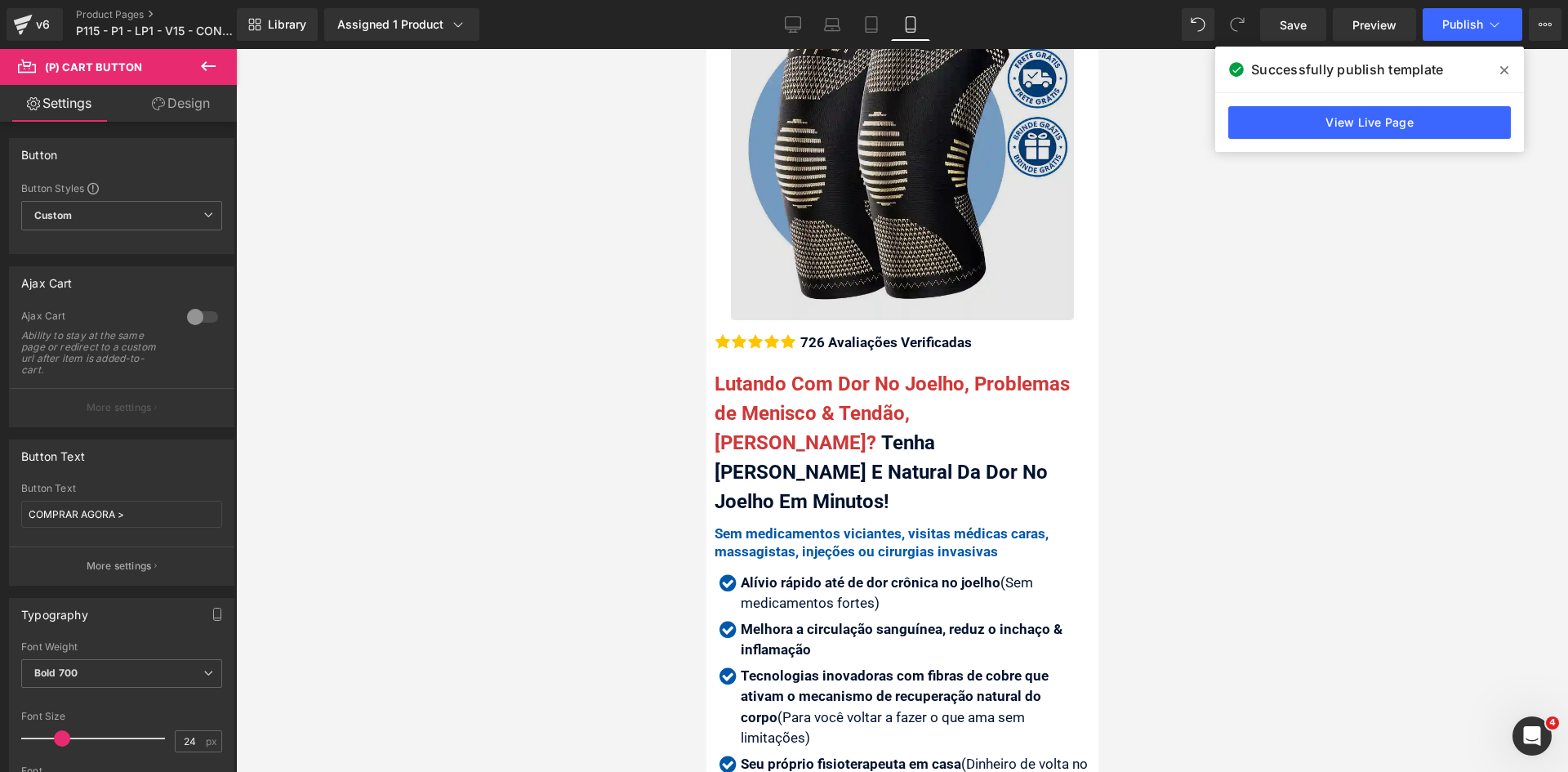
scroll to position [245, 0]
